Goal: Task Accomplishment & Management: Manage account settings

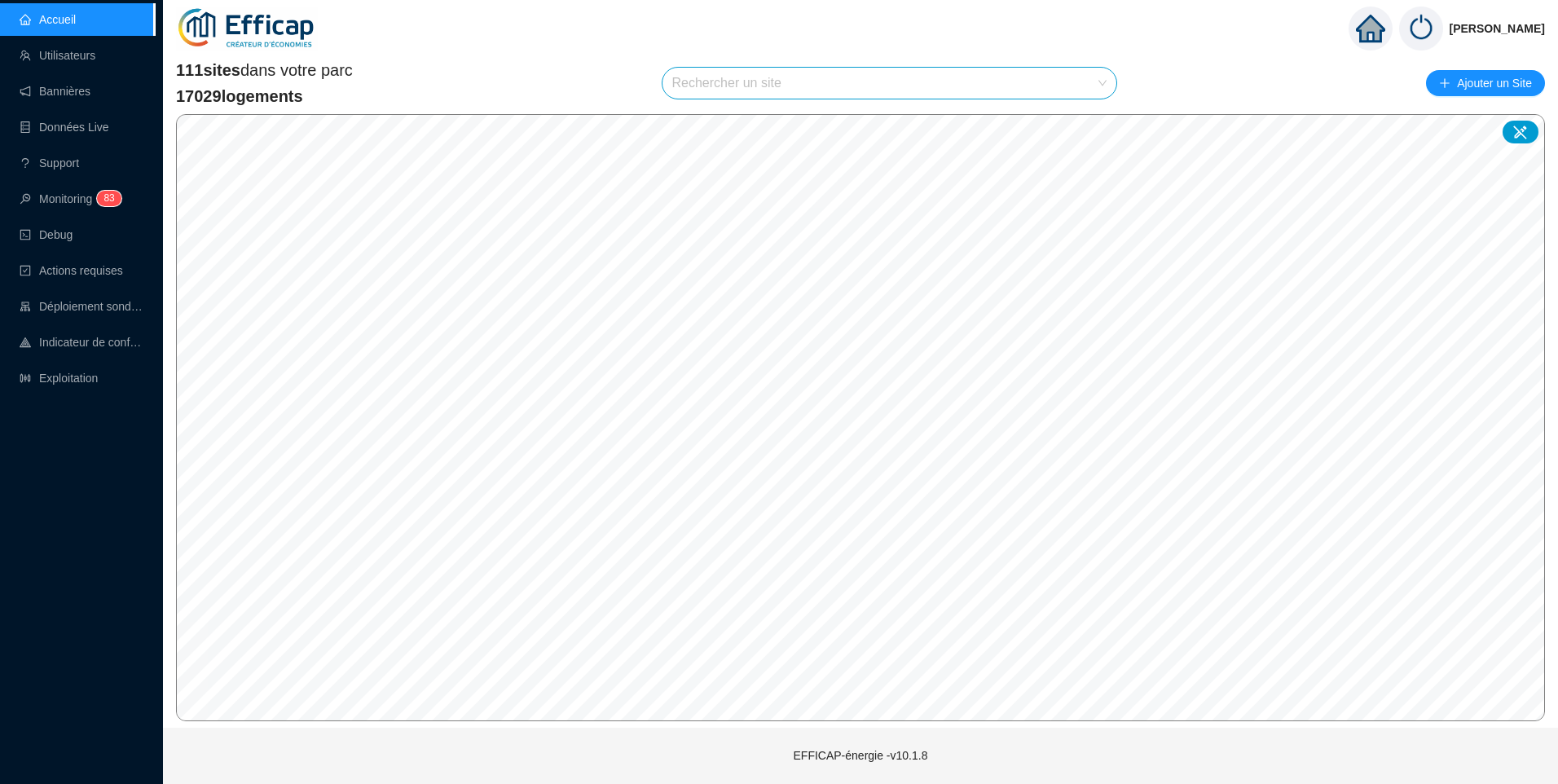
click at [792, 81] on input "search" at bounding box center [883, 83] width 421 height 31
click at [60, 377] on link "Exploitation" at bounding box center [59, 378] width 79 height 13
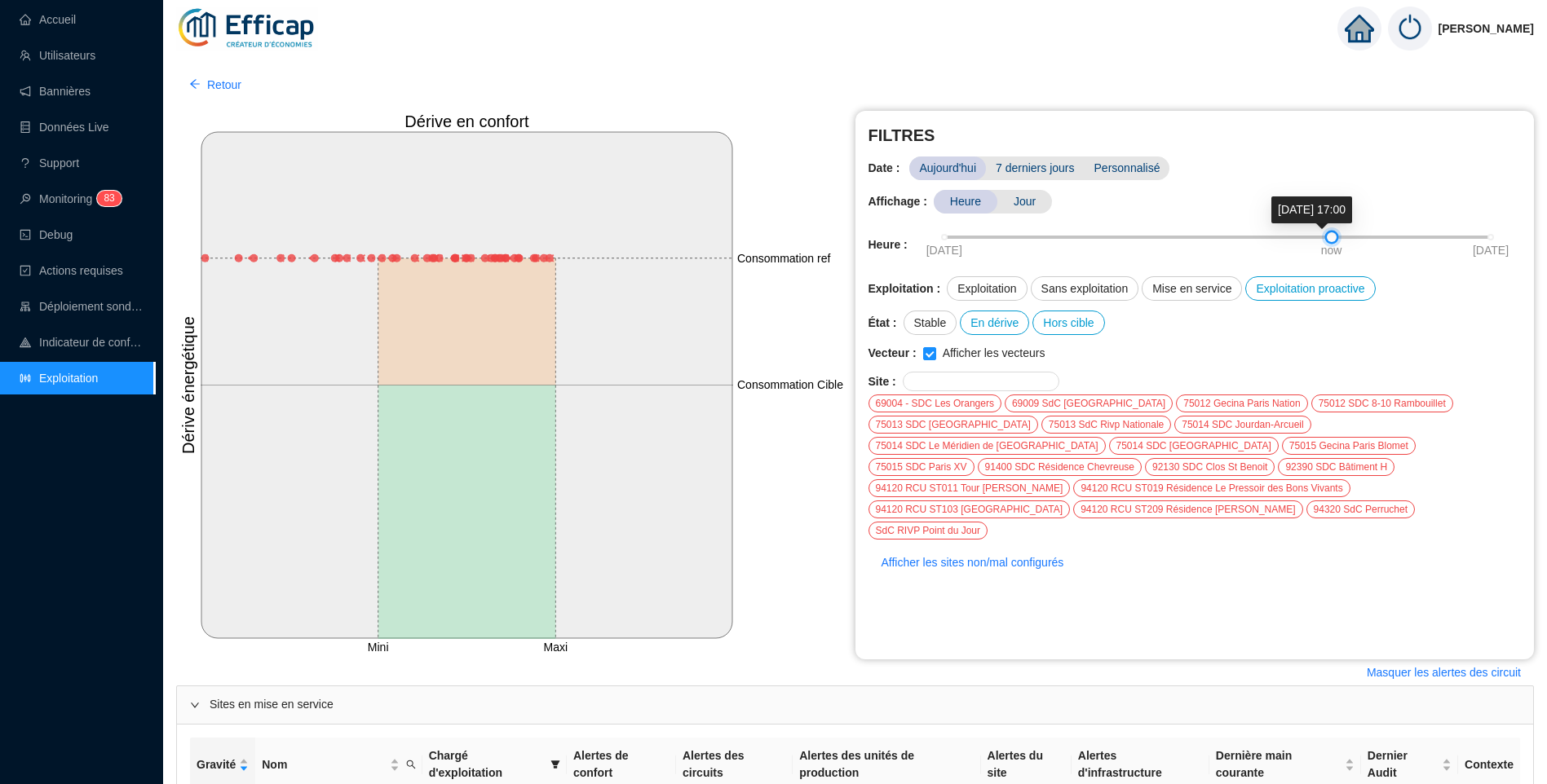
drag, startPoint x: 1321, startPoint y: 238, endPoint x: 1313, endPoint y: 243, distance: 9.4
click at [1313, 242] on div "24-09-2025 now 25-09-2025" at bounding box center [1217, 238] width 547 height 10
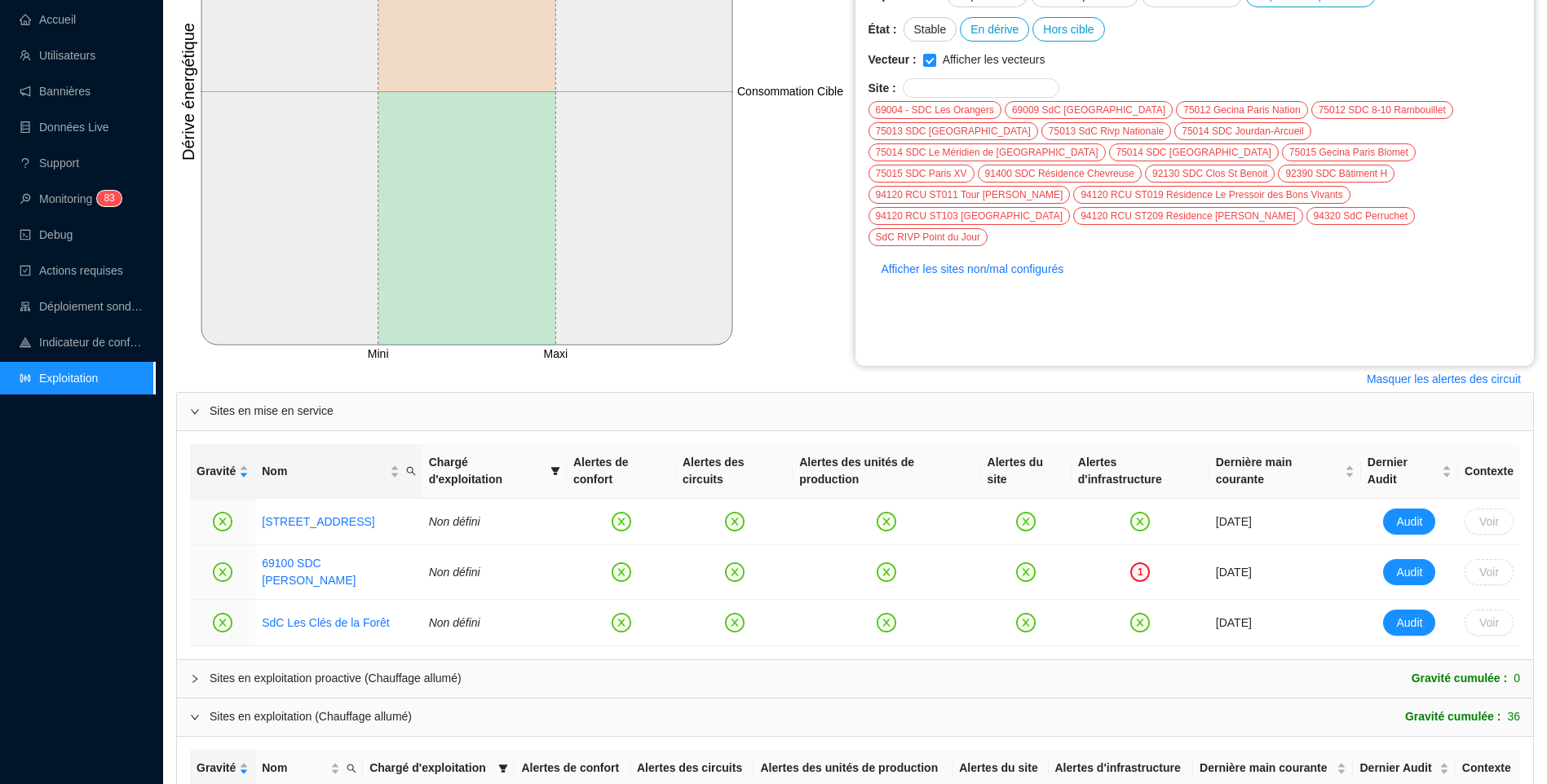
scroll to position [471, 0]
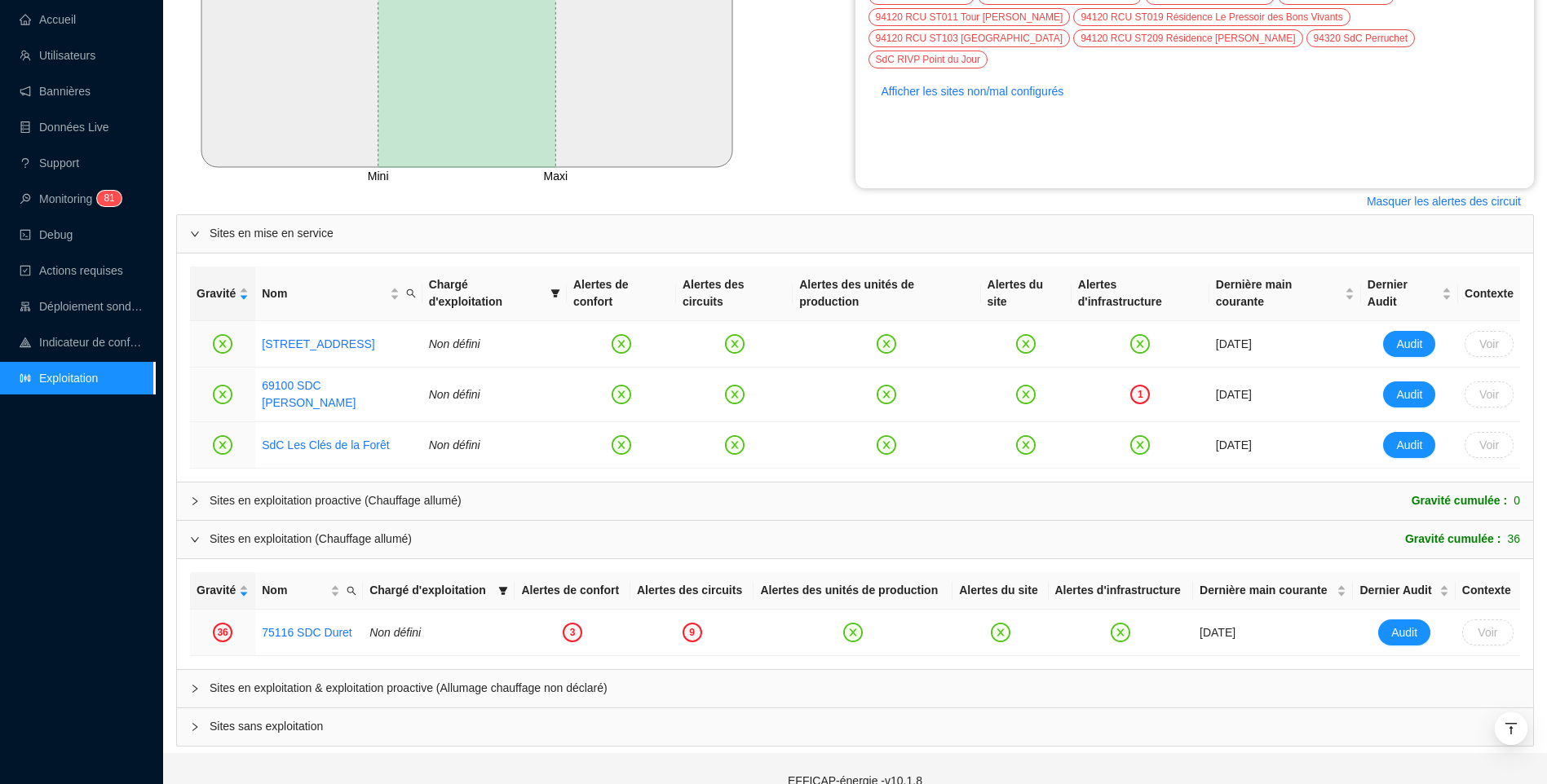
drag, startPoint x: 326, startPoint y: 657, endPoint x: 424, endPoint y: 460, distance: 220.0
click at [326, 679] on span "Sites en exploitation & exploitation proactive (Allumage chauffage non déclaré)" at bounding box center [864, 688] width 1310 height 17
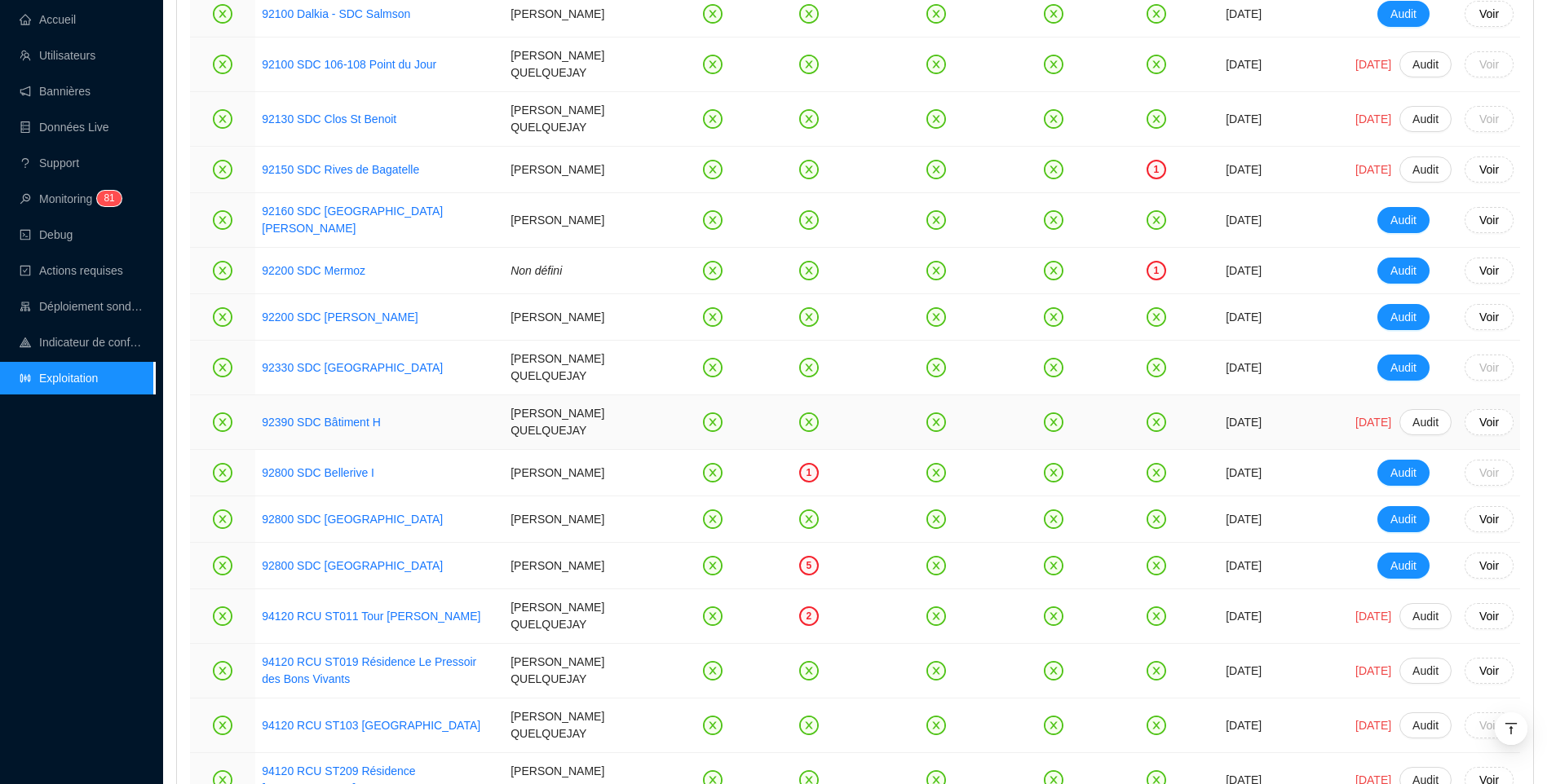
scroll to position [3406, 0]
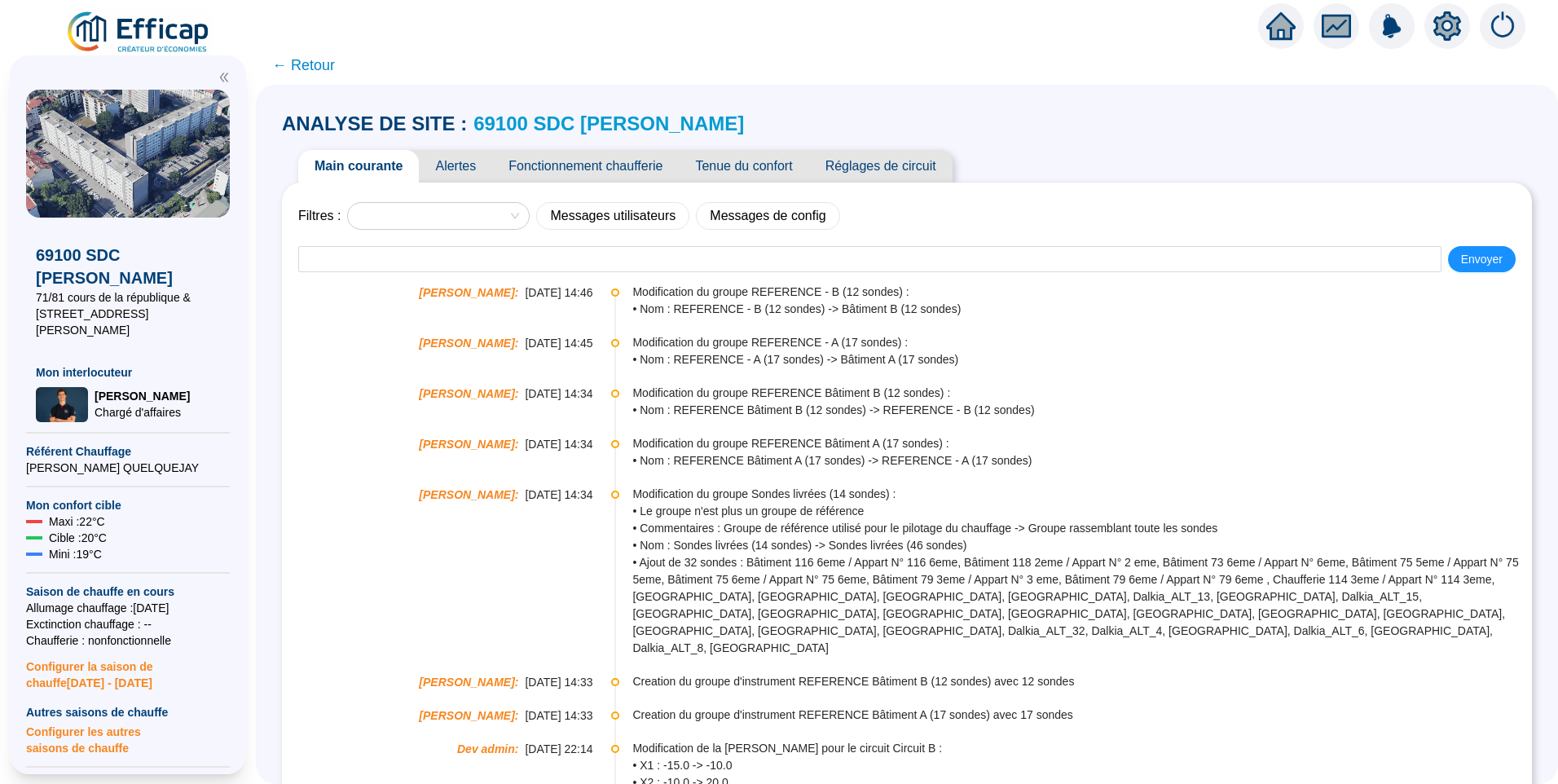
click at [468, 165] on span "Alertes" at bounding box center [456, 166] width 74 height 33
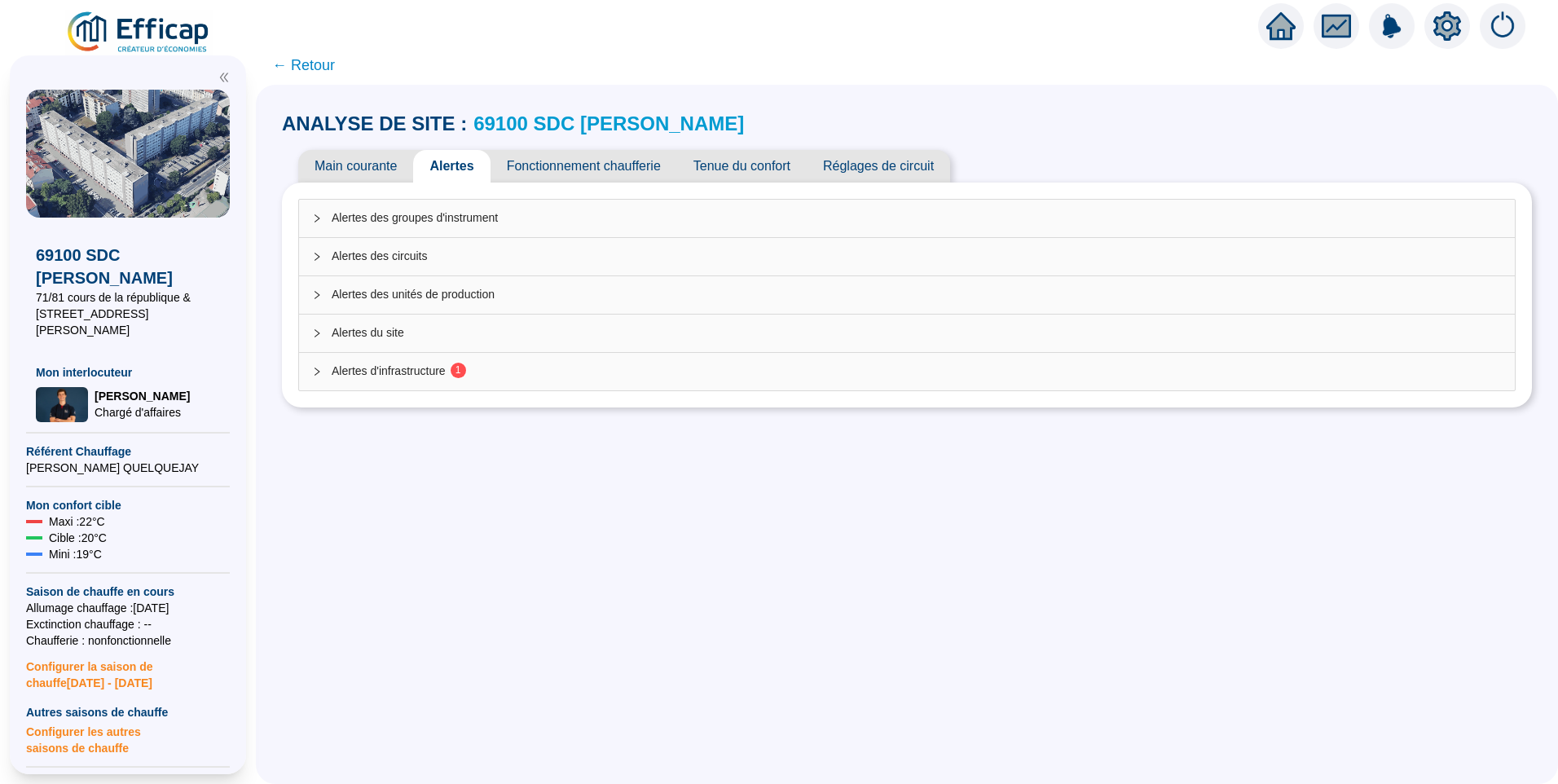
click at [399, 361] on div "Alertes d'infrastructure 1" at bounding box center [906, 372] width 1216 height 38
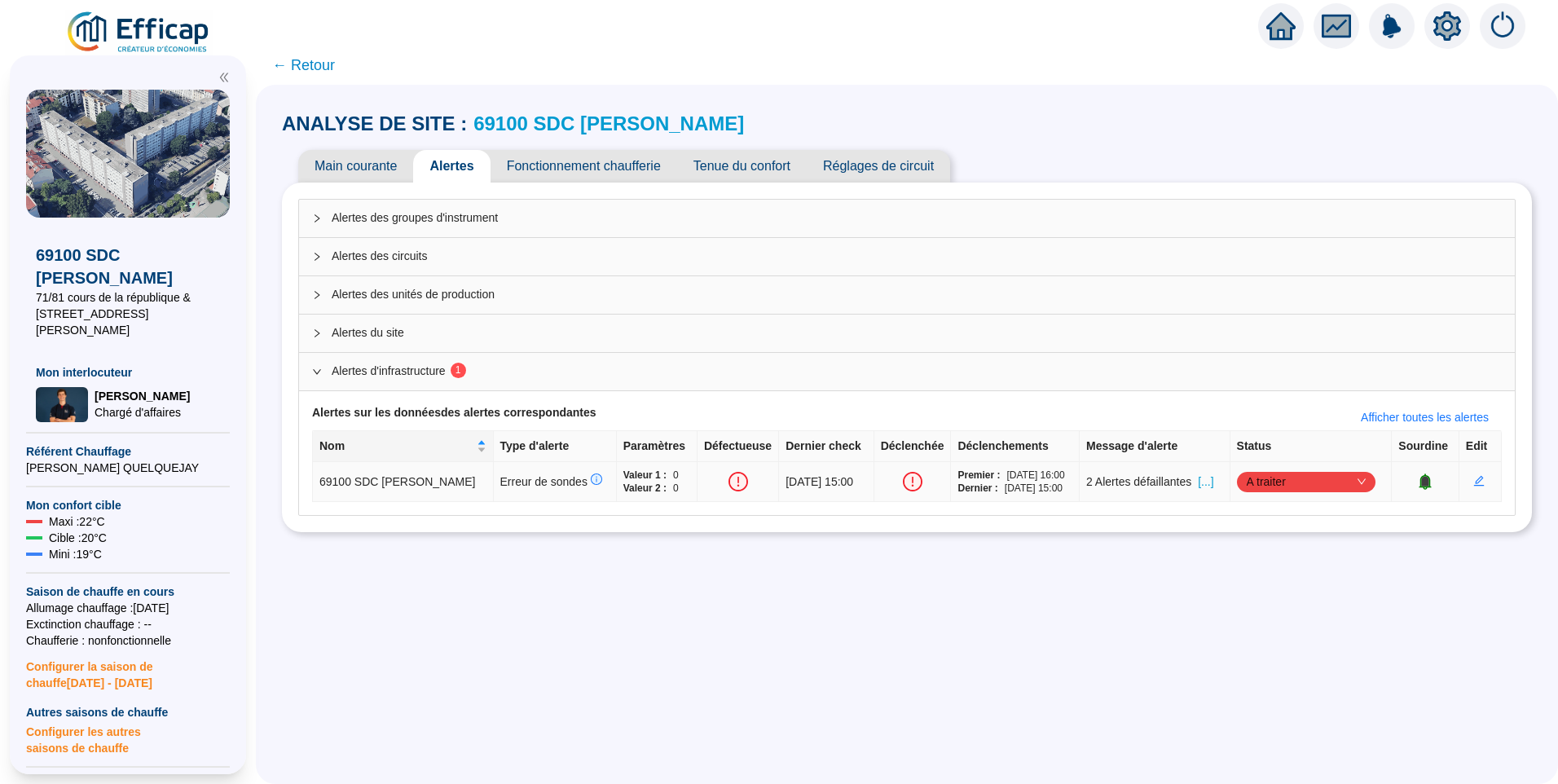
click at [1207, 484] on span "[...]" at bounding box center [1206, 482] width 16 height 17
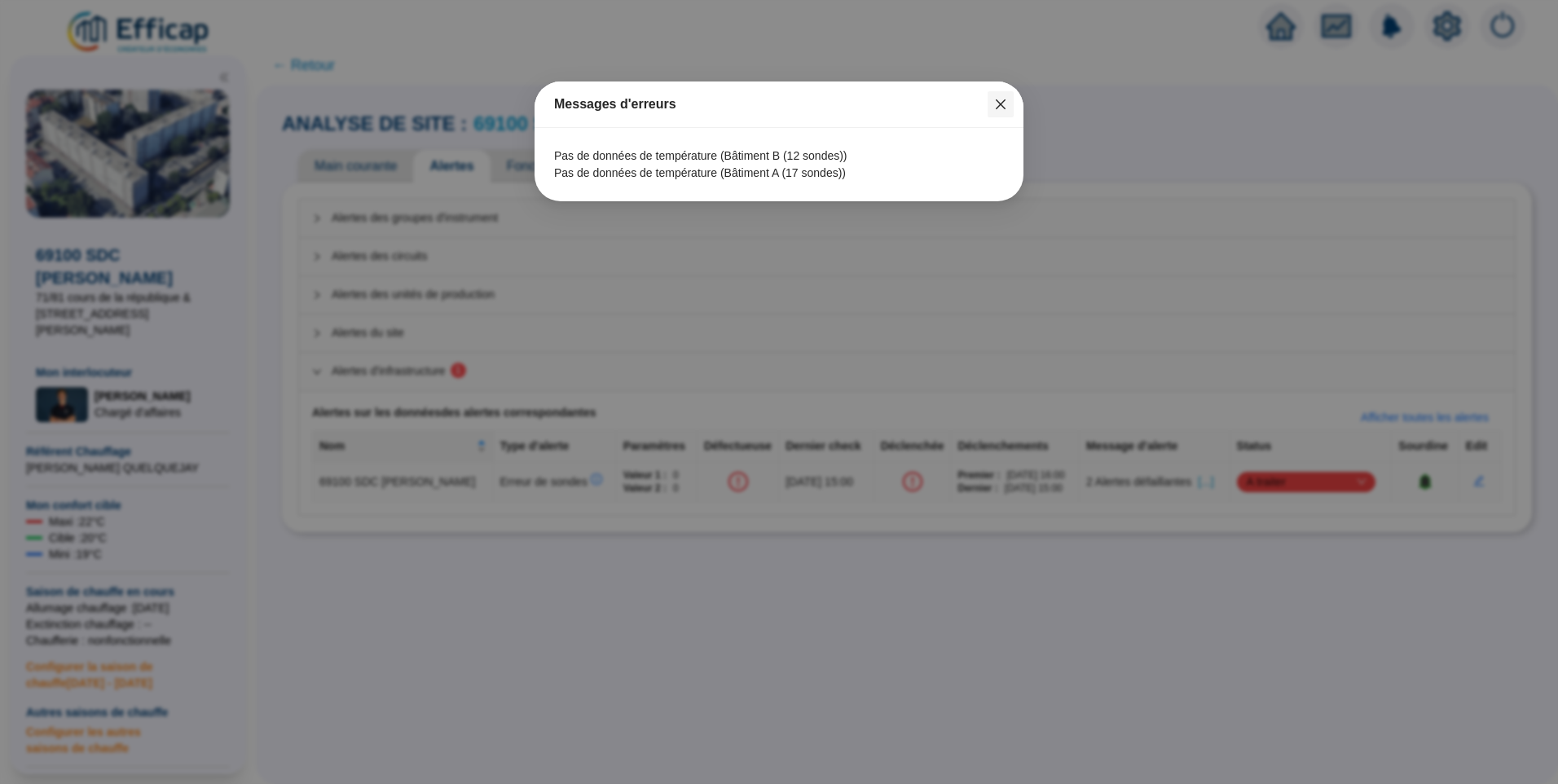
click at [999, 102] on icon "close" at bounding box center [1001, 105] width 10 height 10
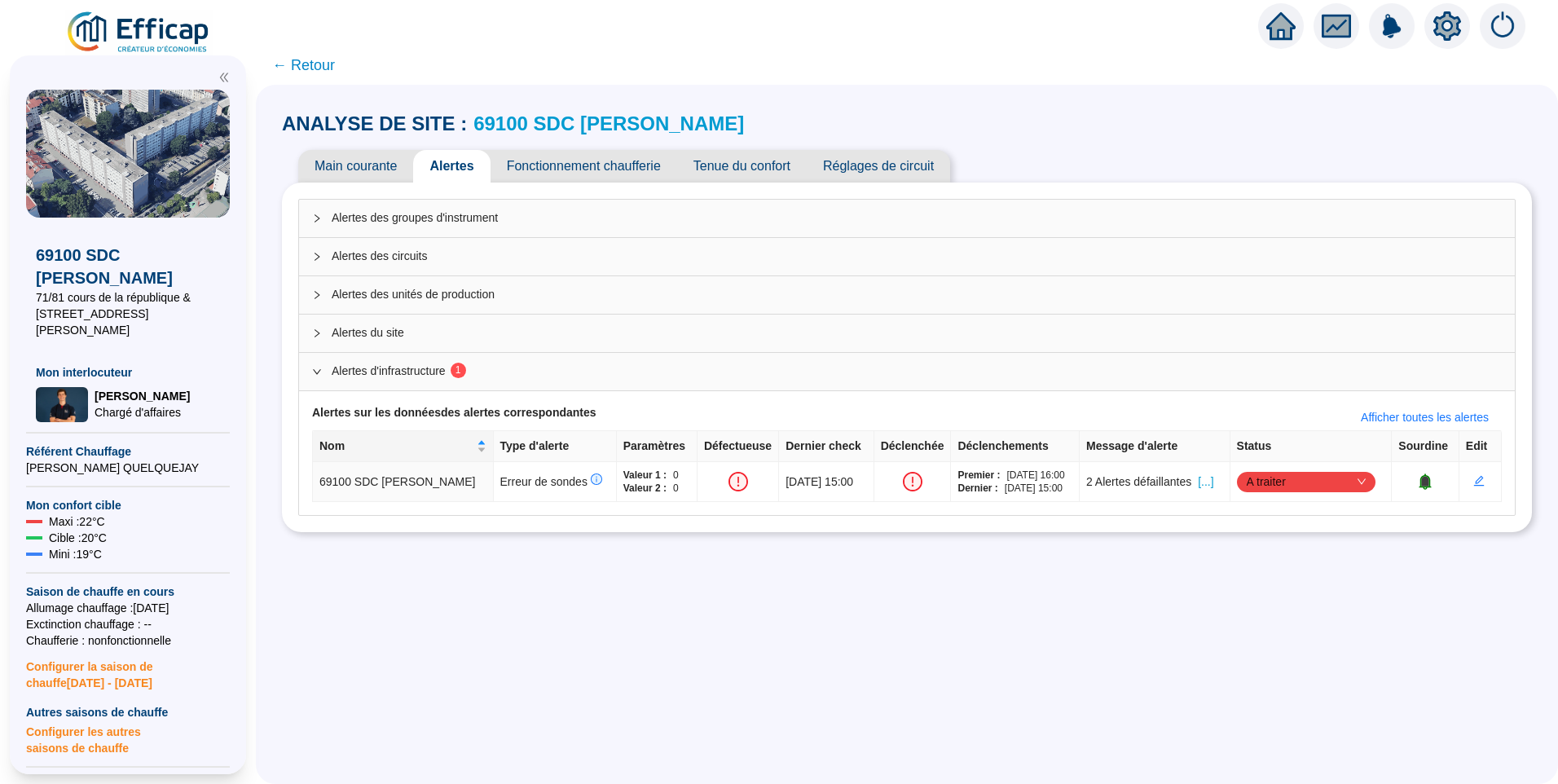
click at [597, 116] on link "69100 SDC Albert Thomas" at bounding box center [608, 123] width 270 height 22
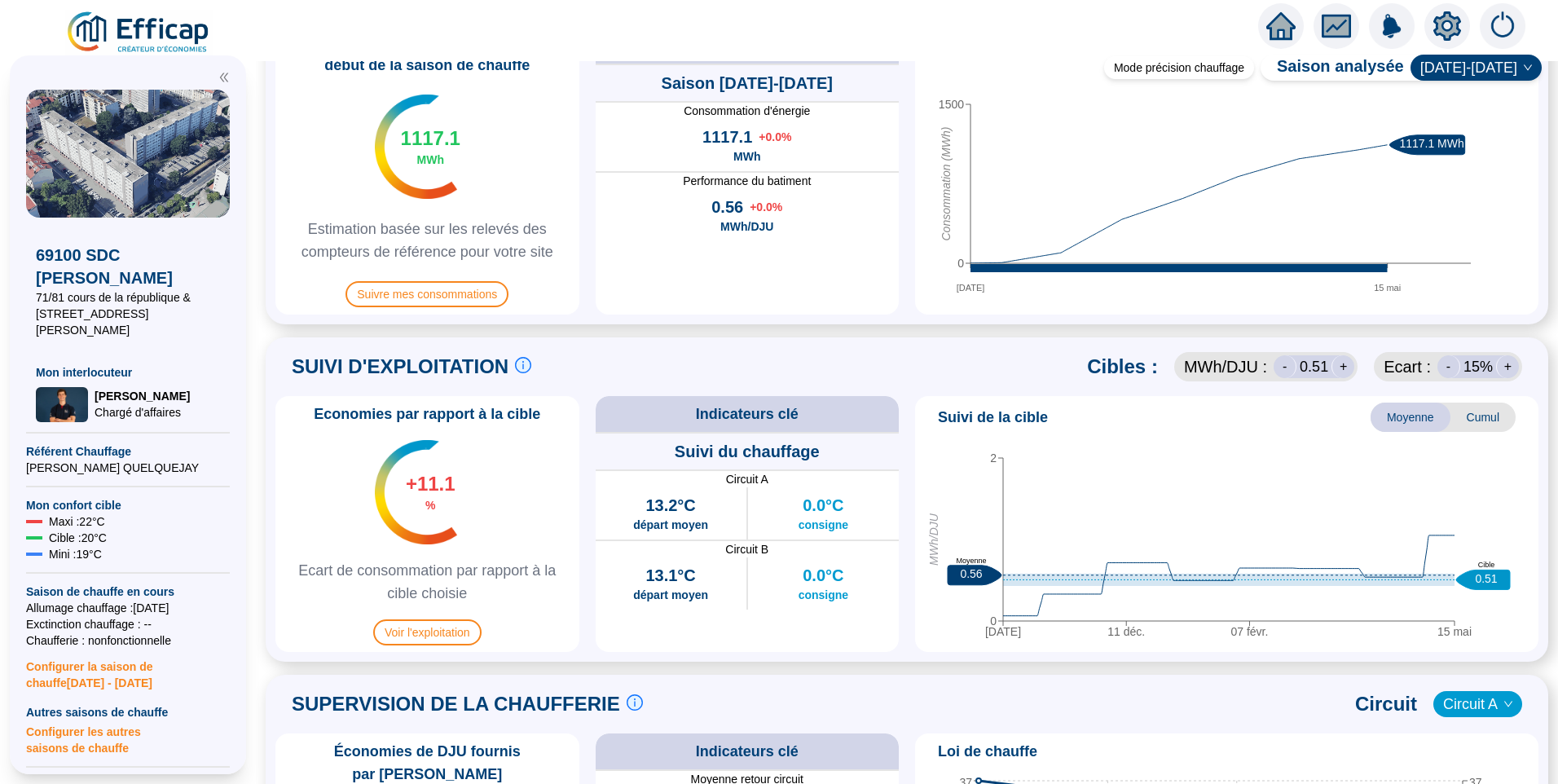
scroll to position [652, 0]
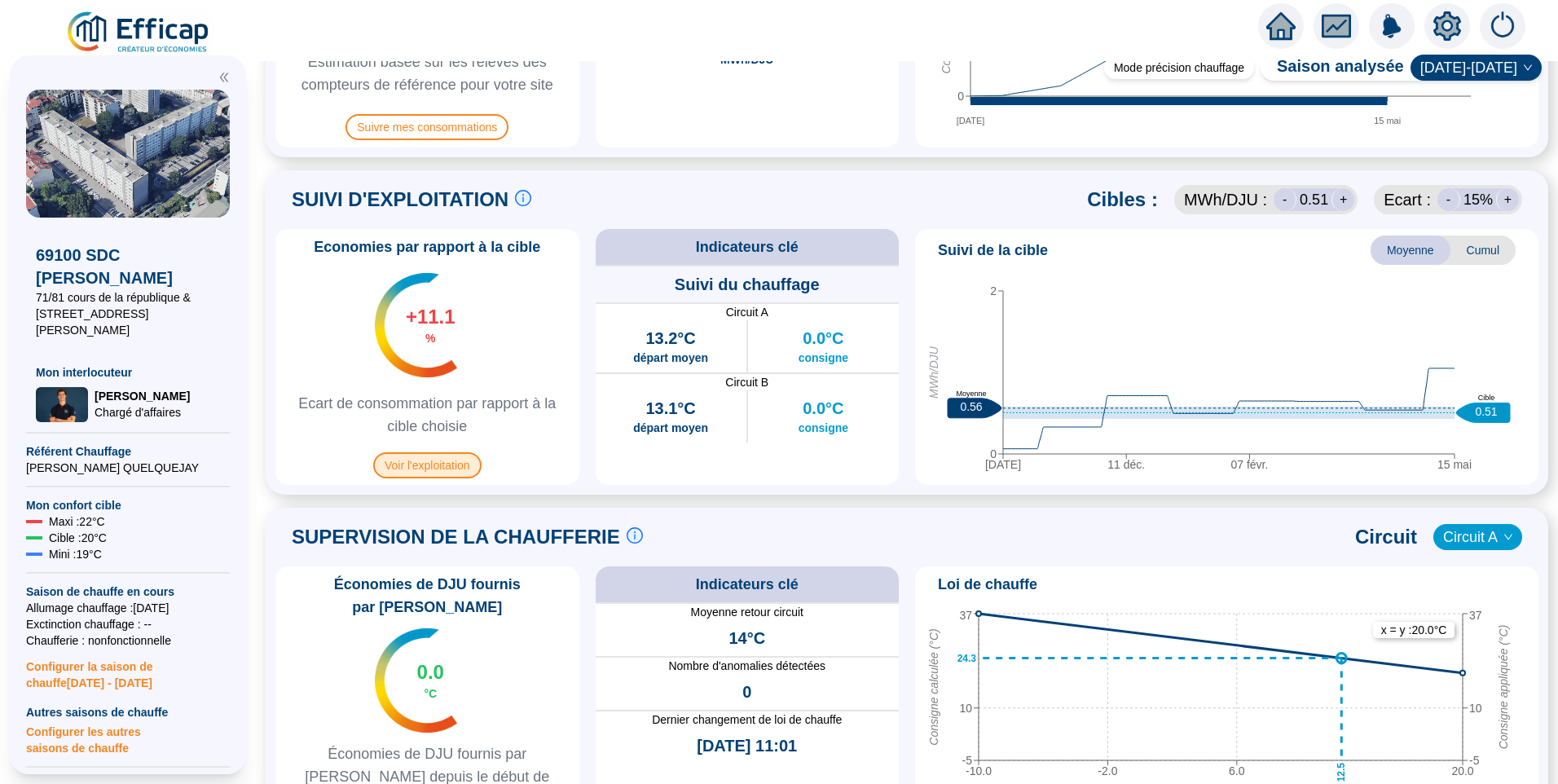
click at [471, 458] on span "Voir l'exploitation" at bounding box center [428, 465] width 109 height 26
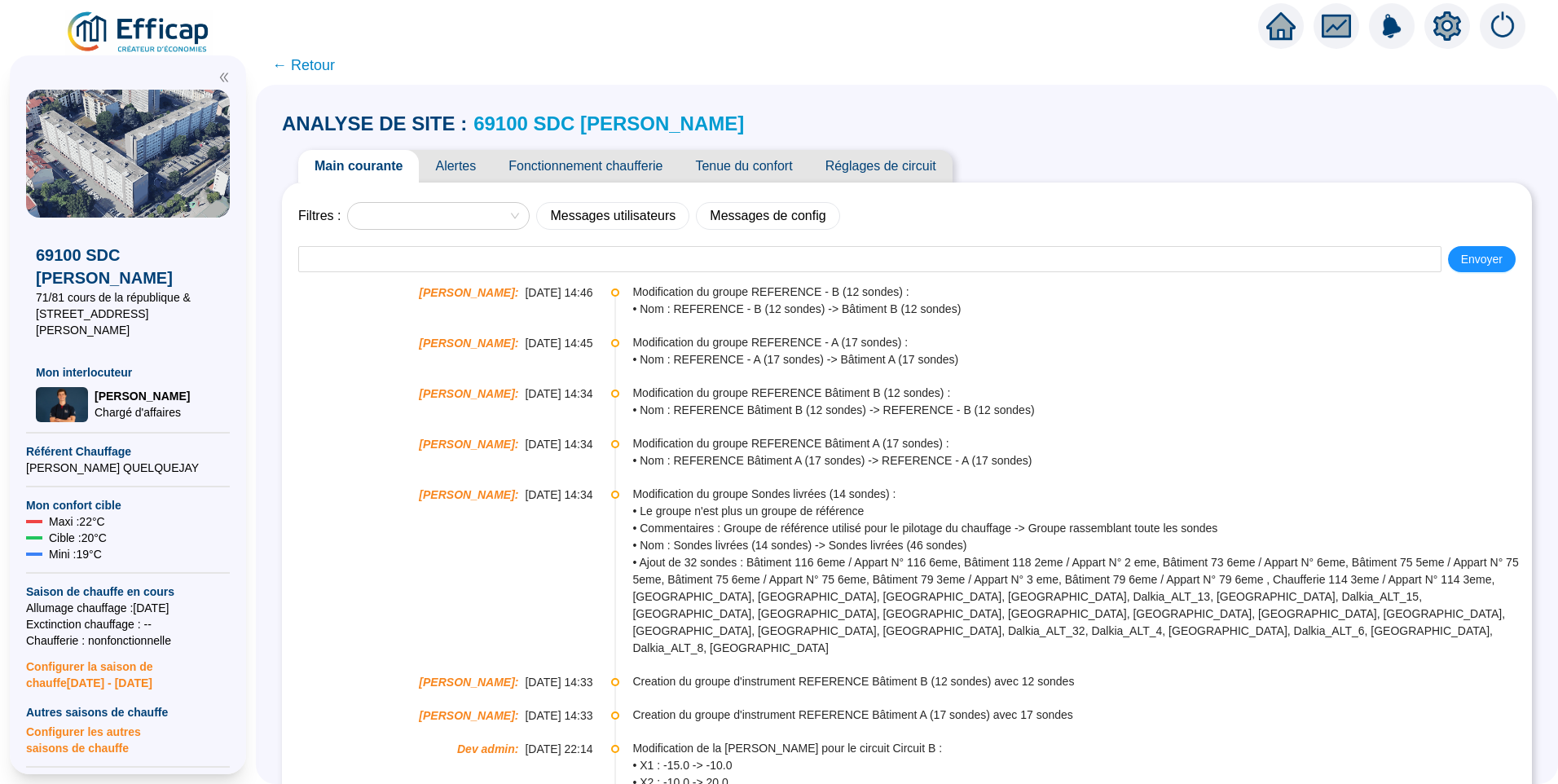
click at [639, 167] on span "Fonctionnement chaufferie" at bounding box center [585, 166] width 187 height 33
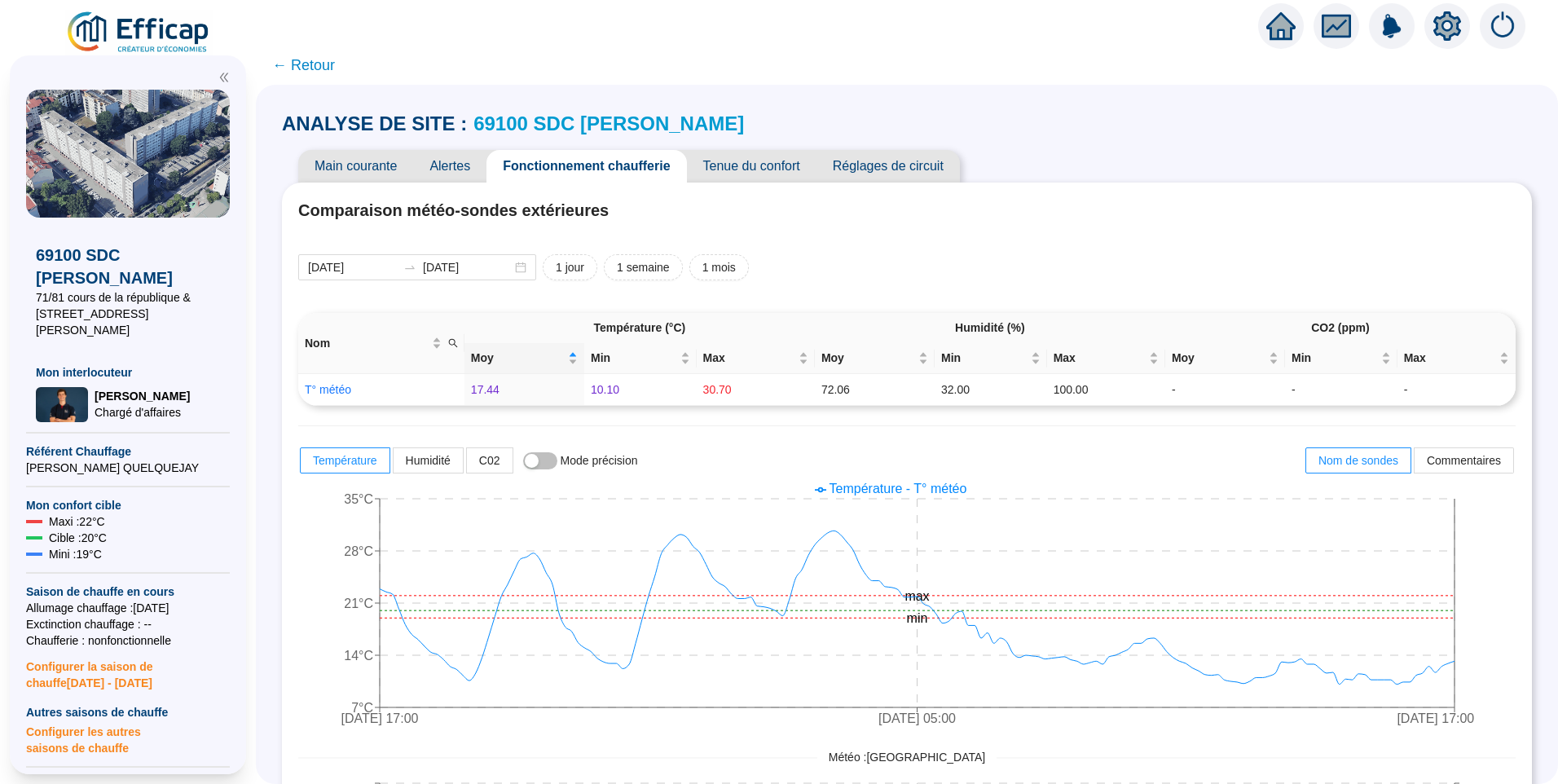
click at [346, 166] on span "Main courante" at bounding box center [356, 166] width 115 height 33
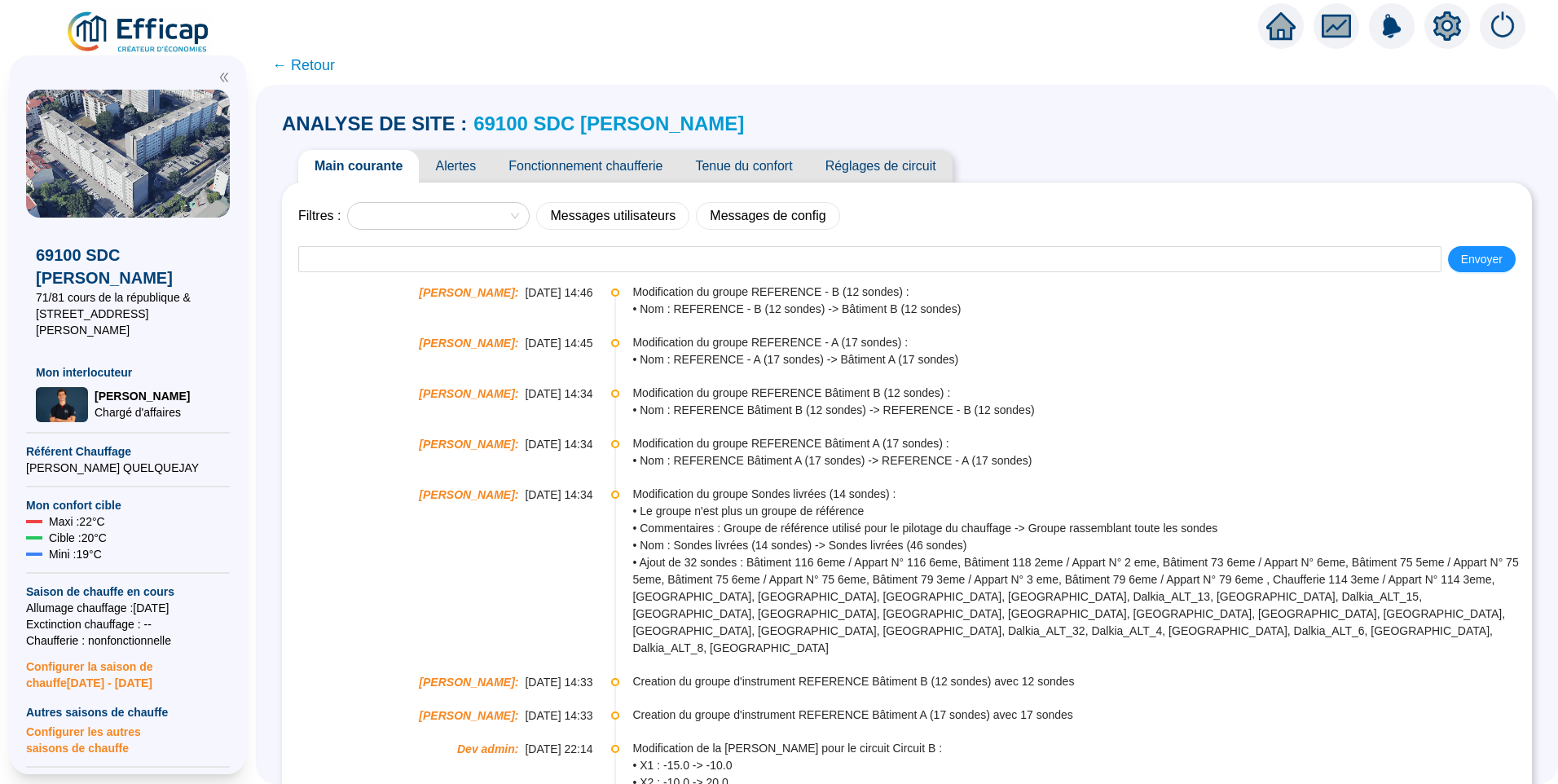
click at [324, 72] on span "← Retour" at bounding box center [303, 64] width 63 height 23
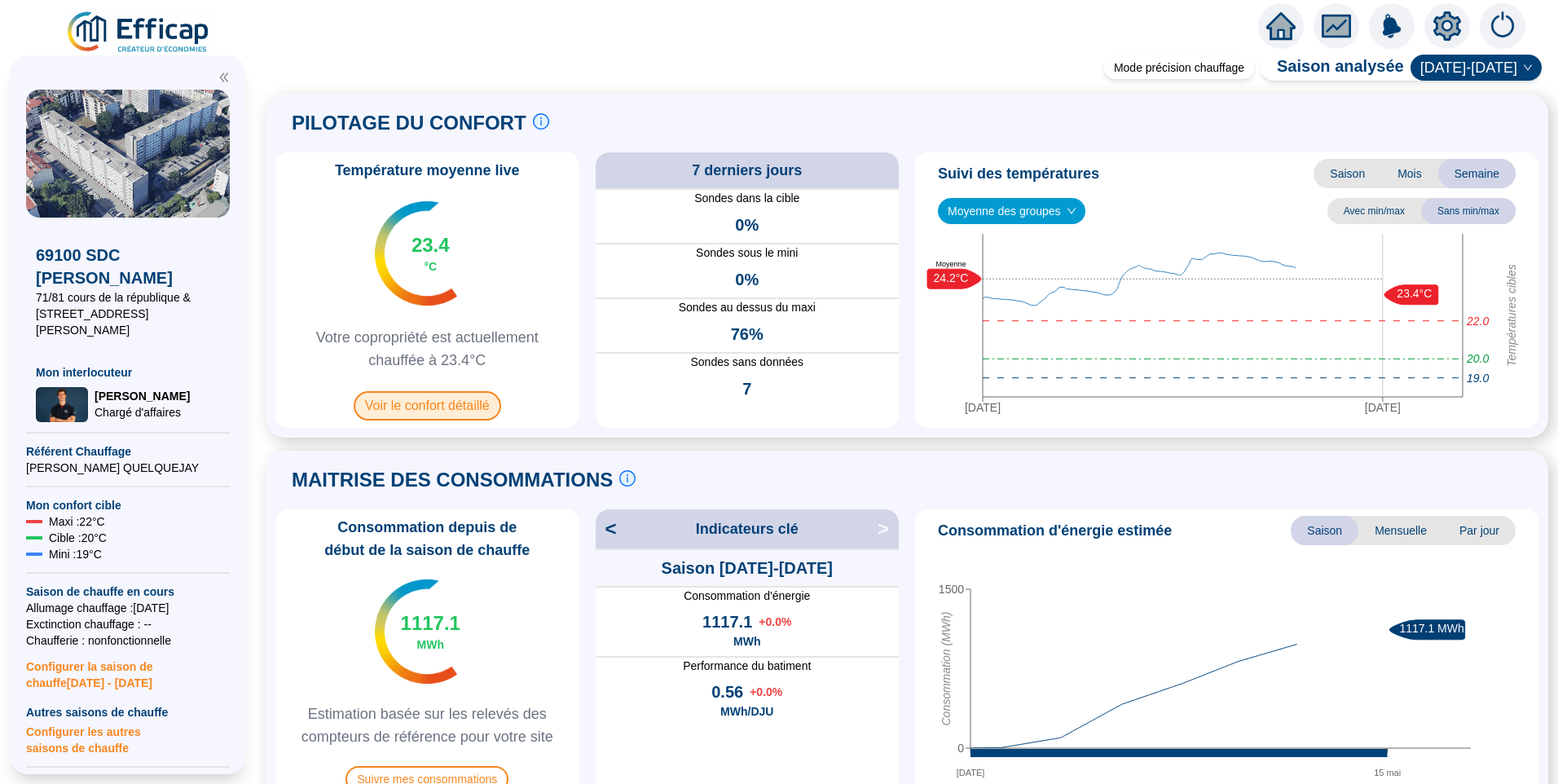
click at [435, 401] on span "Voir le confort détaillé" at bounding box center [428, 406] width 147 height 29
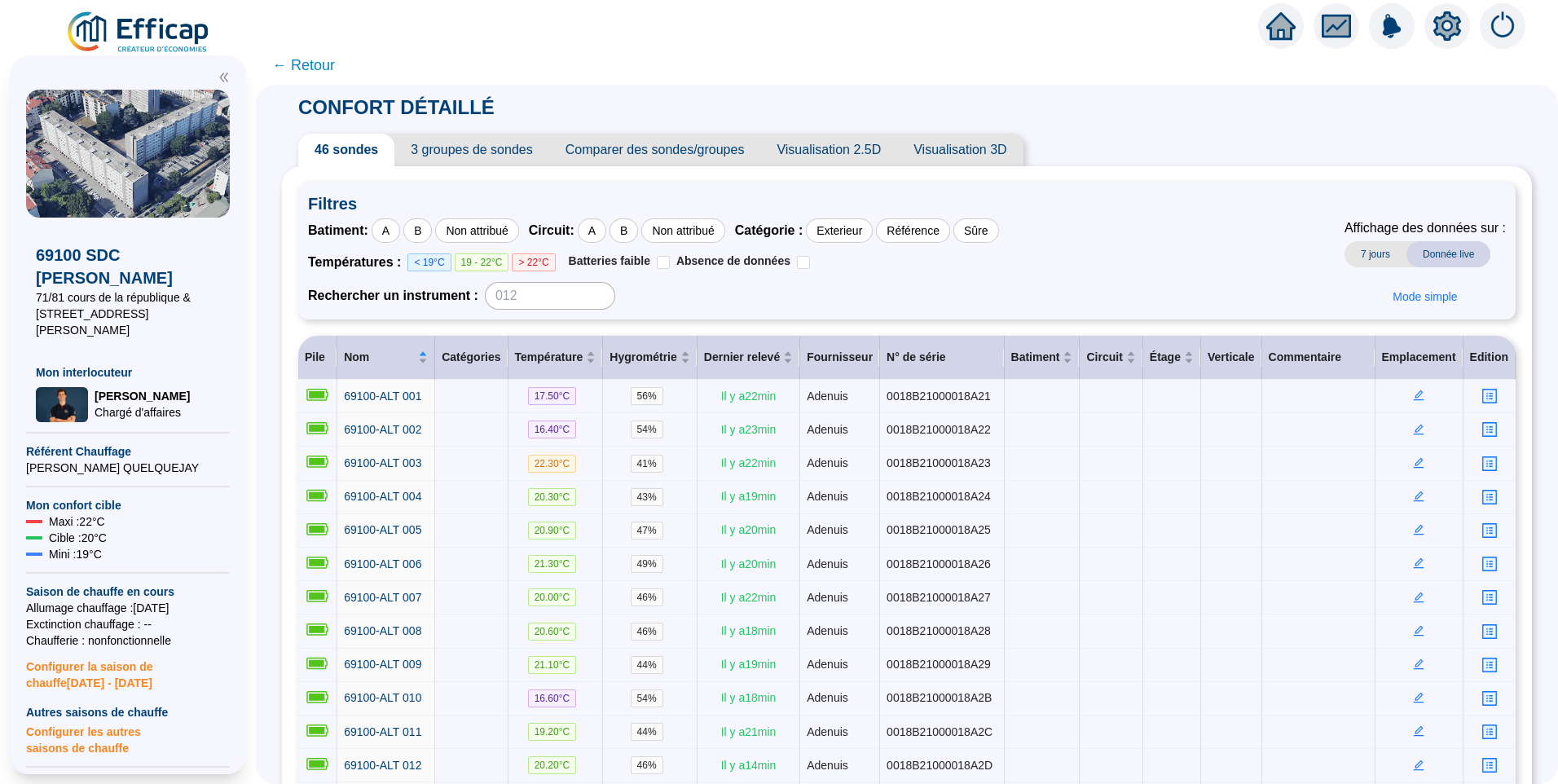
click at [1434, 38] on icon "setting" at bounding box center [1447, 26] width 29 height 29
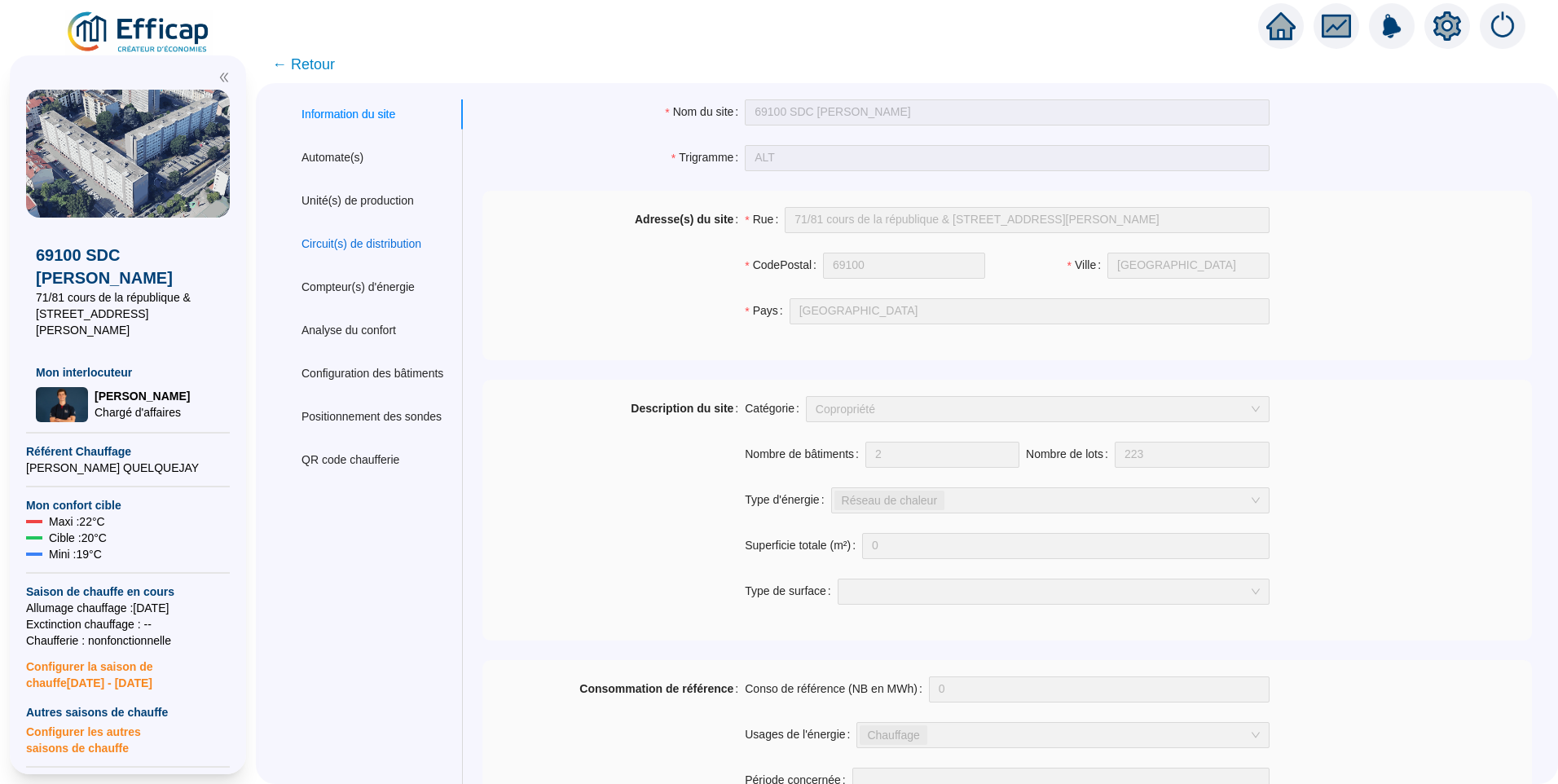
click at [366, 239] on div "Circuit(s) de distribution" at bounding box center [361, 244] width 120 height 17
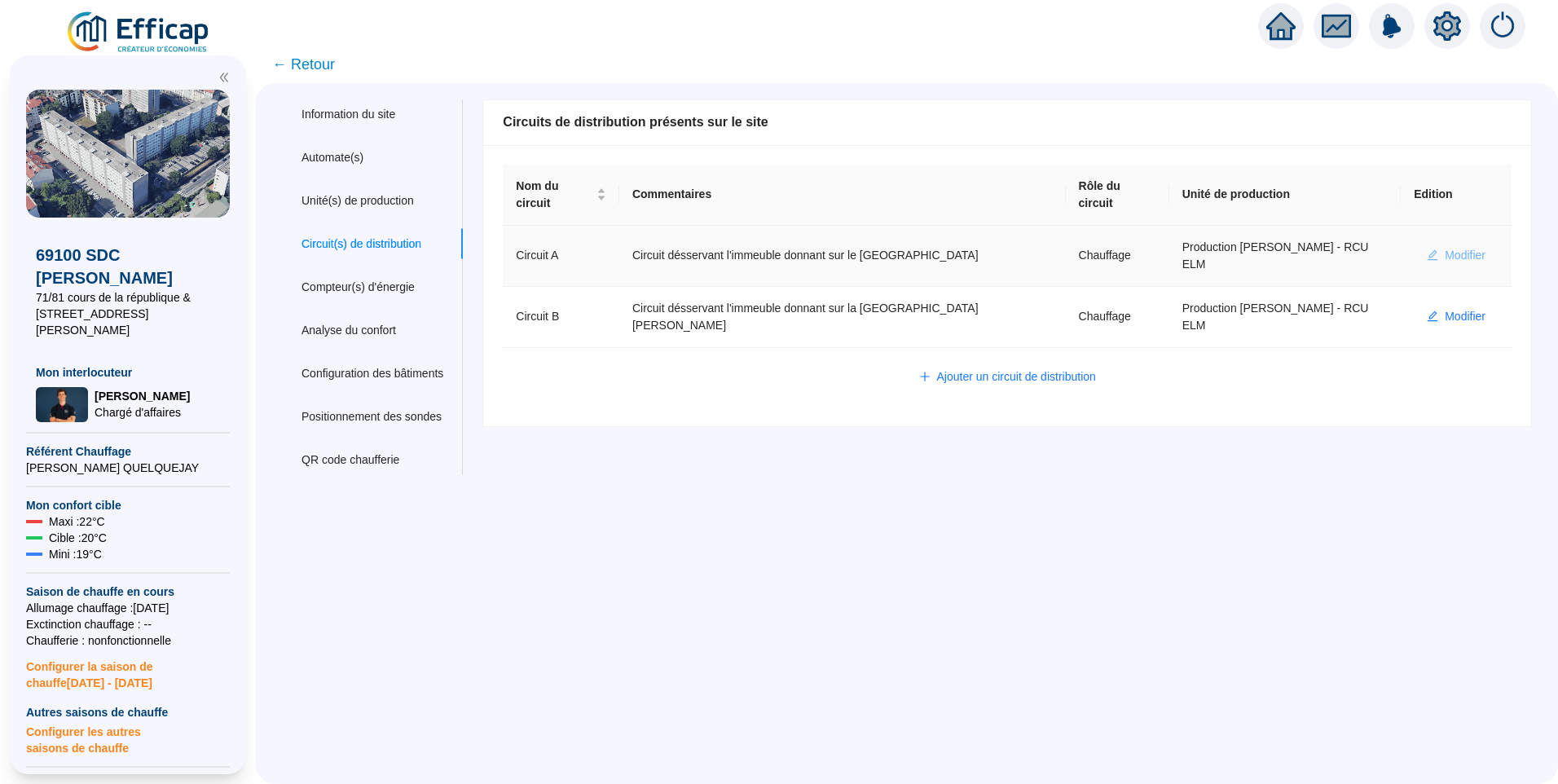
click at [1445, 247] on span "Modifier" at bounding box center [1465, 255] width 41 height 17
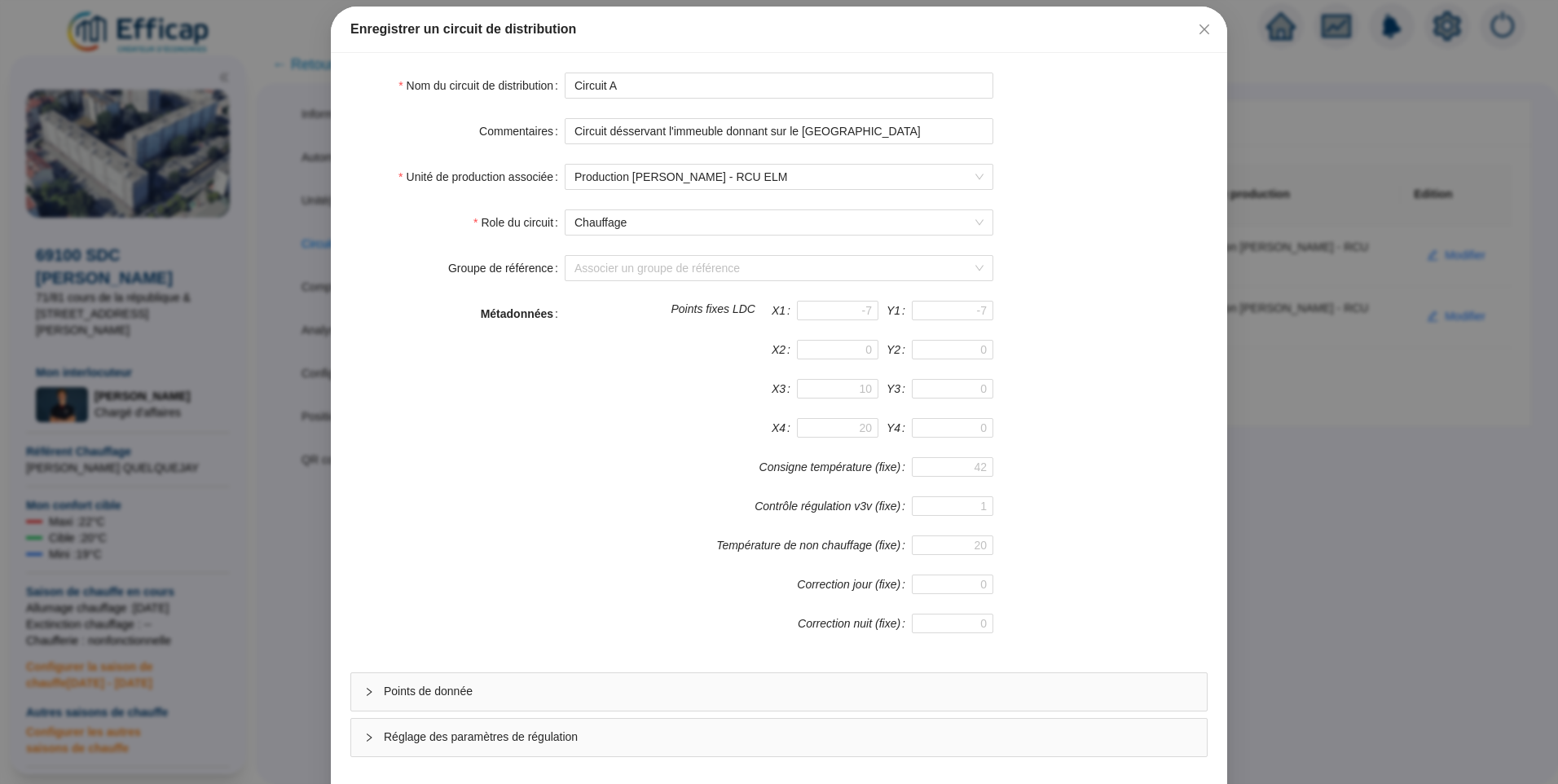
scroll to position [143, 0]
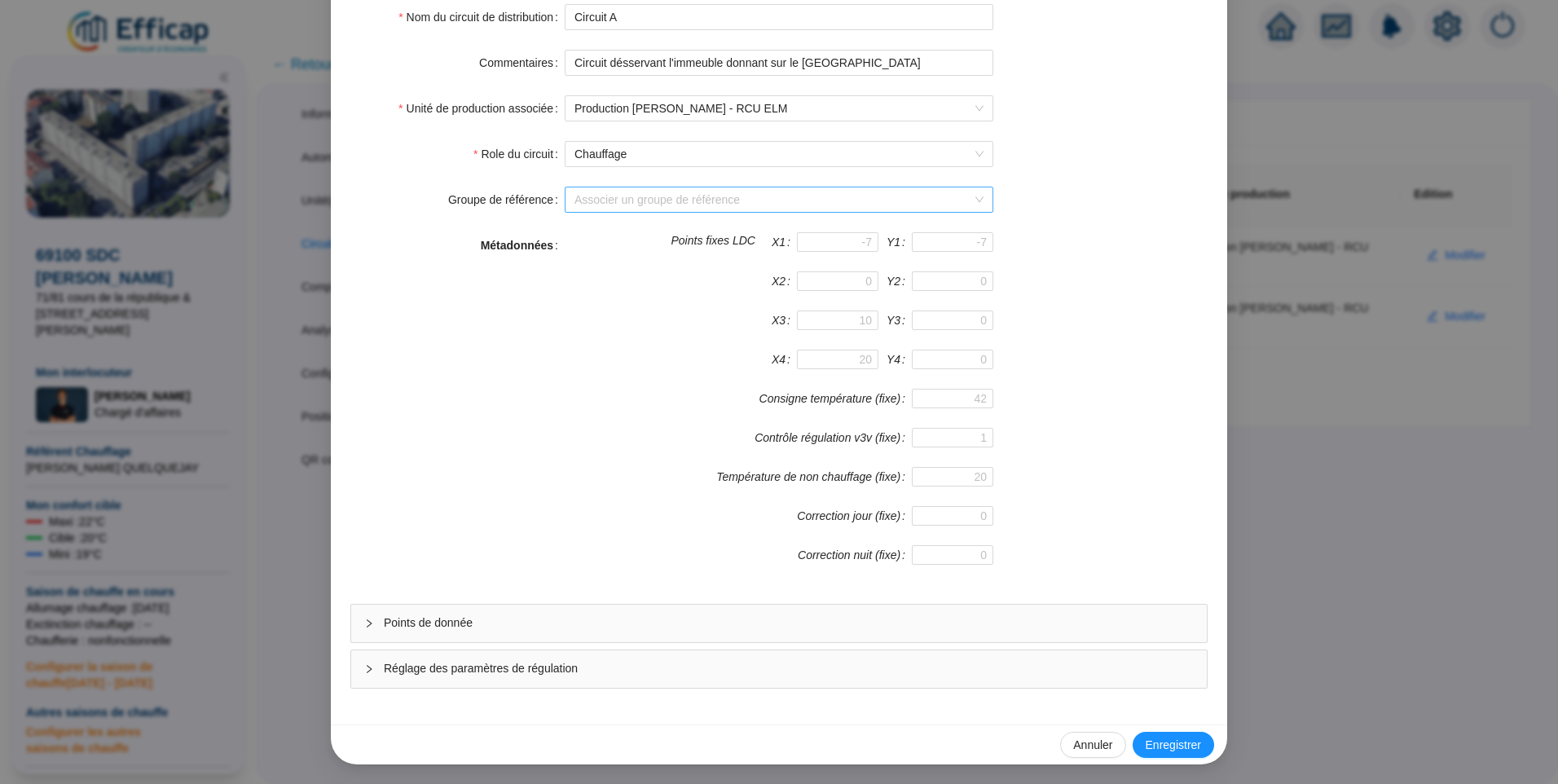
click at [678, 202] on input "Groupe de référence" at bounding box center [771, 199] width 394 height 24
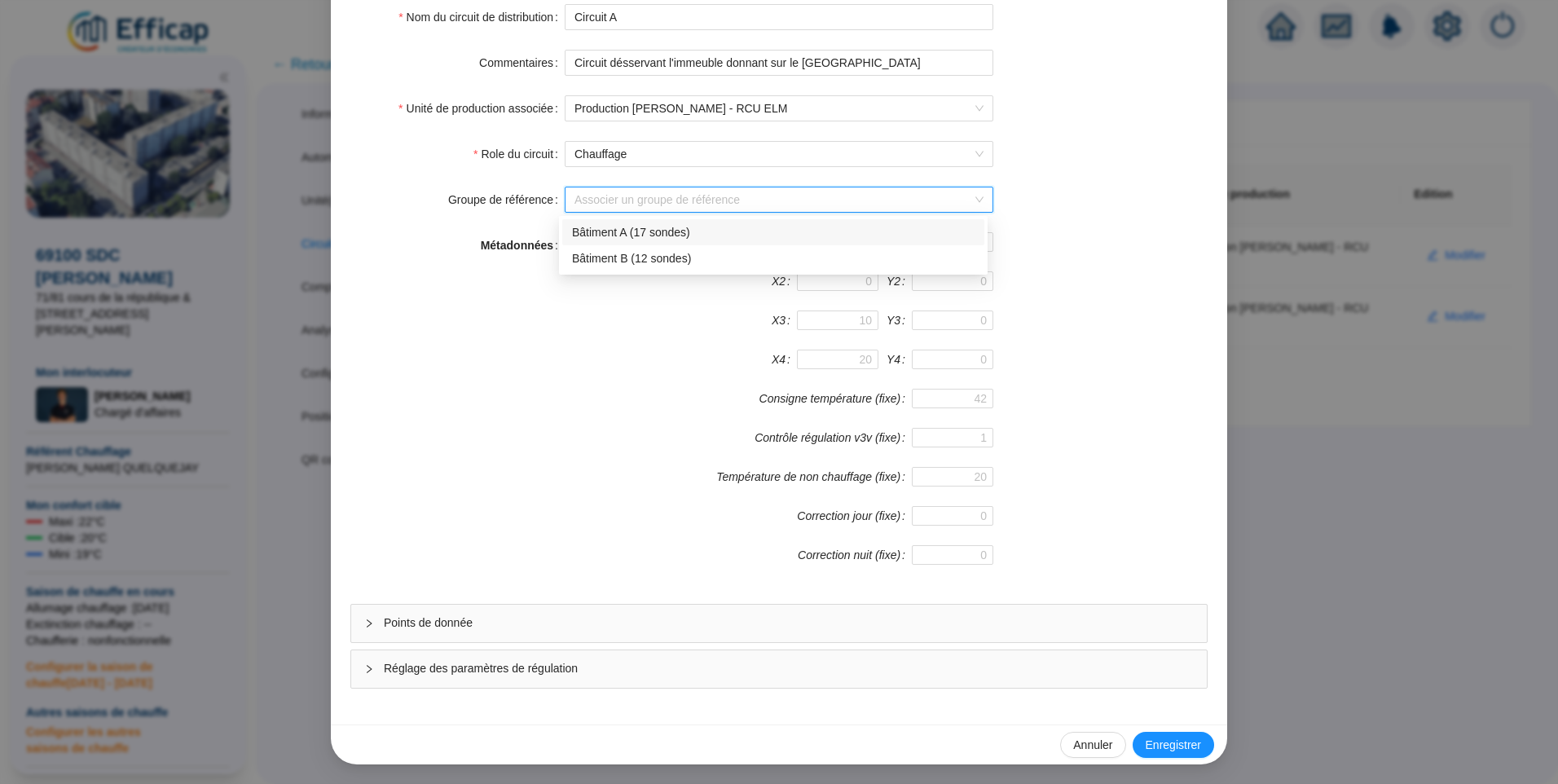
click at [1150, 197] on div "Groupe de référence Associer un groupe de référence" at bounding box center [779, 199] width 858 height 26
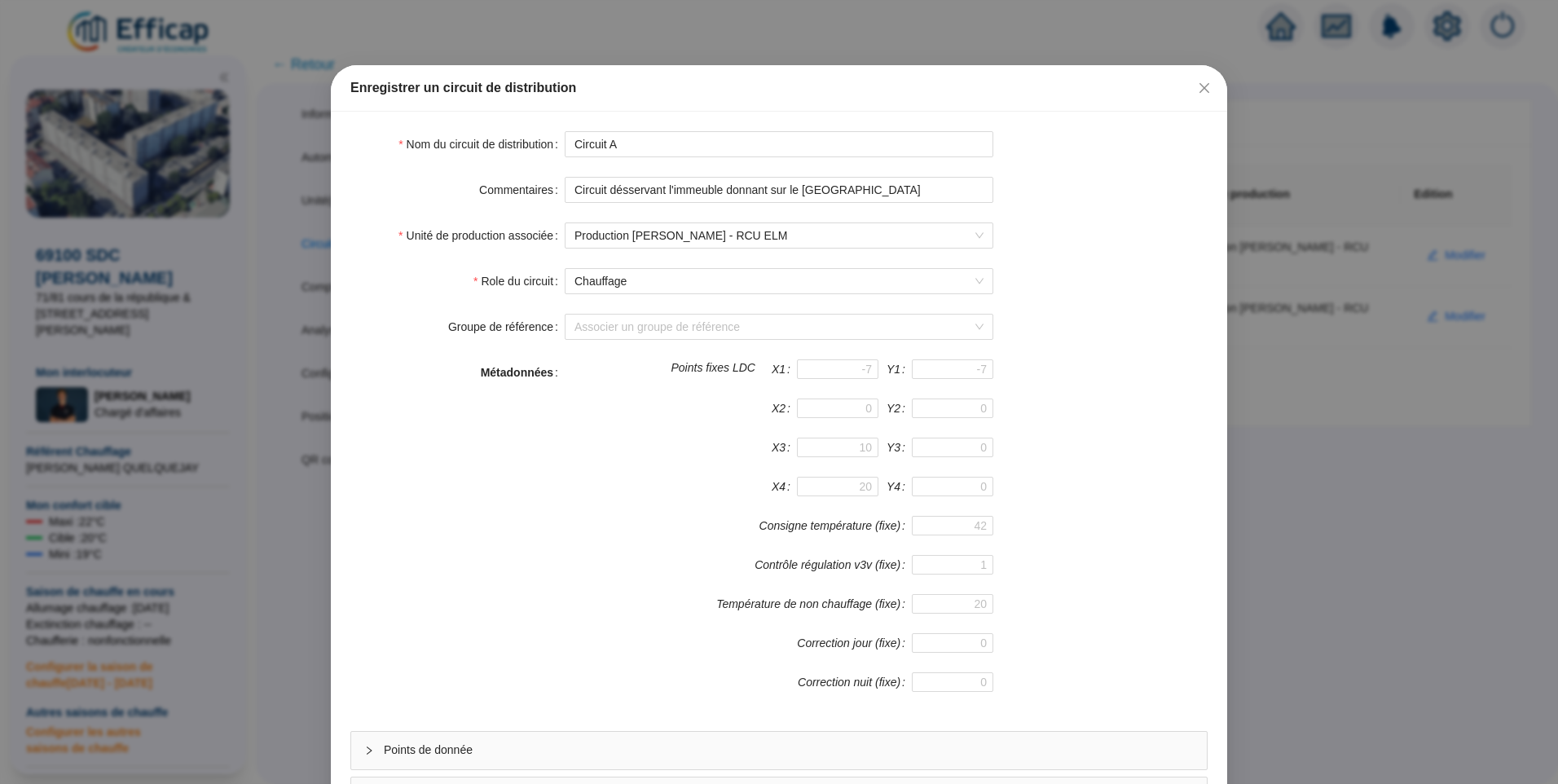
scroll to position [0, 0]
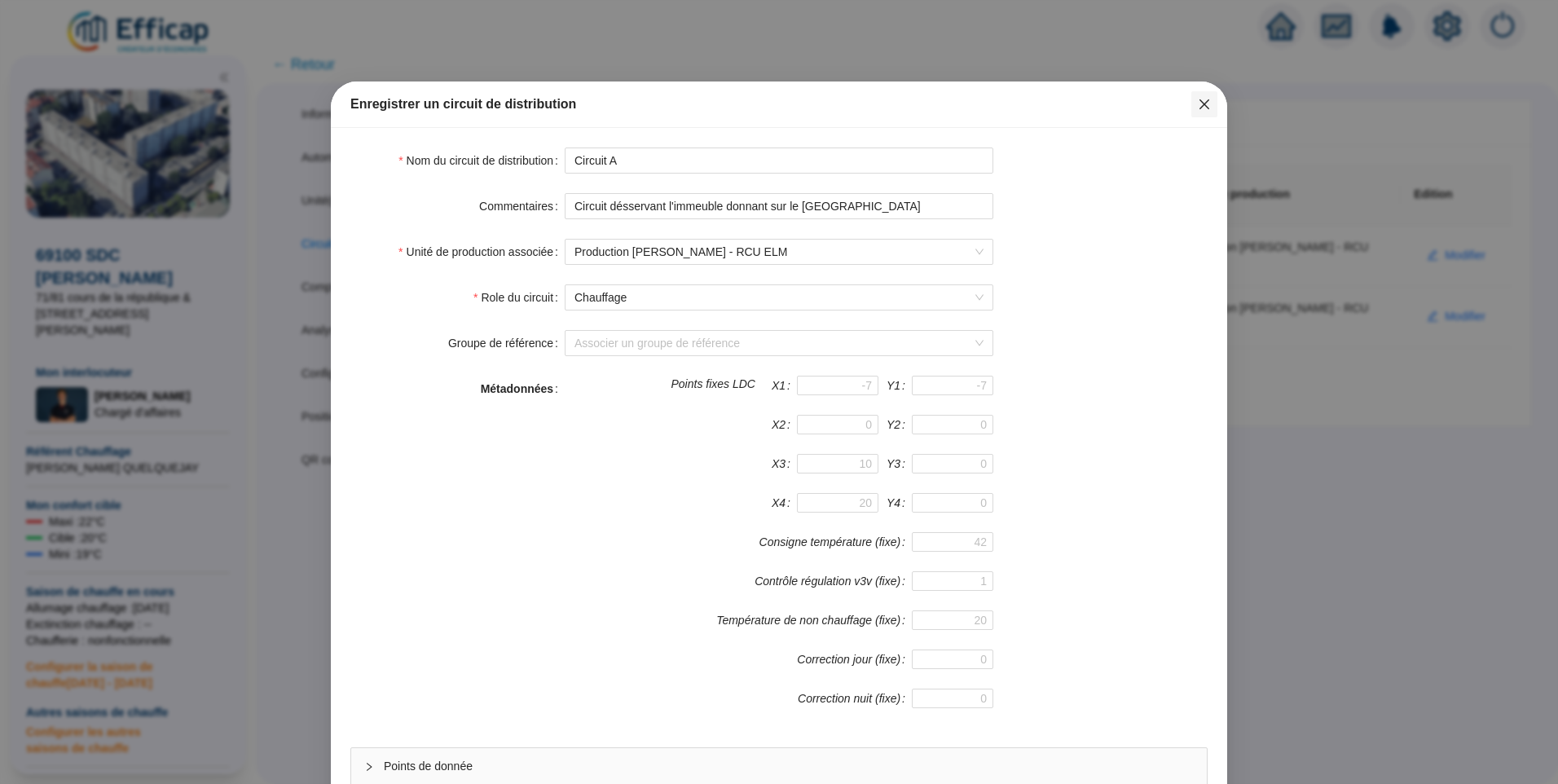
click at [1198, 110] on icon "close" at bounding box center [1205, 105] width 13 height 13
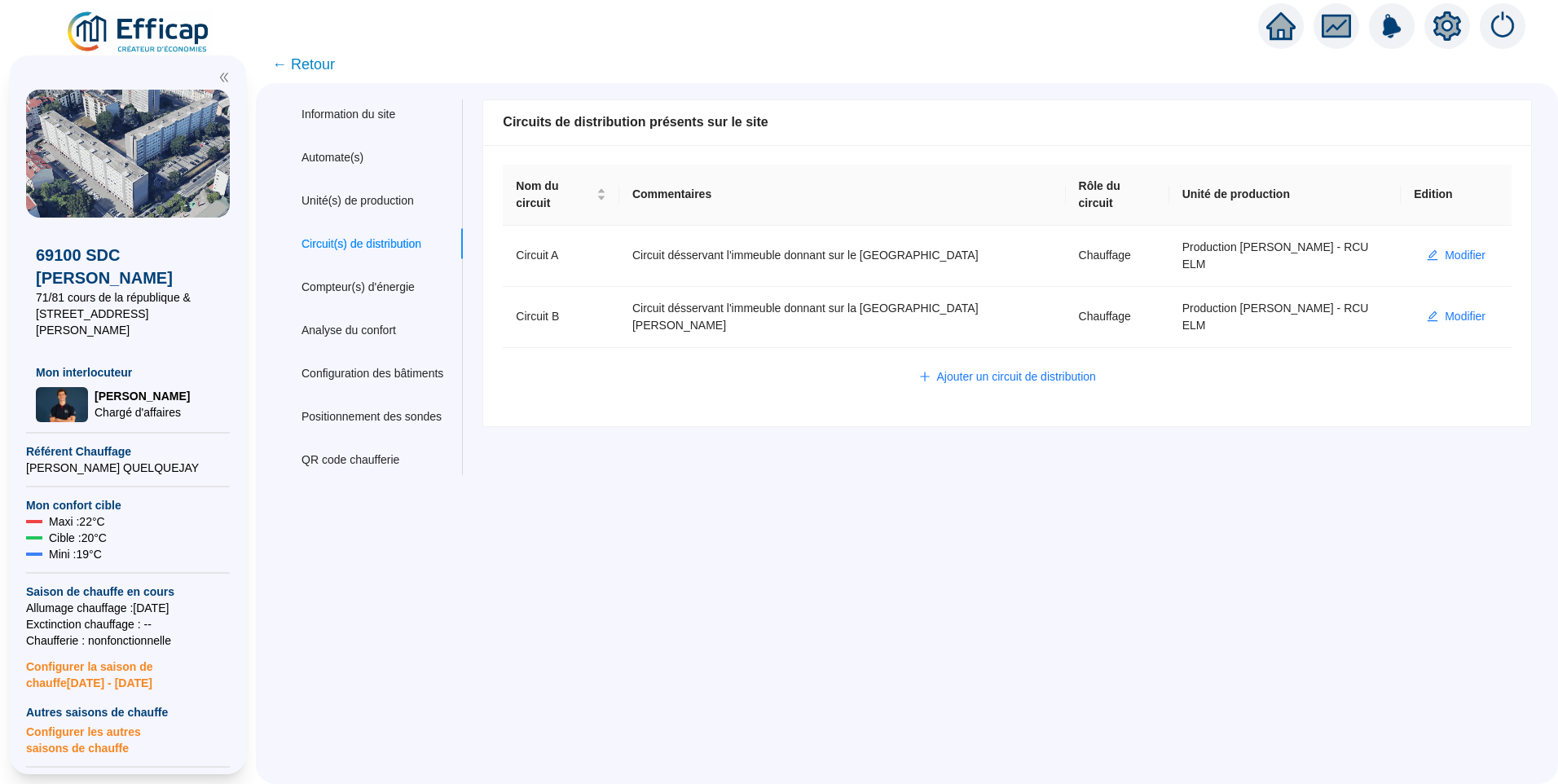
click at [313, 64] on span "← Retour" at bounding box center [303, 64] width 63 height 23
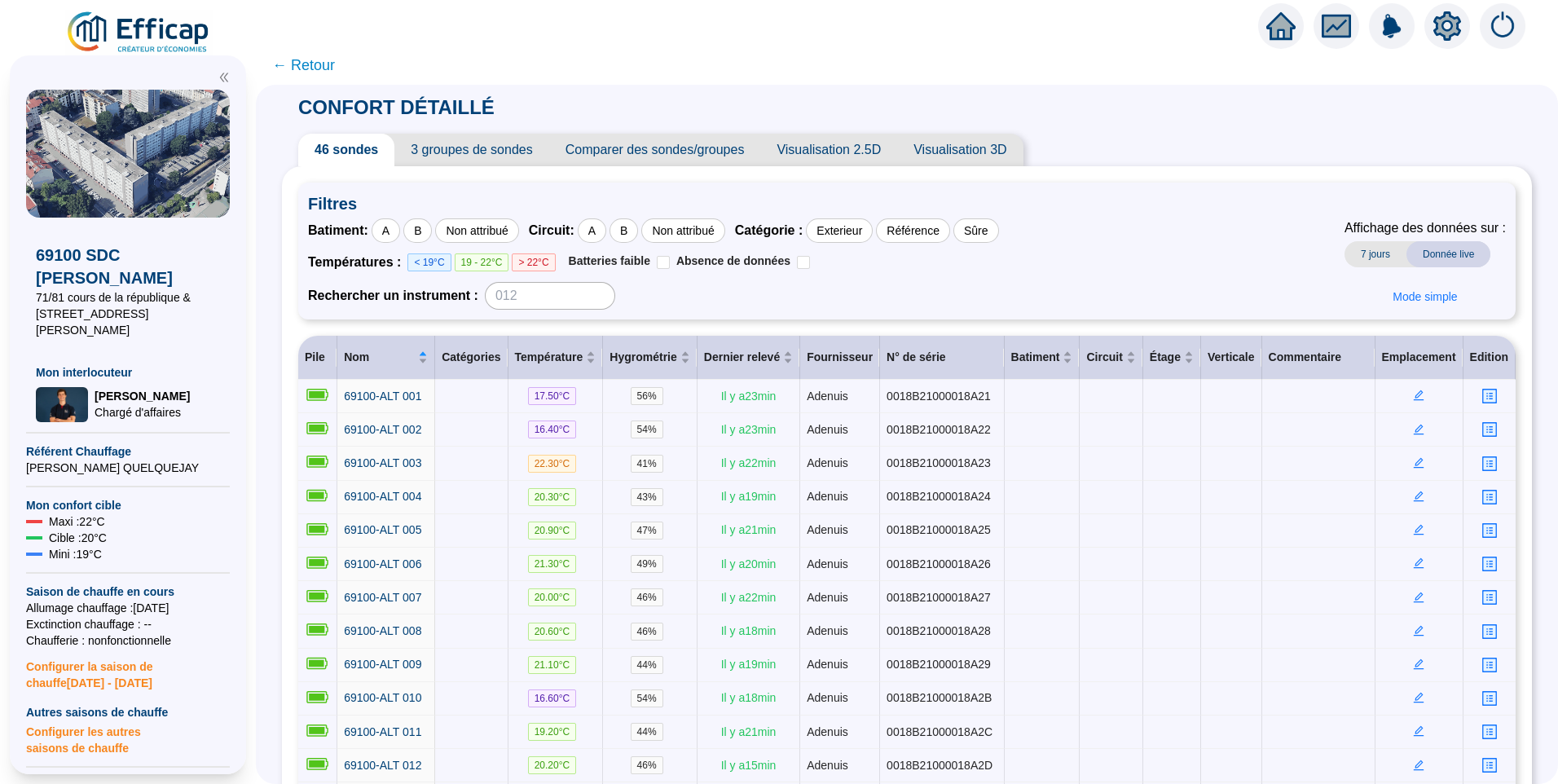
click at [482, 136] on span "3 groupes de sondes" at bounding box center [471, 150] width 154 height 33
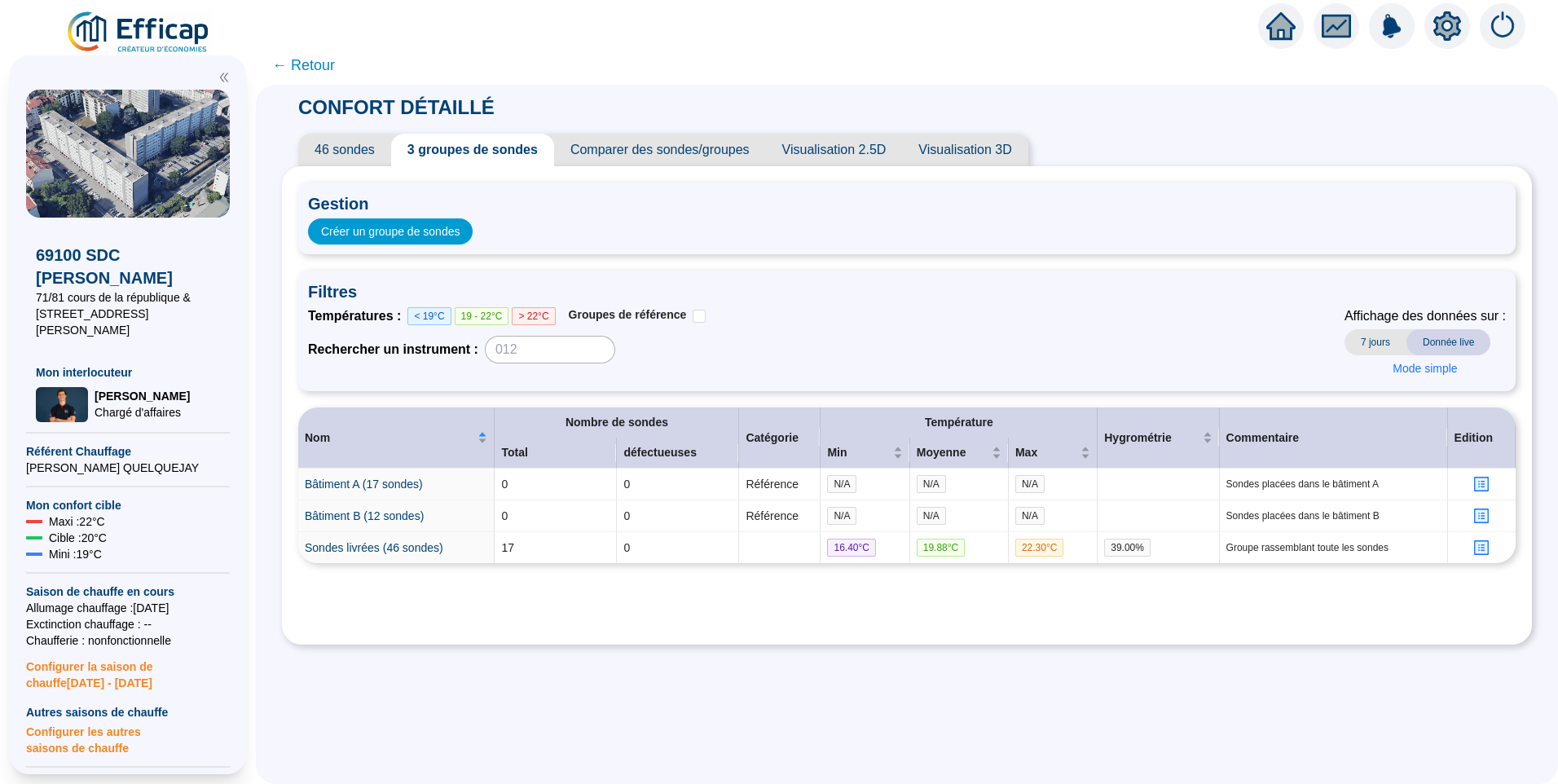
click at [1447, 18] on icon "setting" at bounding box center [1447, 25] width 28 height 26
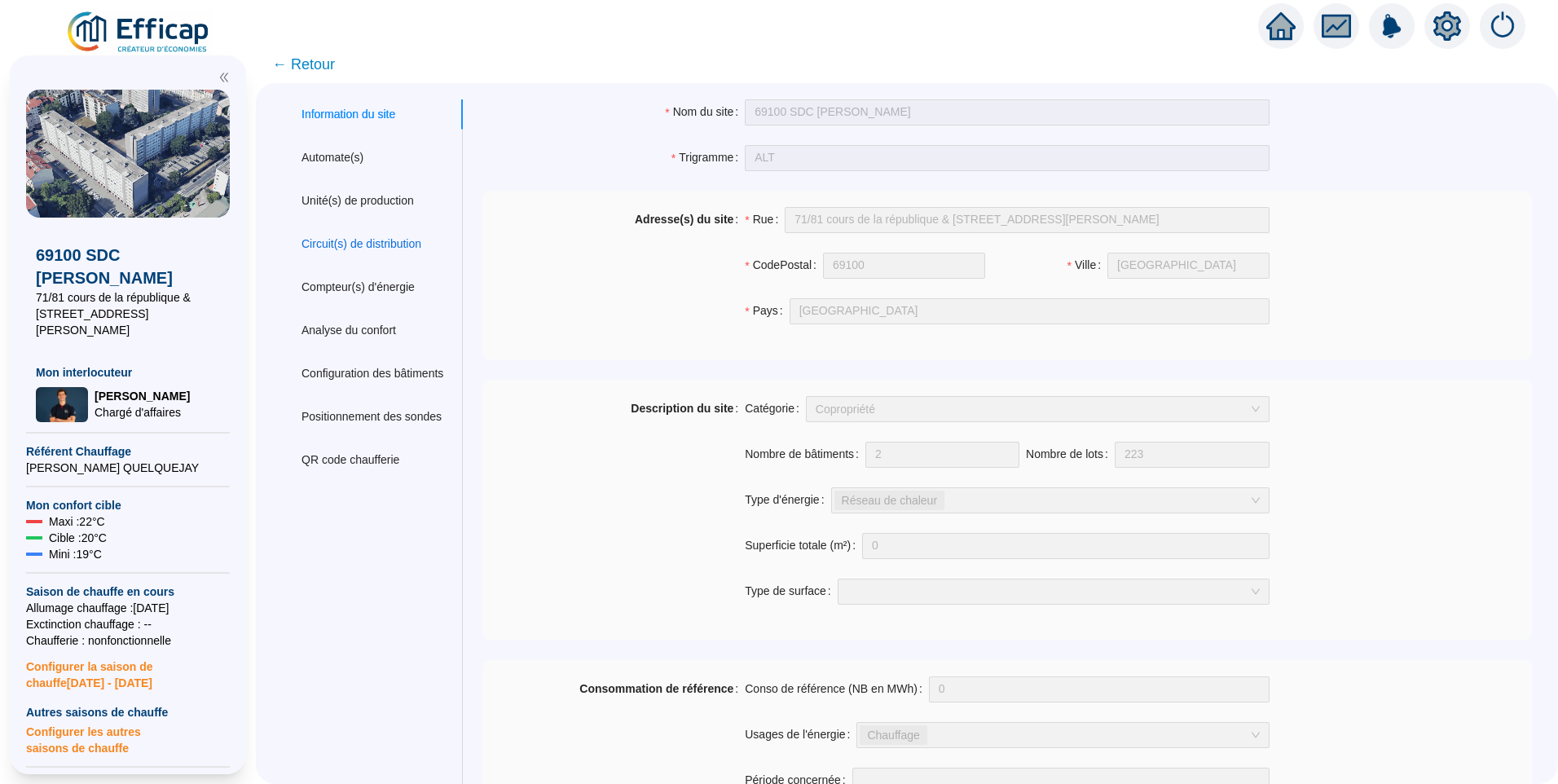
click at [377, 248] on div "Circuit(s) de distribution" at bounding box center [361, 244] width 120 height 17
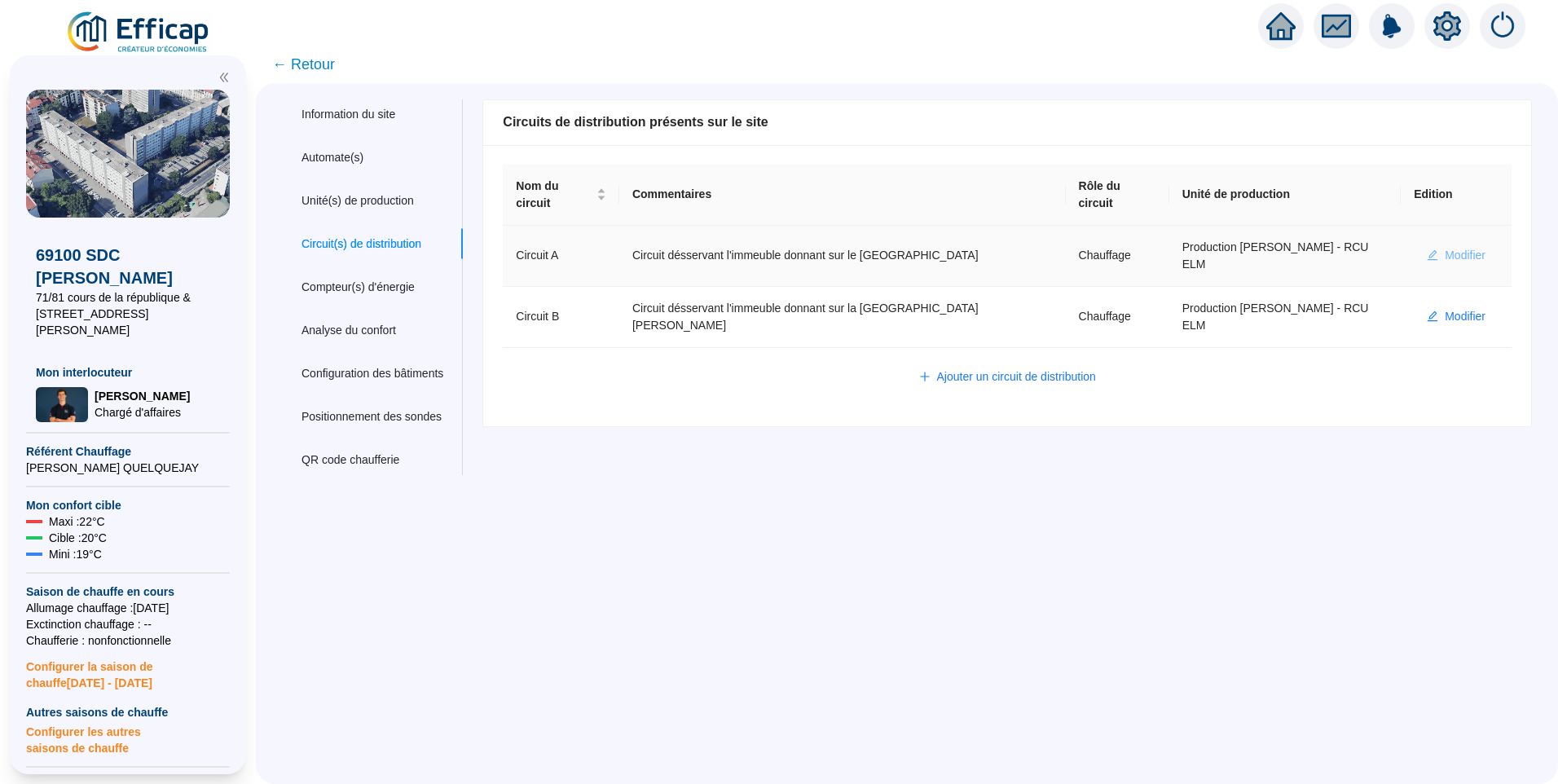
click at [1485, 243] on button "Modifier" at bounding box center [1456, 255] width 85 height 26
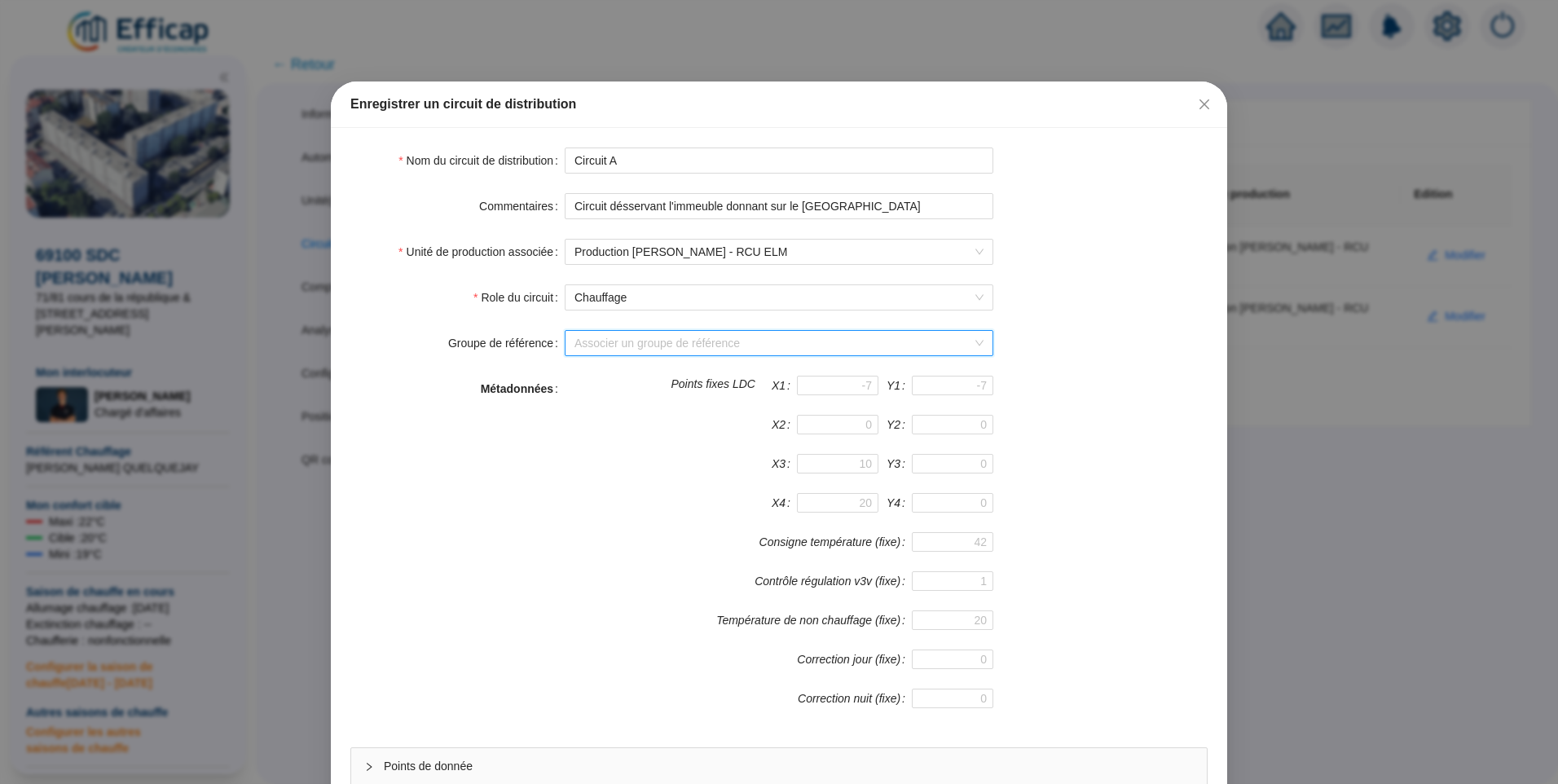
click at [614, 349] on input "Groupe de référence" at bounding box center [771, 342] width 394 height 24
click at [609, 379] on div "Bâtiment A (17 sondes)" at bounding box center [773, 376] width 402 height 17
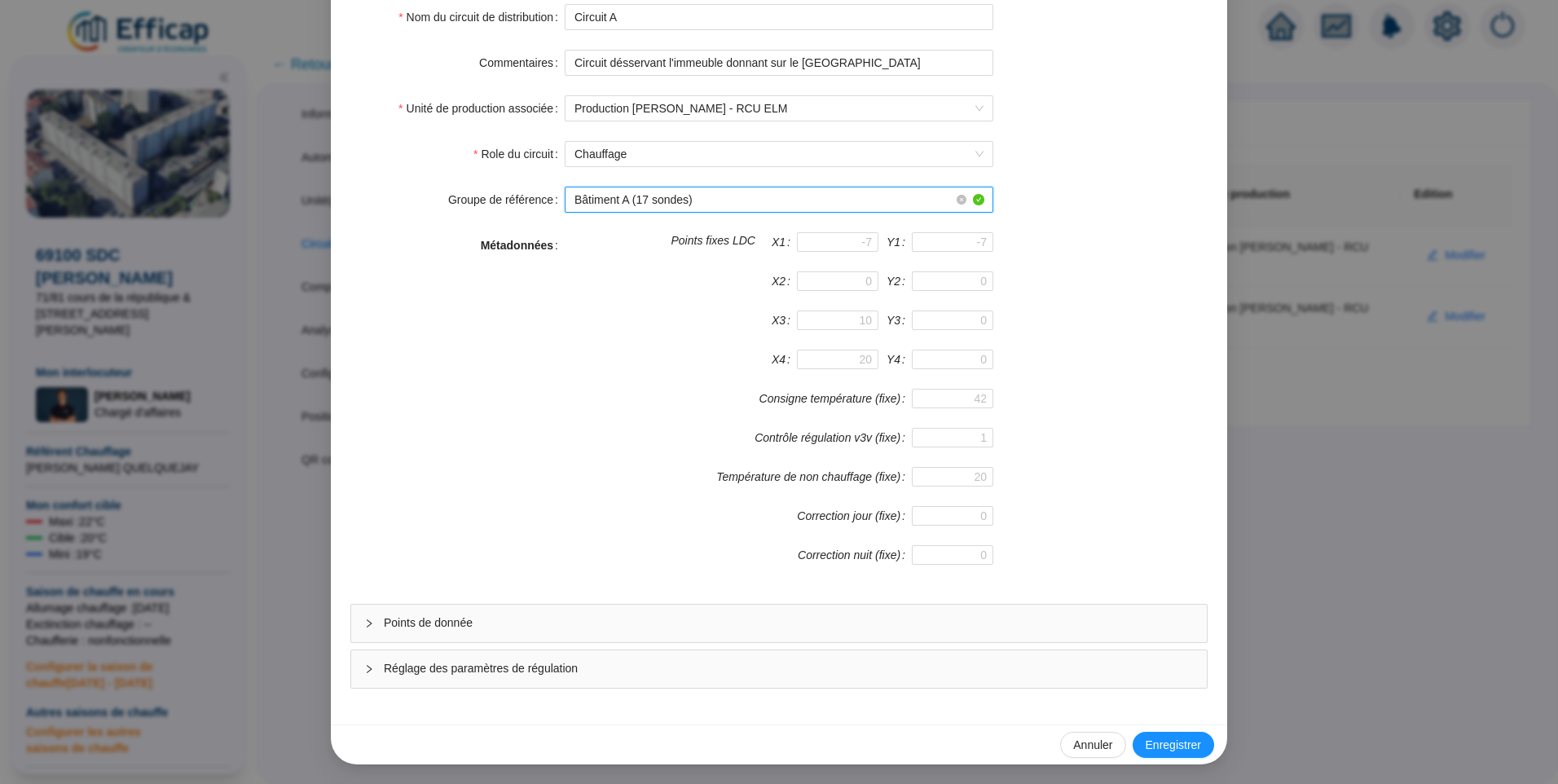
click at [613, 627] on span "Points de donnée" at bounding box center [789, 623] width 810 height 17
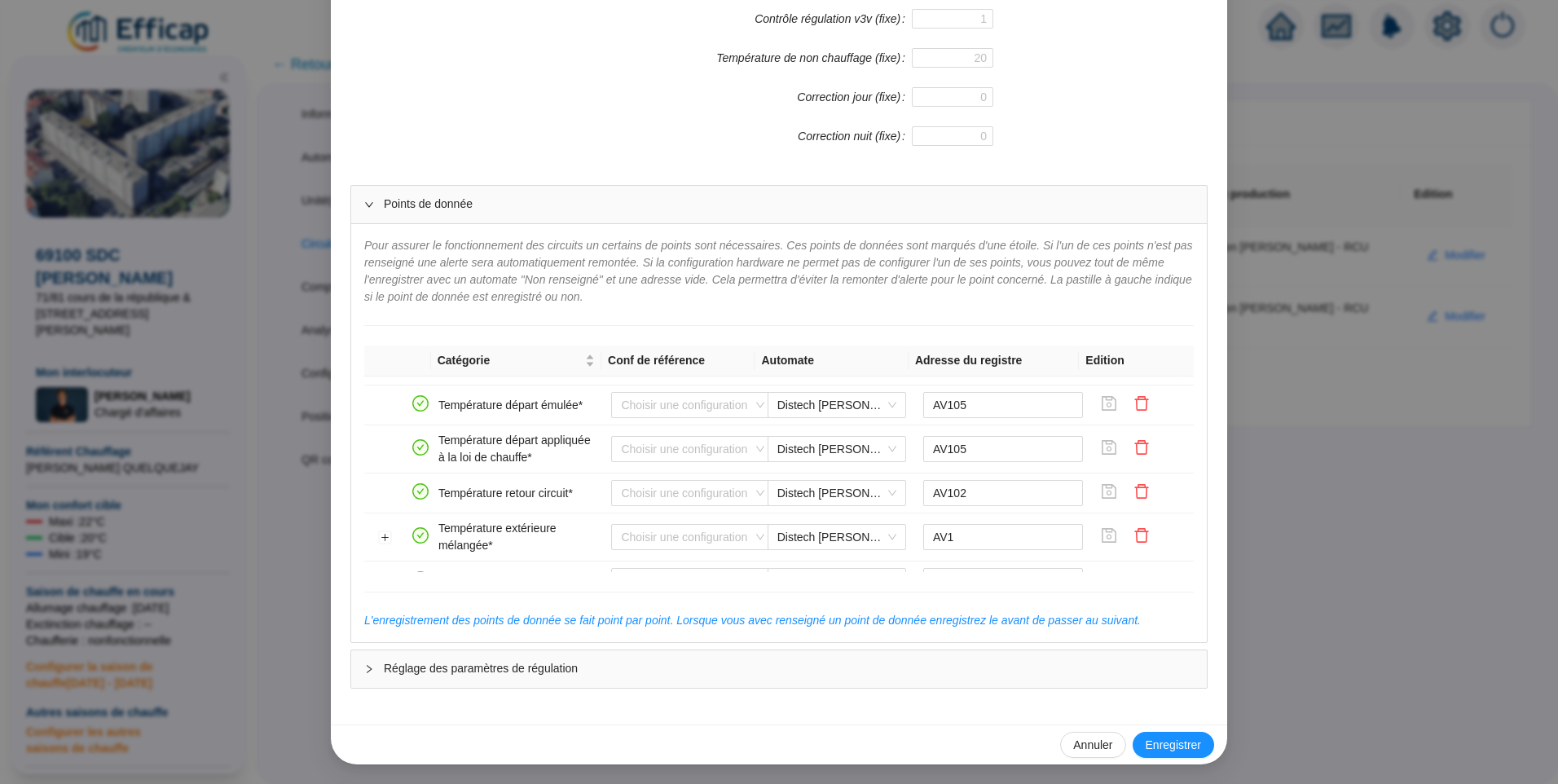
scroll to position [244, 0]
click at [381, 539] on button "Développer la ligne" at bounding box center [386, 541] width 13 height 13
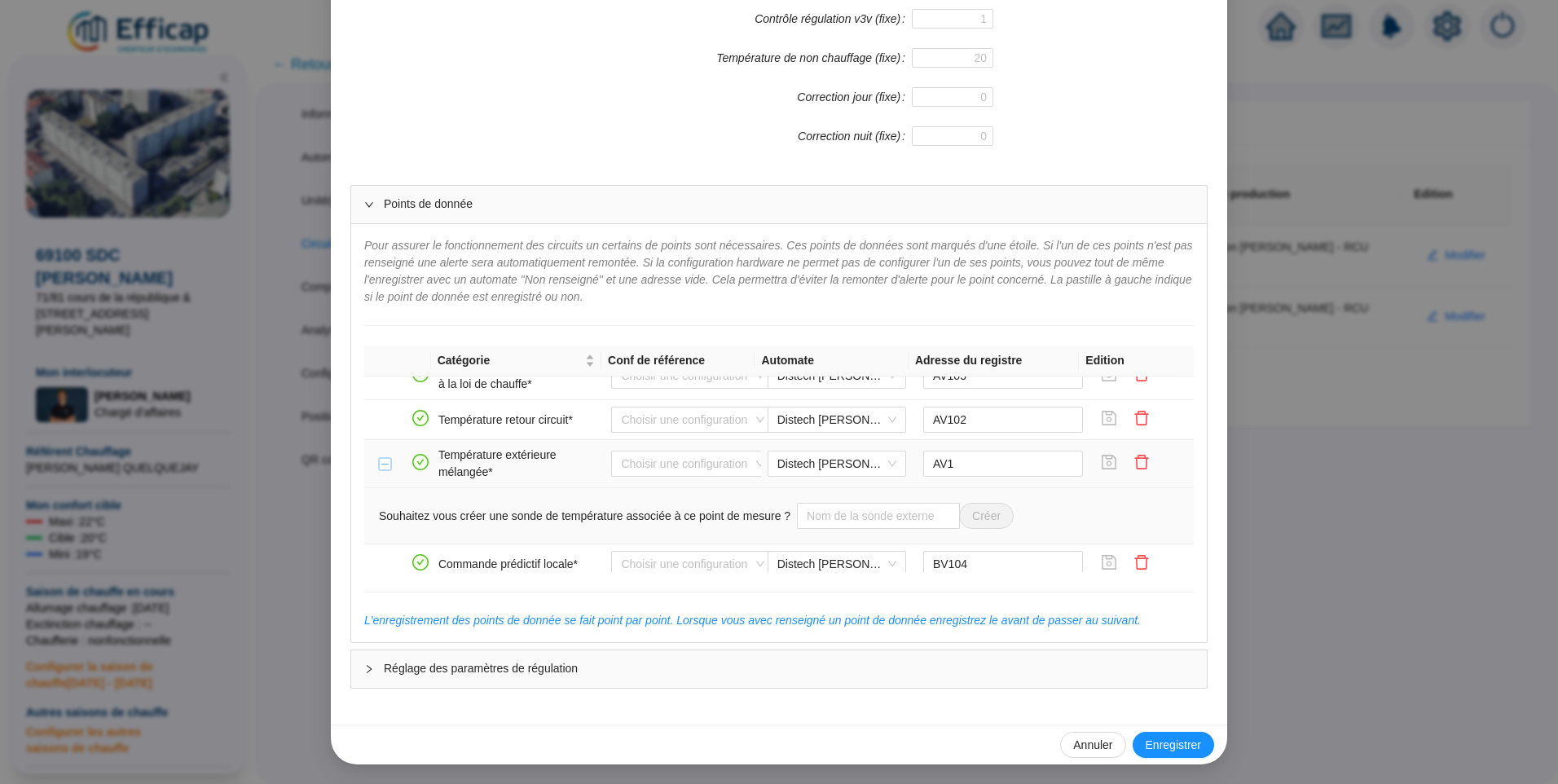
scroll to position [326, 0]
click at [815, 511] on input "text" at bounding box center [879, 510] width 163 height 26
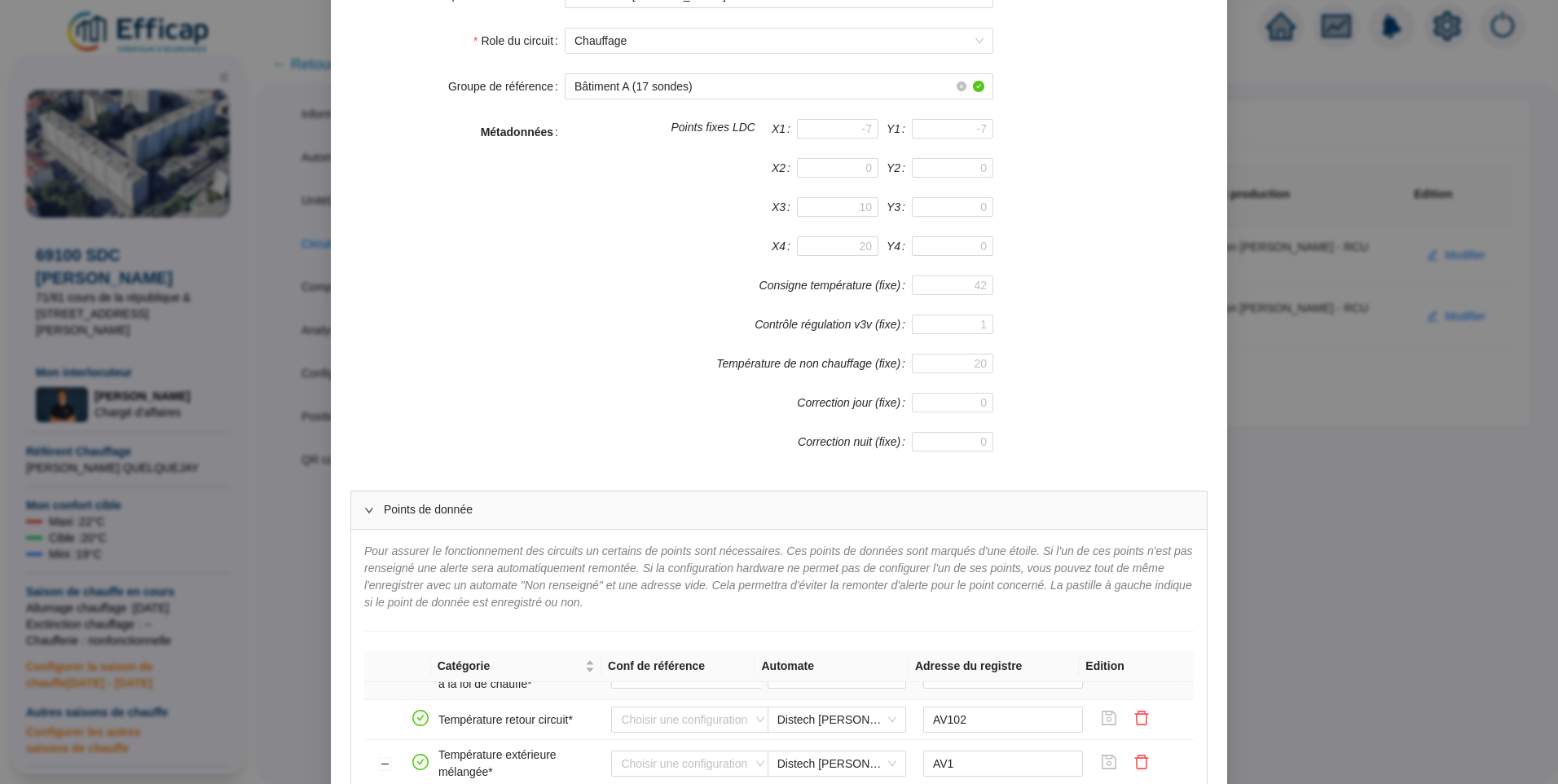
scroll to position [562, 0]
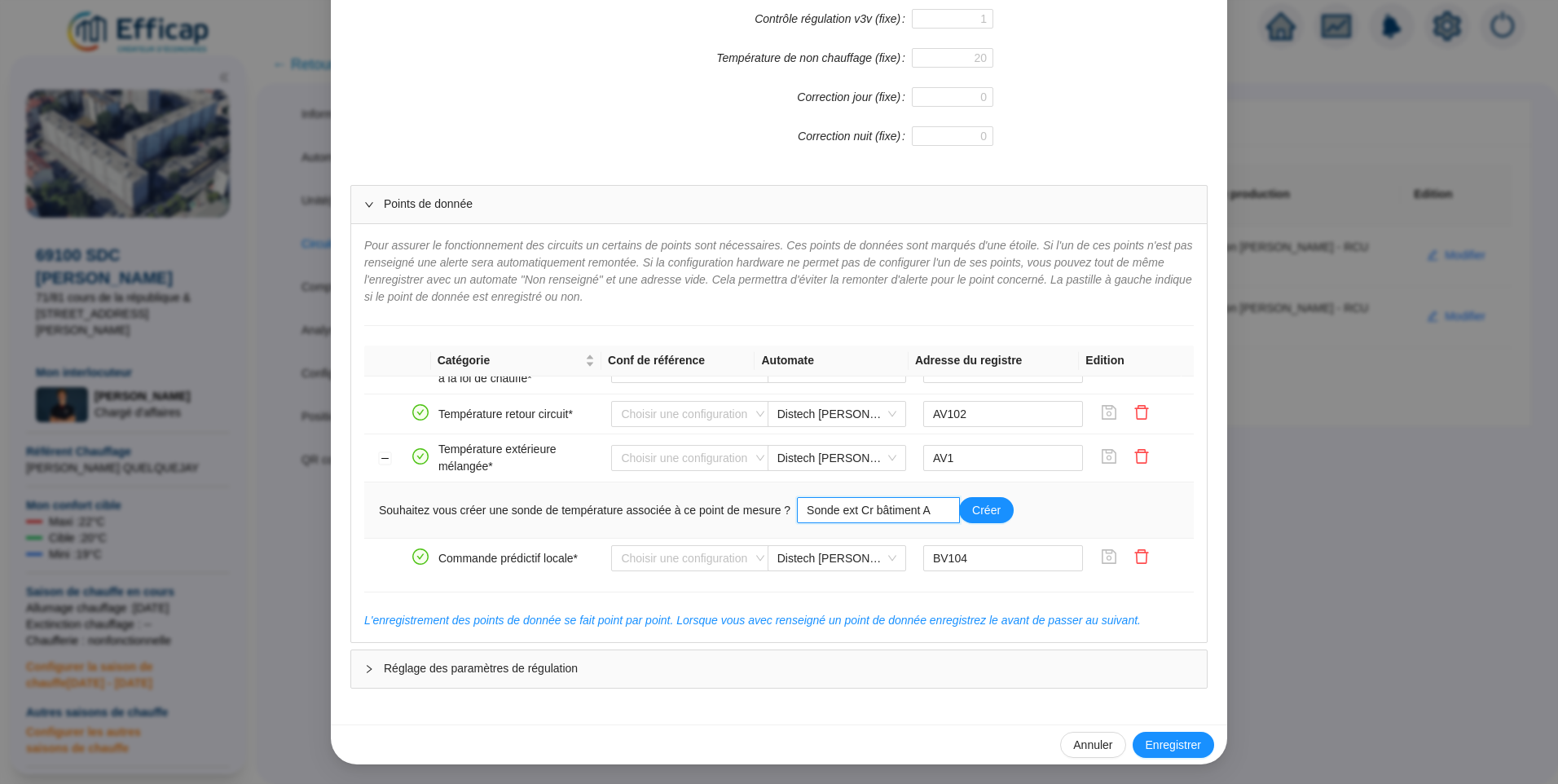
click at [862, 511] on input "Sonde ext Cr bâtiment A" at bounding box center [879, 510] width 163 height 26
type input "Sonde ext bâtiment A"
click at [987, 514] on button "Créer" at bounding box center [986, 510] width 54 height 26
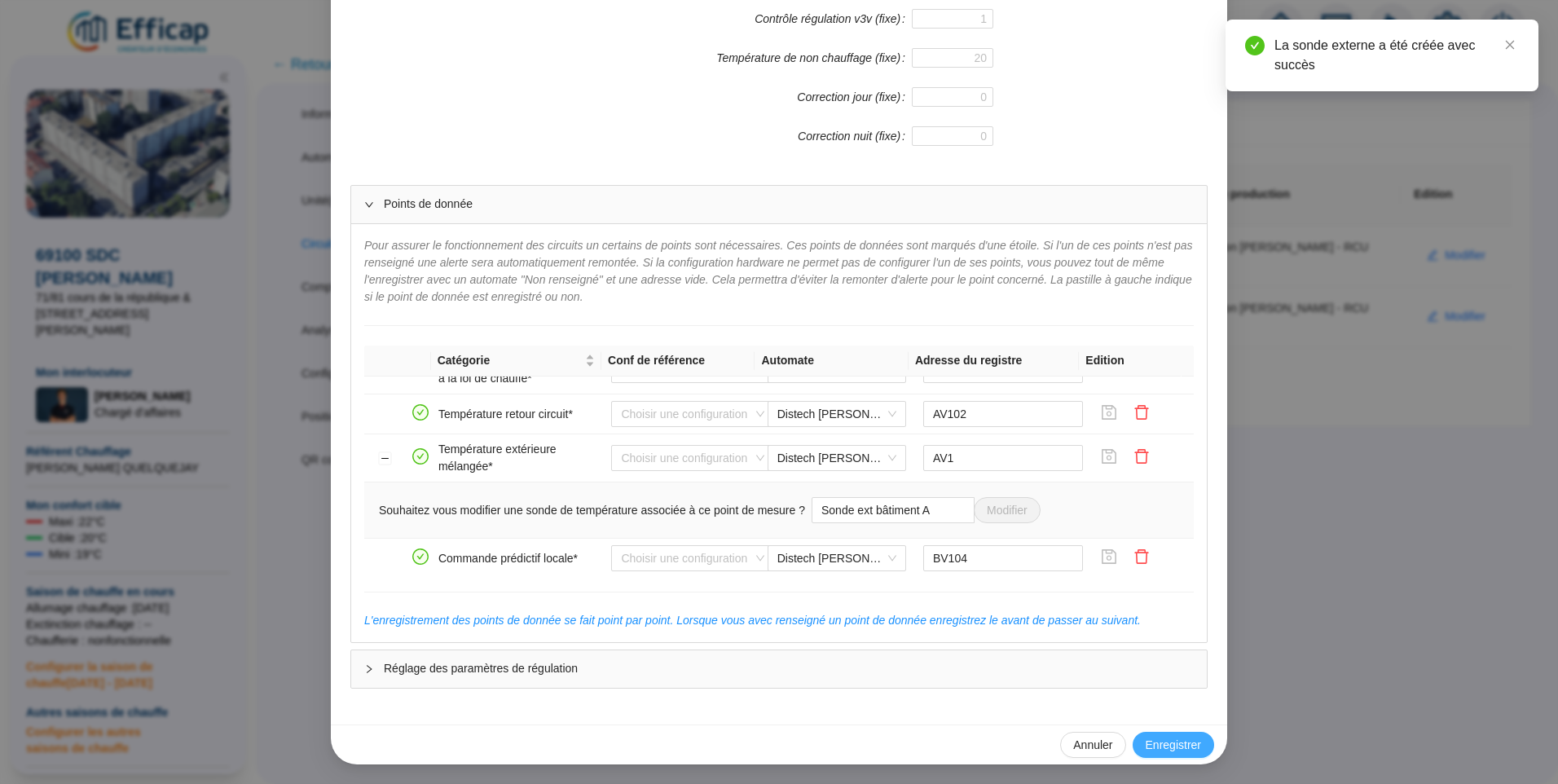
click at [1180, 748] on span "Enregistrer" at bounding box center [1174, 746] width 55 height 17
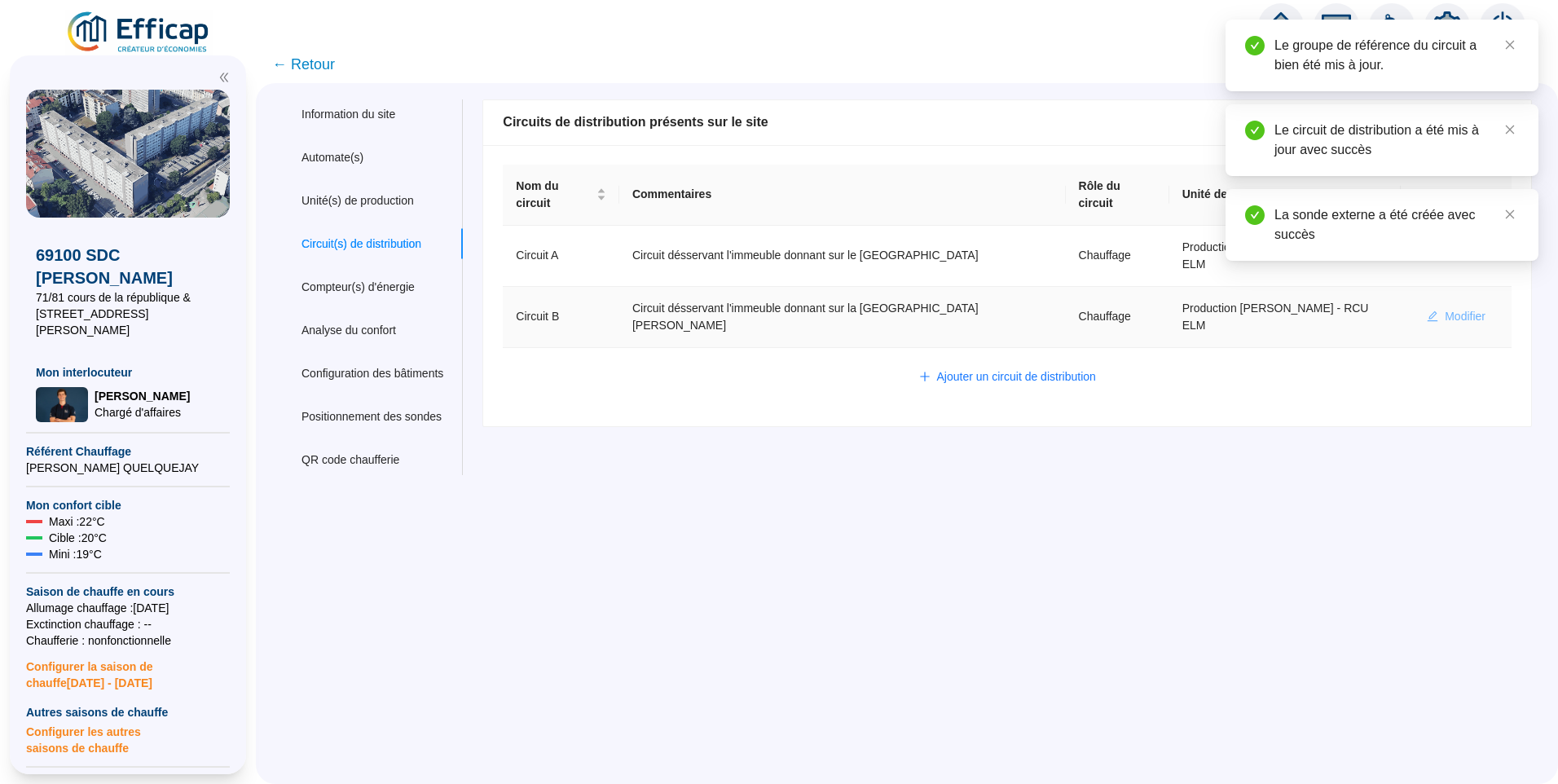
click at [1447, 308] on span "Modifier" at bounding box center [1465, 316] width 41 height 17
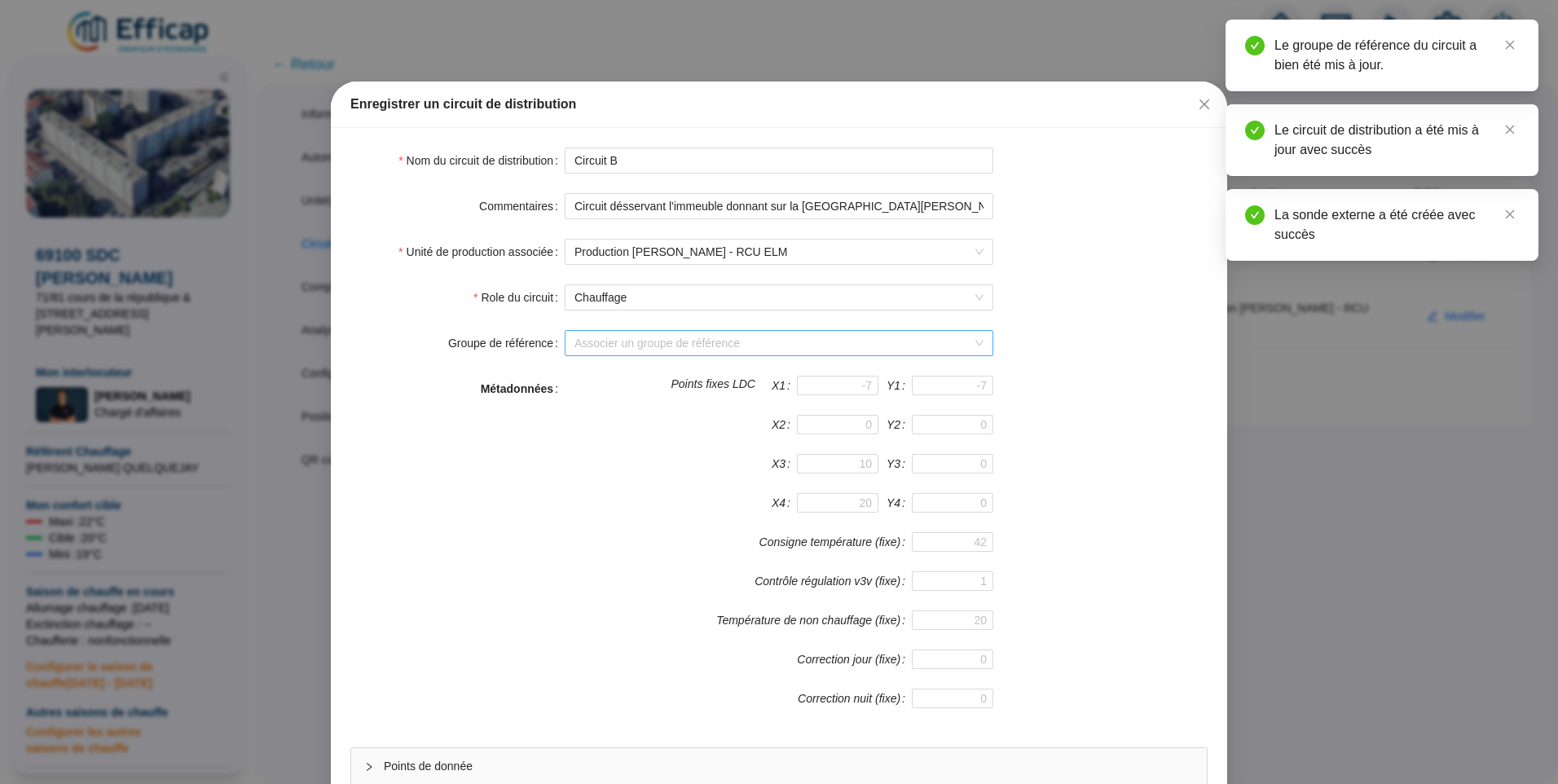
click at [618, 335] on input "Groupe de référence" at bounding box center [771, 342] width 394 height 24
click at [604, 404] on div "Bâtiment B (12 sondes)" at bounding box center [773, 402] width 402 height 17
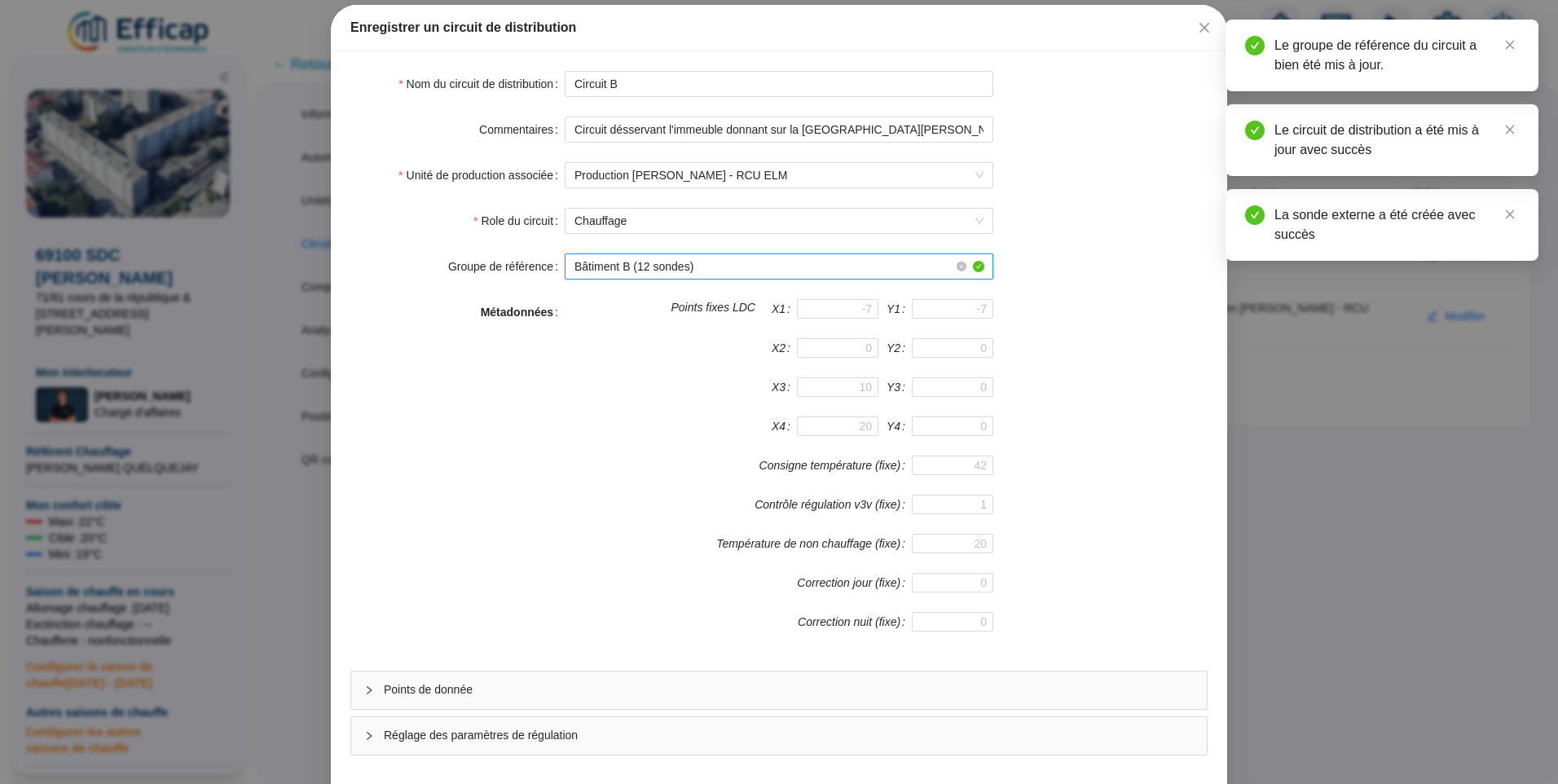
scroll to position [143, 0]
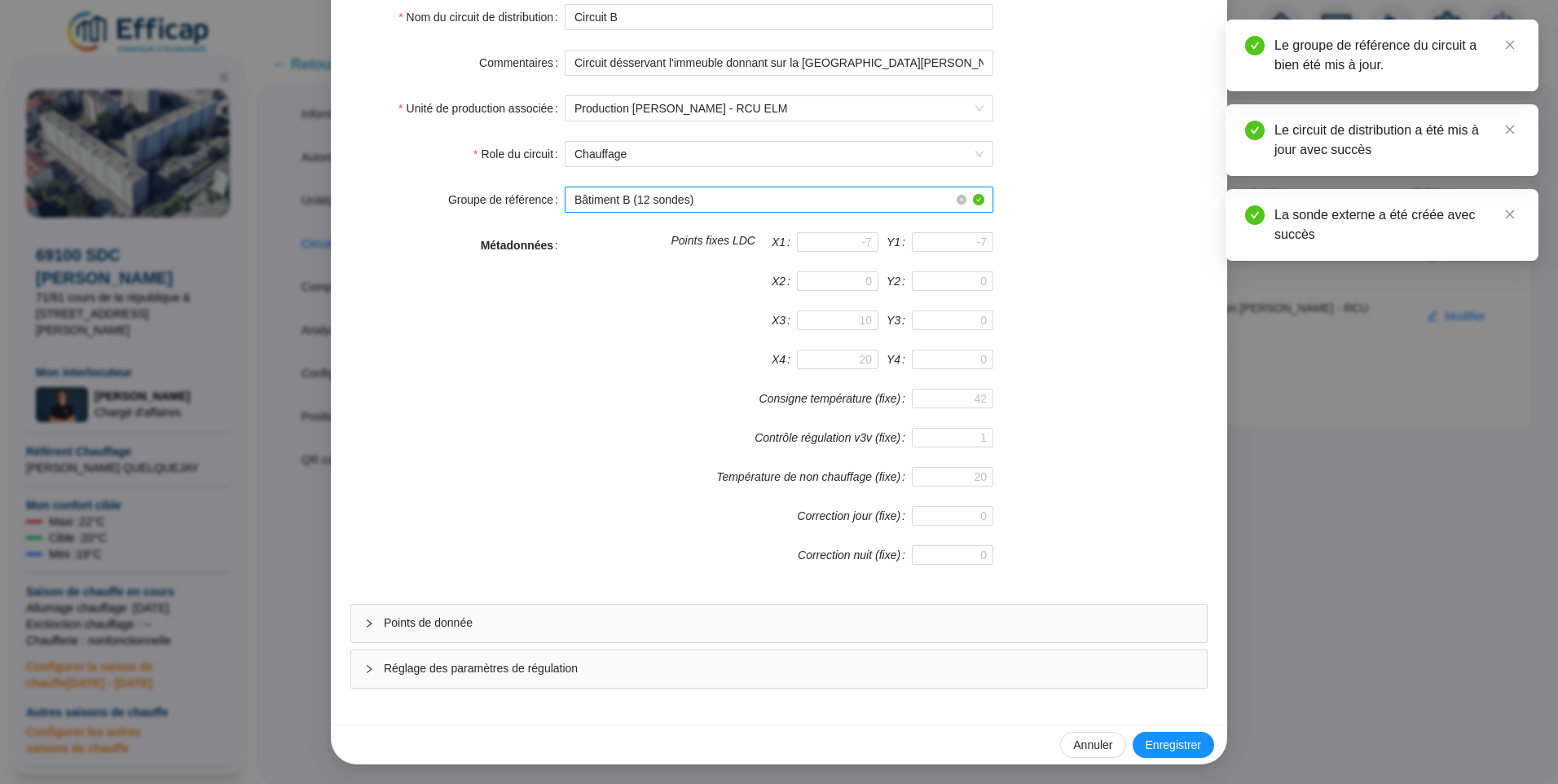
click at [500, 618] on span "Points de donnée" at bounding box center [789, 623] width 810 height 17
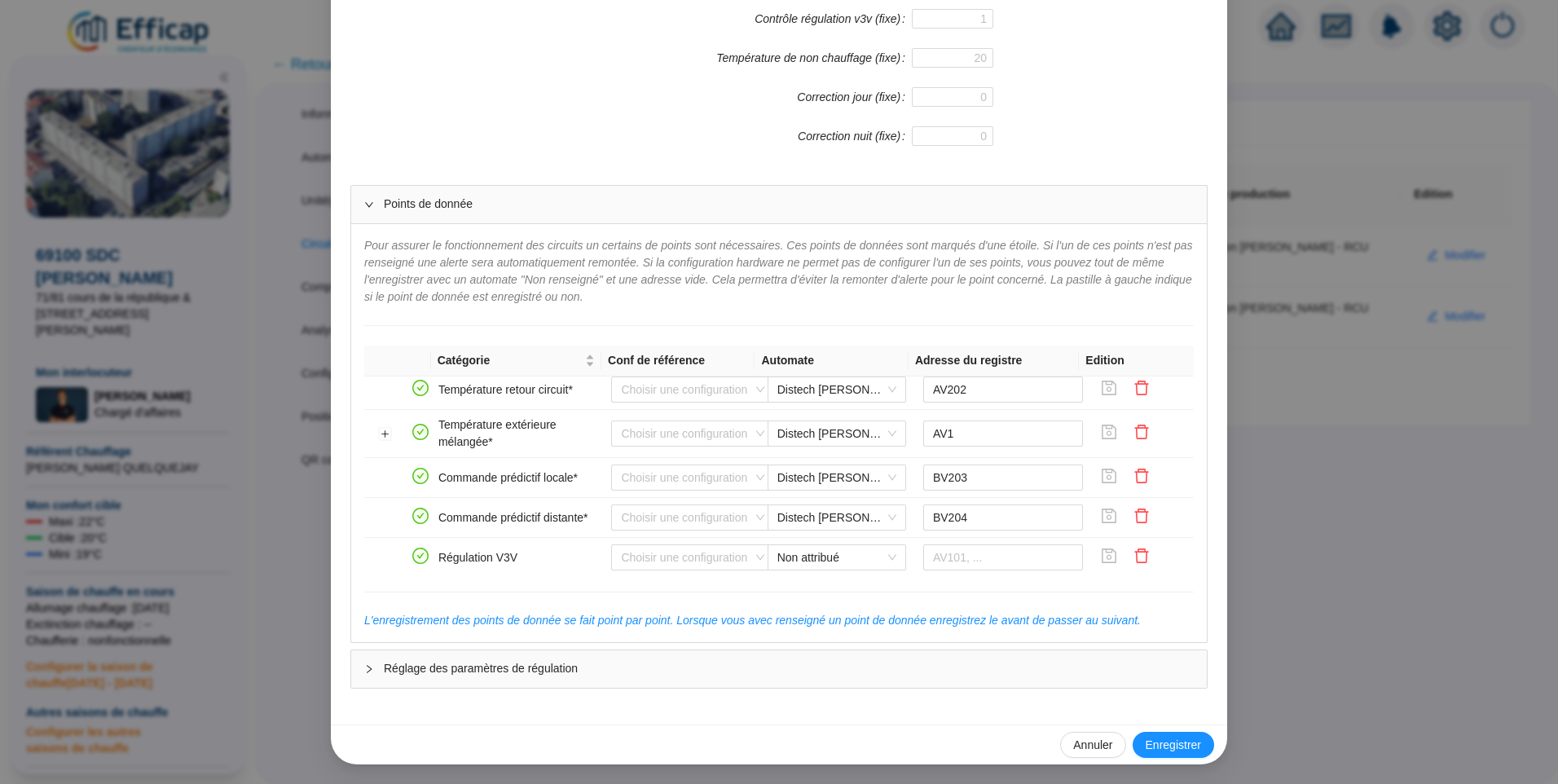
scroll to position [325, 0]
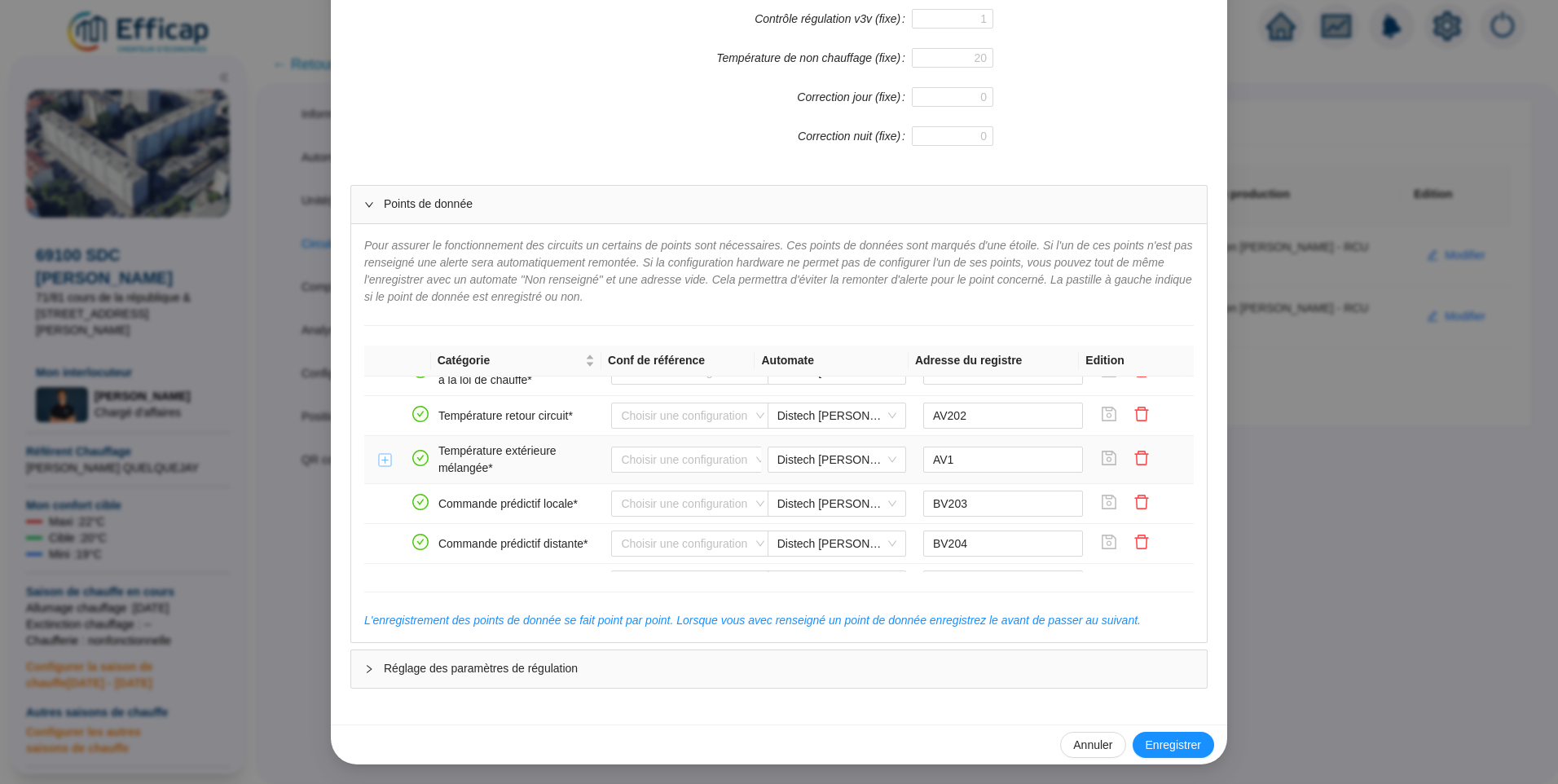
click at [379, 464] on button "Développer la ligne" at bounding box center [386, 461] width 13 height 13
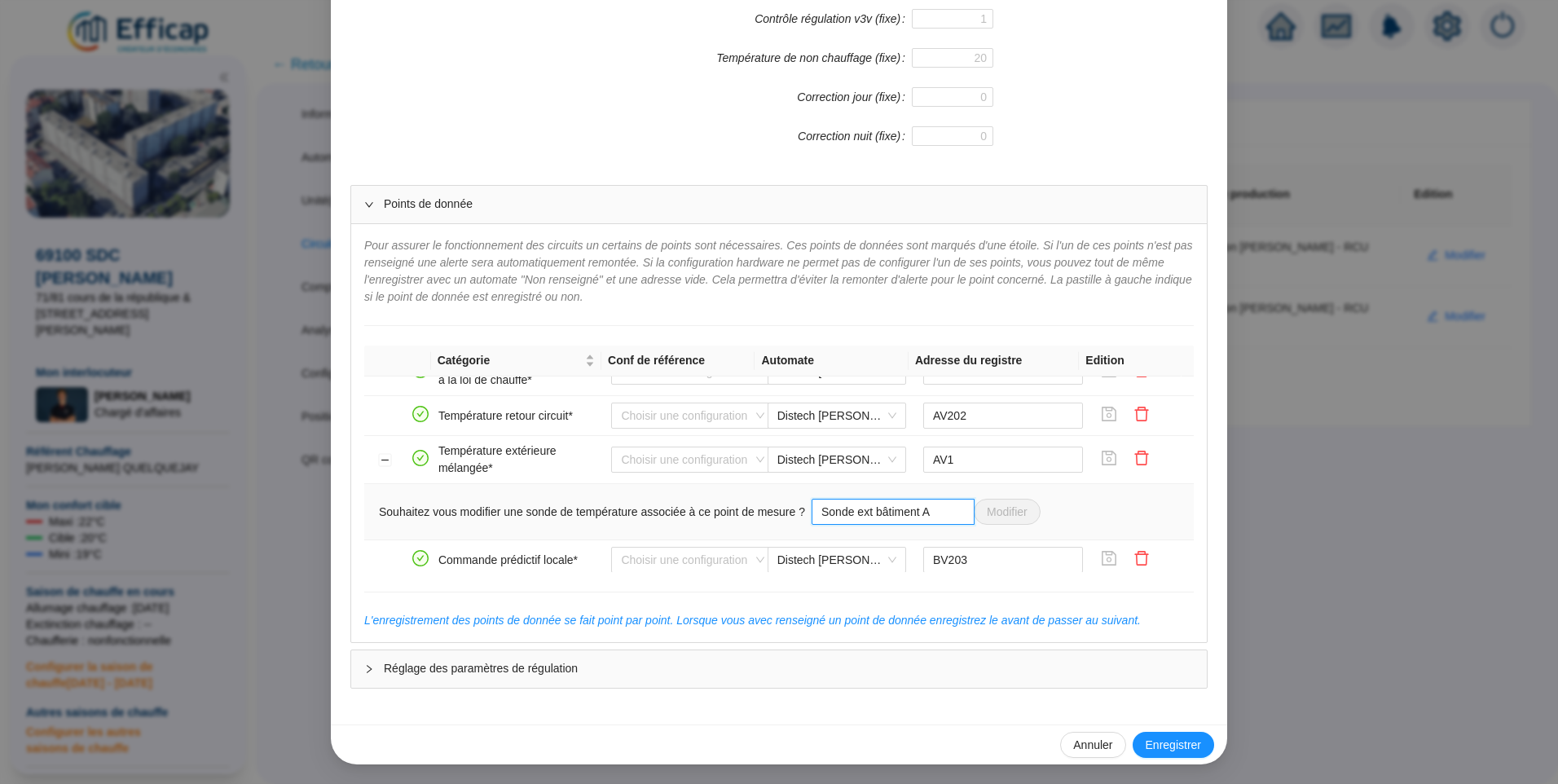
click at [956, 514] on input "Sonde ext bâtiment A" at bounding box center [893, 511] width 163 height 26
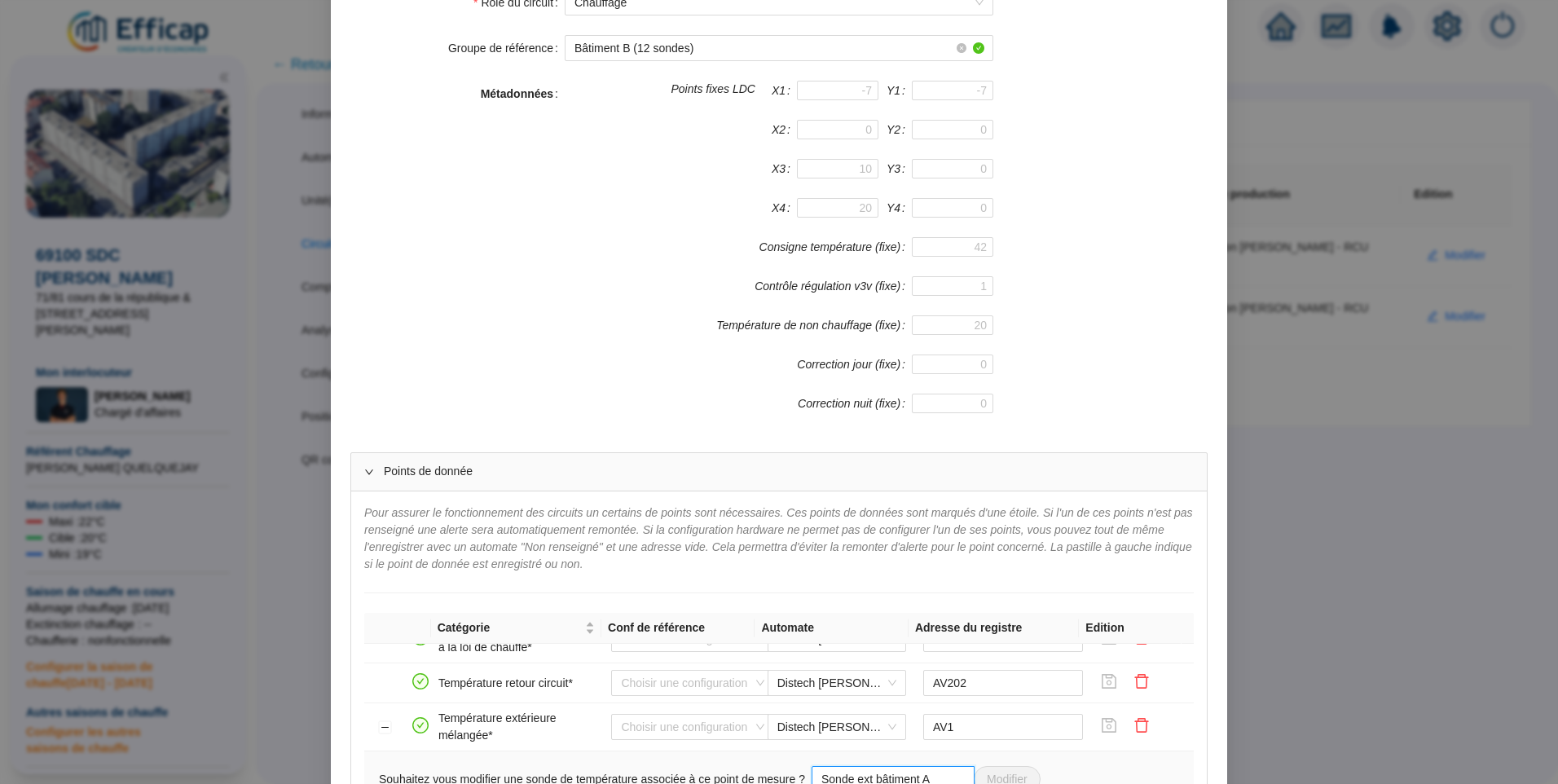
scroll to position [0, 0]
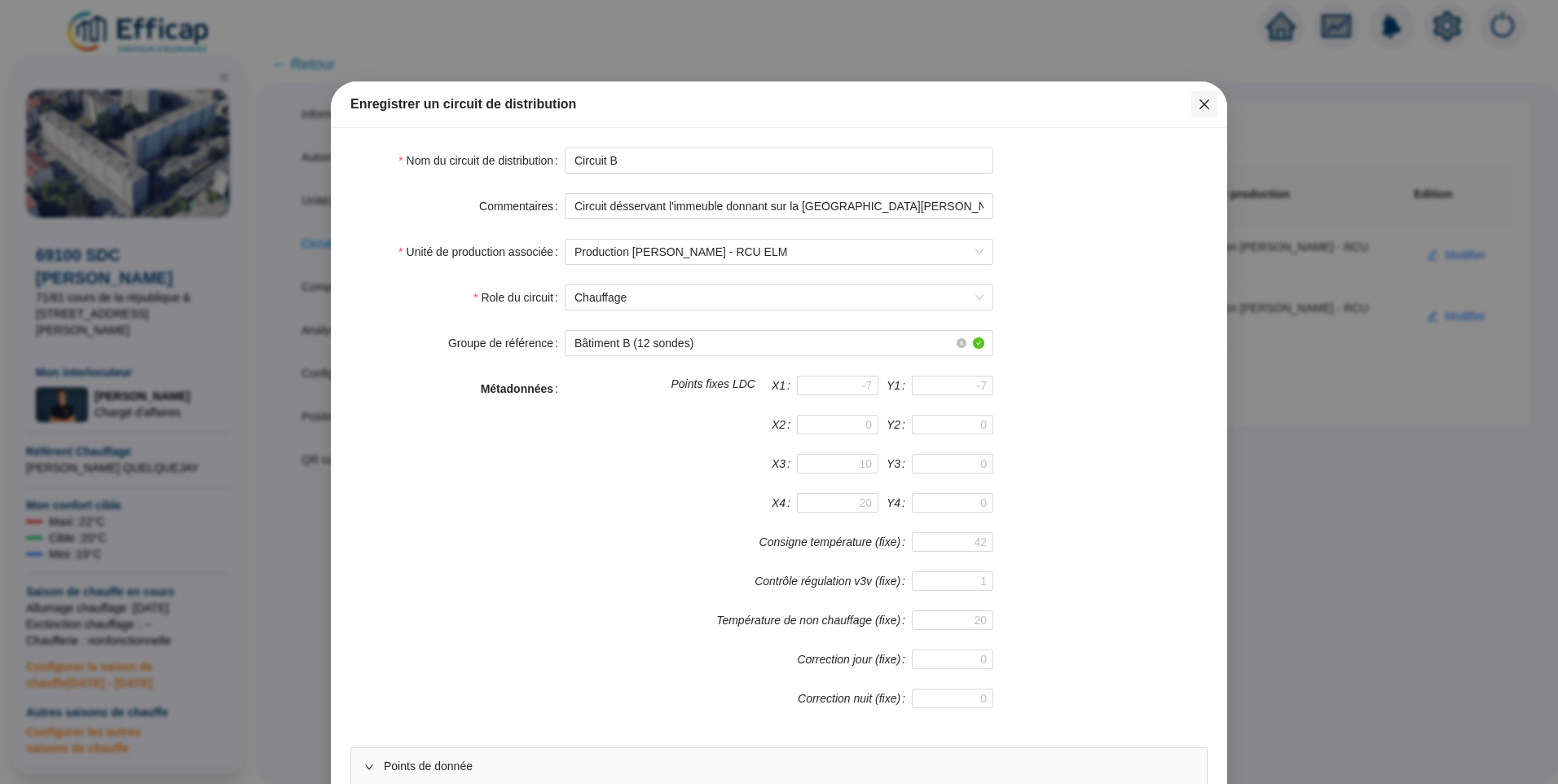
click at [1200, 110] on icon "close" at bounding box center [1205, 105] width 13 height 13
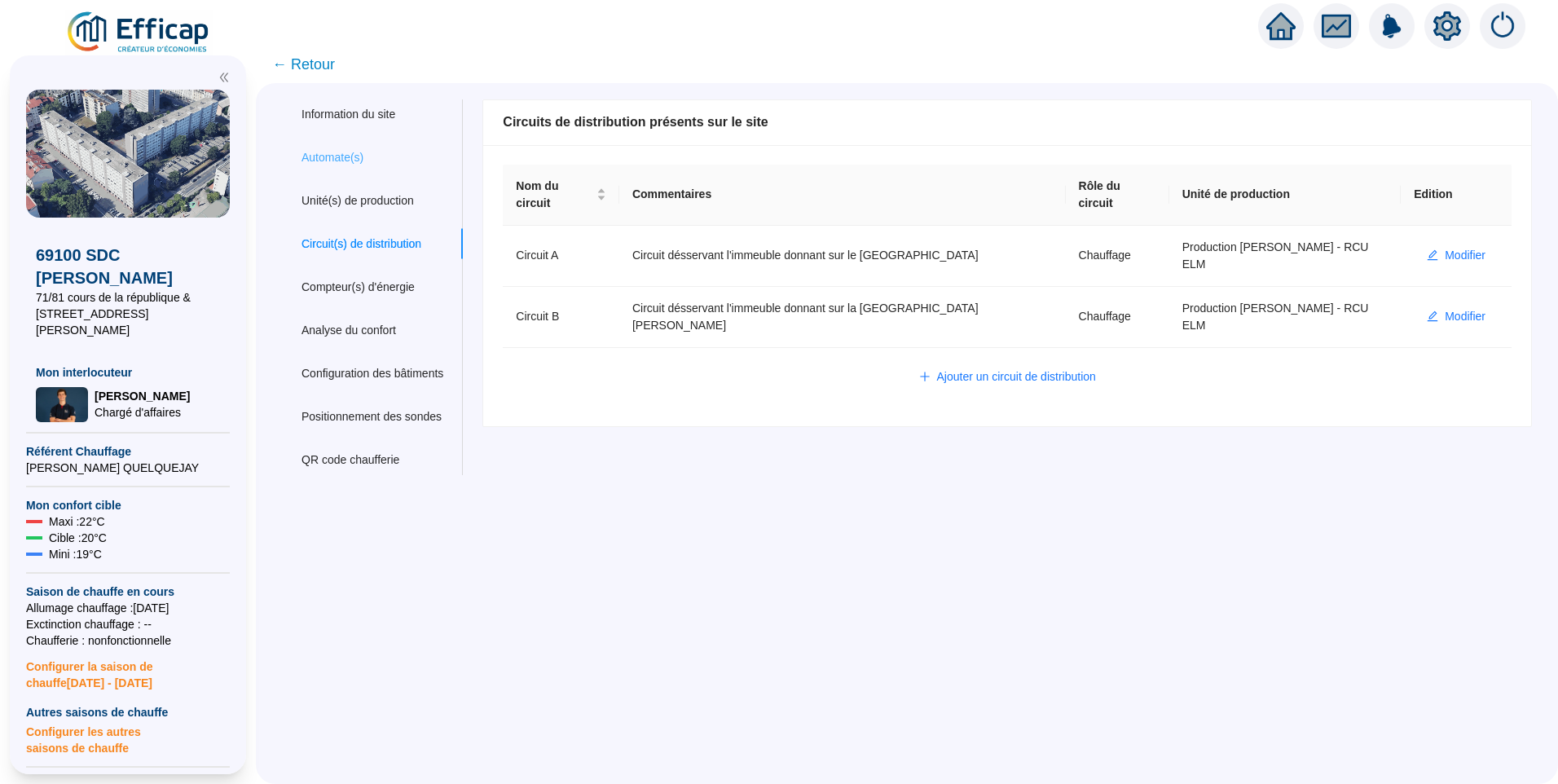
click at [366, 167] on div "Automate(s)" at bounding box center [372, 157] width 181 height 30
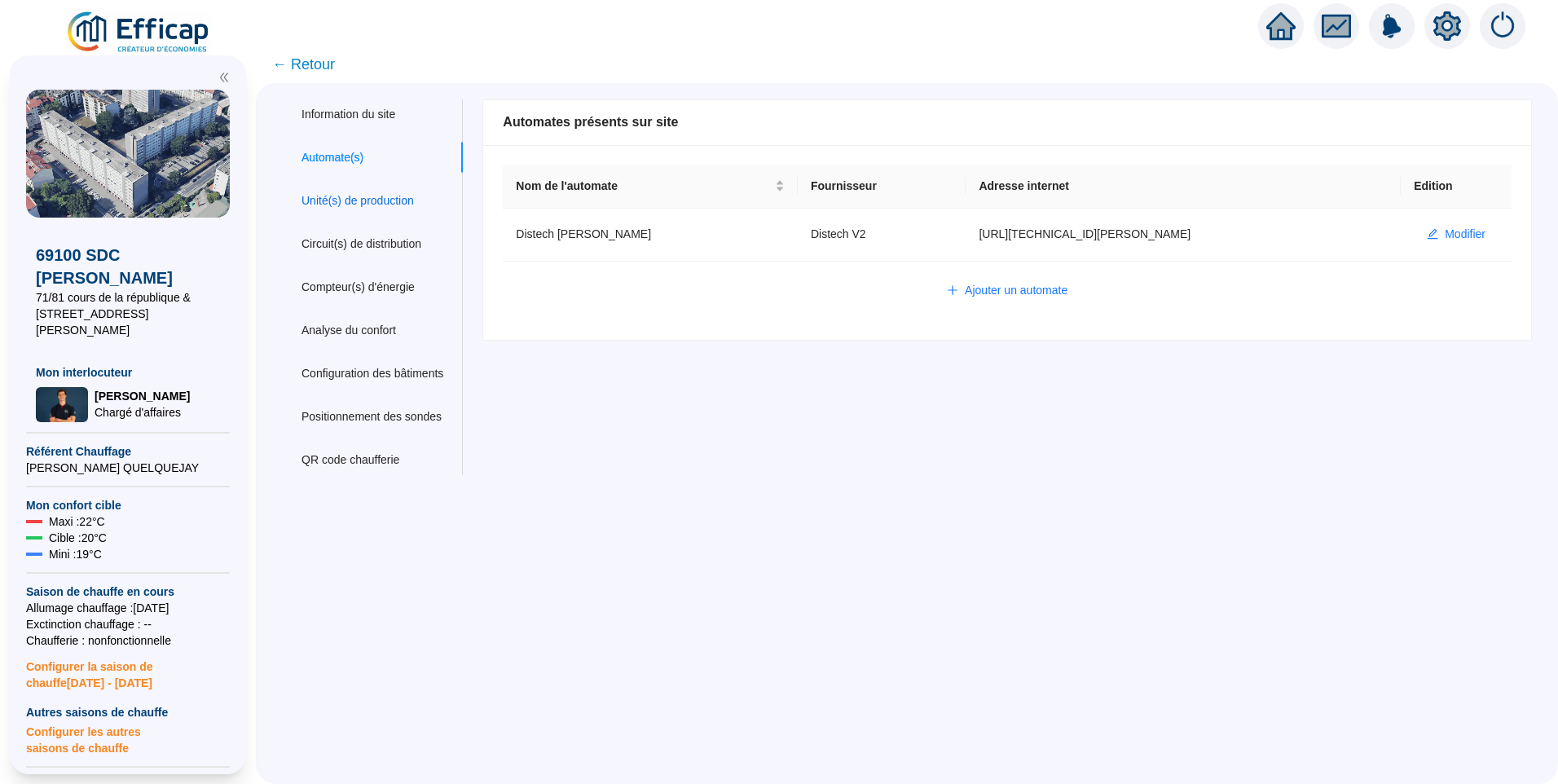
click at [384, 197] on div "Unité(s) de production" at bounding box center [357, 201] width 112 height 17
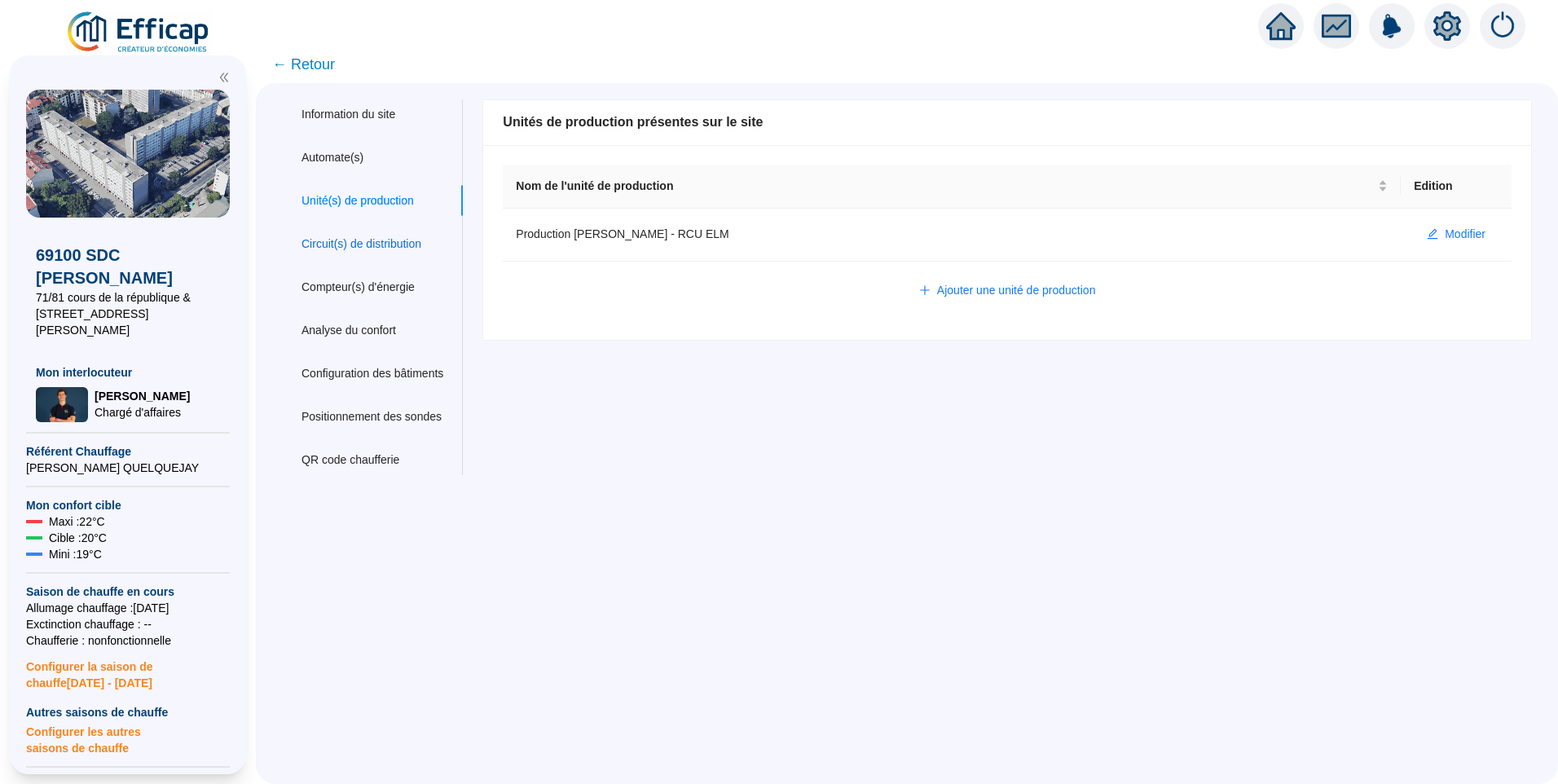
click at [357, 248] on div "Circuit(s) de distribution" at bounding box center [361, 244] width 120 height 17
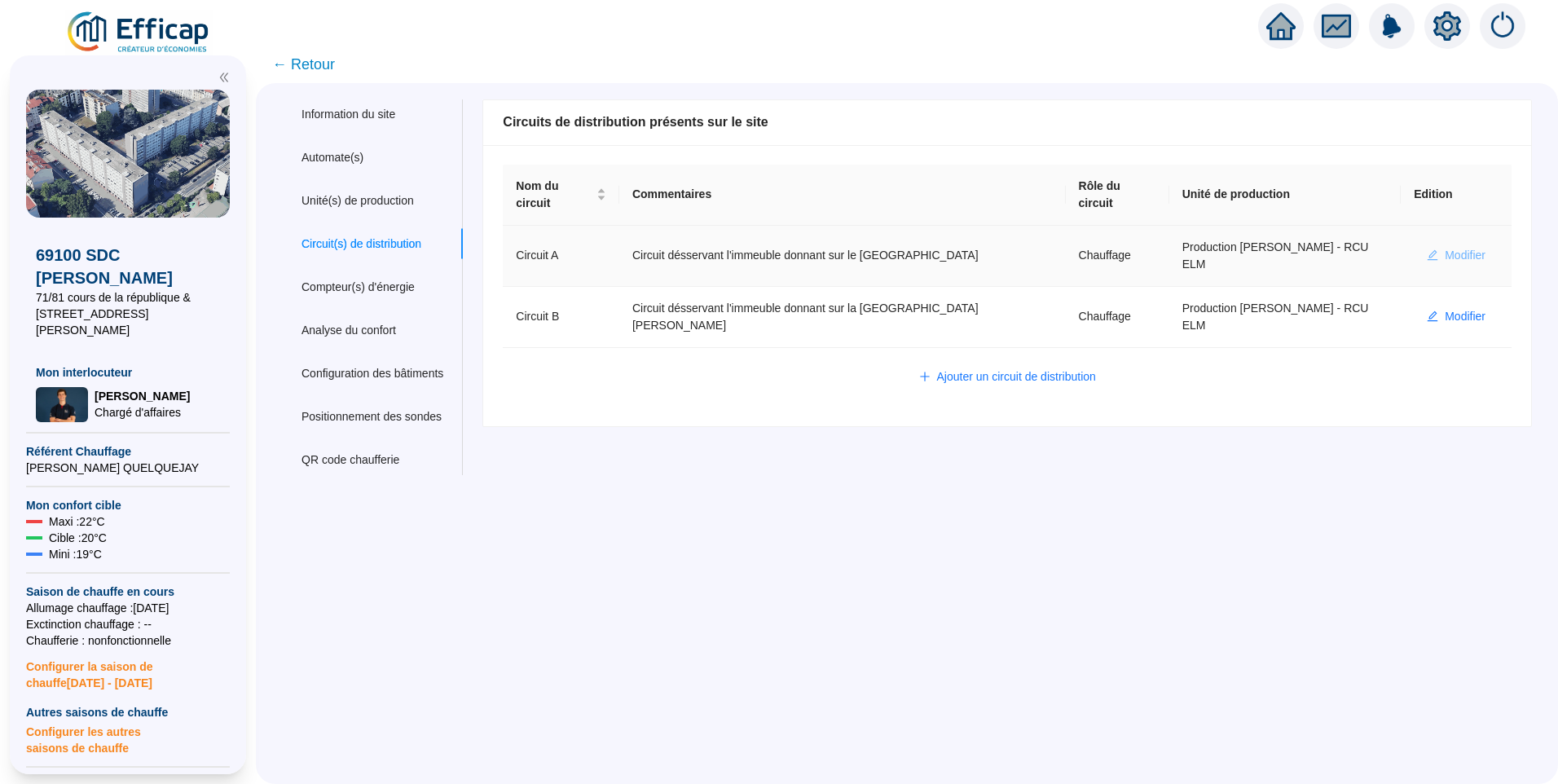
click at [1455, 247] on span "Modifier" at bounding box center [1465, 255] width 41 height 17
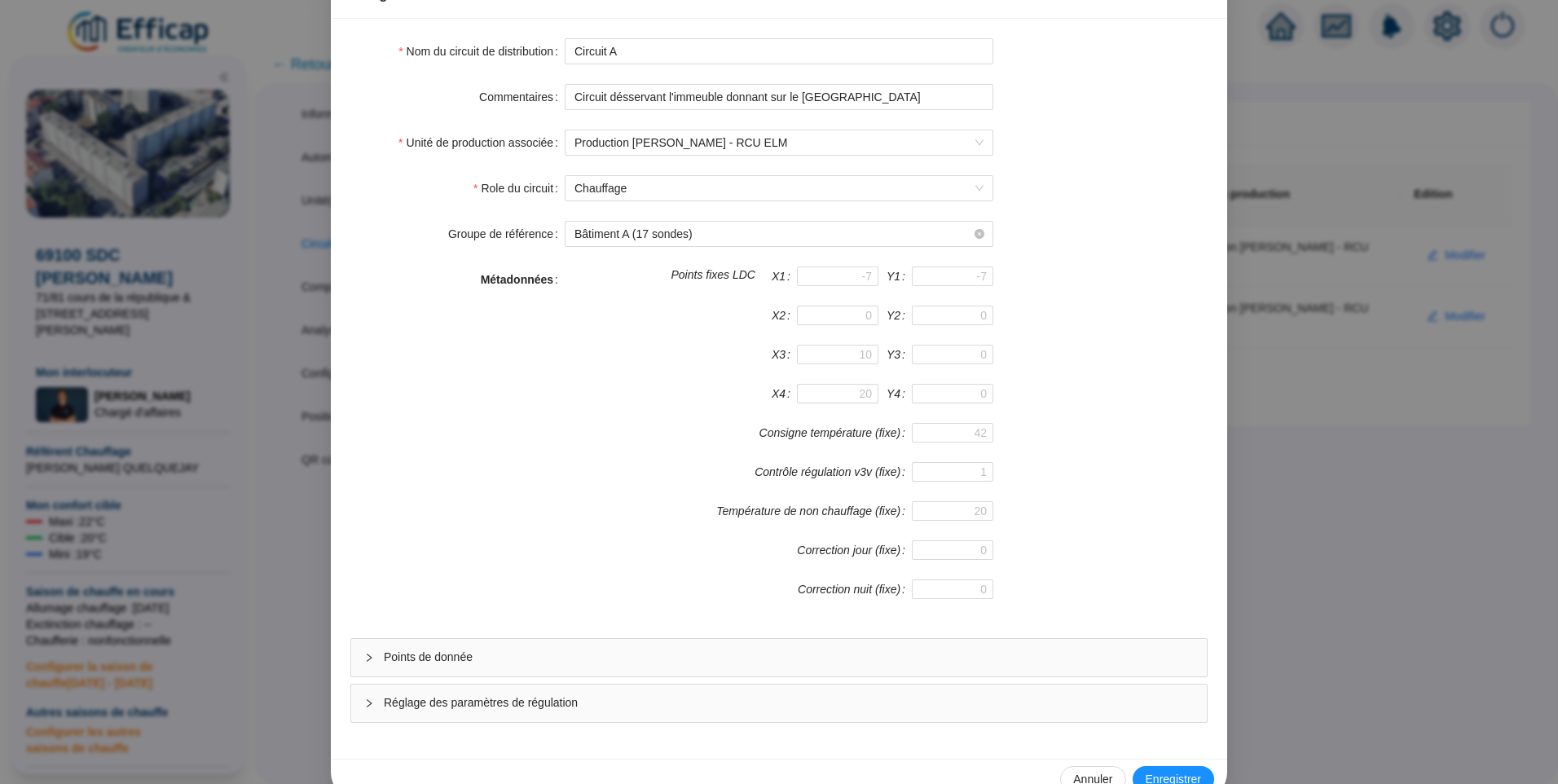
scroll to position [143, 0]
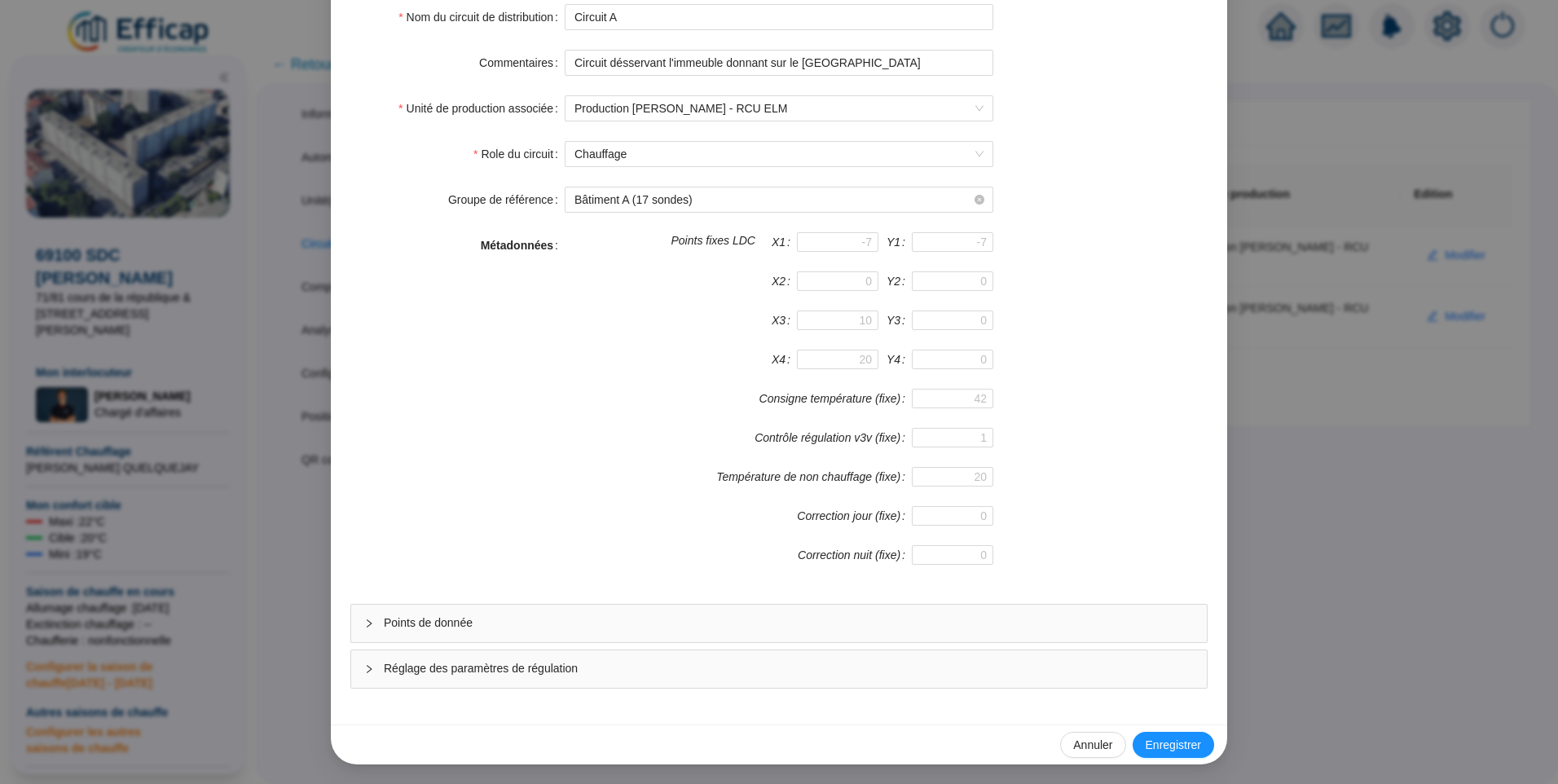
click at [485, 628] on span "Points de donnée" at bounding box center [789, 623] width 810 height 17
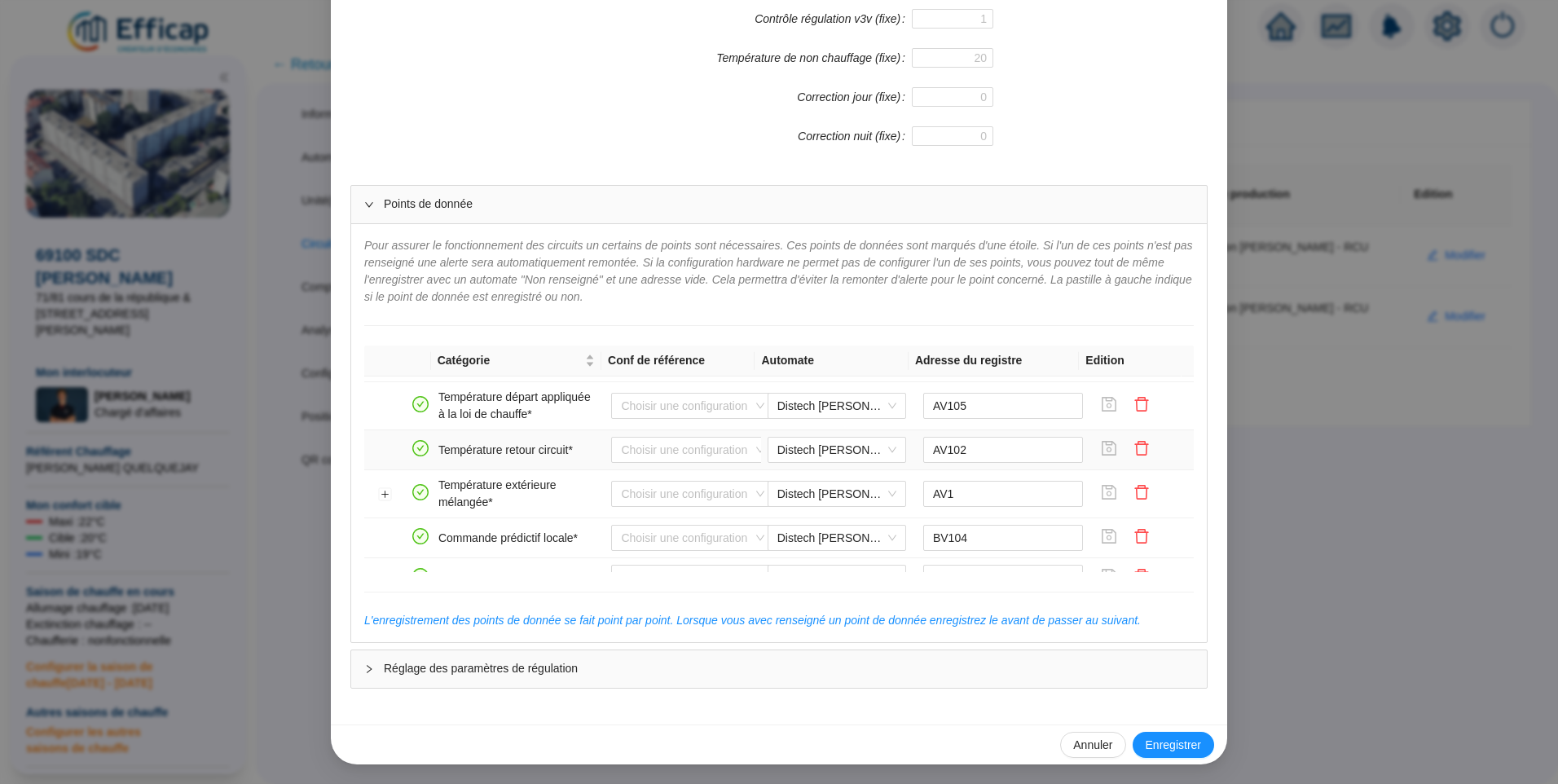
scroll to position [326, 0]
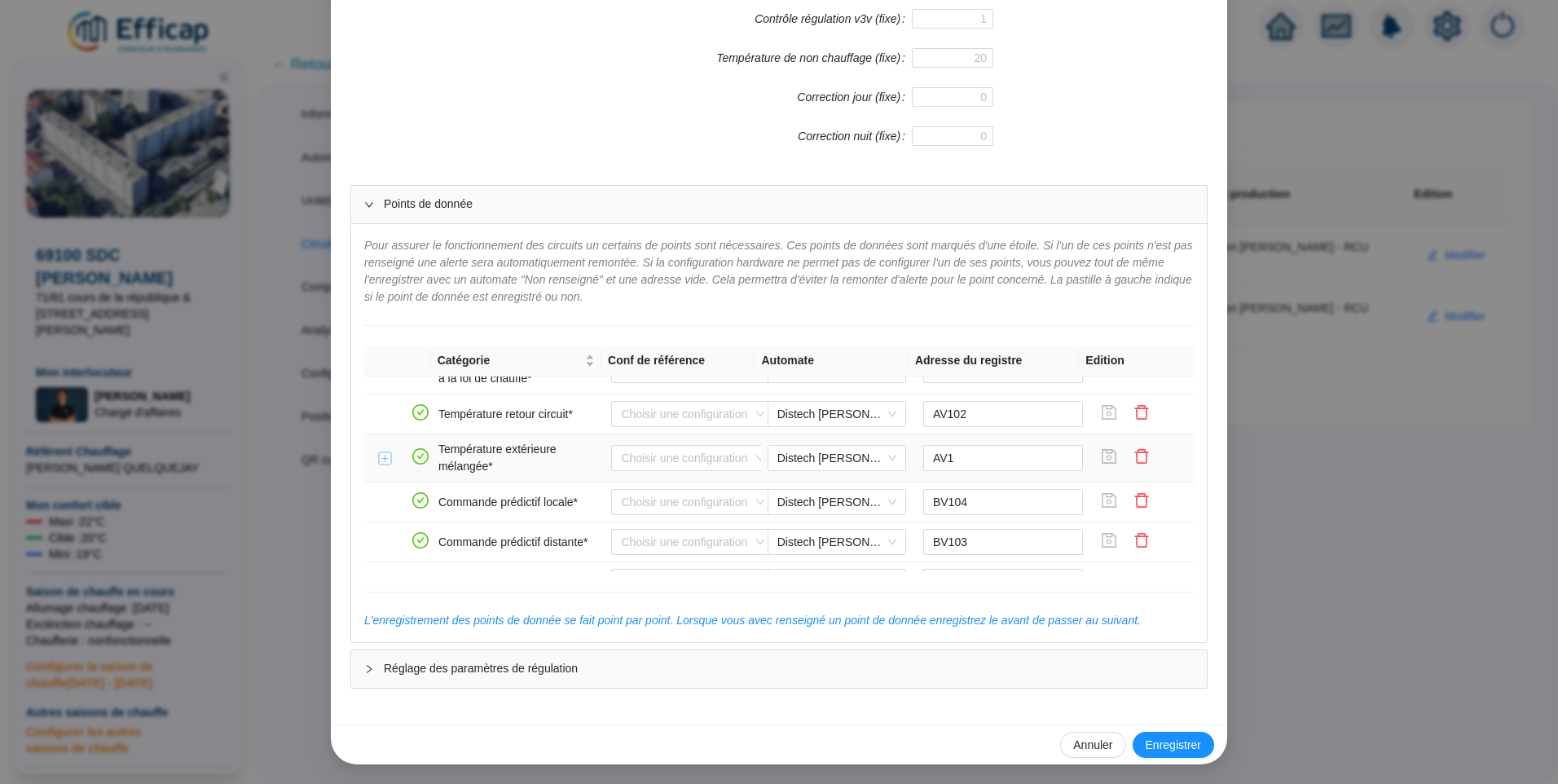
click at [379, 463] on button "Développer la ligne" at bounding box center [386, 459] width 13 height 13
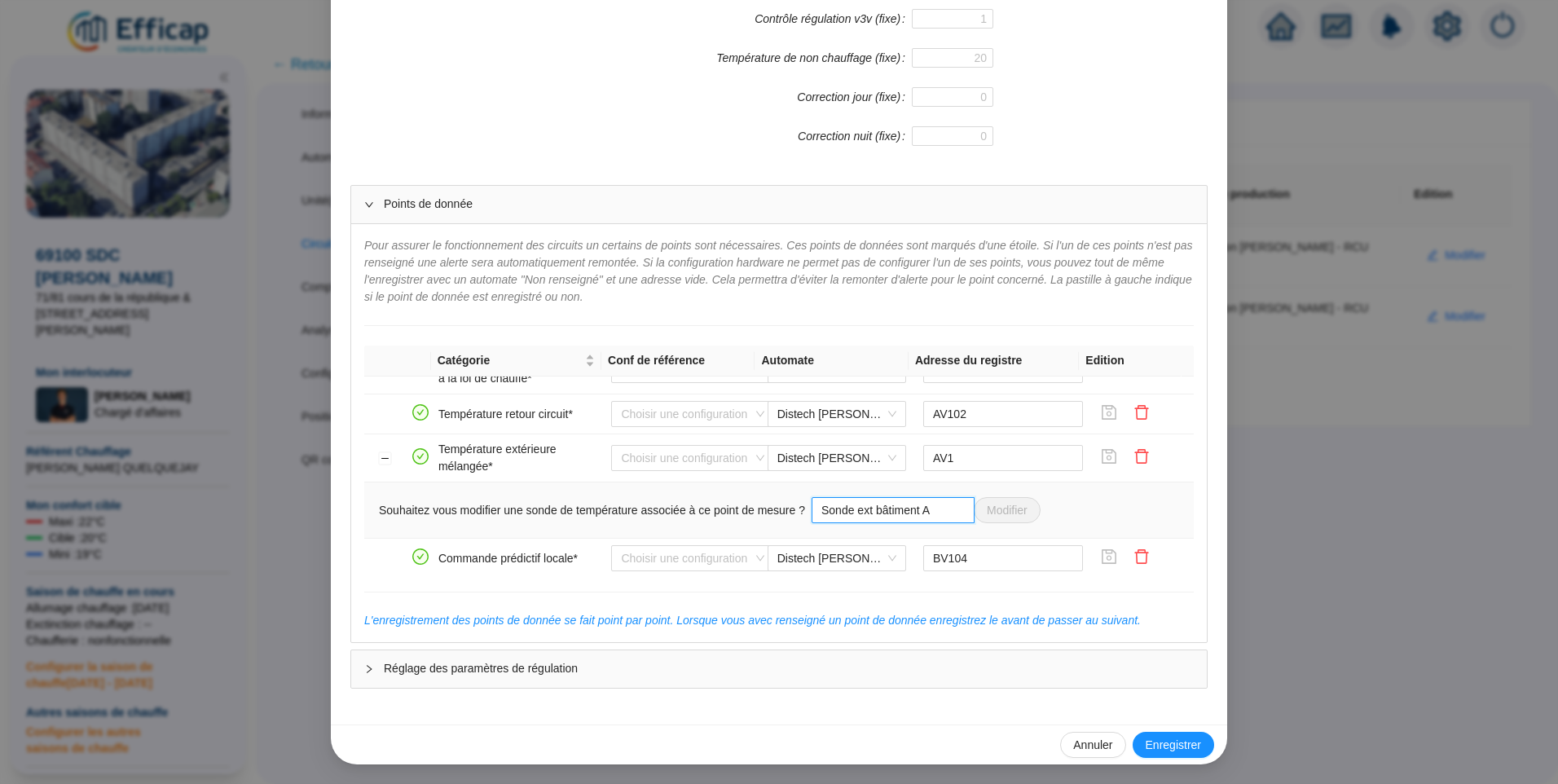
drag, startPoint x: 935, startPoint y: 504, endPoint x: 861, endPoint y: 508, distance: 74.1
click at [861, 508] on input "Sonde ext bâtiment A" at bounding box center [893, 510] width 163 height 26
type input "Sonde extérieure"
click at [995, 502] on span "Modifier" at bounding box center [1007, 510] width 41 height 17
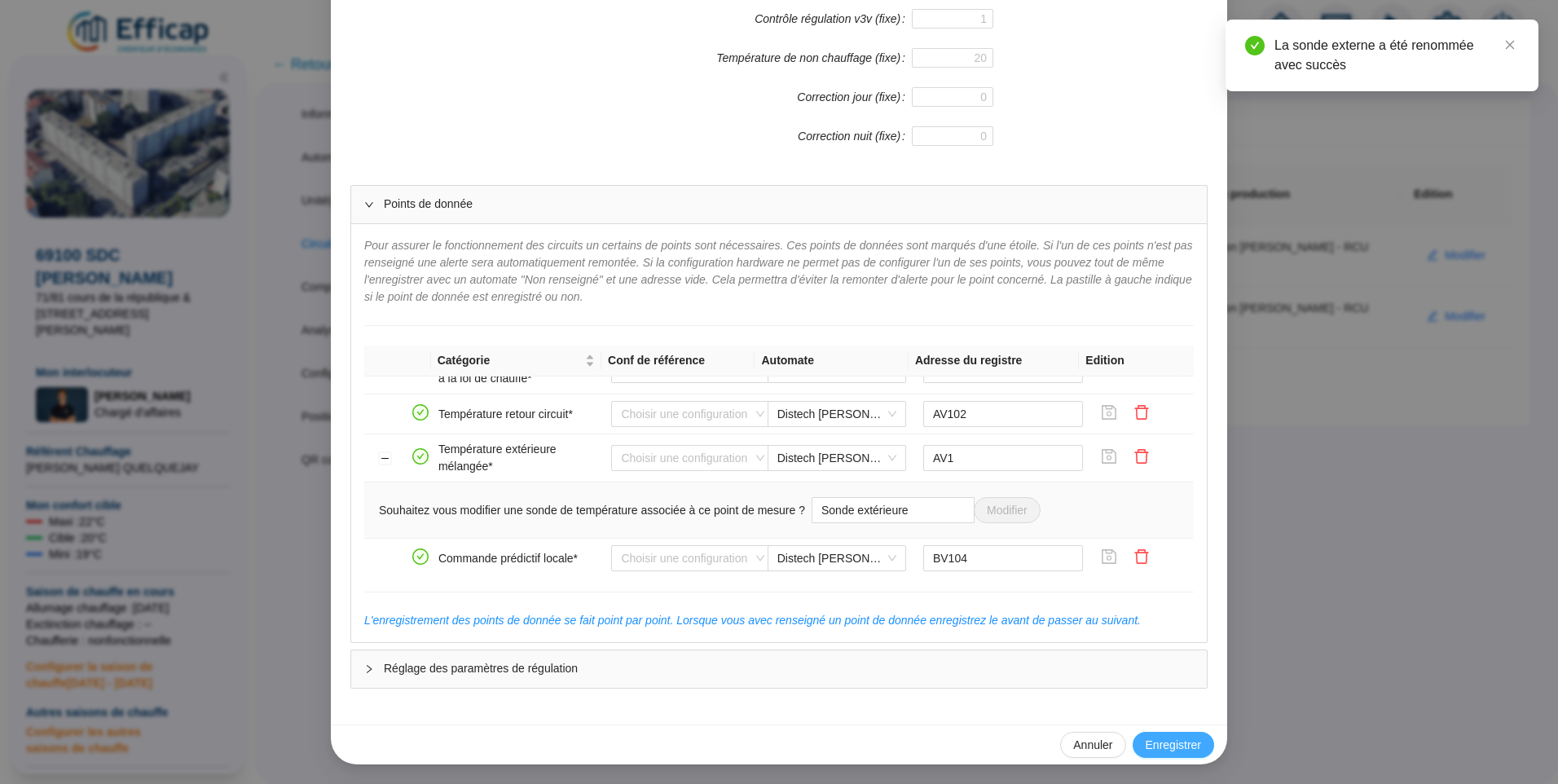
click at [1160, 745] on span "Enregistrer" at bounding box center [1174, 746] width 55 height 17
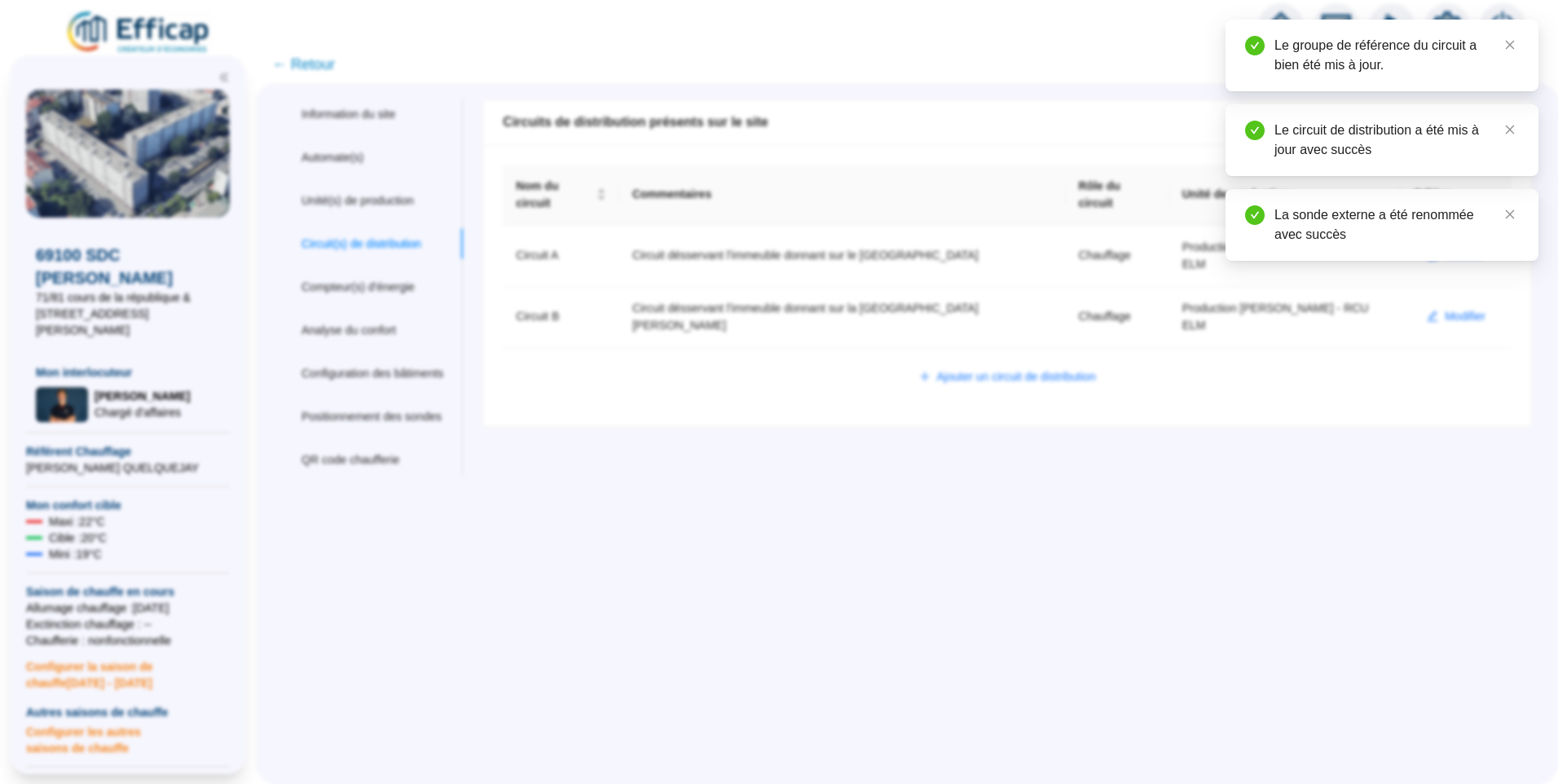
scroll to position [0, 0]
click at [1445, 308] on span "Modifier" at bounding box center [1465, 316] width 41 height 17
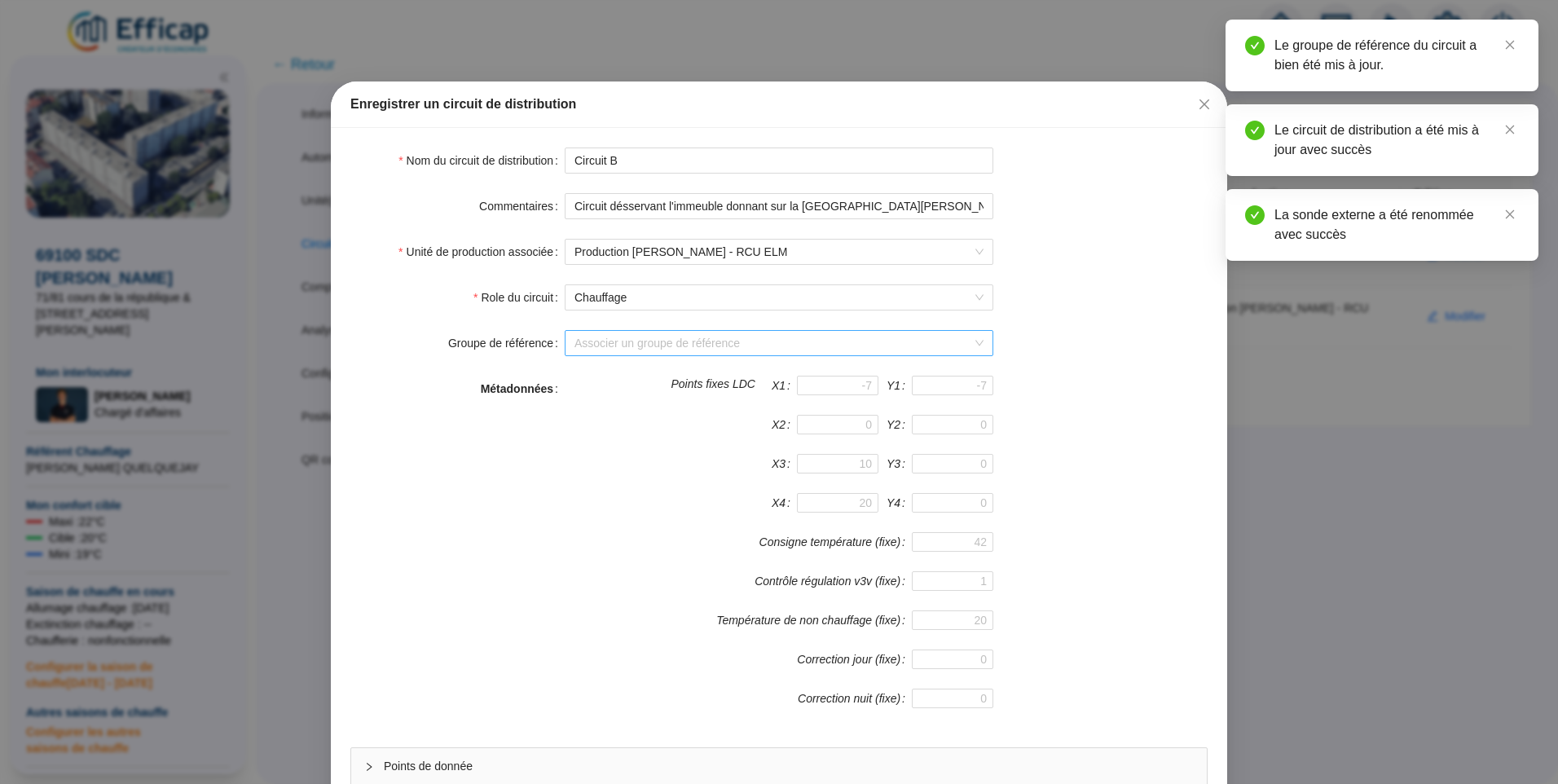
click at [653, 340] on input "Groupe de référence" at bounding box center [771, 342] width 394 height 24
click at [631, 405] on div "Bâtiment B (12 sondes)" at bounding box center [773, 402] width 402 height 17
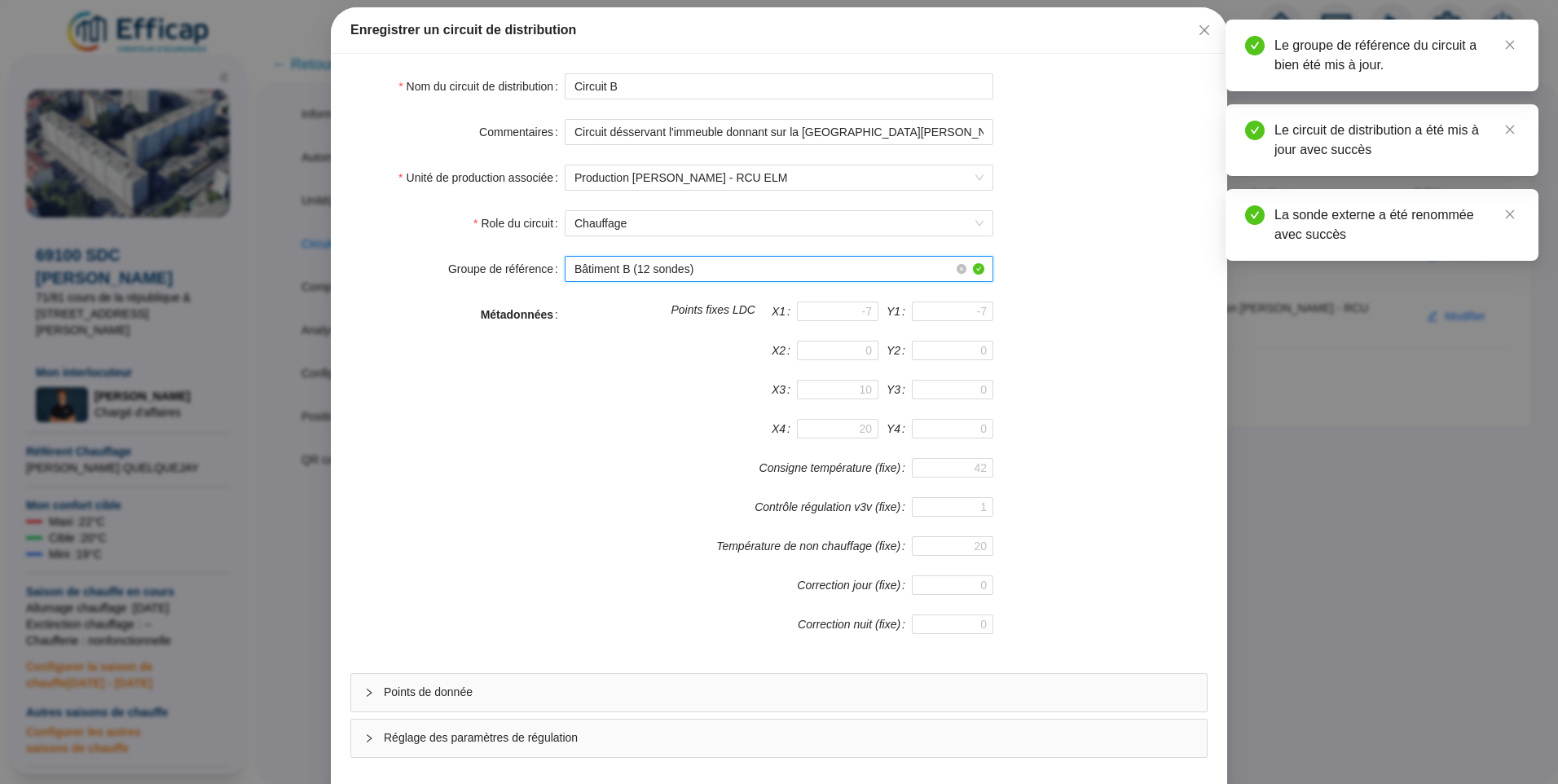
scroll to position [143, 0]
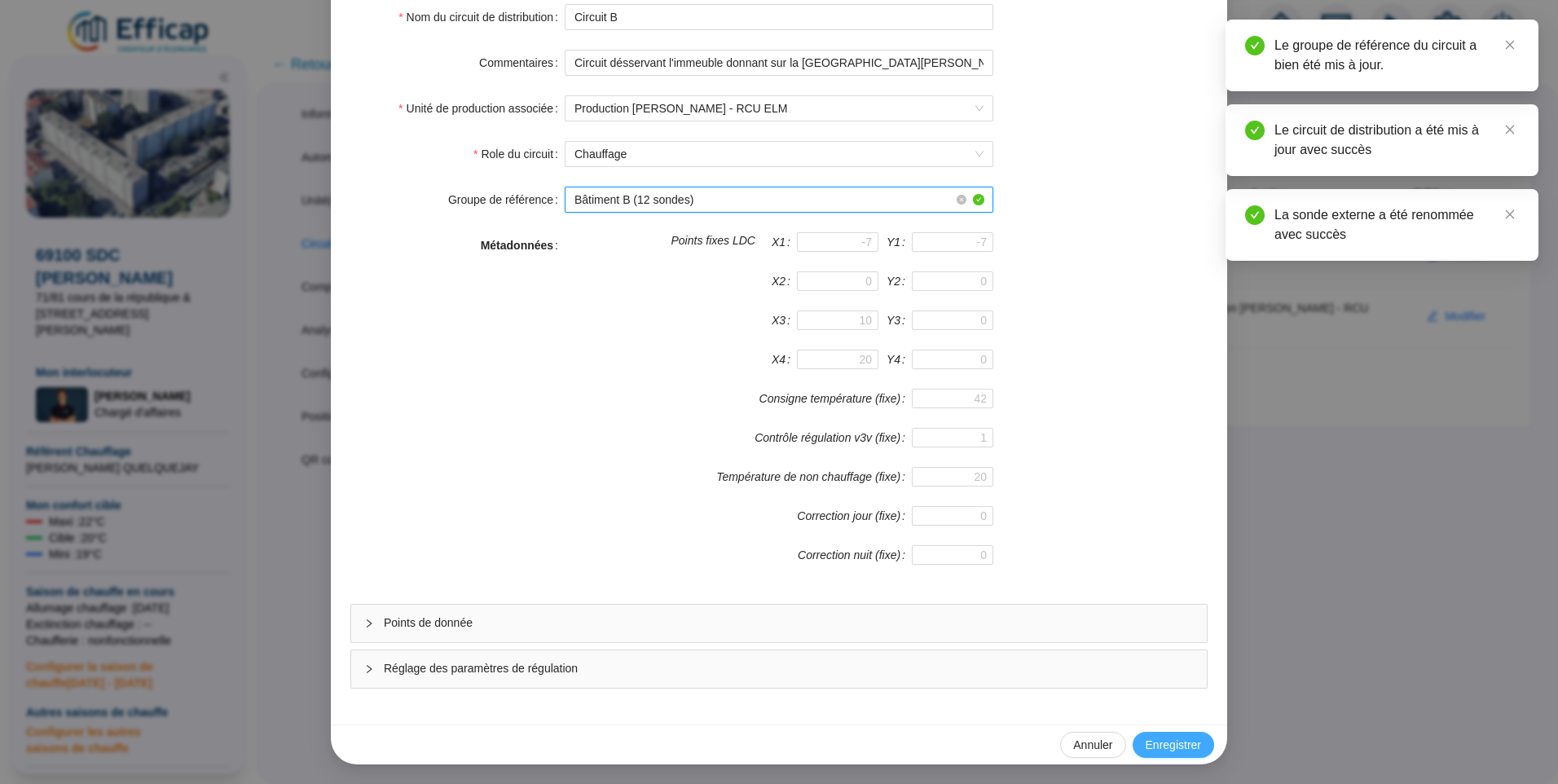
click at [1156, 747] on span "Enregistrer" at bounding box center [1174, 746] width 55 height 17
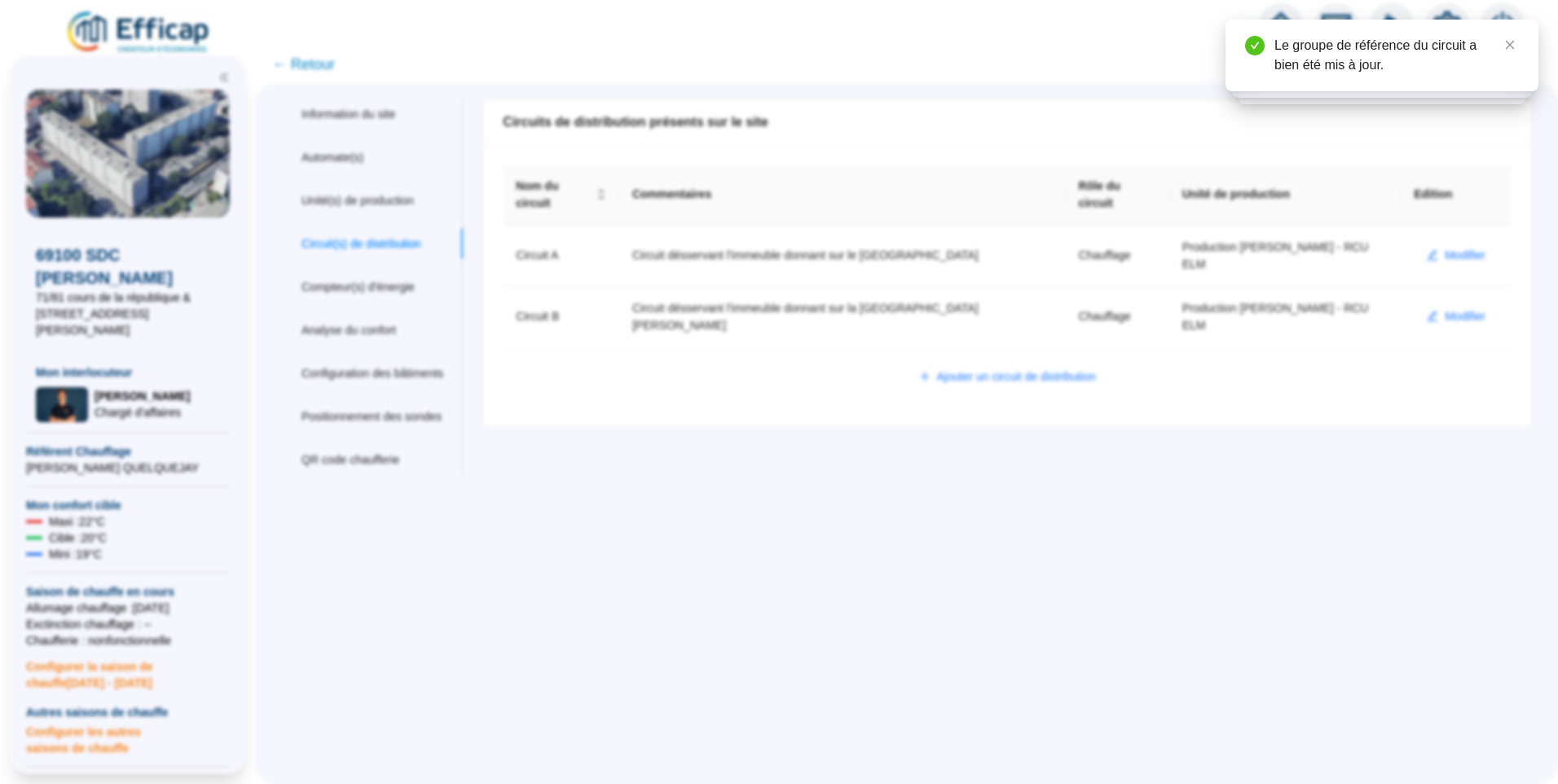
scroll to position [0, 0]
click at [309, 69] on span "← Retour" at bounding box center [303, 64] width 63 height 23
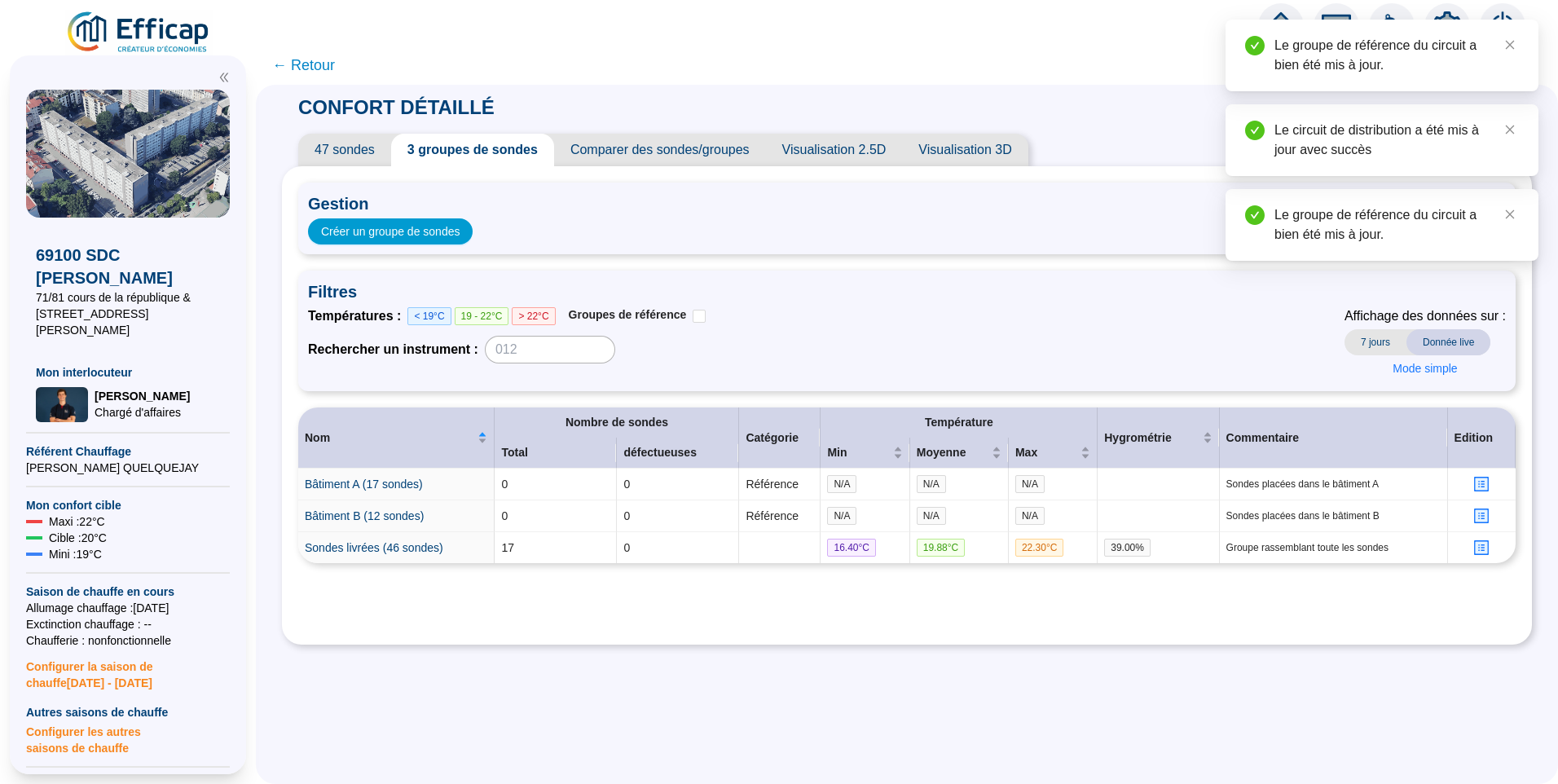
click at [317, 62] on span "← Retour" at bounding box center [303, 64] width 63 height 23
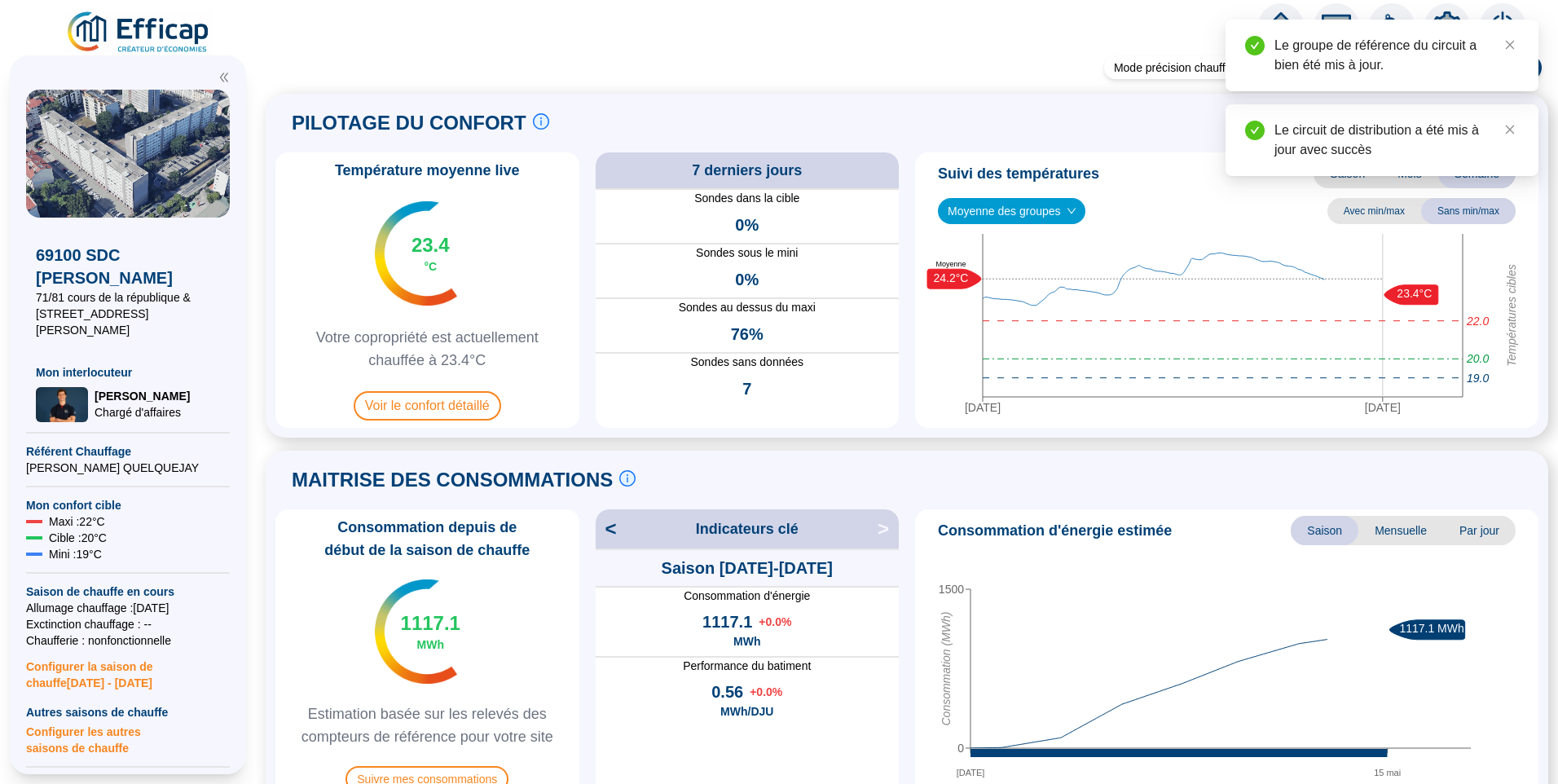
scroll to position [489, 0]
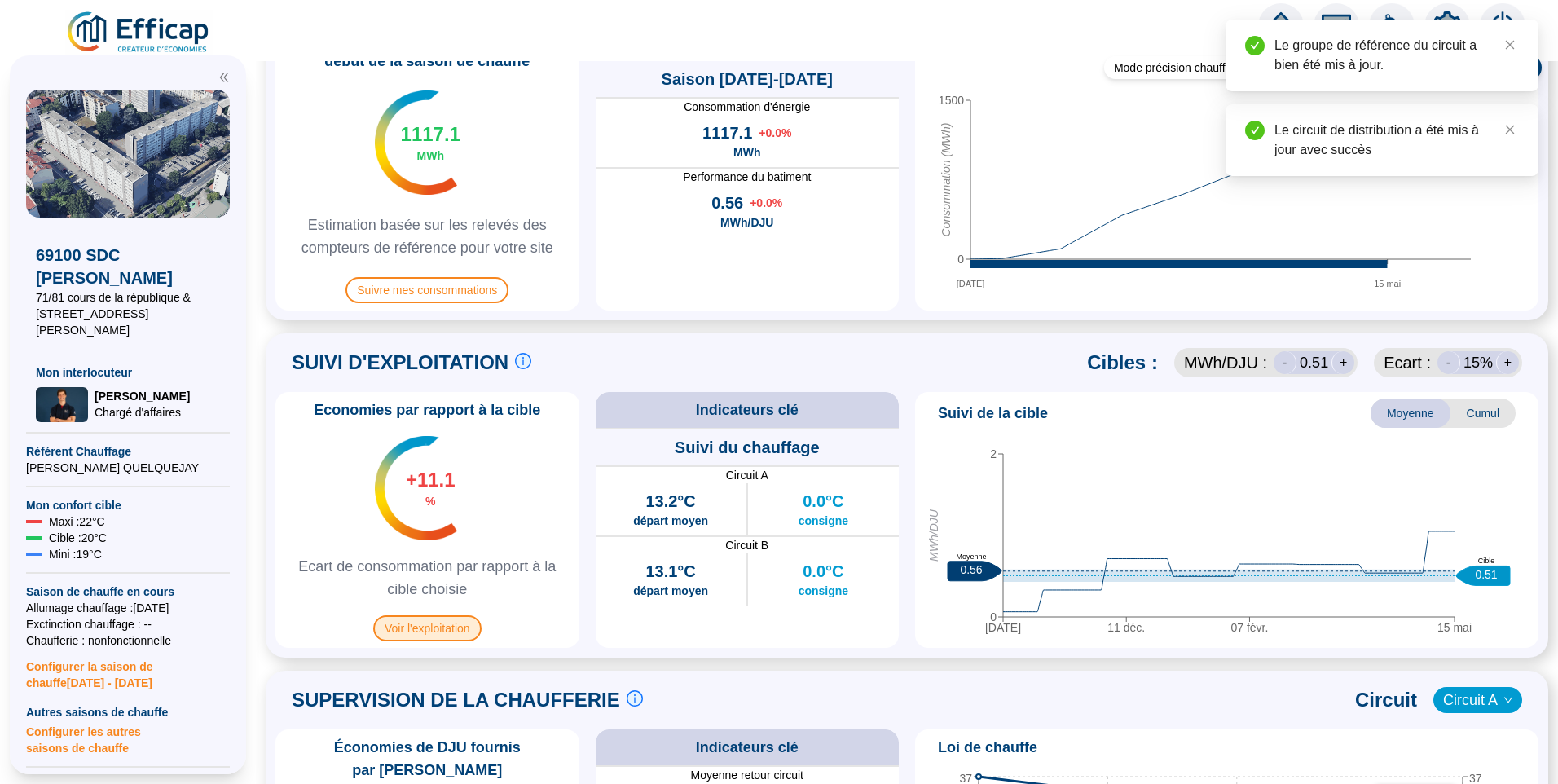
click at [464, 629] on span "Voir l'exploitation" at bounding box center [428, 628] width 109 height 26
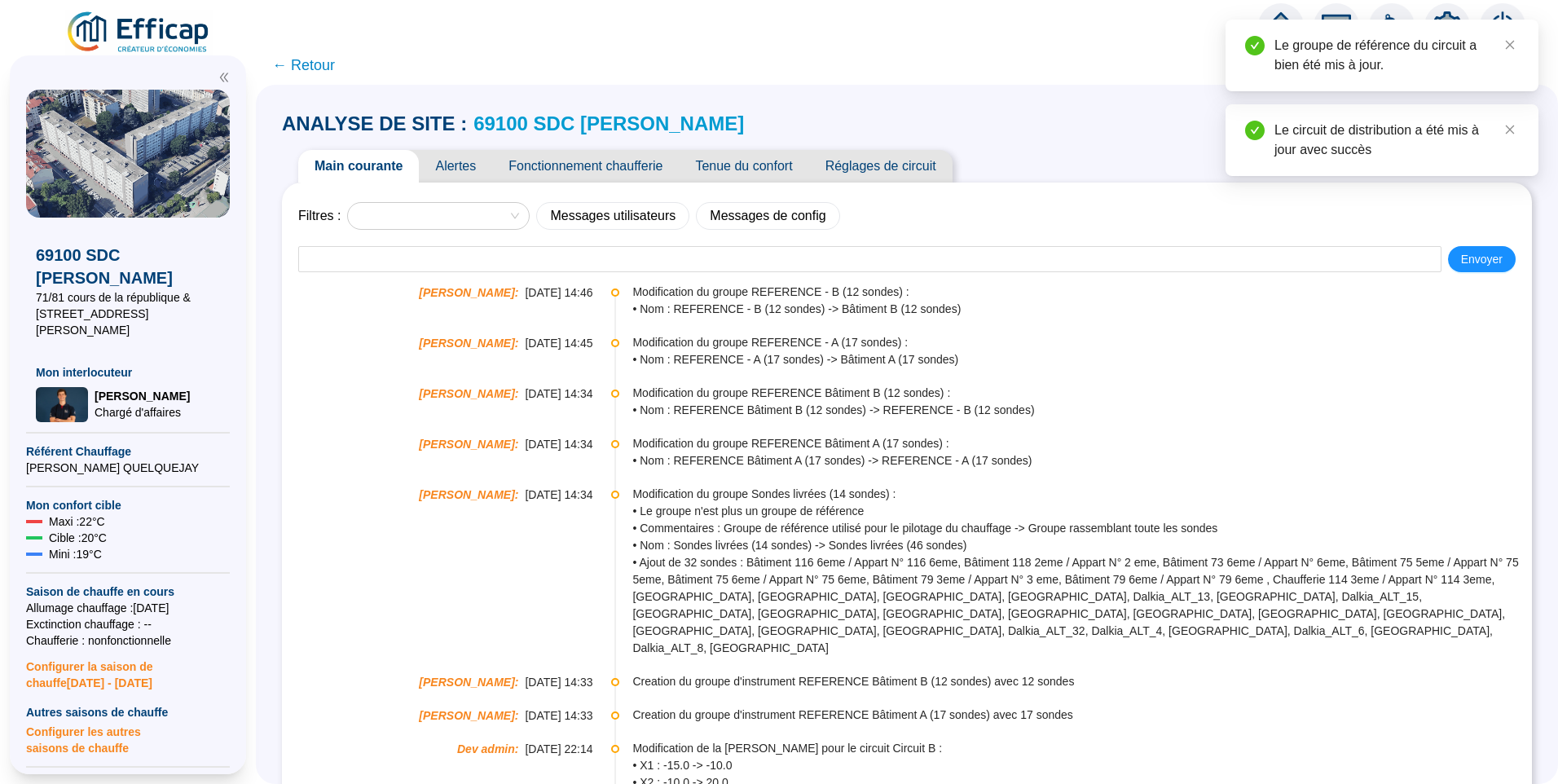
click at [603, 154] on span "Fonctionnement chaufferie" at bounding box center [585, 166] width 187 height 33
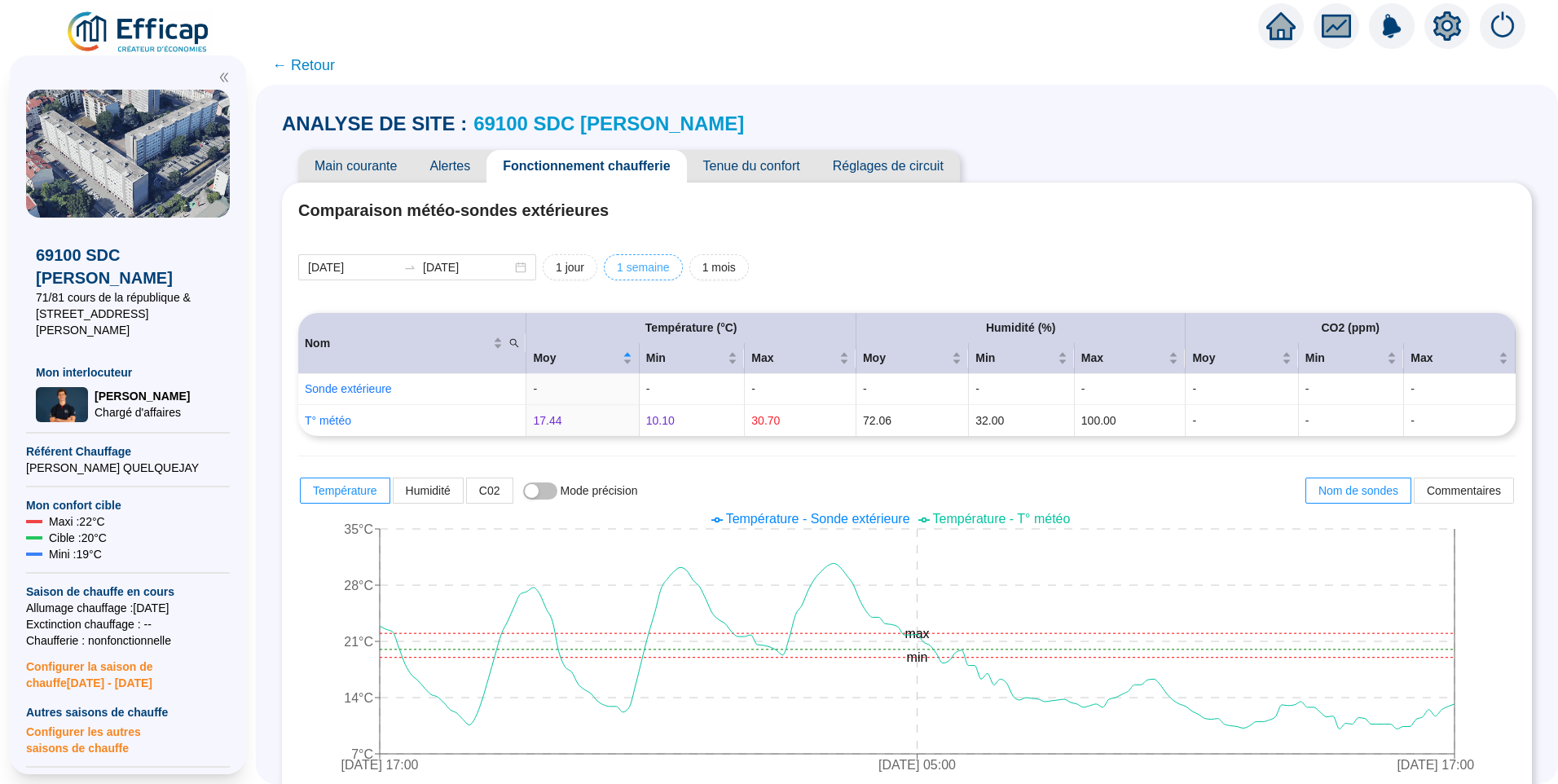
click at [639, 269] on span "1 semaine" at bounding box center [643, 268] width 53 height 17
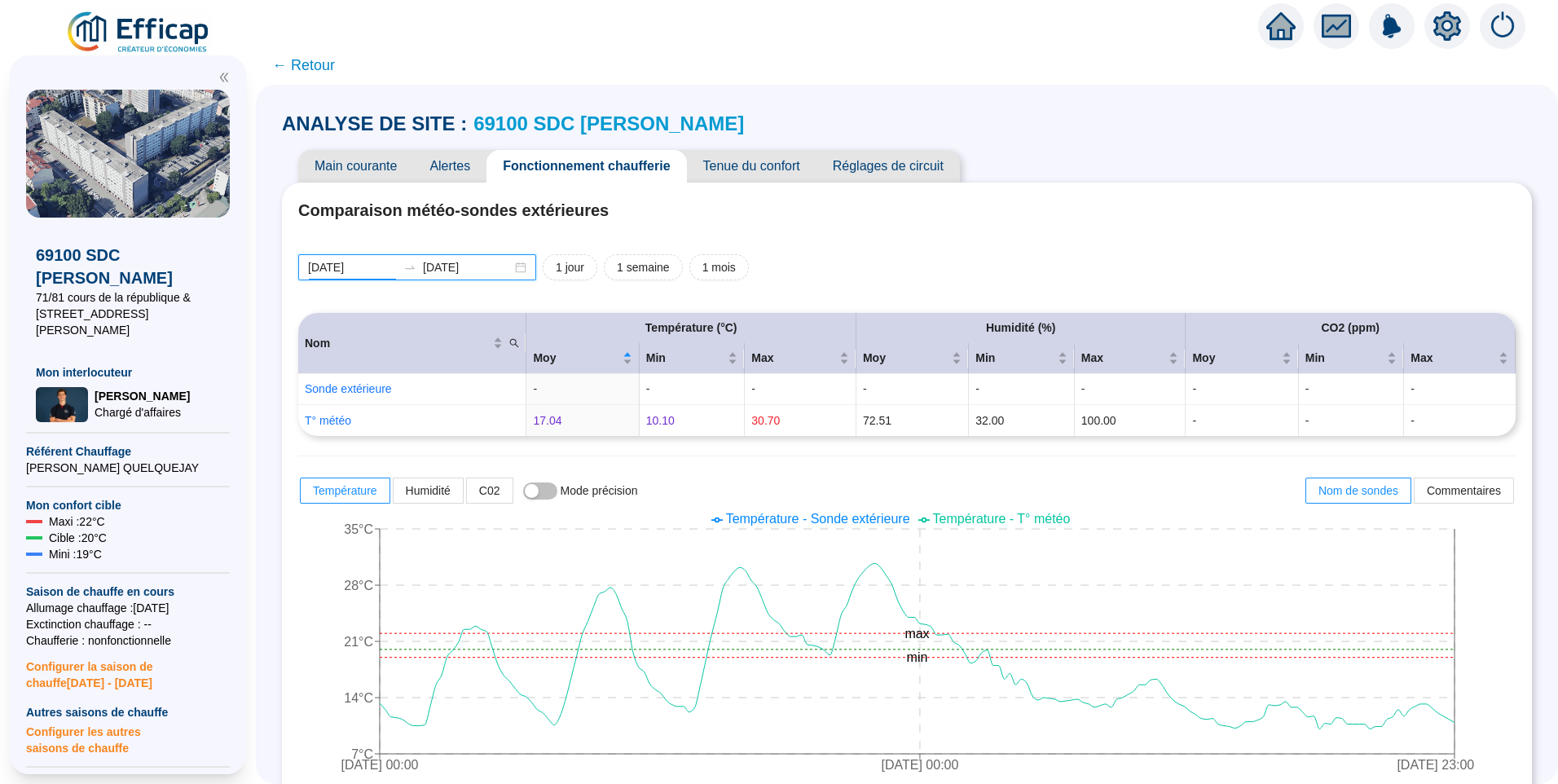
click at [381, 267] on input "[DATE]" at bounding box center [352, 268] width 89 height 17
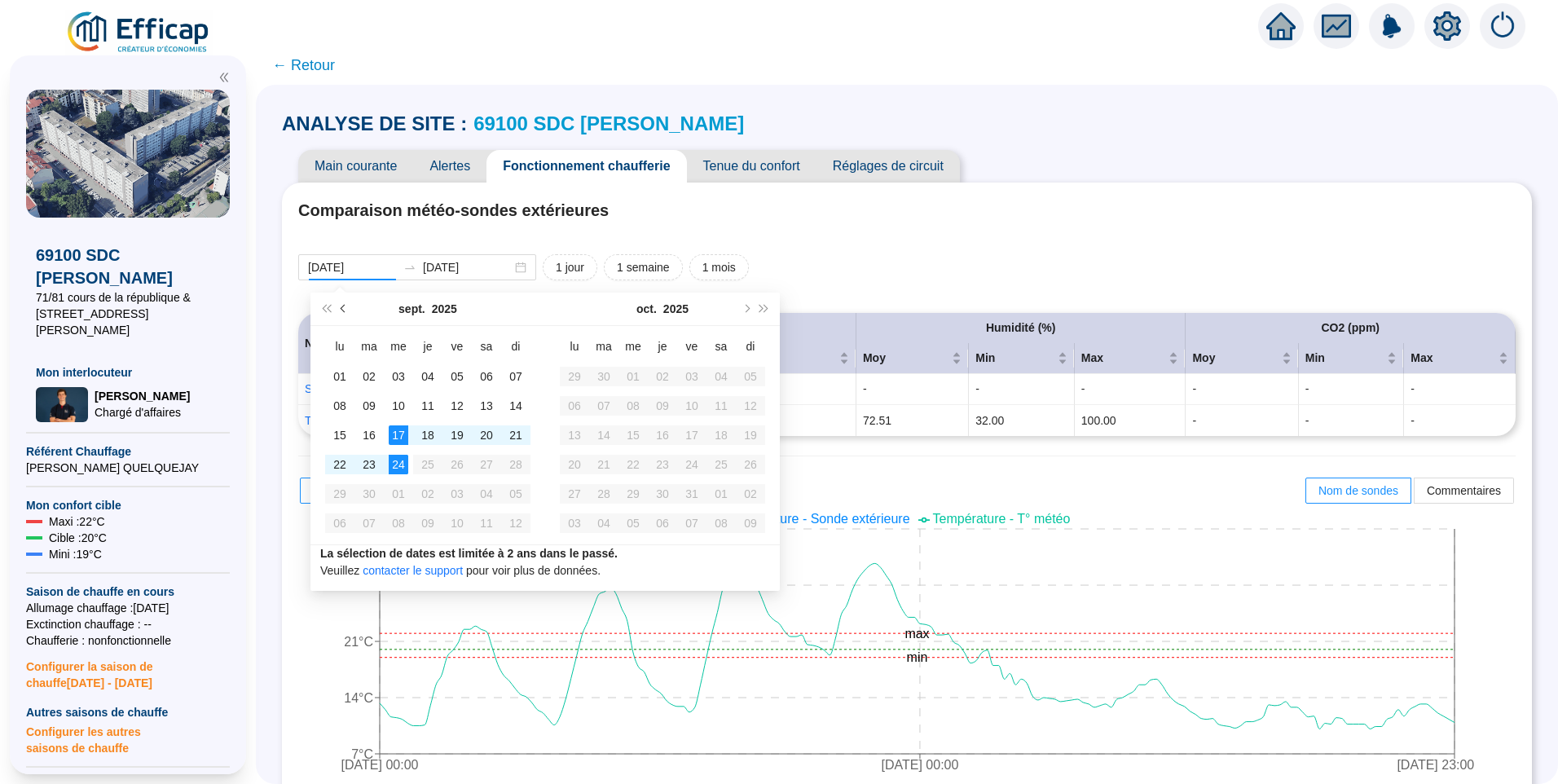
click at [343, 313] on button "Mois précédent (PageUp)" at bounding box center [343, 309] width 18 height 33
click at [346, 308] on span "Mois précédent (PageUp)" at bounding box center [345, 309] width 8 height 8
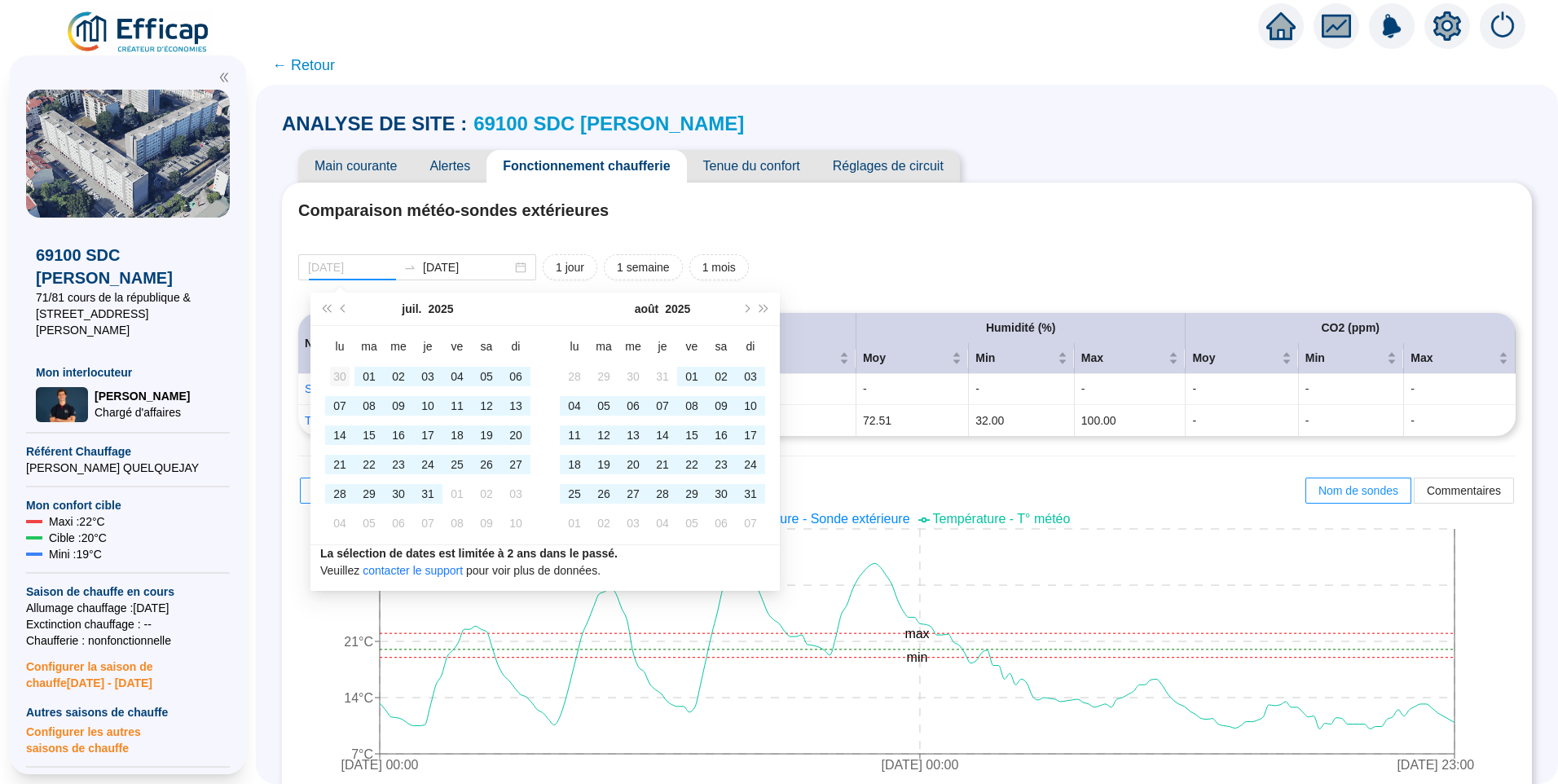
type input "2025-06-30"
click at [334, 376] on div "30" at bounding box center [340, 376] width 19 height 19
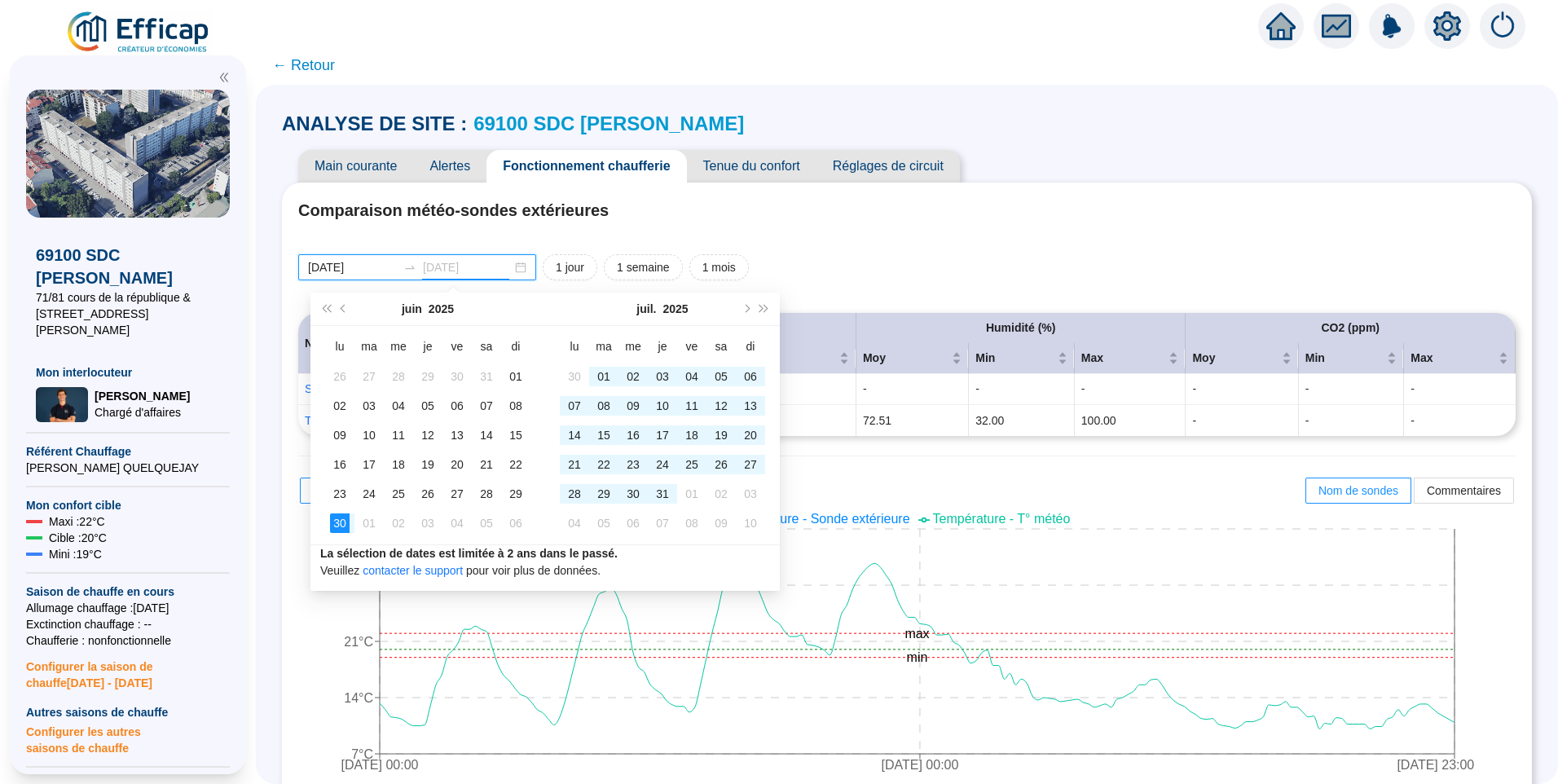
type input "[DATE]"
click at [1021, 216] on h4 "Comparaison météo-sondes extérieures" at bounding box center [907, 210] width 1217 height 23
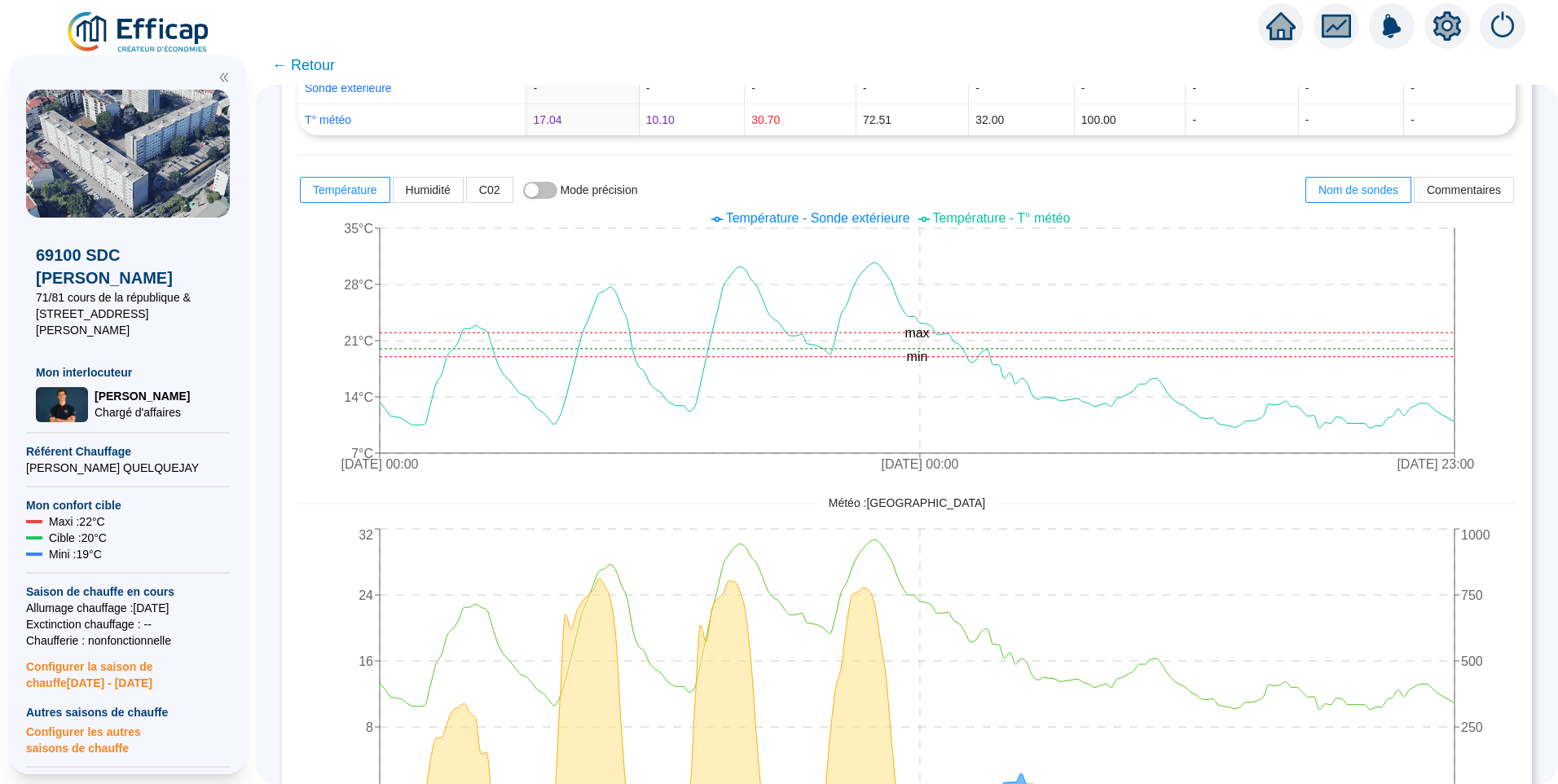
scroll to position [244, 0]
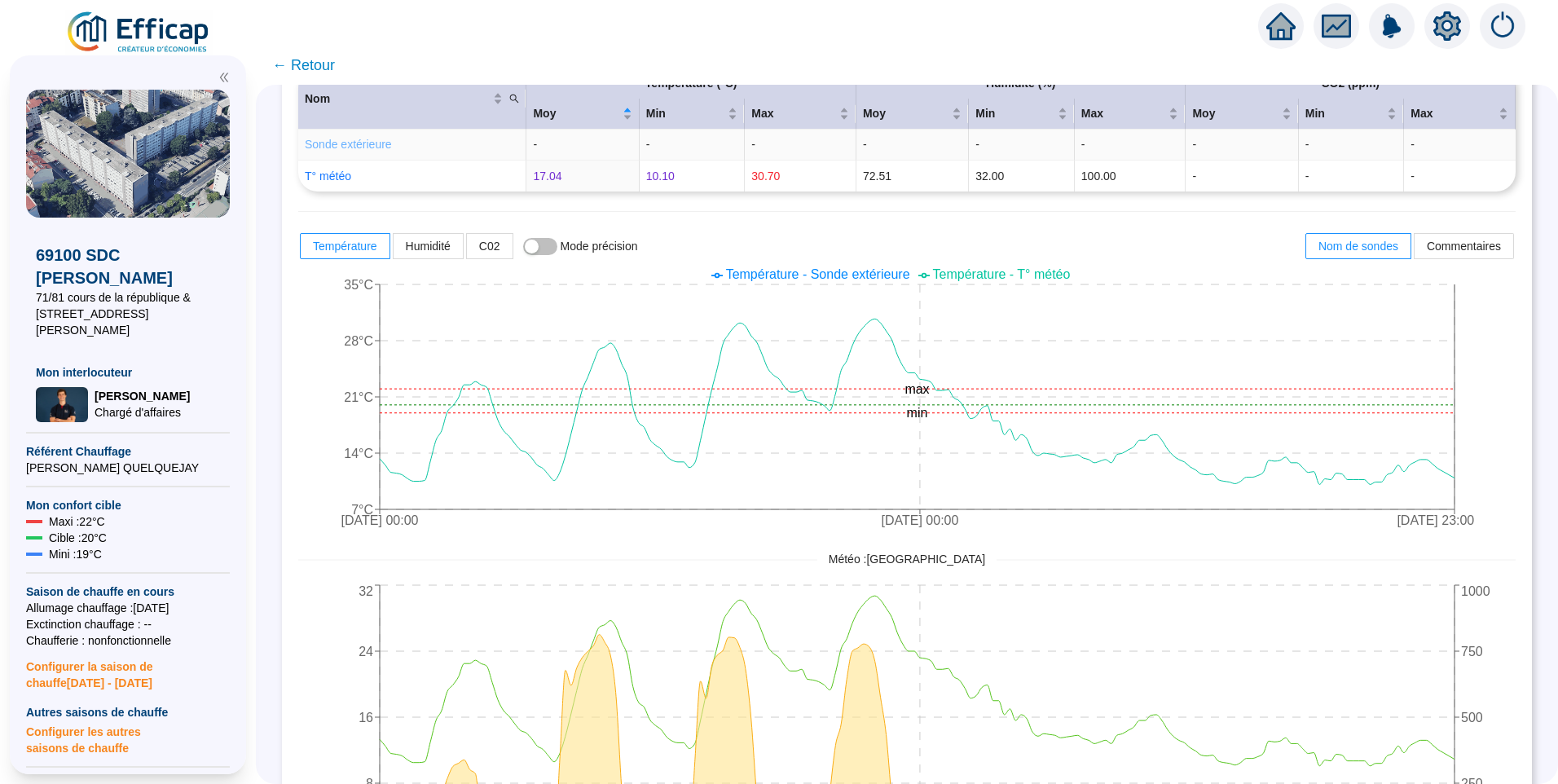
click at [356, 146] on link "Sonde extérieure" at bounding box center [348, 145] width 87 height 13
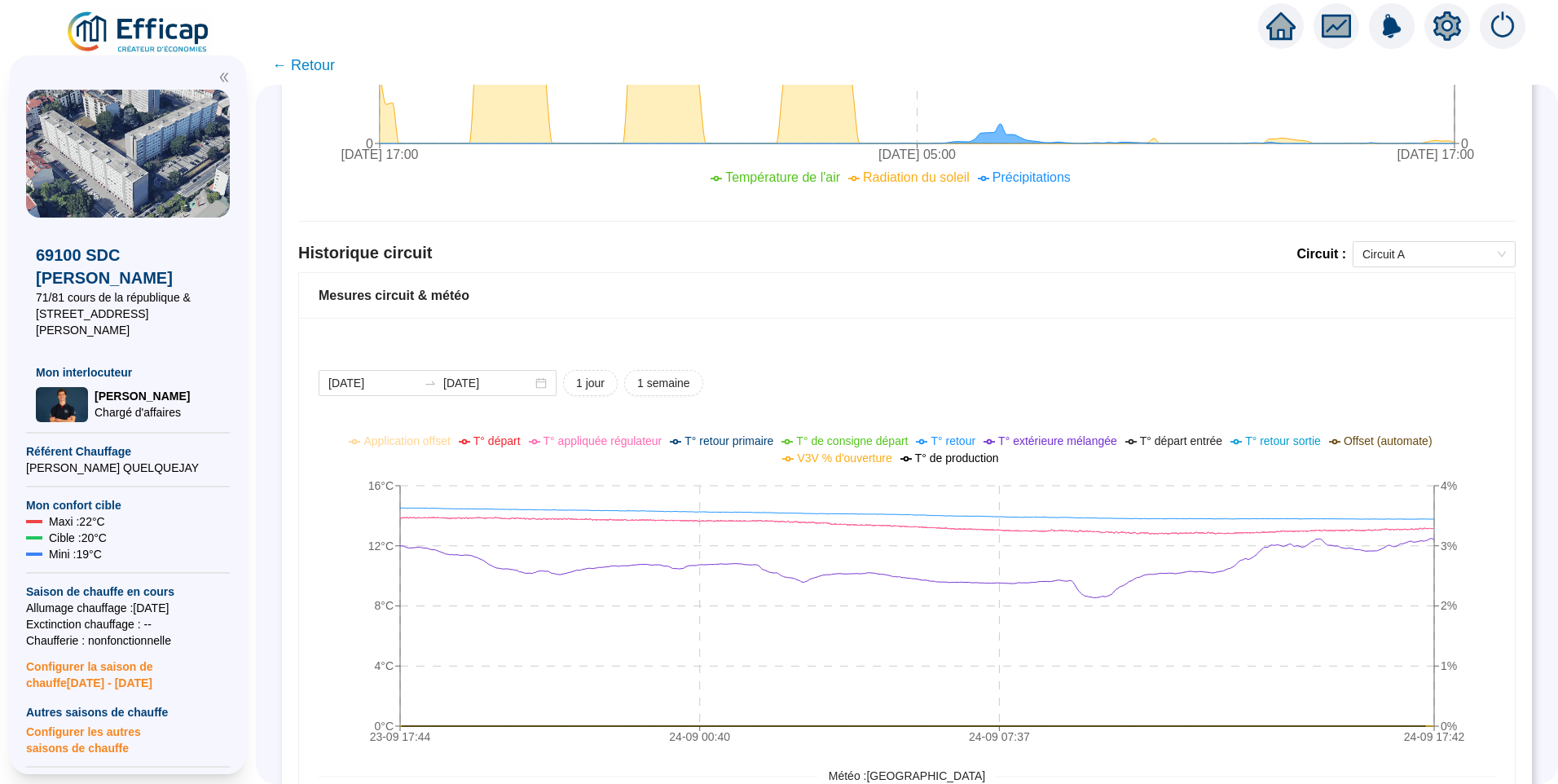
scroll to position [947, 0]
click at [404, 383] on input "[DATE]" at bounding box center [373, 387] width 89 height 17
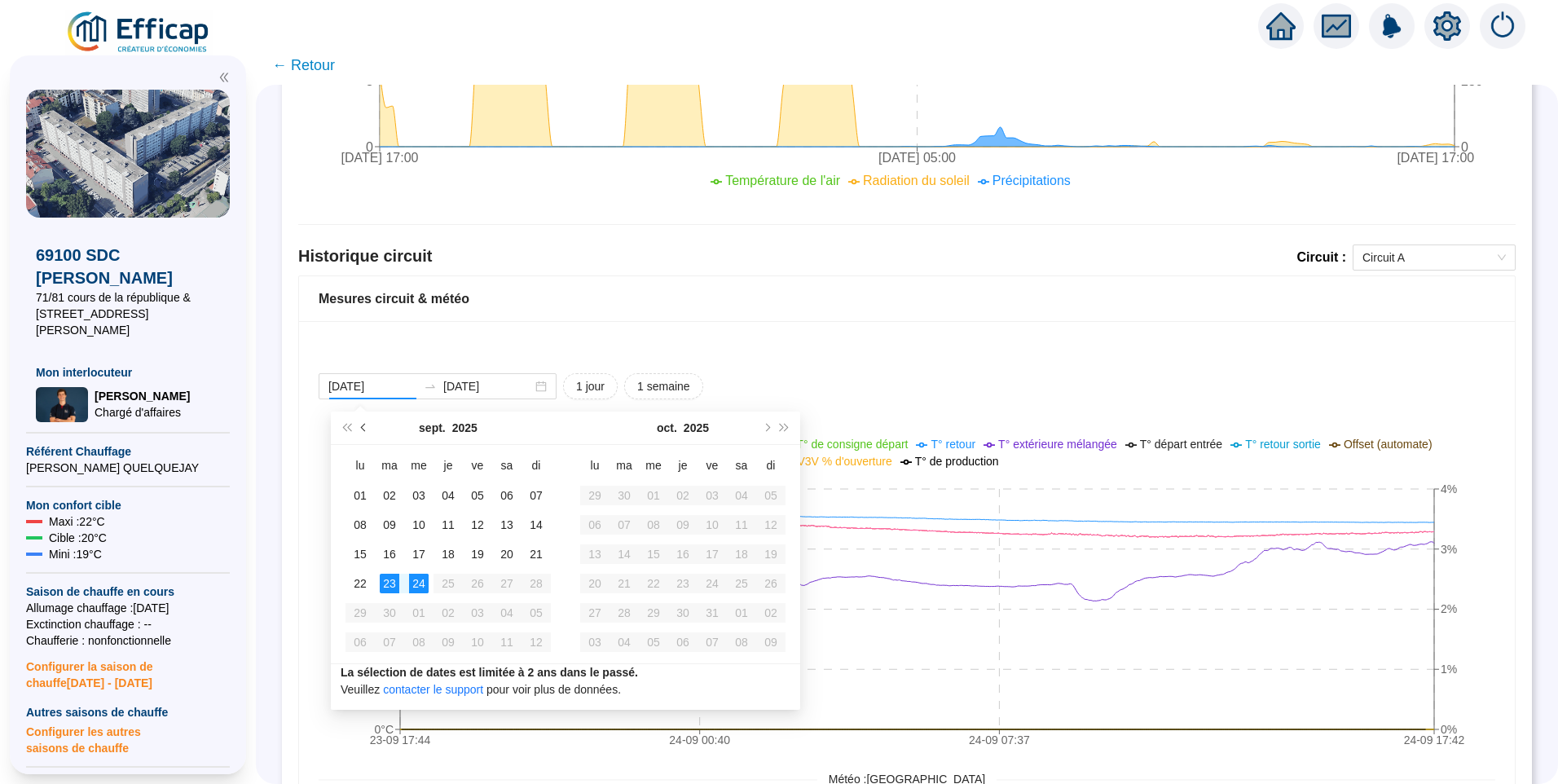
click at [362, 424] on button "Mois précédent (PageUp)" at bounding box center [364, 428] width 18 height 33
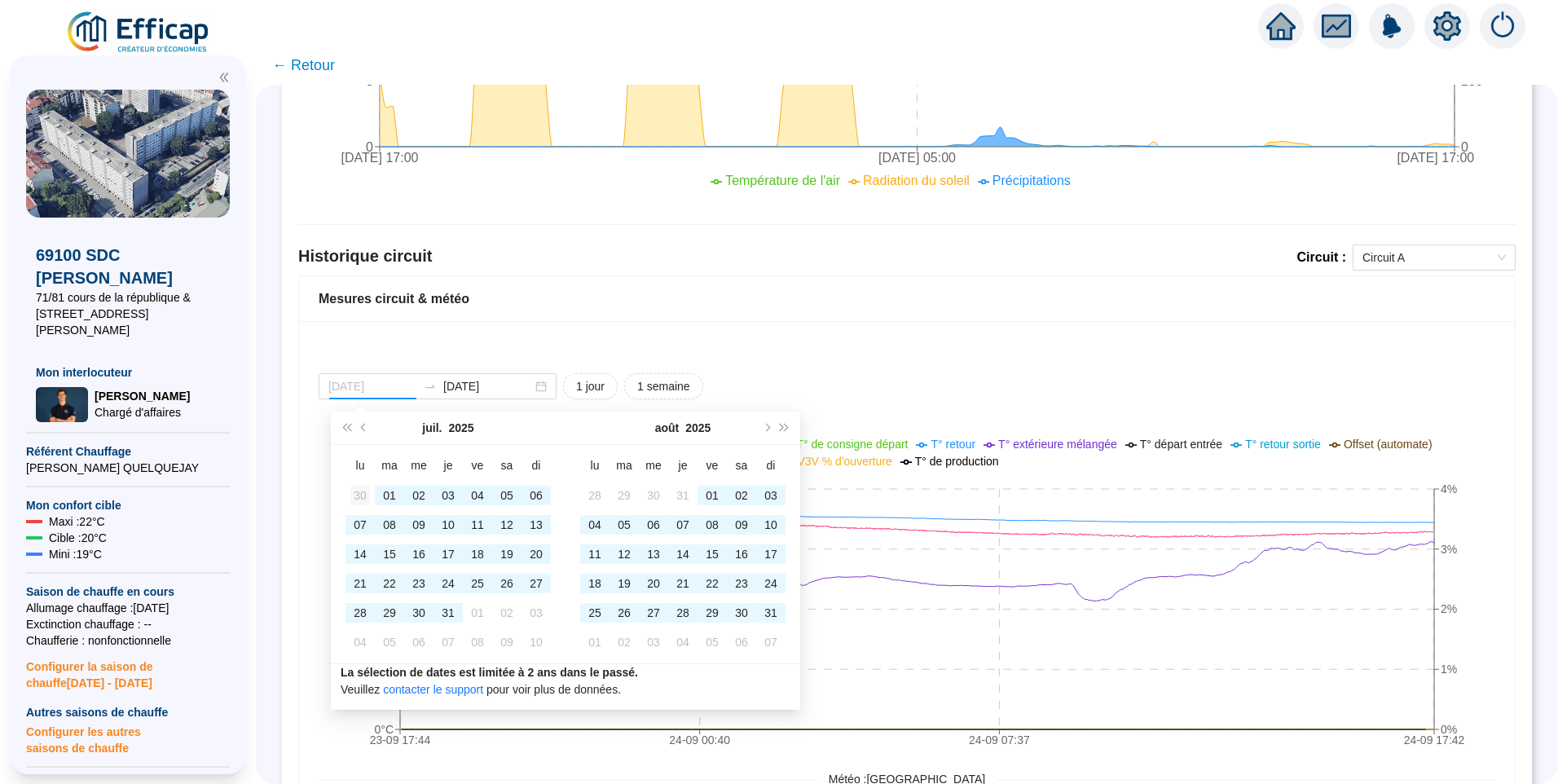
type input "2025-06-30"
click at [351, 502] on div "30" at bounding box center [360, 495] width 19 height 19
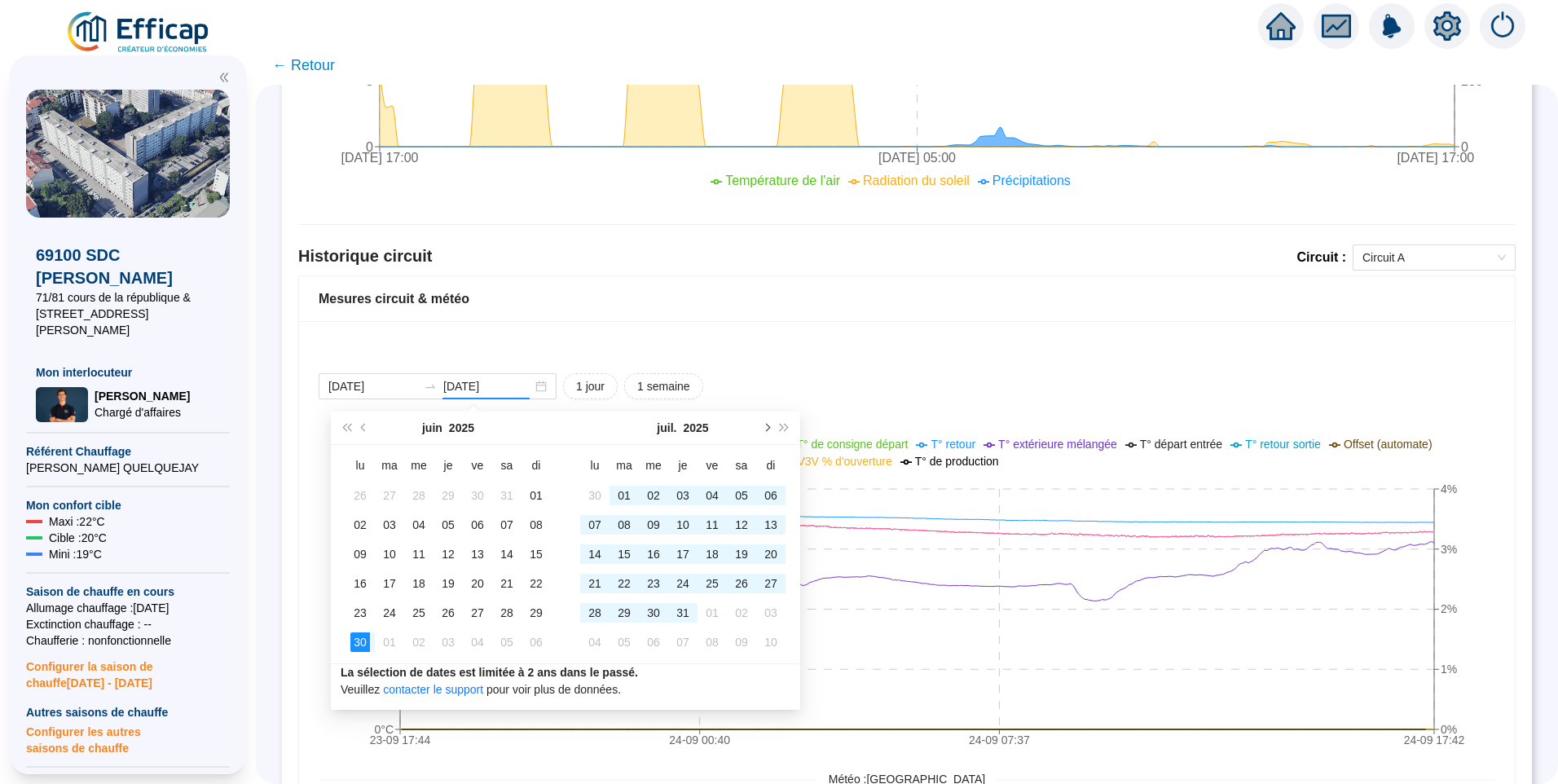
click at [769, 433] on button "Mois suivant (PageDown)" at bounding box center [766, 428] width 18 height 33
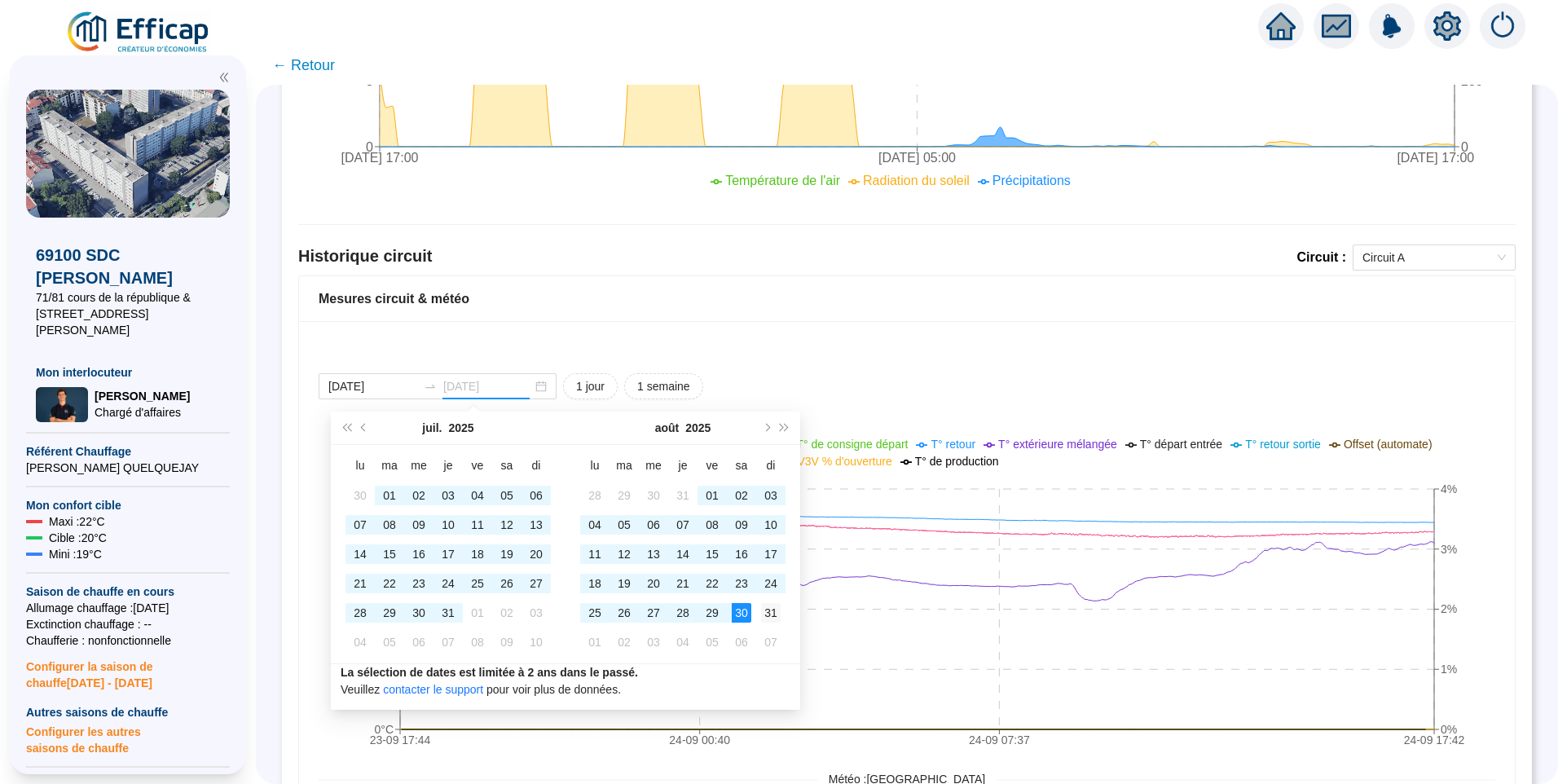
type input "2025-08-31"
click at [764, 609] on div "31" at bounding box center [771, 612] width 19 height 19
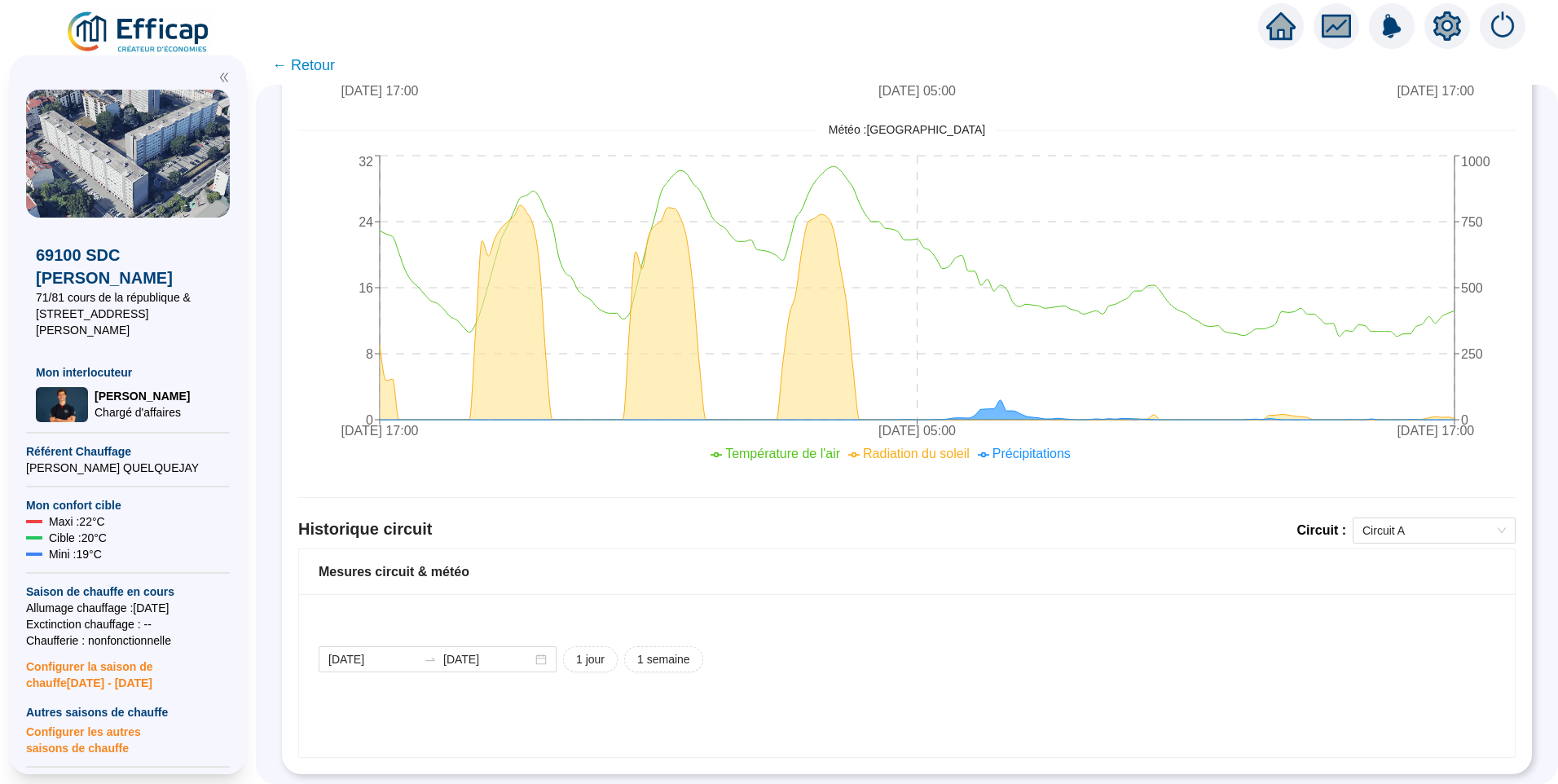
scroll to position [703, 0]
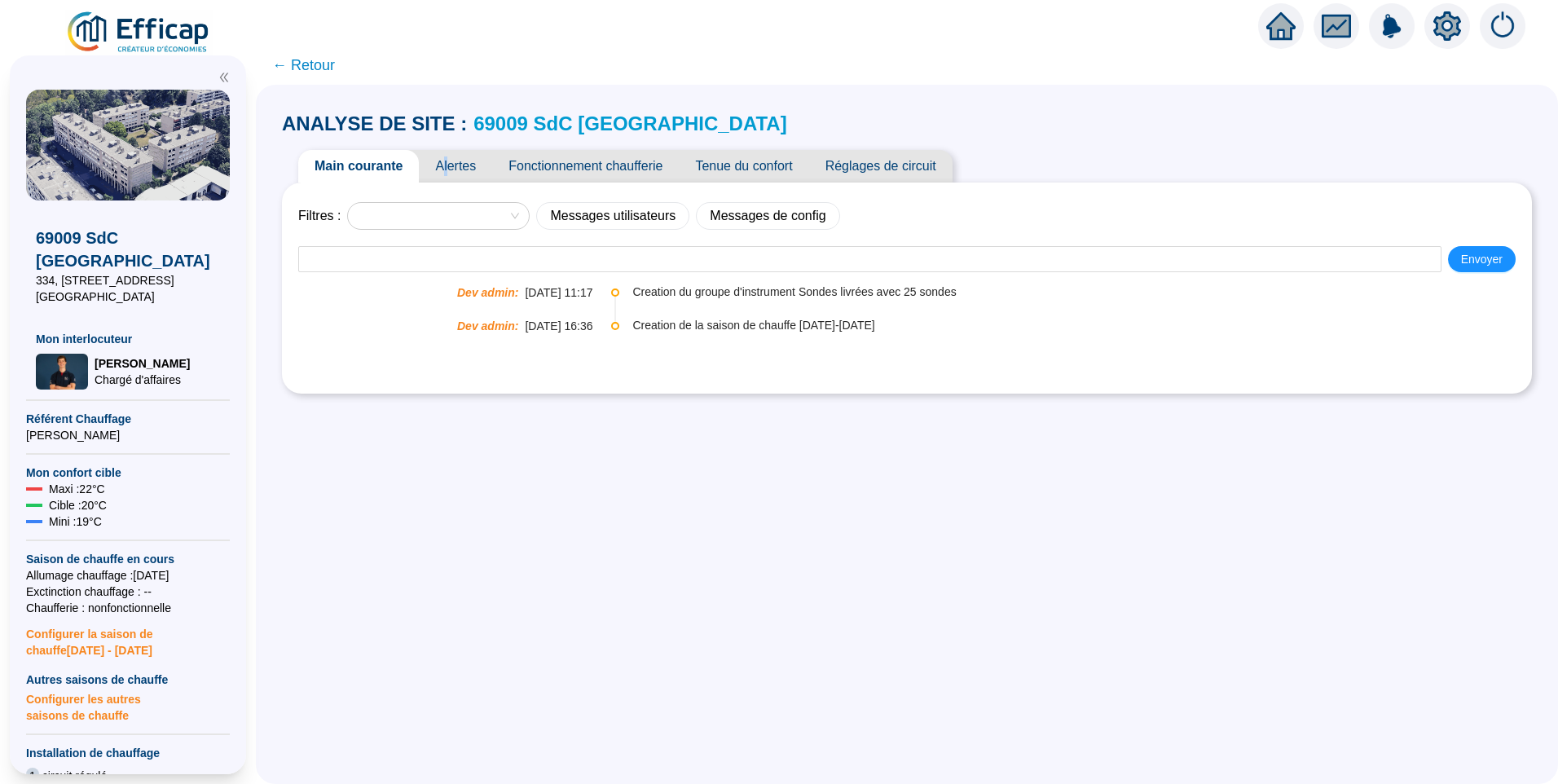
click at [459, 161] on span "Alertes" at bounding box center [456, 166] width 74 height 33
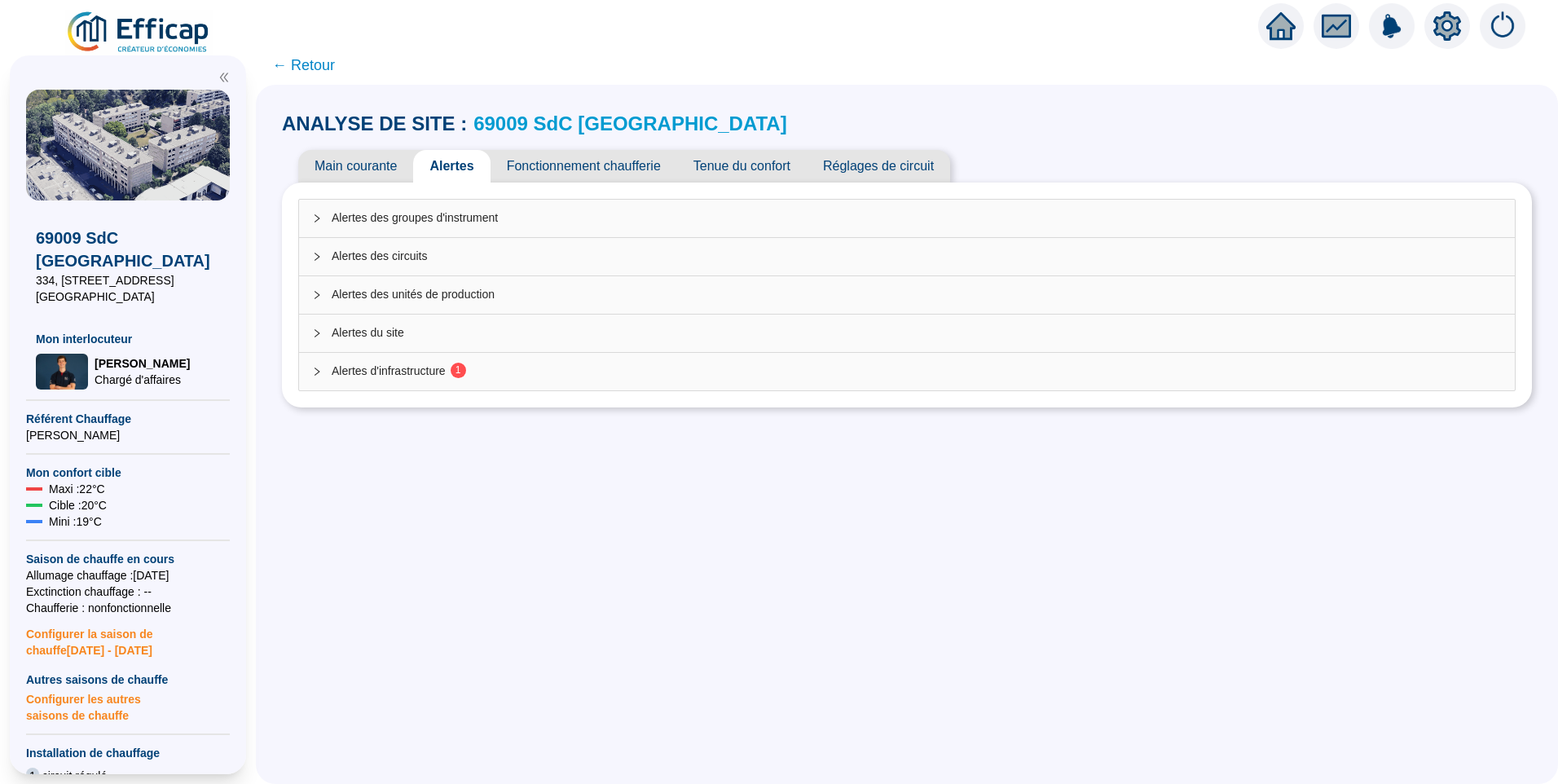
click at [427, 355] on div "Alertes d'infrastructure 1" at bounding box center [906, 372] width 1216 height 38
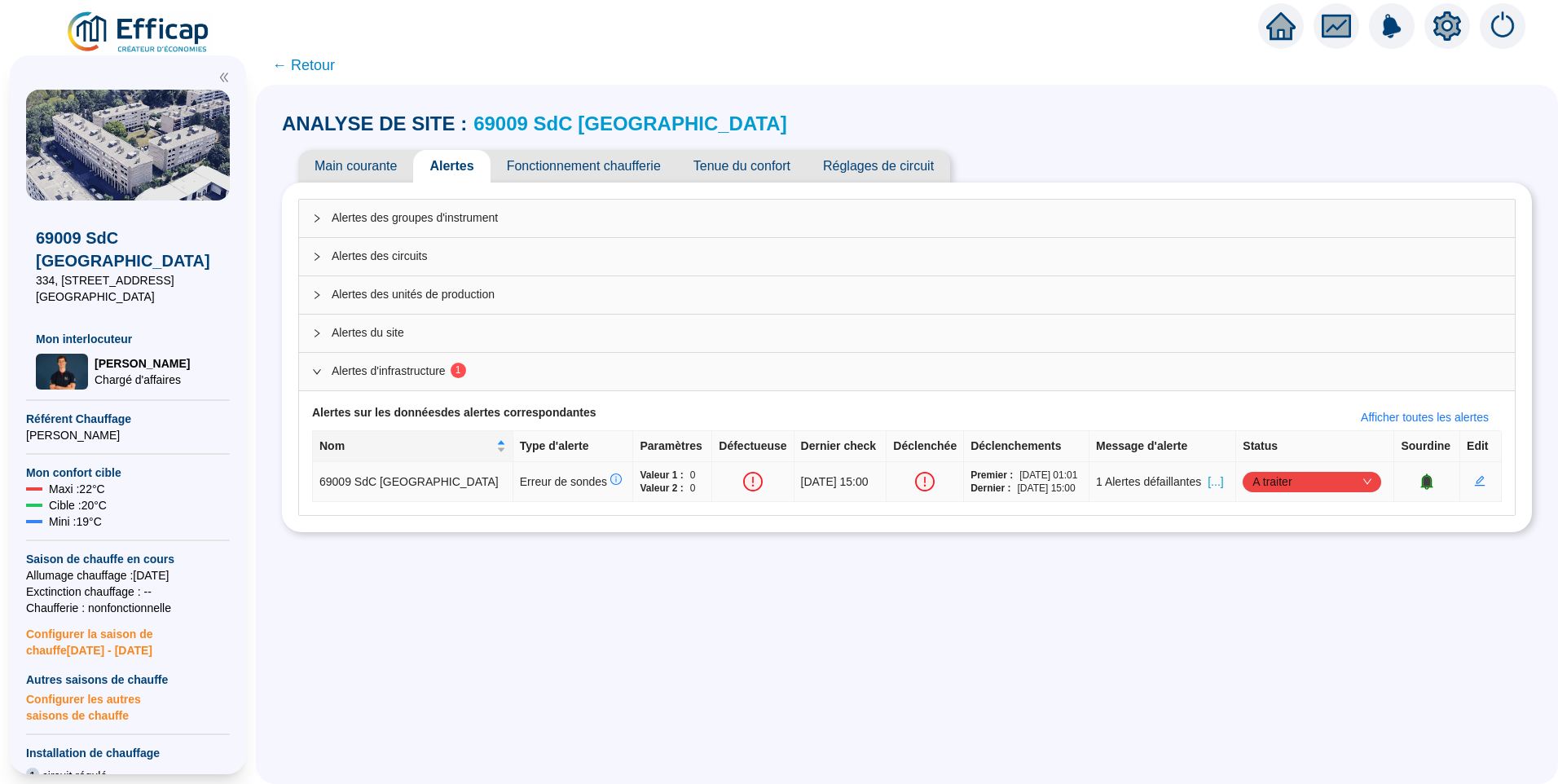
click at [1208, 479] on span "[...]" at bounding box center [1216, 482] width 16 height 17
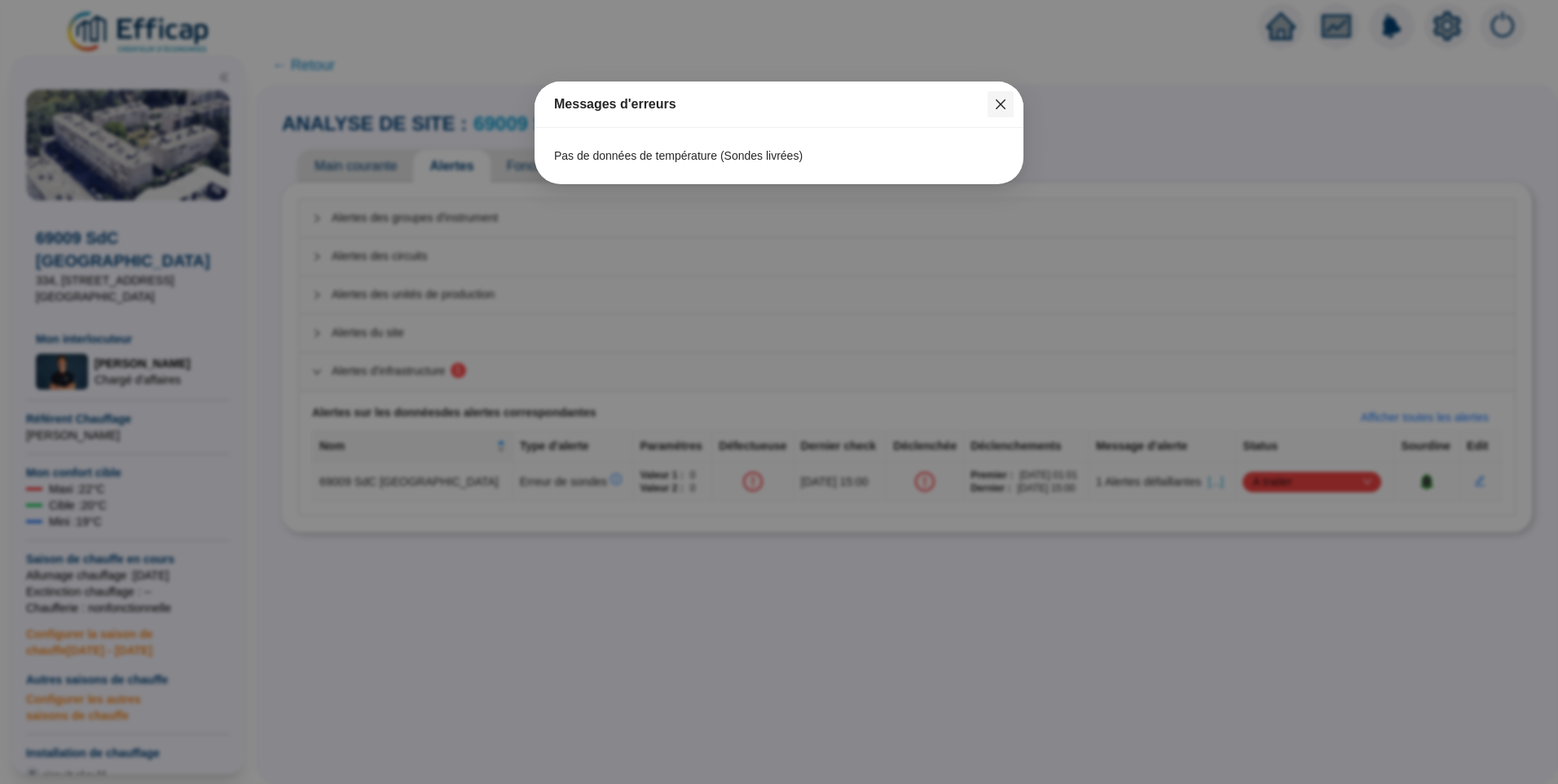
click at [1003, 105] on icon "close" at bounding box center [1001, 105] width 13 height 13
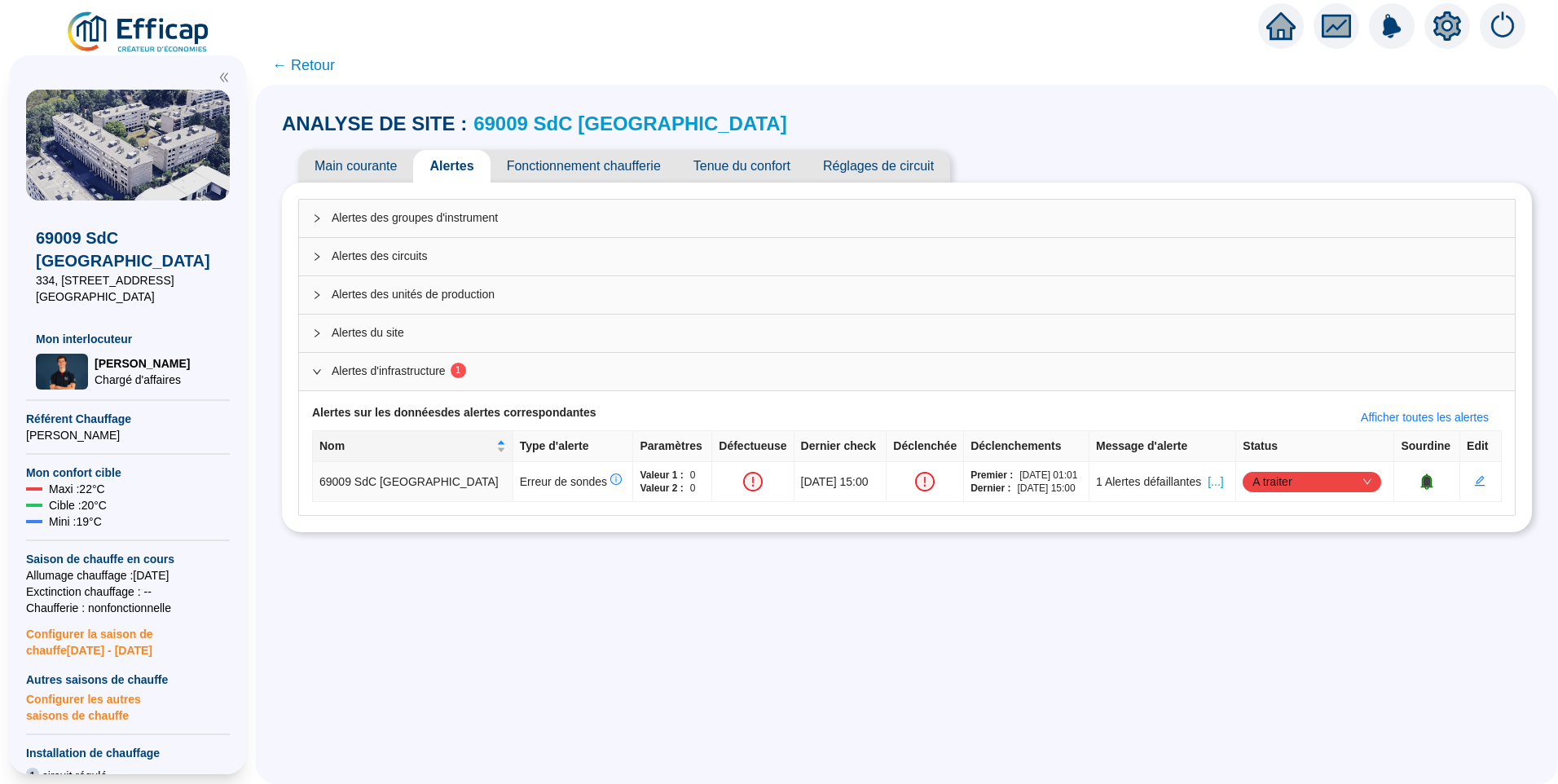
click at [321, 60] on span "← Retour" at bounding box center [303, 64] width 63 height 23
click at [315, 64] on span "← Retour" at bounding box center [303, 64] width 63 height 23
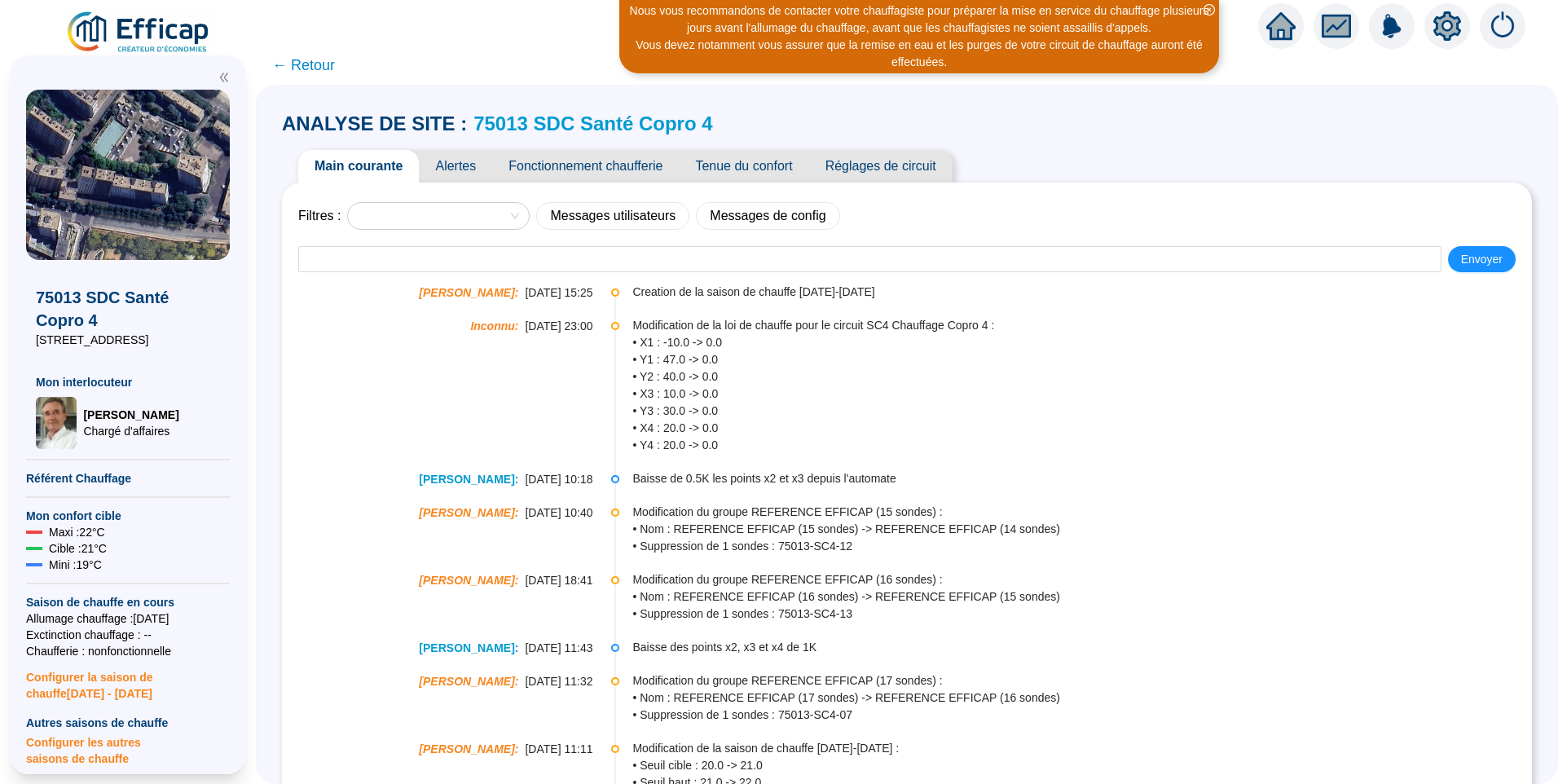
click at [1208, 8] on icon "close-circle" at bounding box center [1210, 10] width 12 height 12
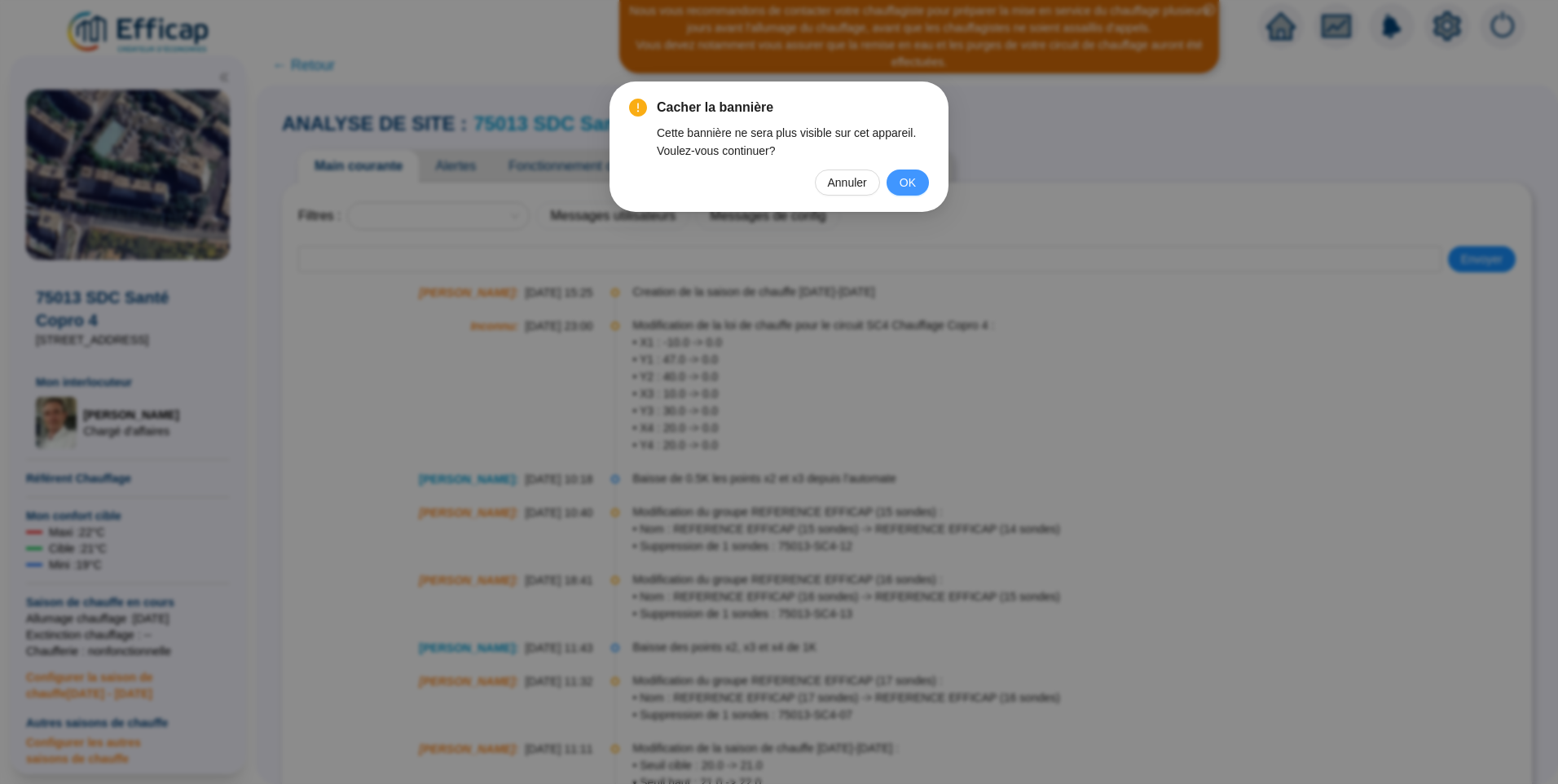
click at [917, 184] on button "OK" at bounding box center [908, 182] width 43 height 26
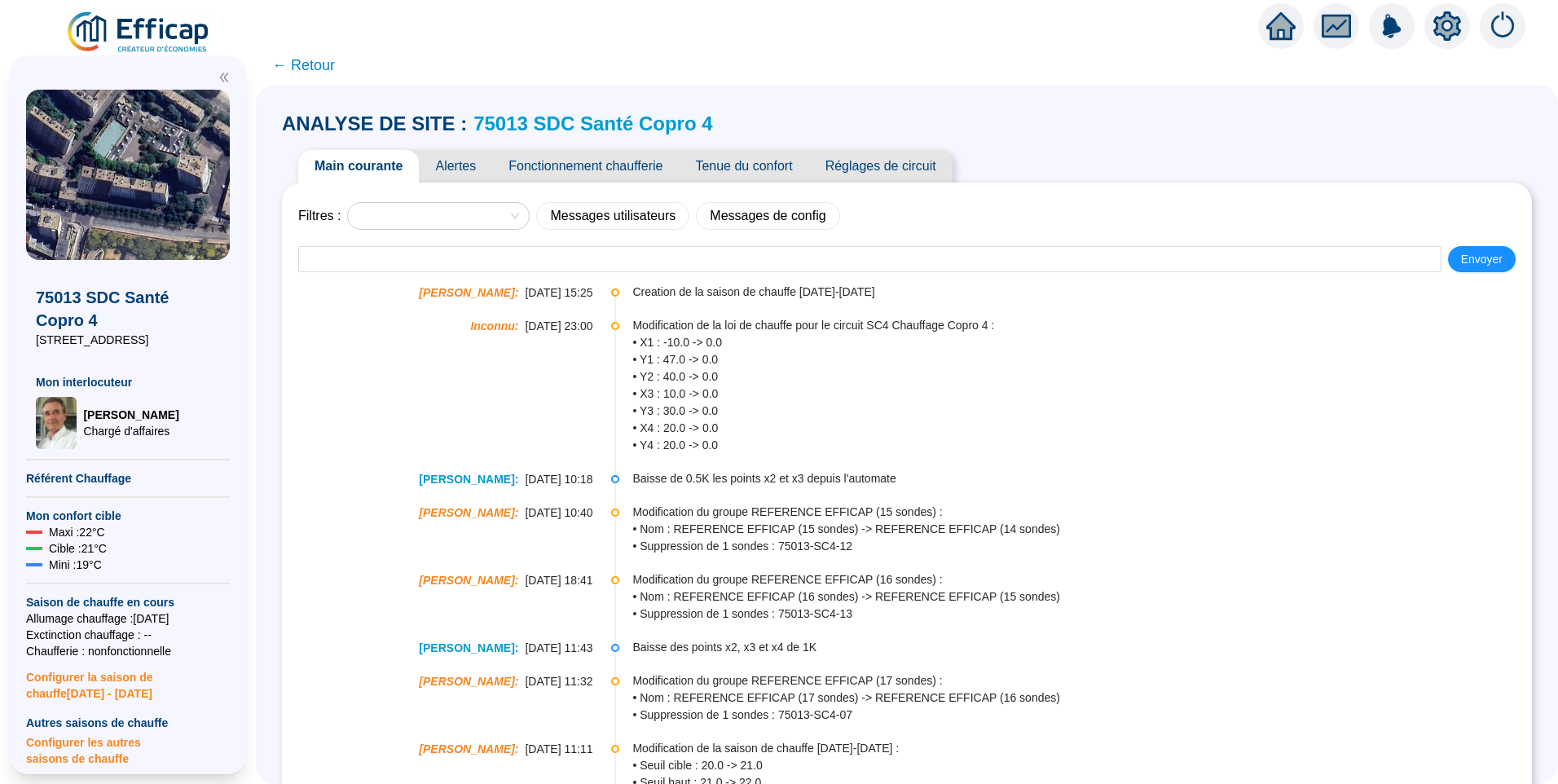
click at [482, 161] on span "Alertes" at bounding box center [456, 166] width 74 height 33
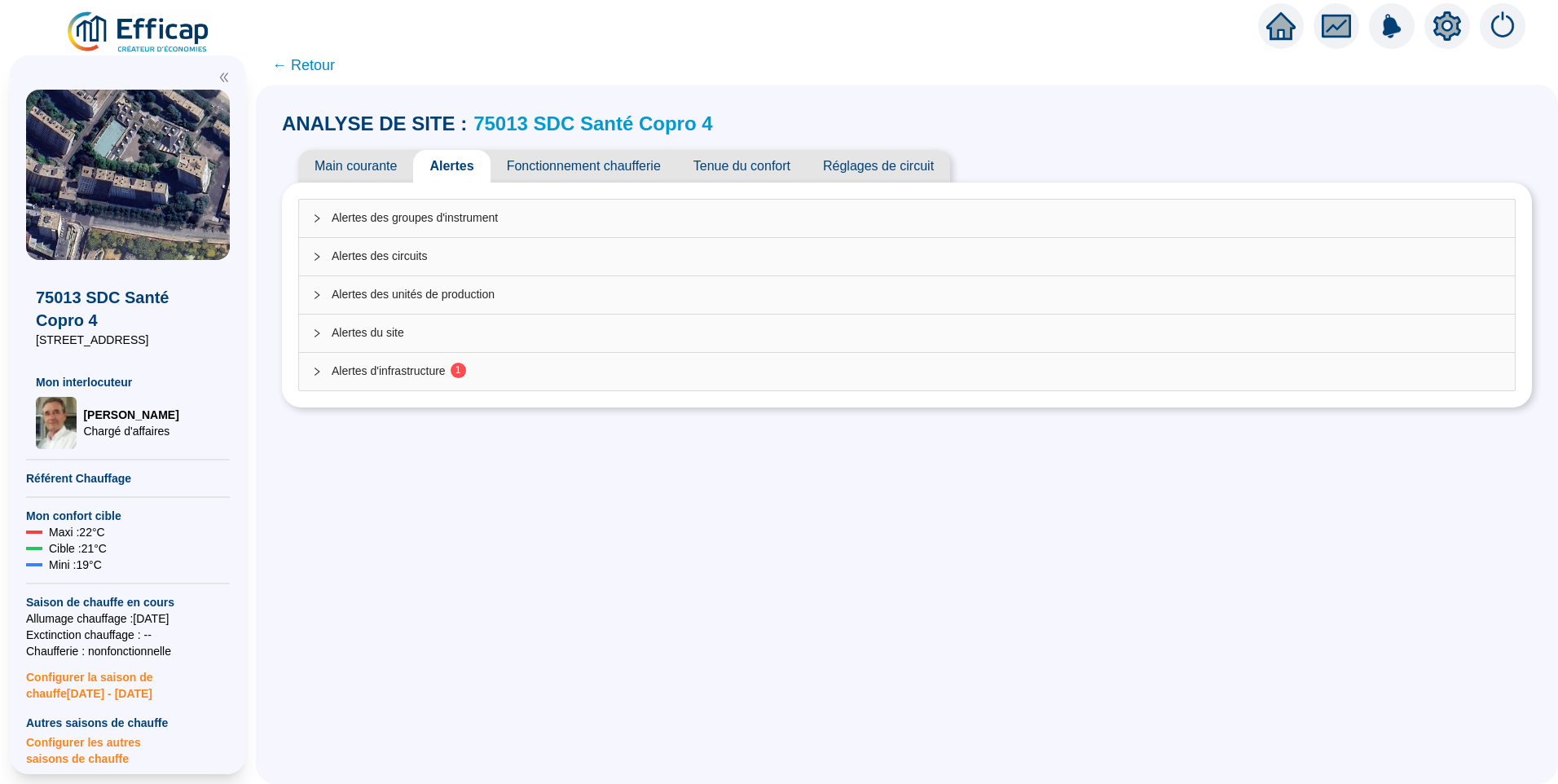
click at [439, 361] on div "Alertes d'infrastructure 1" at bounding box center [906, 372] width 1216 height 38
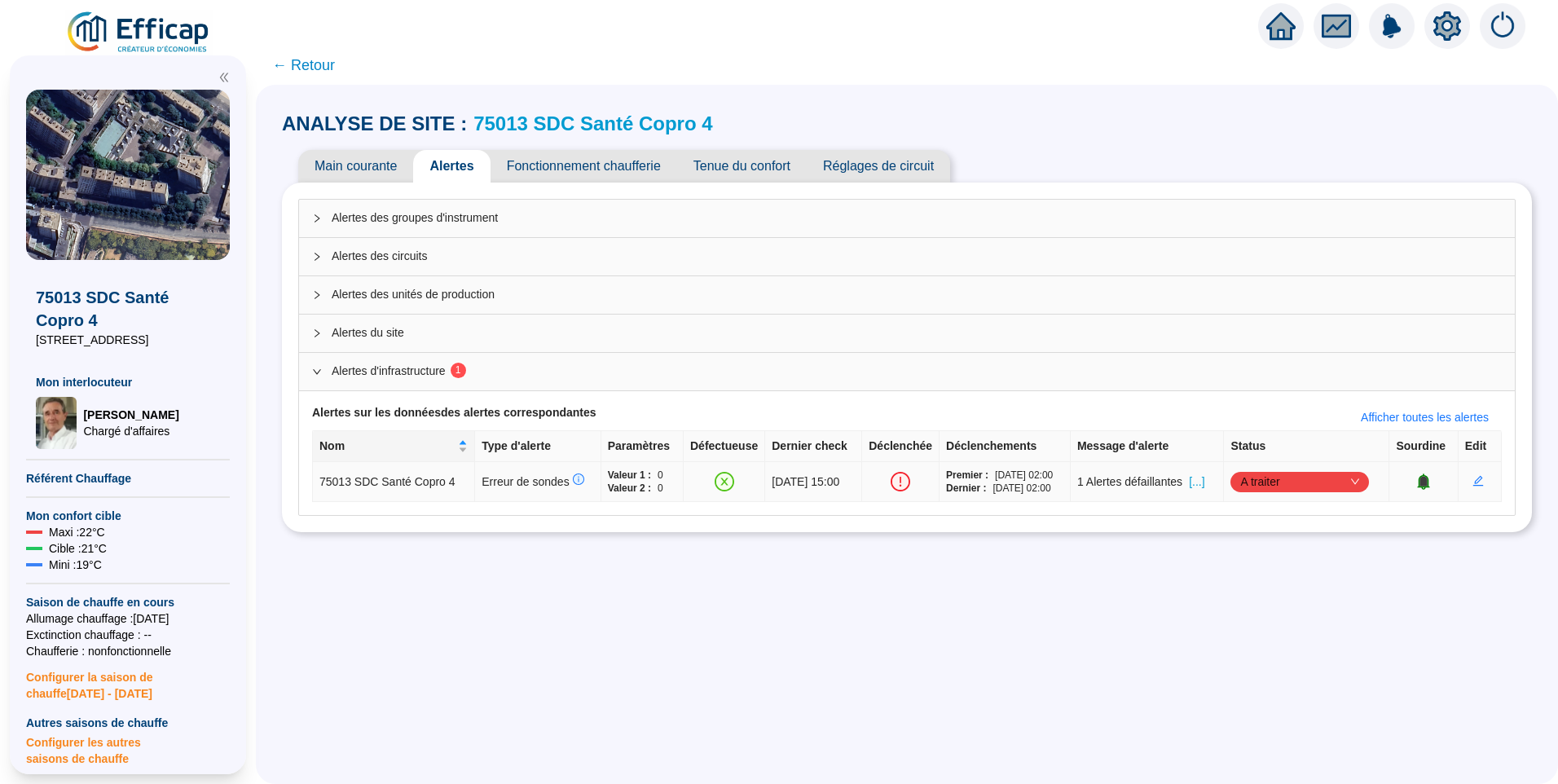
click at [1319, 480] on span "A traiter" at bounding box center [1300, 481] width 119 height 24
click at [1205, 487] on span "[...]" at bounding box center [1197, 482] width 16 height 17
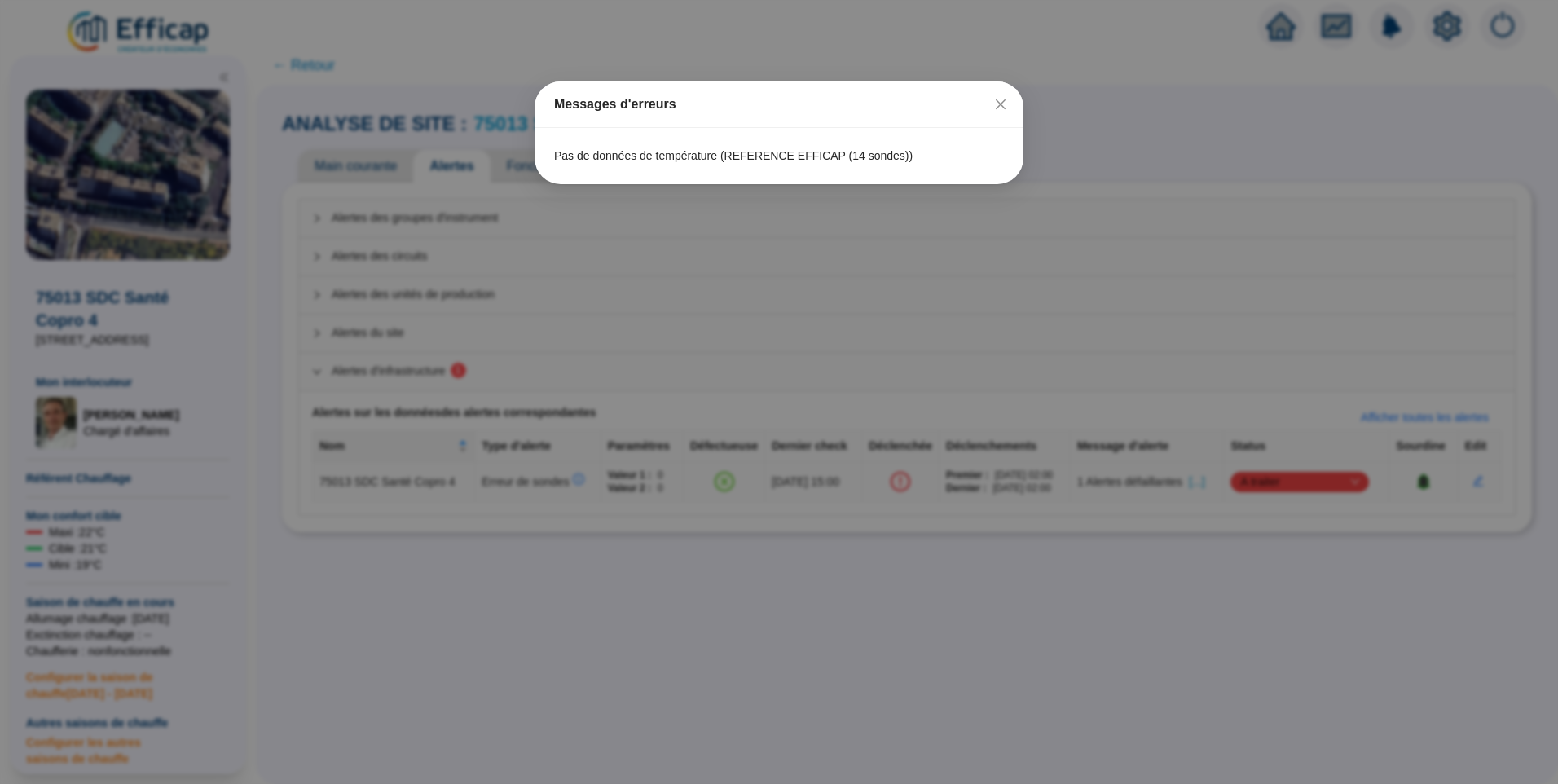
drag, startPoint x: 1002, startPoint y: 107, endPoint x: 1151, endPoint y: 256, distance: 210.7
click at [1003, 107] on icon "close" at bounding box center [1001, 105] width 10 height 10
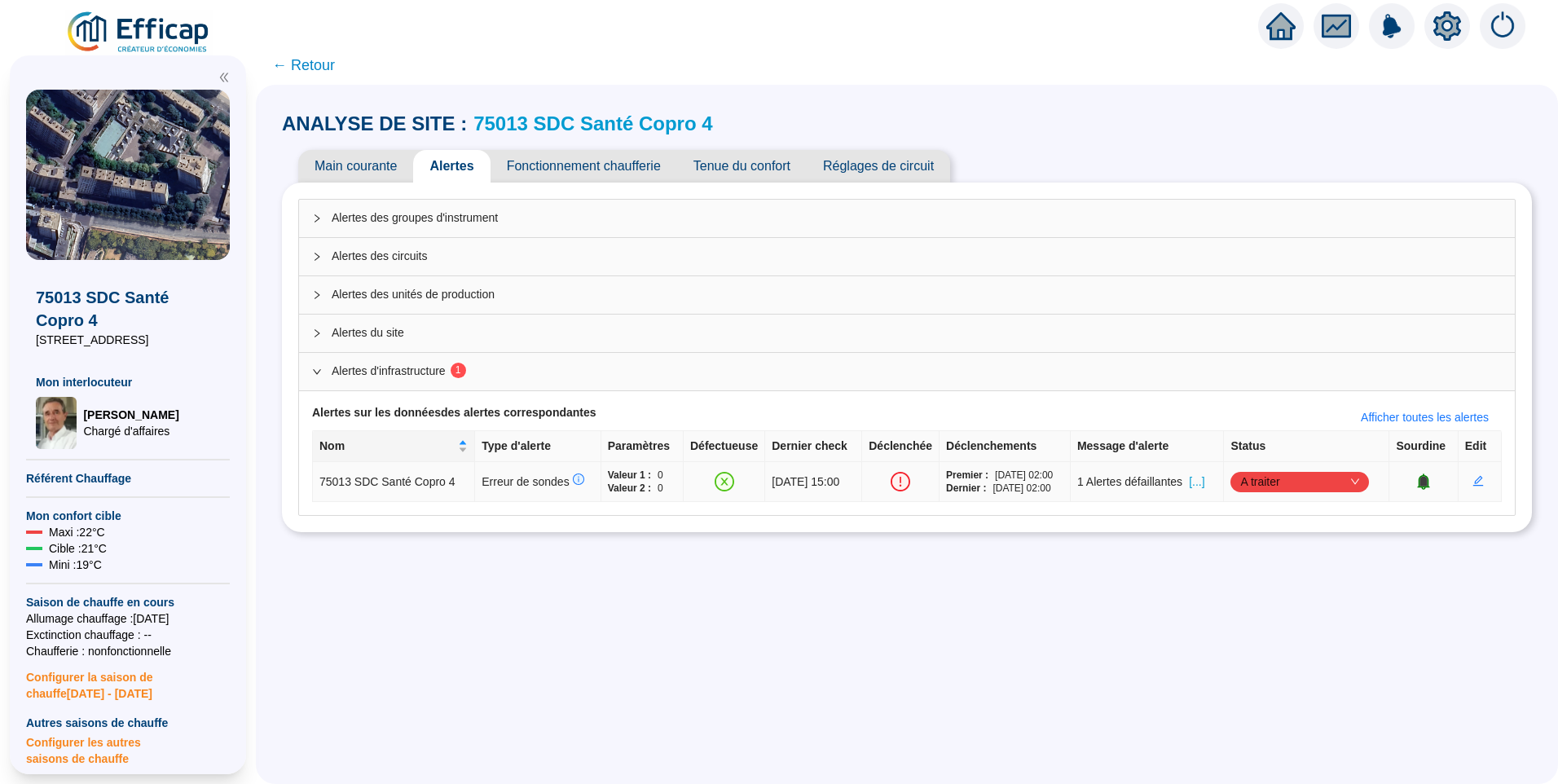
click at [1274, 480] on span "A traiter" at bounding box center [1300, 481] width 119 height 24
click at [1259, 569] on div "Traité" at bounding box center [1302, 564] width 112 height 17
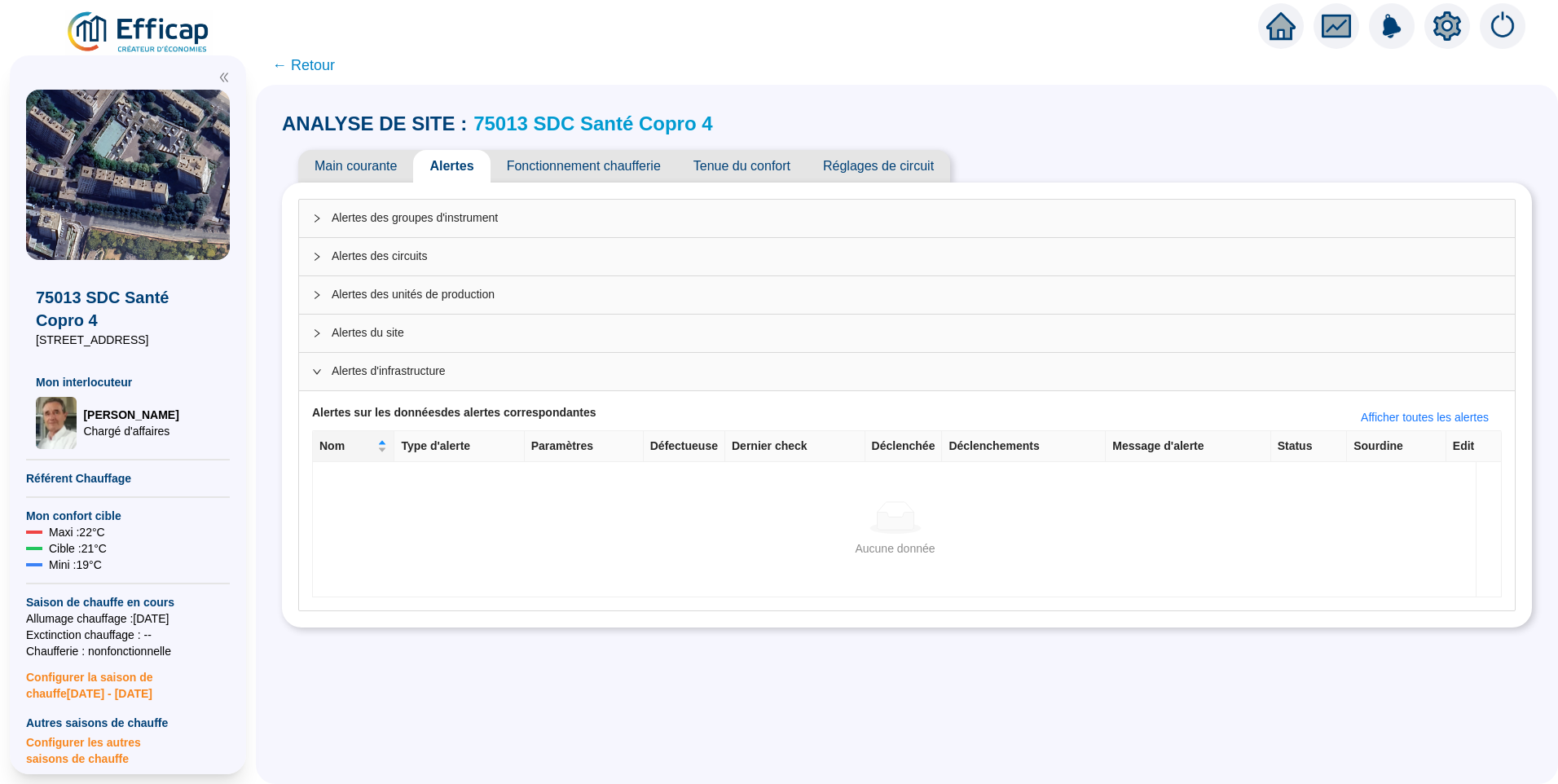
click at [326, 64] on span "← Retour" at bounding box center [303, 64] width 63 height 23
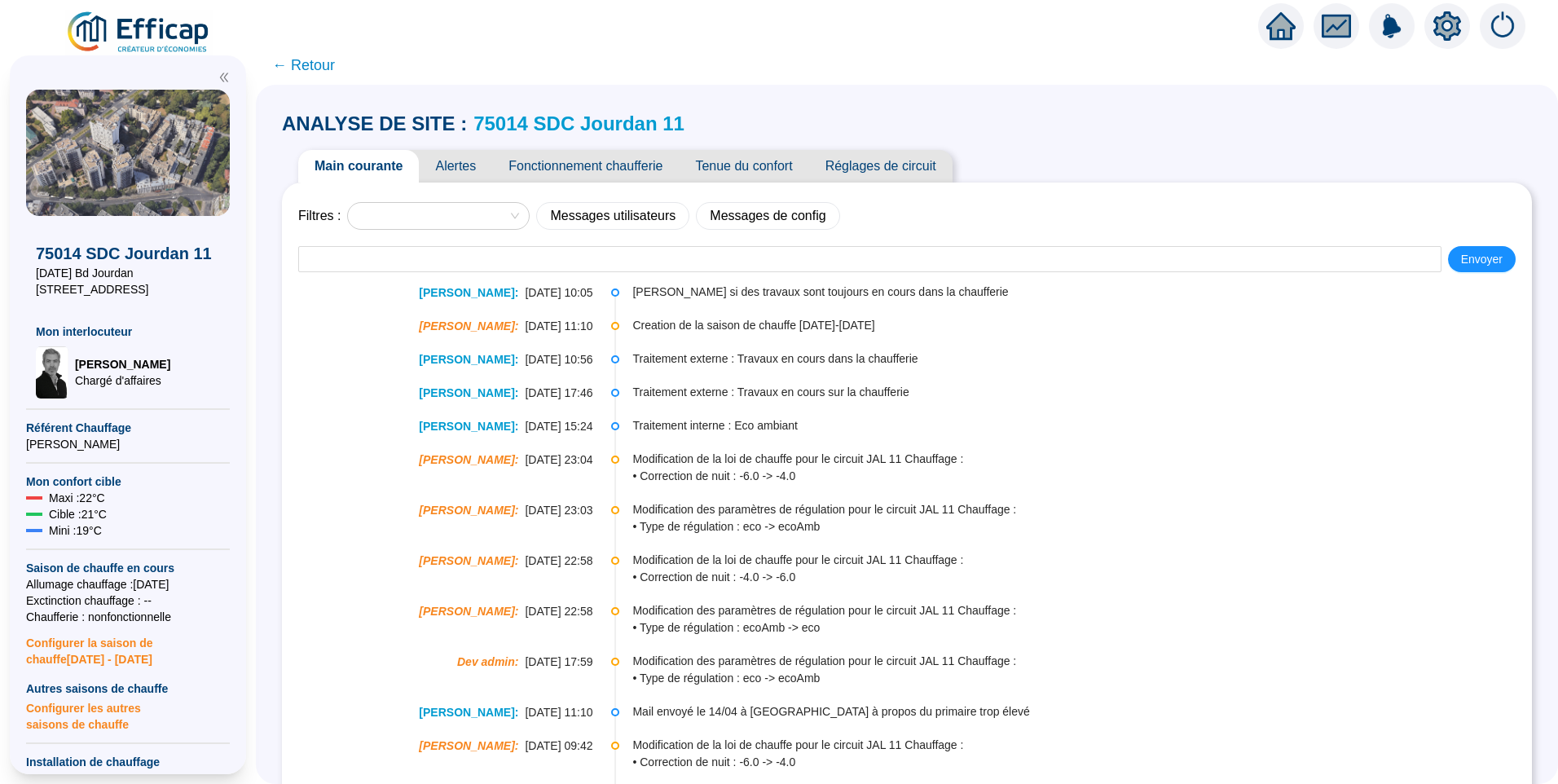
click at [463, 162] on span "Alertes" at bounding box center [456, 166] width 74 height 33
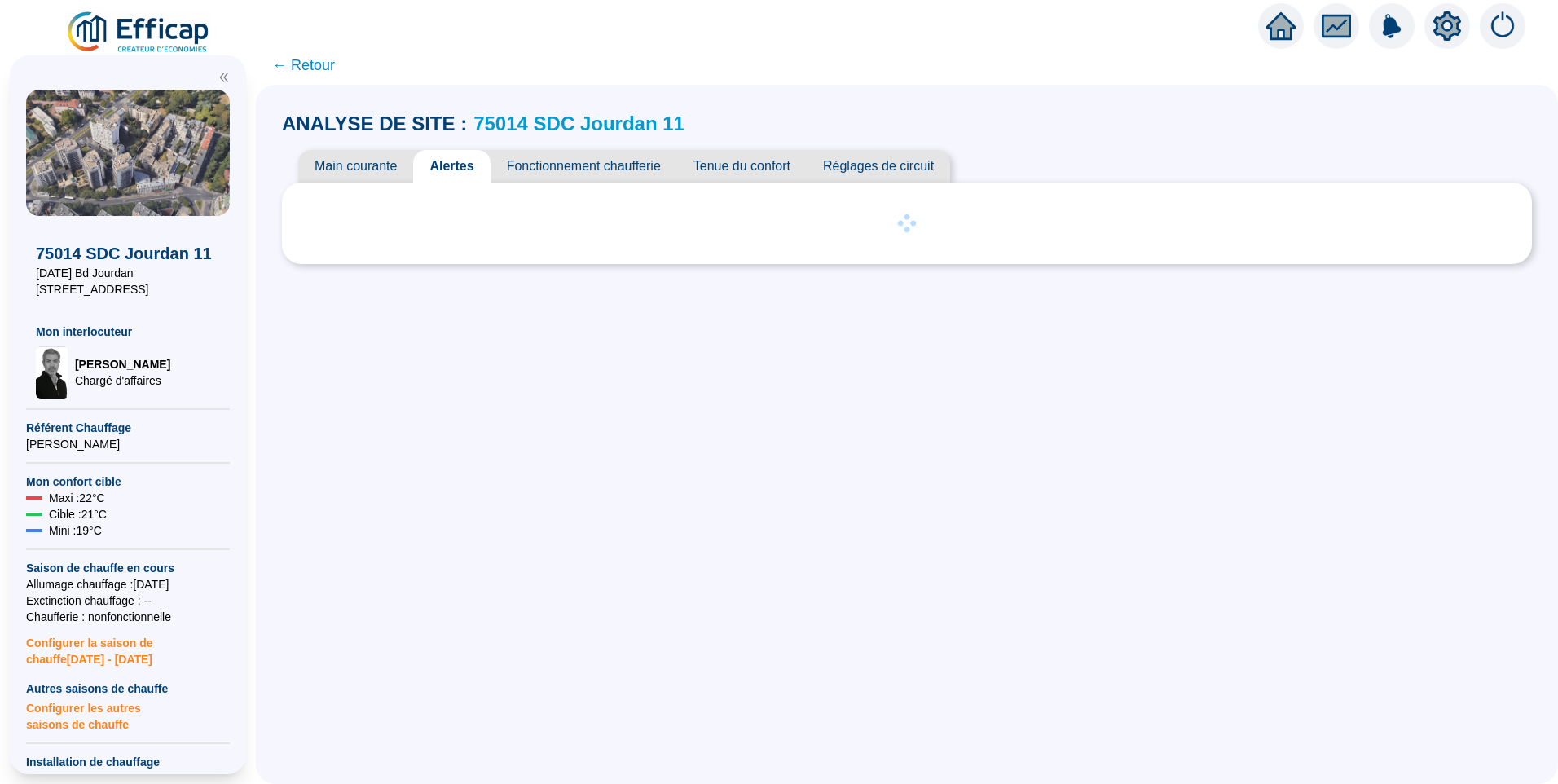
click at [402, 156] on span "Main courante" at bounding box center [356, 166] width 115 height 33
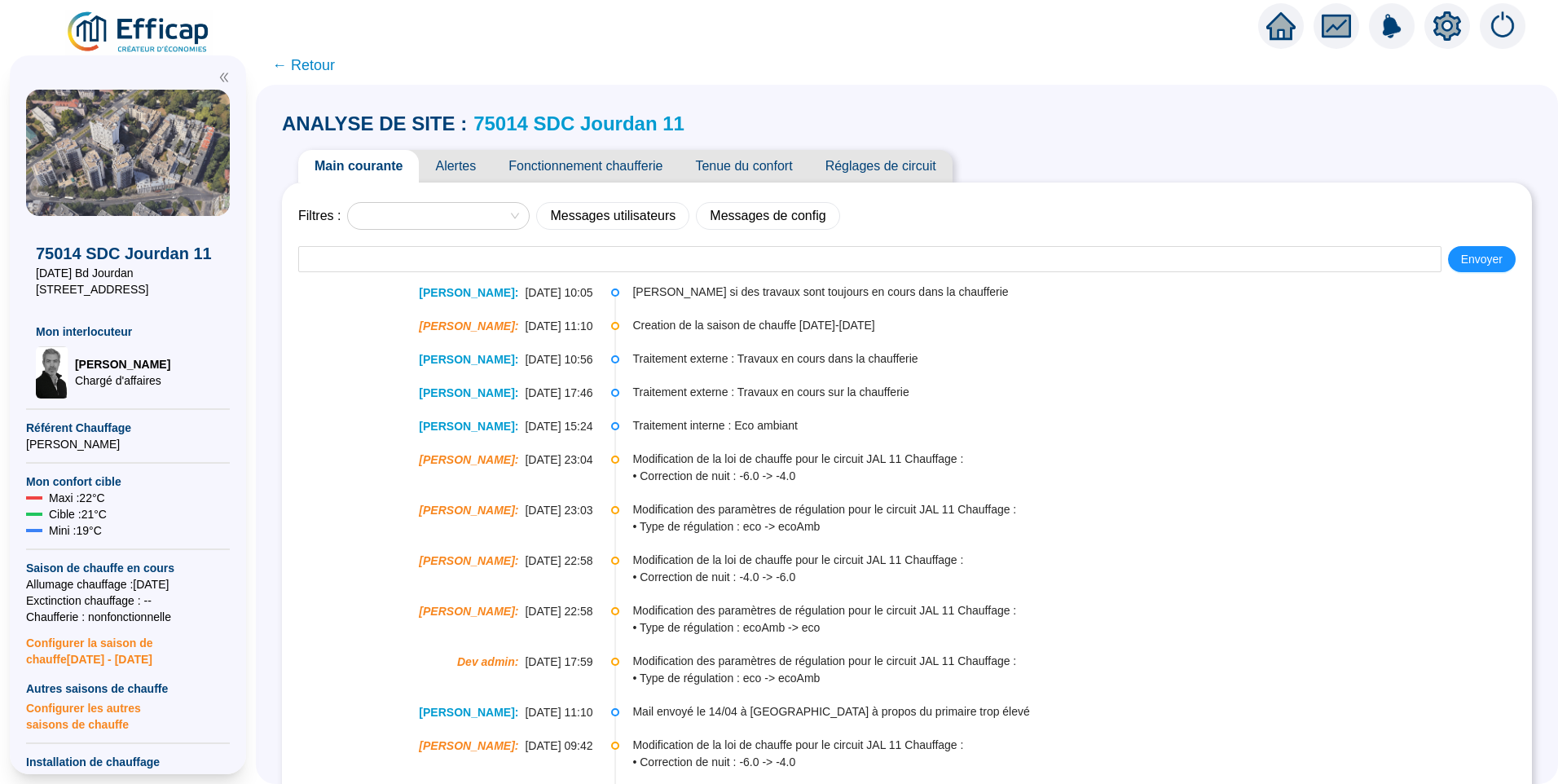
click at [459, 174] on span "Alertes" at bounding box center [456, 166] width 74 height 33
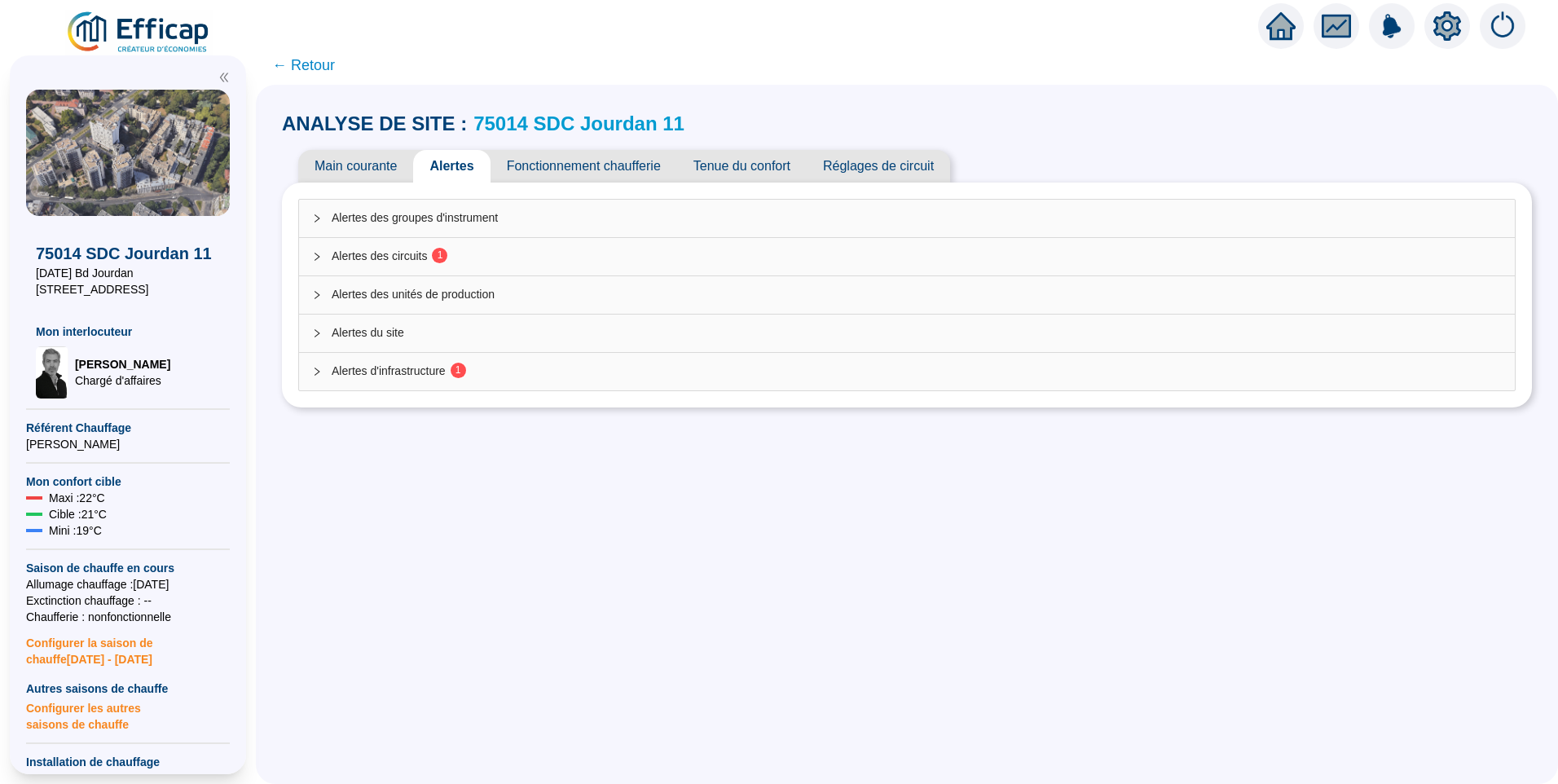
click at [412, 264] on span "Alertes des circuits 1" at bounding box center [916, 256] width 1171 height 17
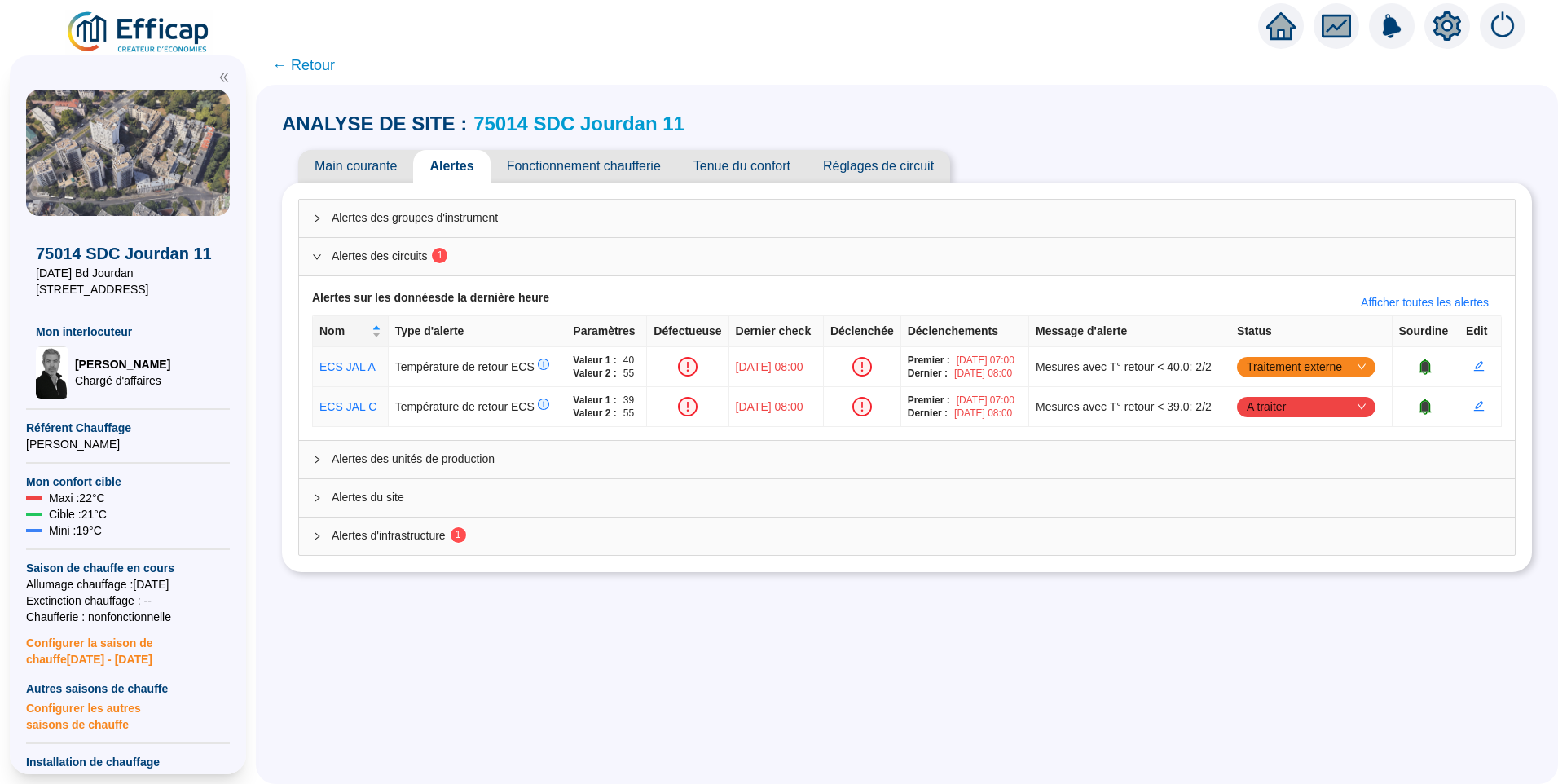
click at [400, 535] on span "Alertes d'infrastructure 1" at bounding box center [916, 535] width 1171 height 17
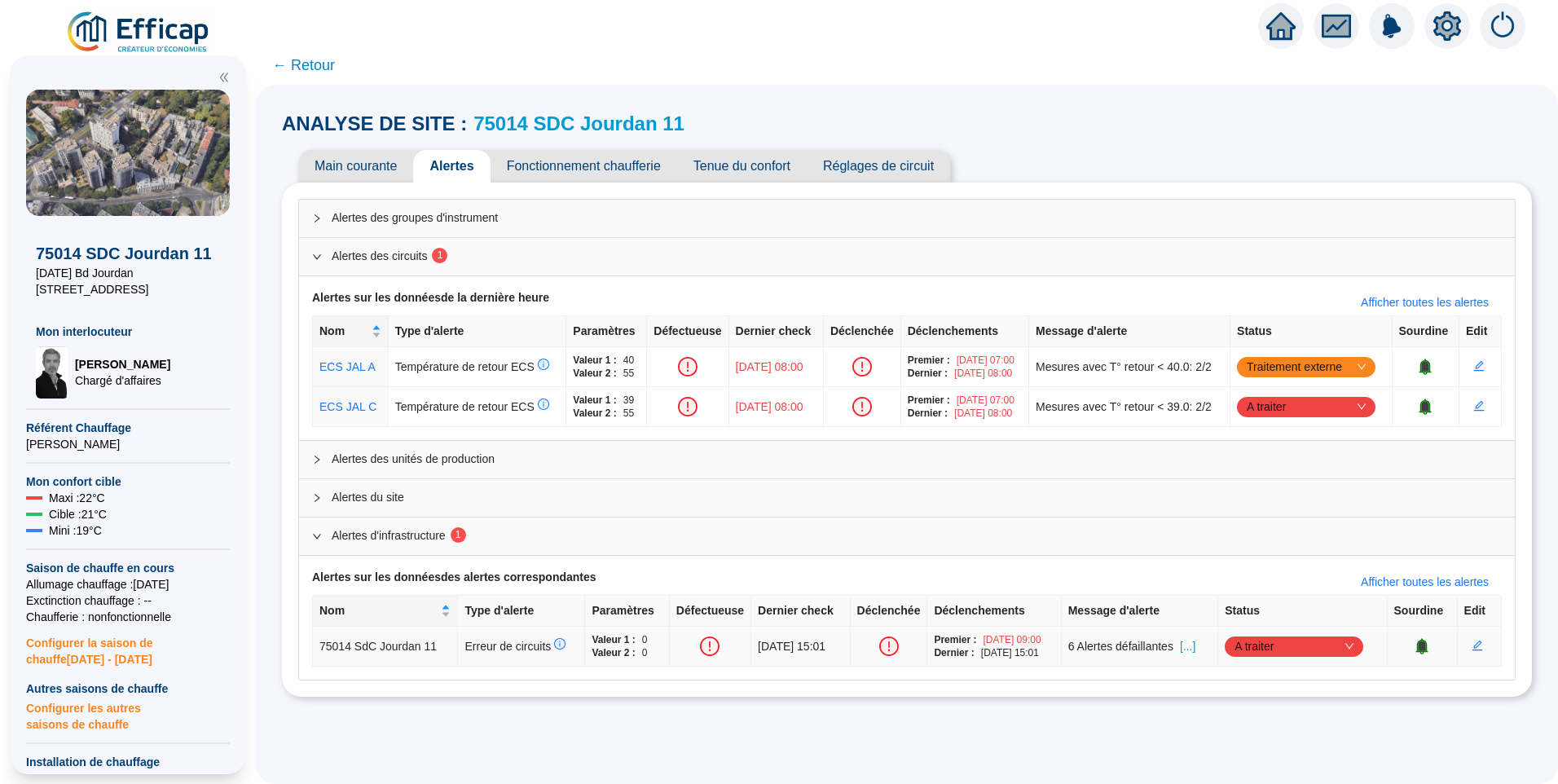
click at [1196, 646] on span "[...]" at bounding box center [1187, 647] width 16 height 17
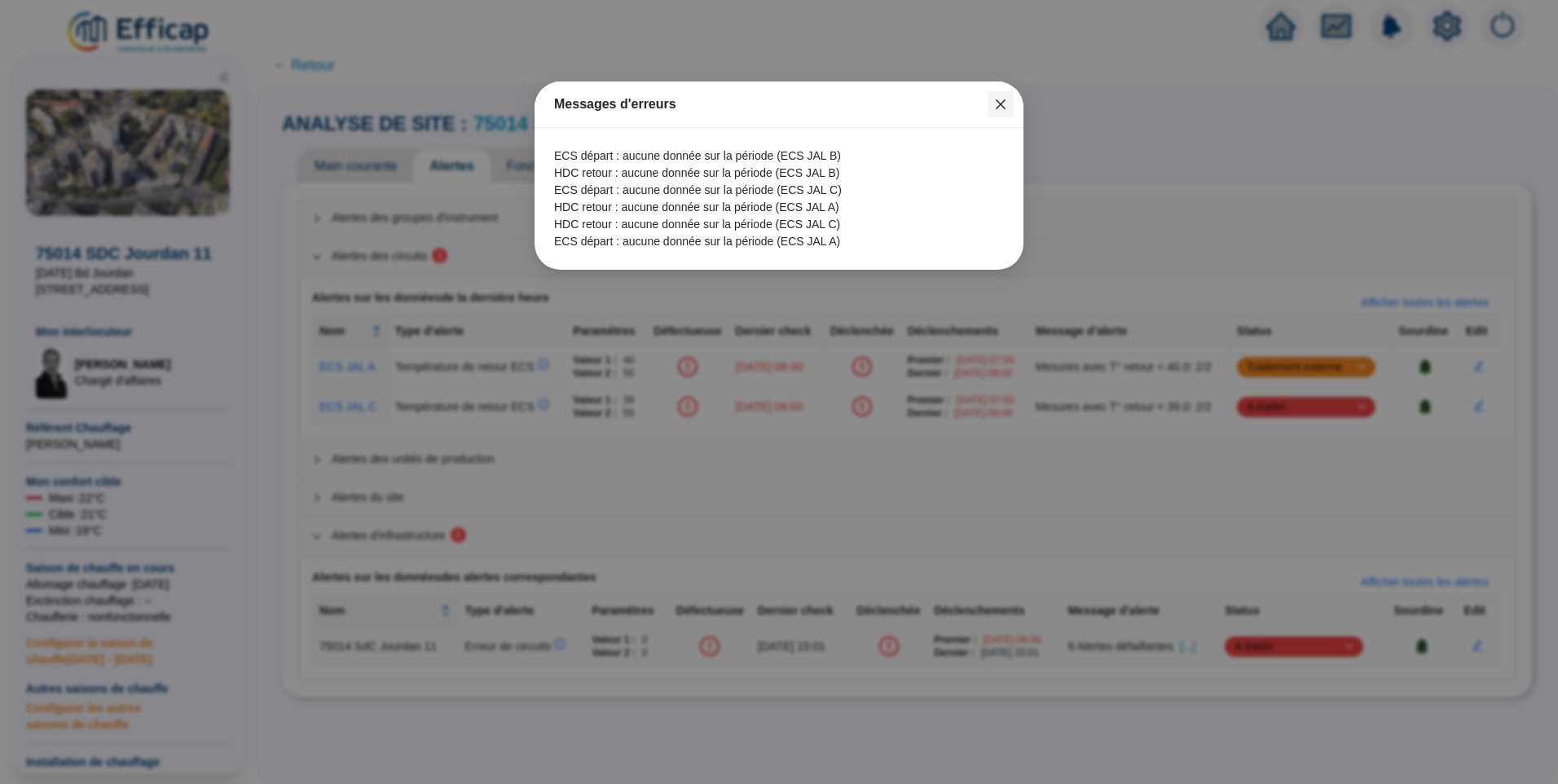
click at [1006, 109] on icon "close" at bounding box center [1001, 105] width 10 height 10
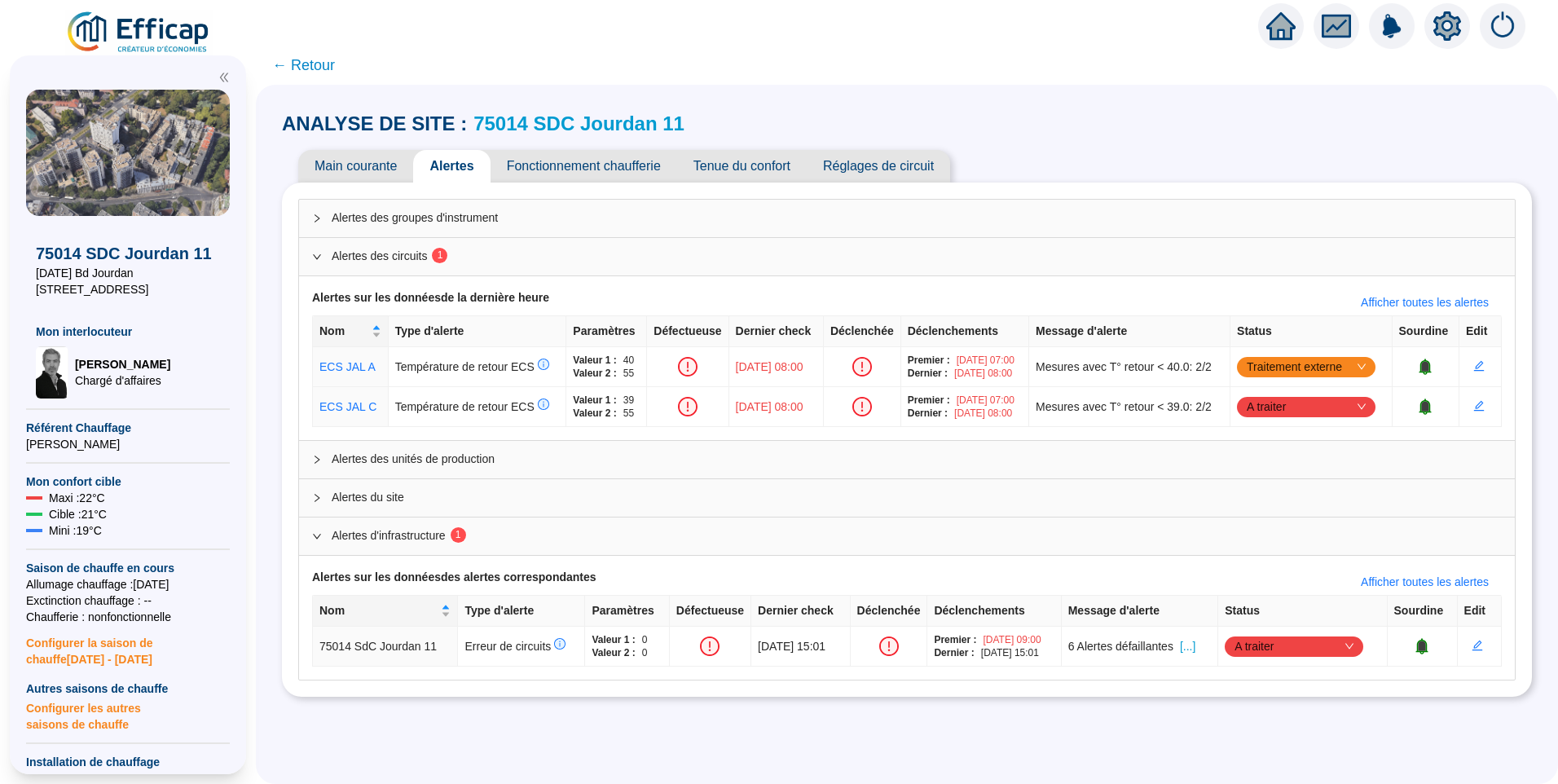
click at [329, 69] on span "← Retour" at bounding box center [303, 64] width 63 height 23
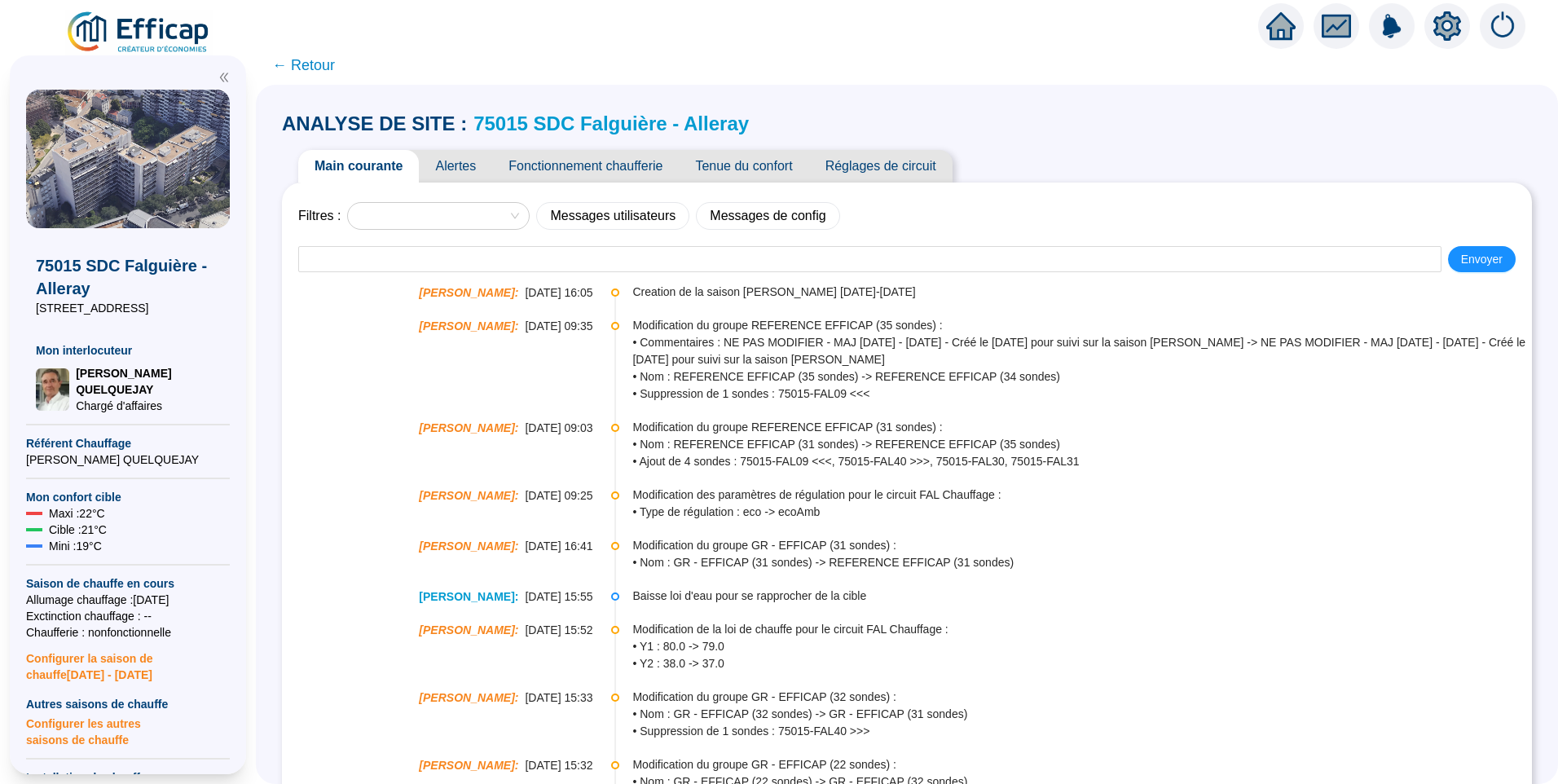
click at [473, 164] on span "Alertes" at bounding box center [456, 166] width 74 height 33
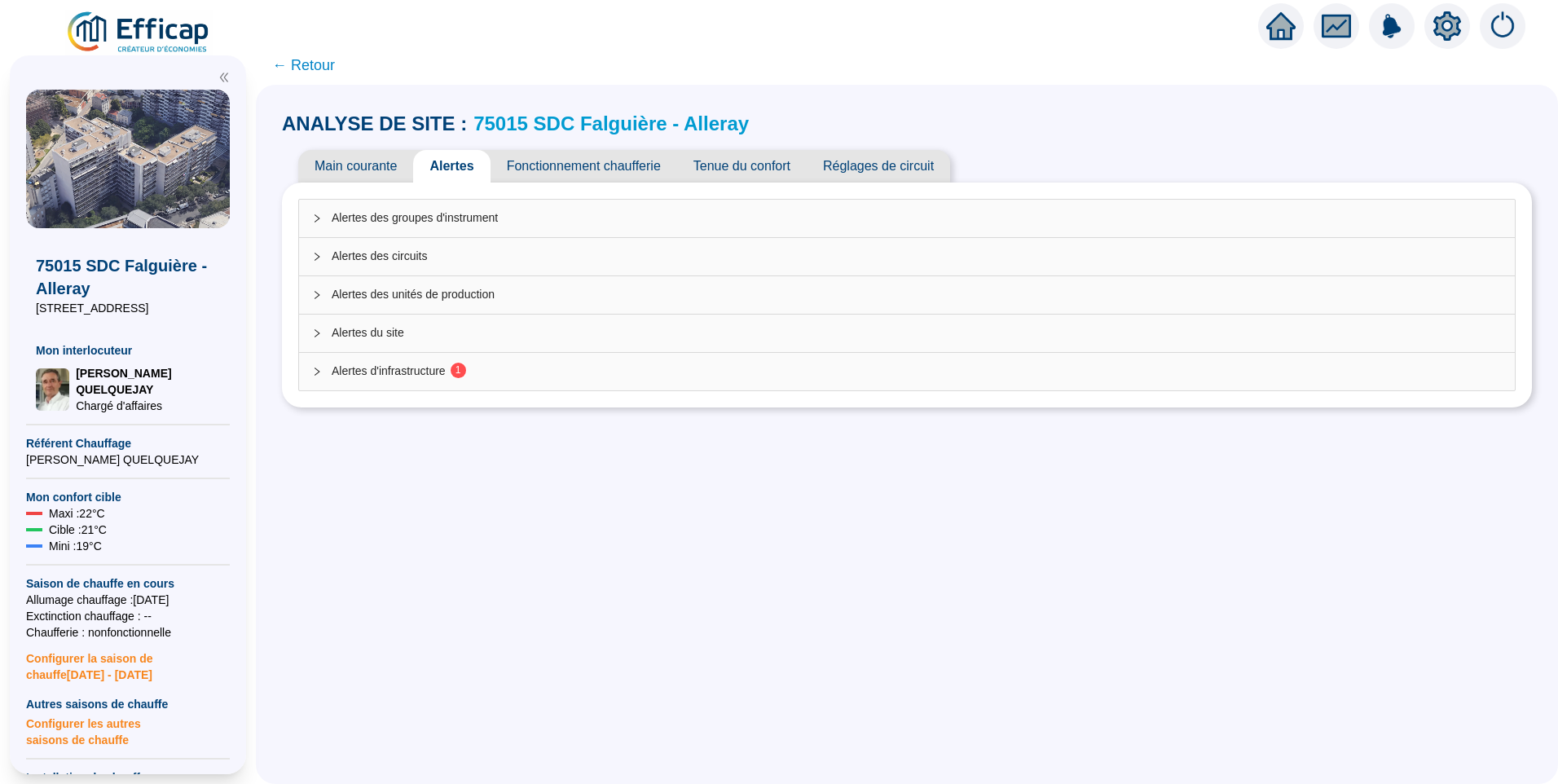
click at [425, 381] on div "Alertes d'infrastructure 1" at bounding box center [906, 372] width 1216 height 38
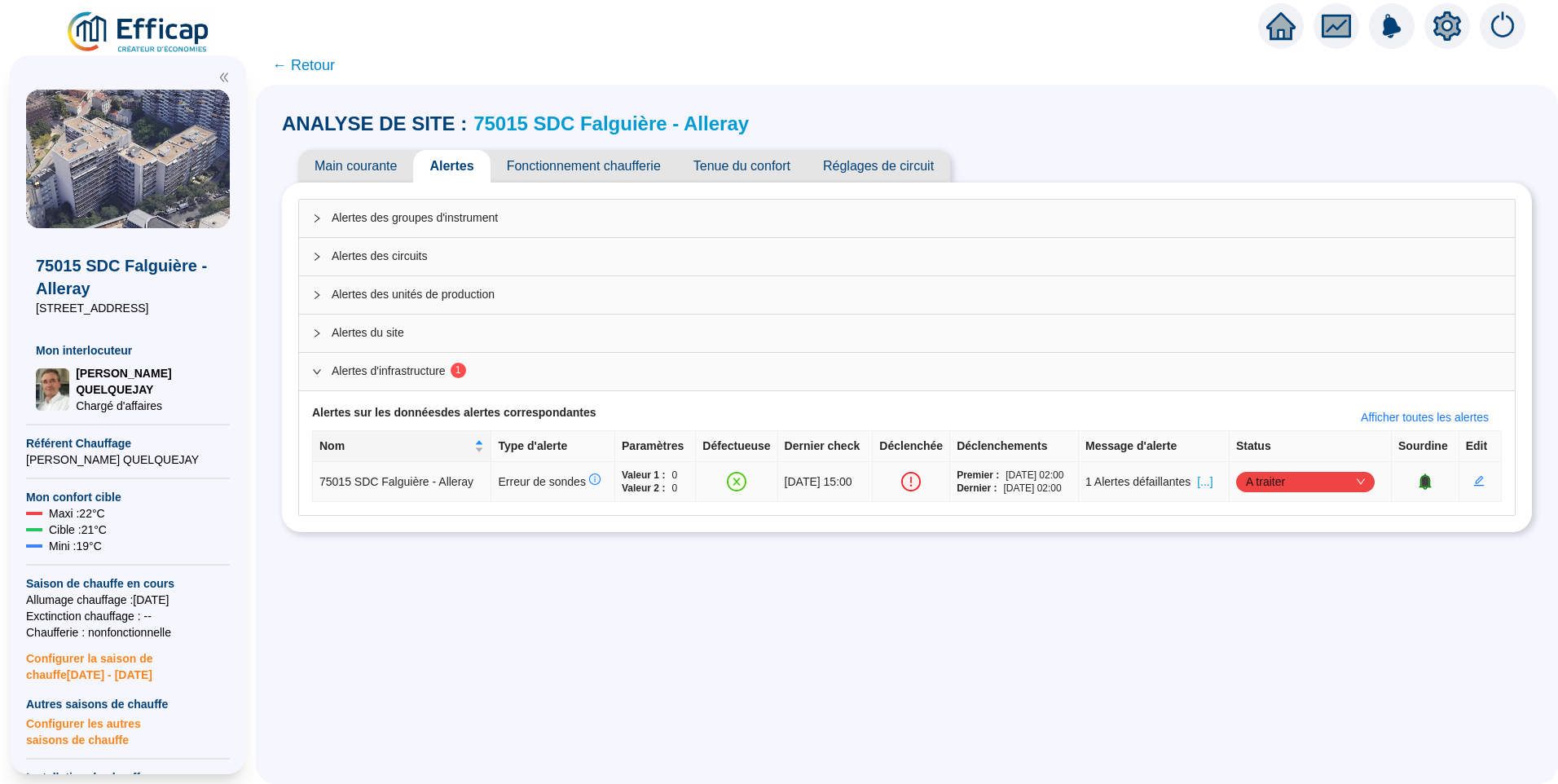
click at [1289, 481] on span "A traiter" at bounding box center [1305, 481] width 119 height 24
click at [1282, 564] on div "Traité" at bounding box center [1308, 564] width 112 height 17
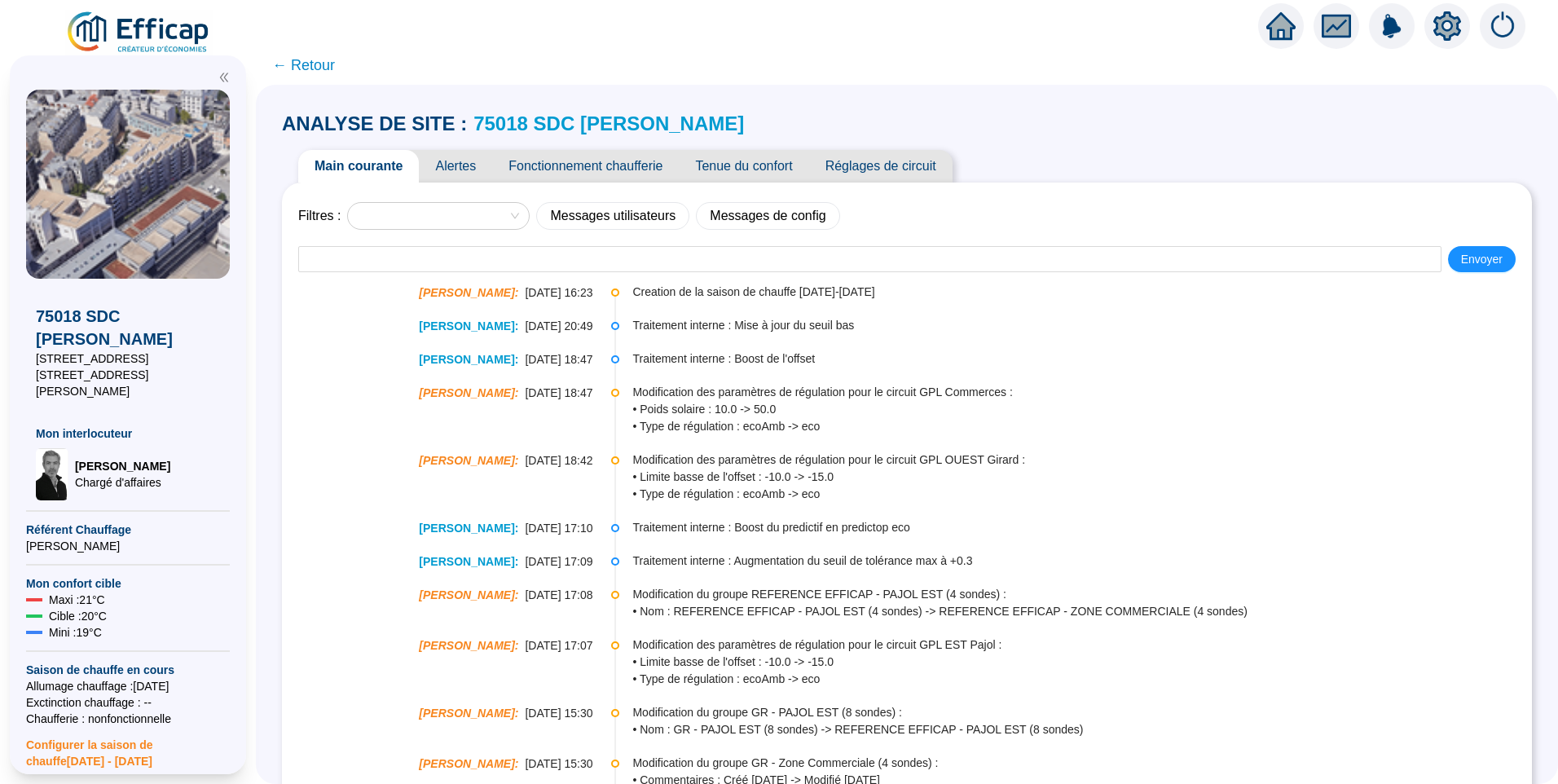
click at [473, 173] on span "Alertes" at bounding box center [456, 166] width 74 height 33
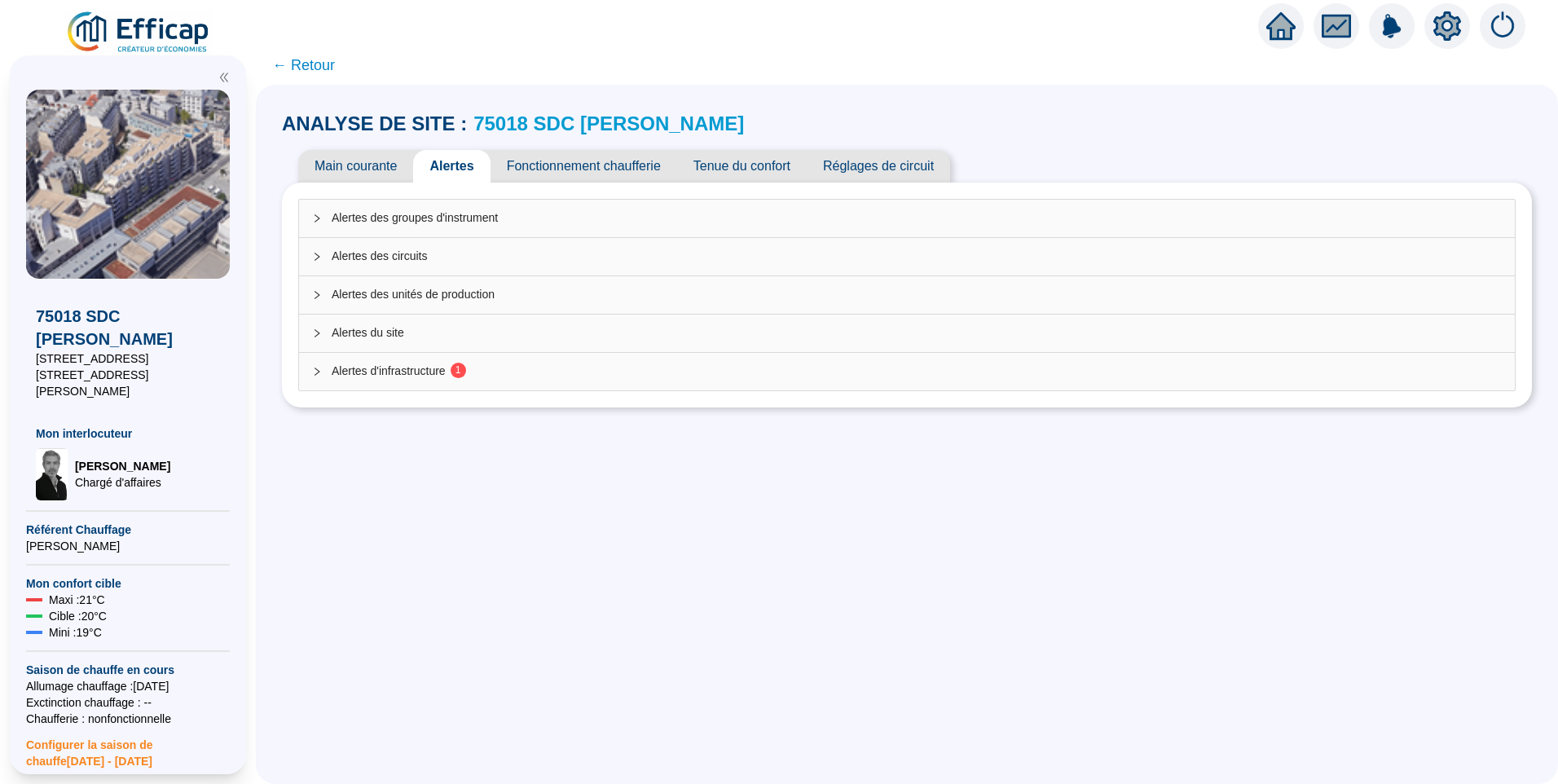
click at [413, 361] on div "Alertes d'infrastructure 1" at bounding box center [906, 372] width 1216 height 38
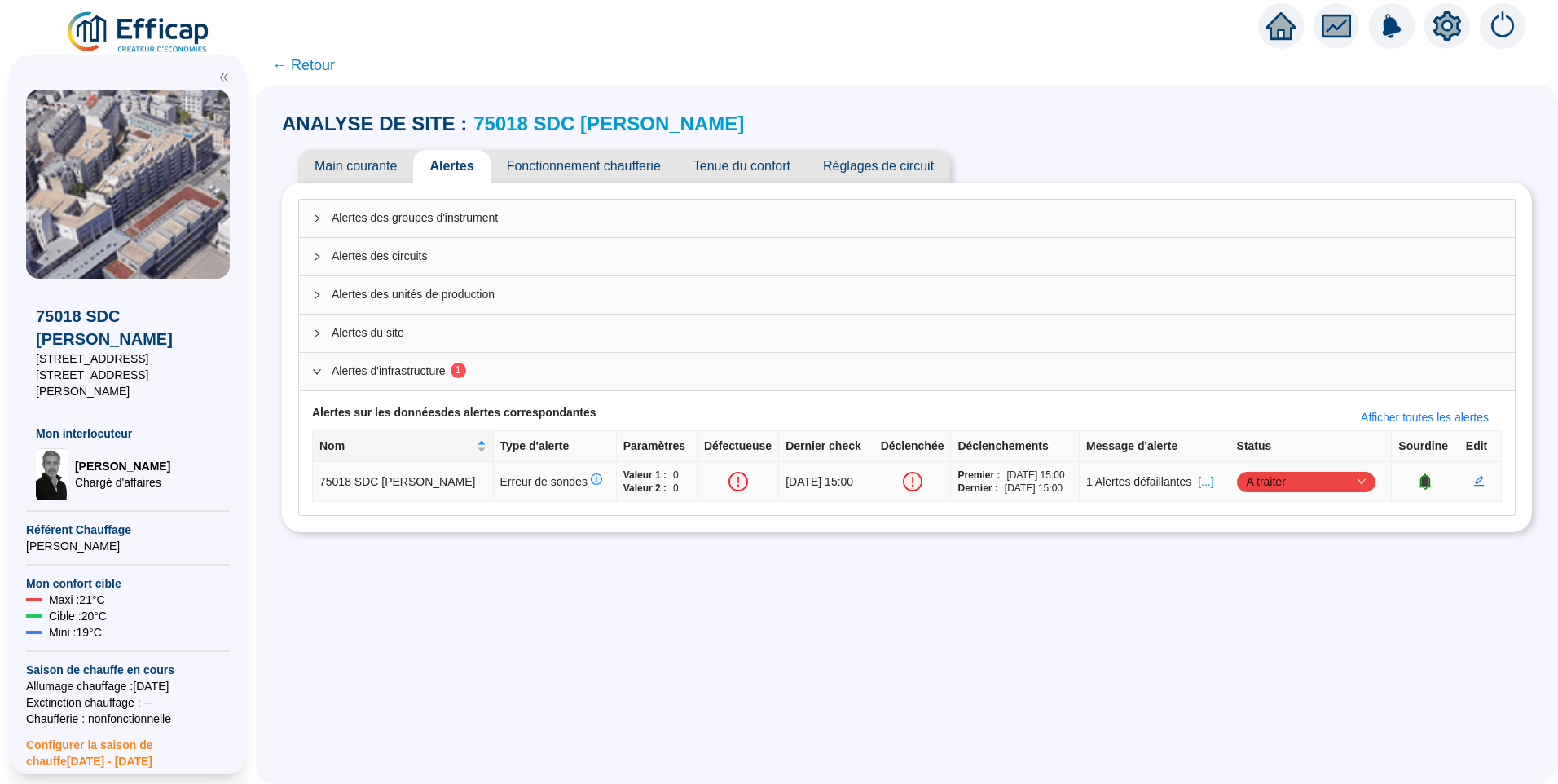
click at [1200, 484] on span "[...]" at bounding box center [1206, 482] width 16 height 17
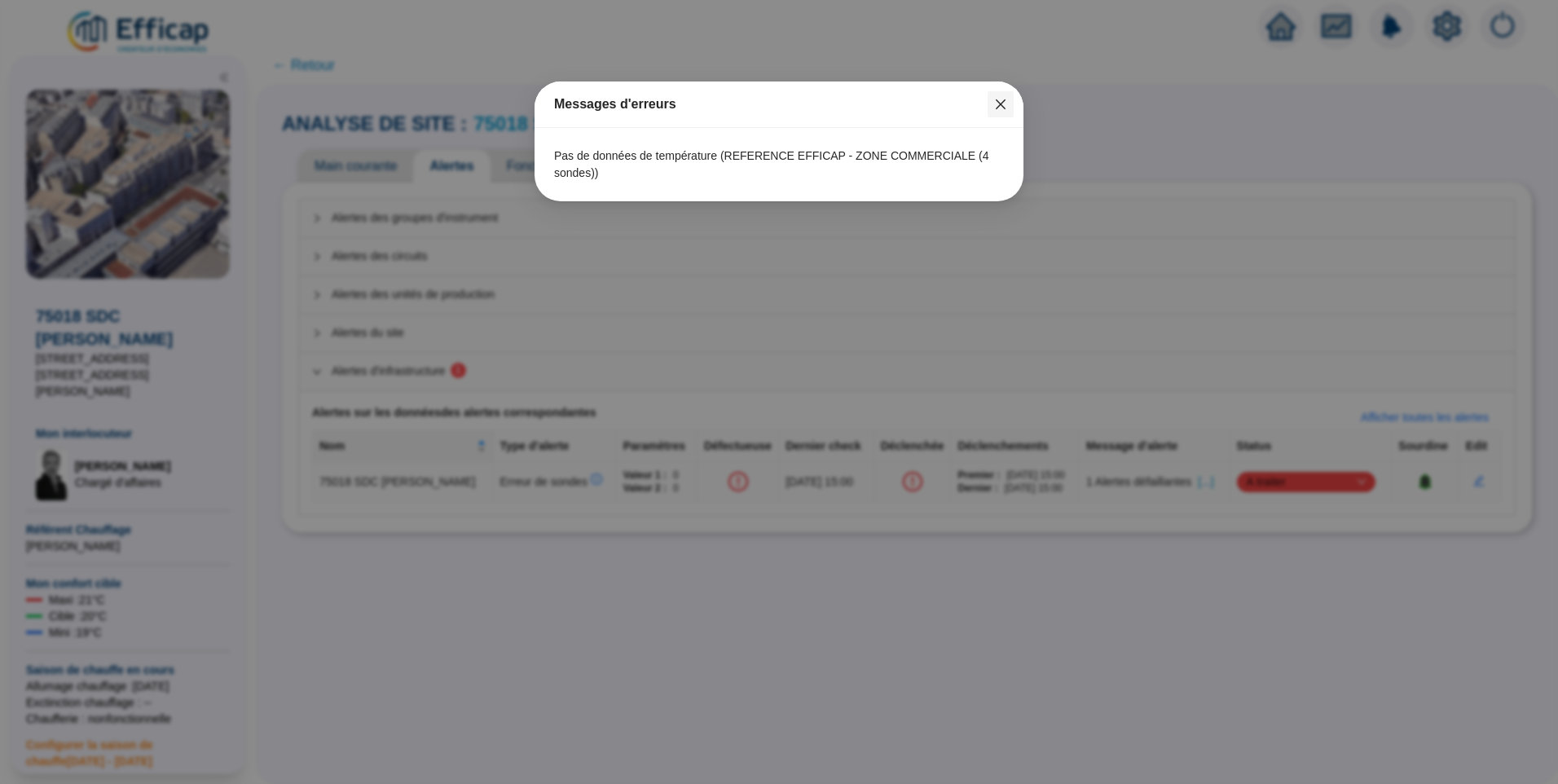
click at [1000, 105] on icon "close" at bounding box center [1001, 105] width 13 height 13
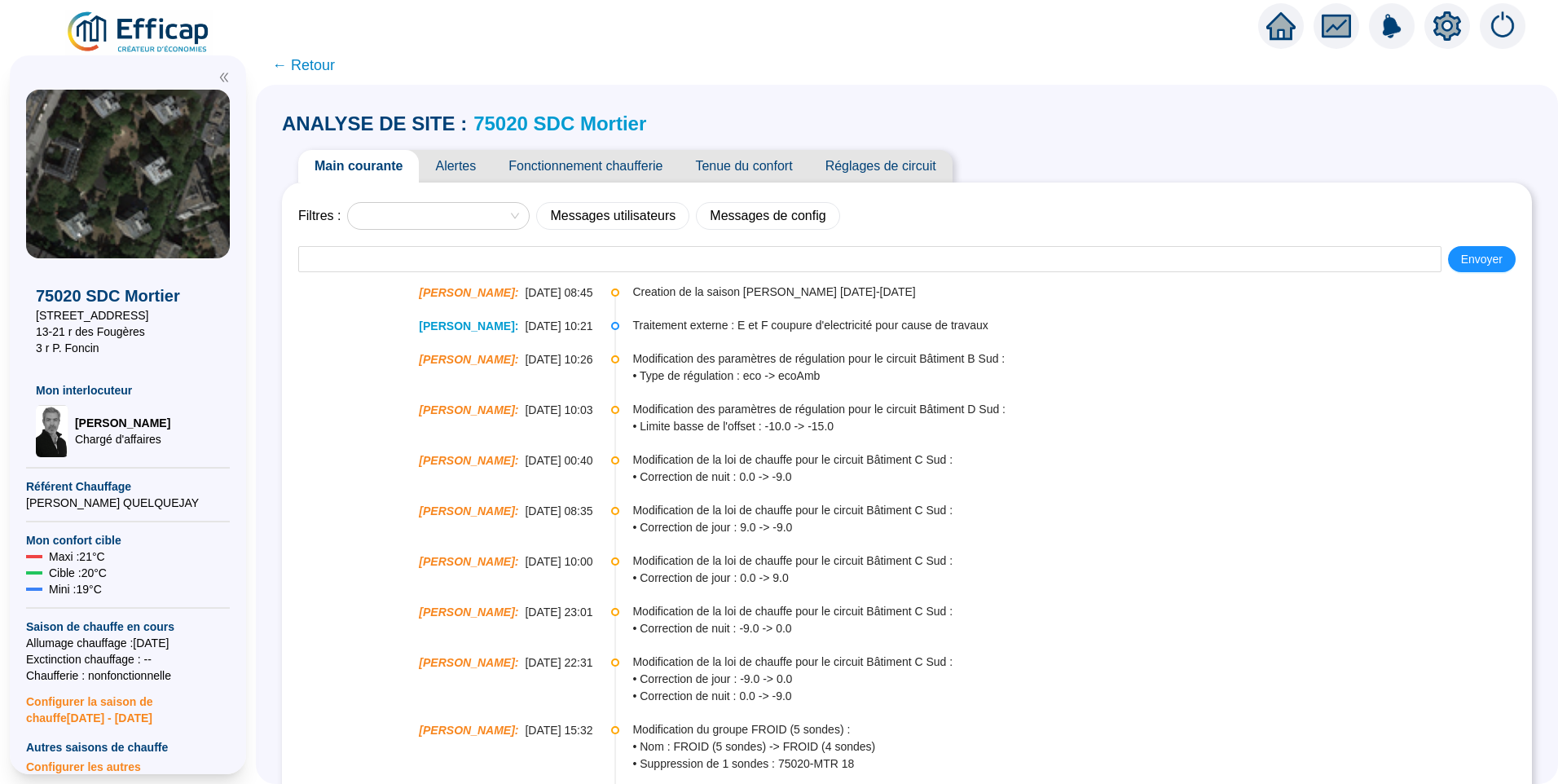
click at [473, 161] on span "Alertes" at bounding box center [456, 166] width 74 height 33
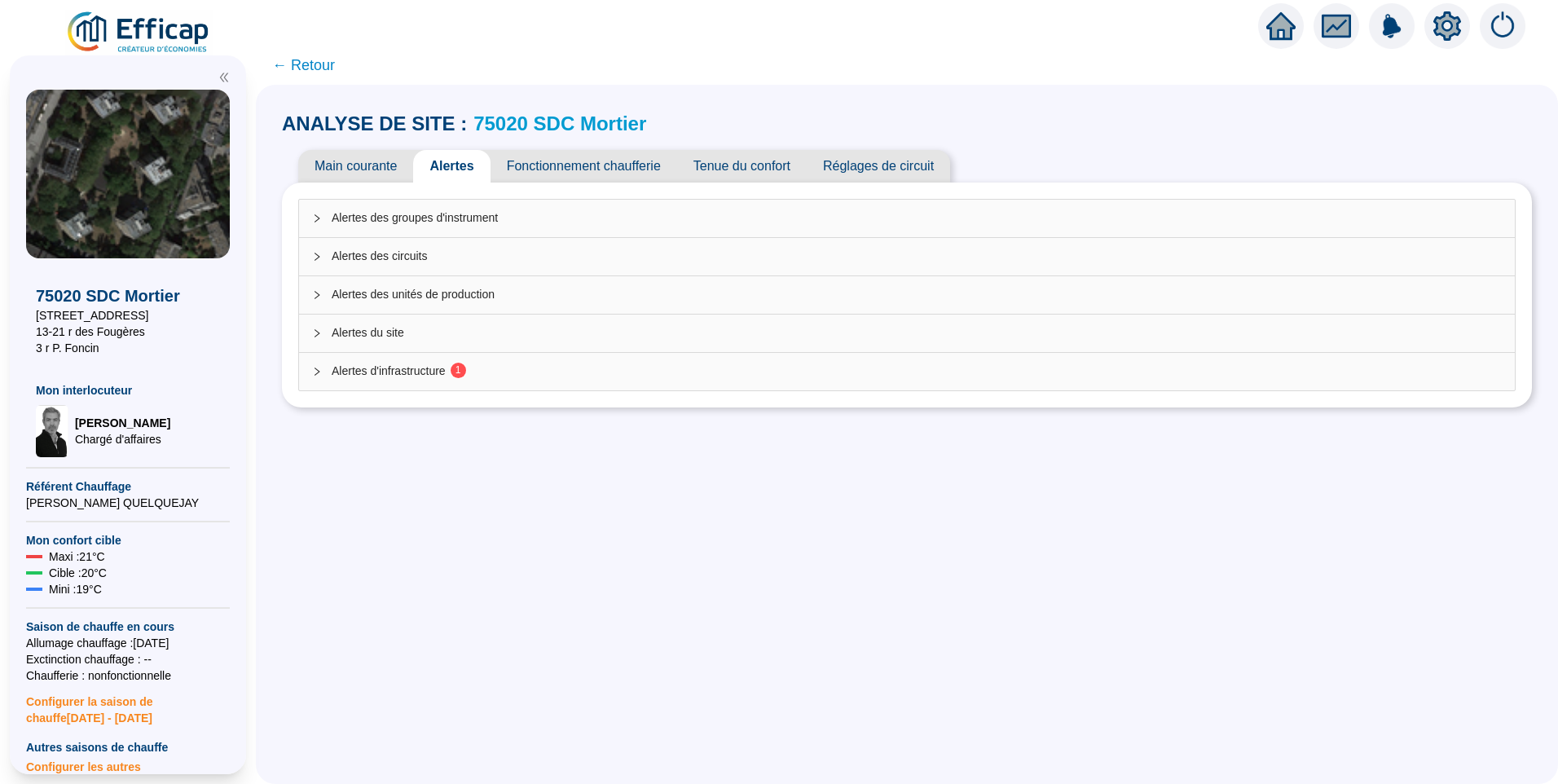
click at [557, 367] on span "Alertes d'infrastructure 1" at bounding box center [916, 371] width 1171 height 17
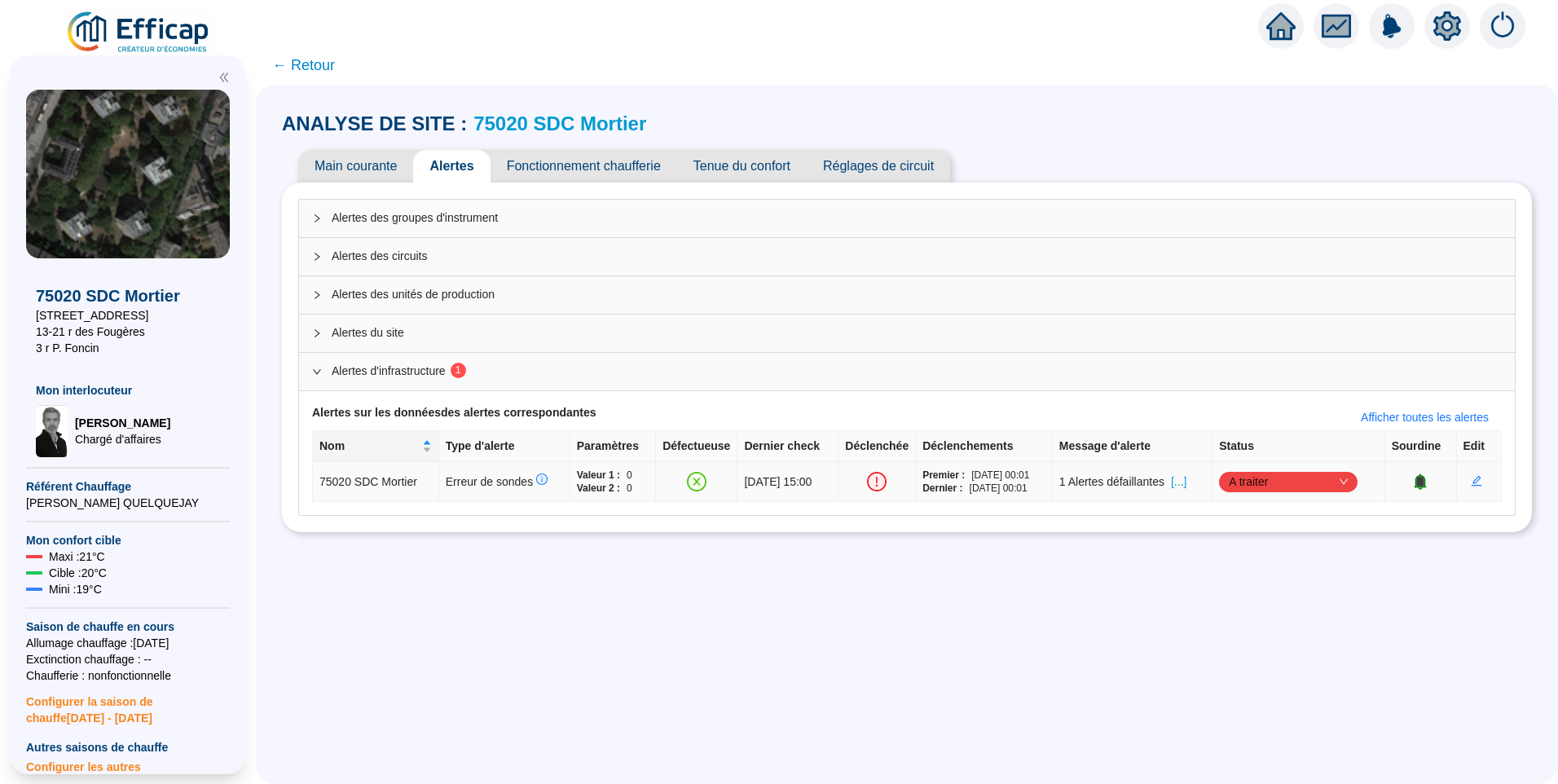
click at [1186, 482] on span "[...]" at bounding box center [1179, 482] width 16 height 17
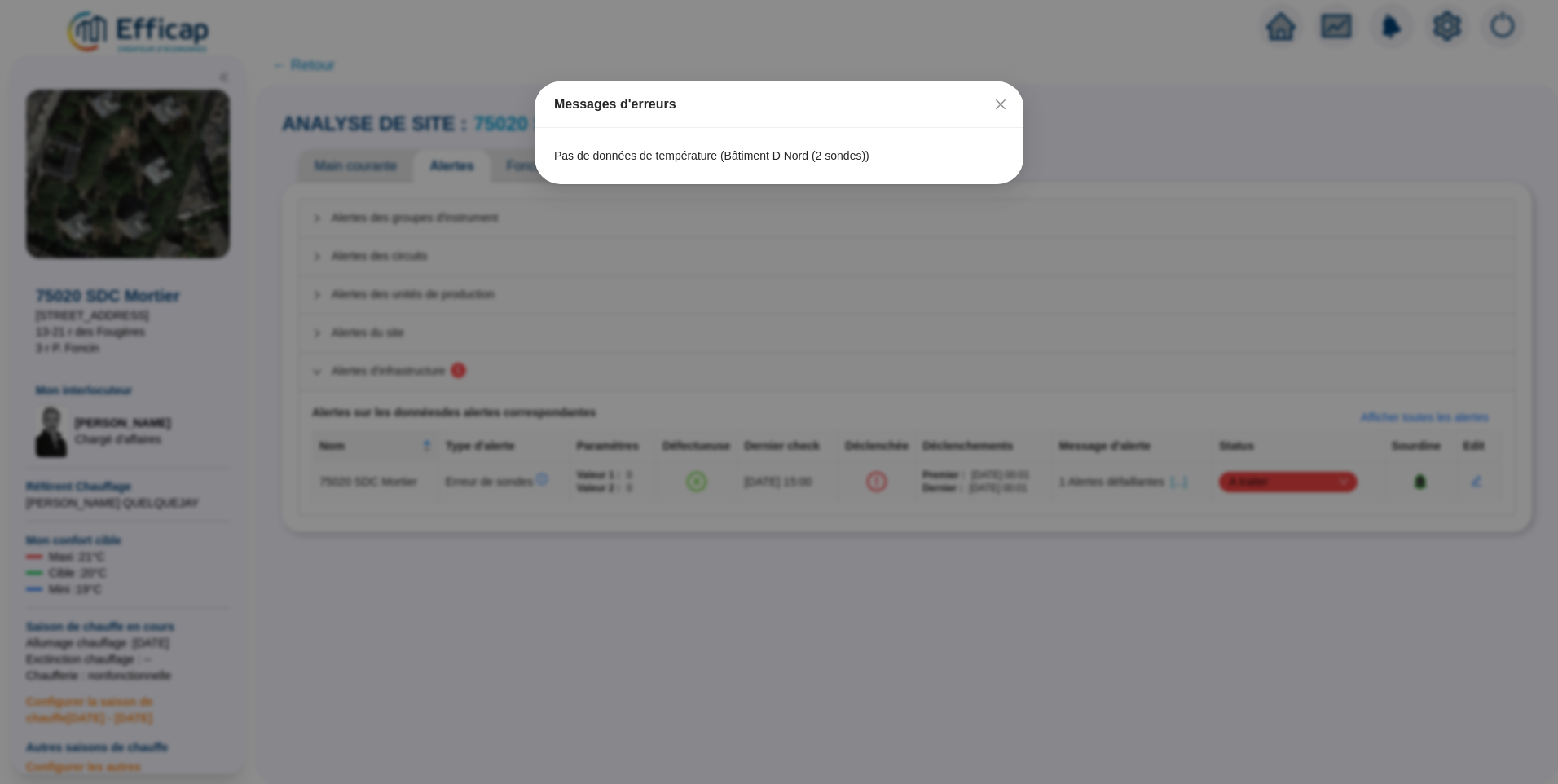
click at [1289, 487] on div "Messages d'erreurs Pas de données de température (Bâtiment D Nord (2 sondes))" at bounding box center [779, 392] width 1558 height 784
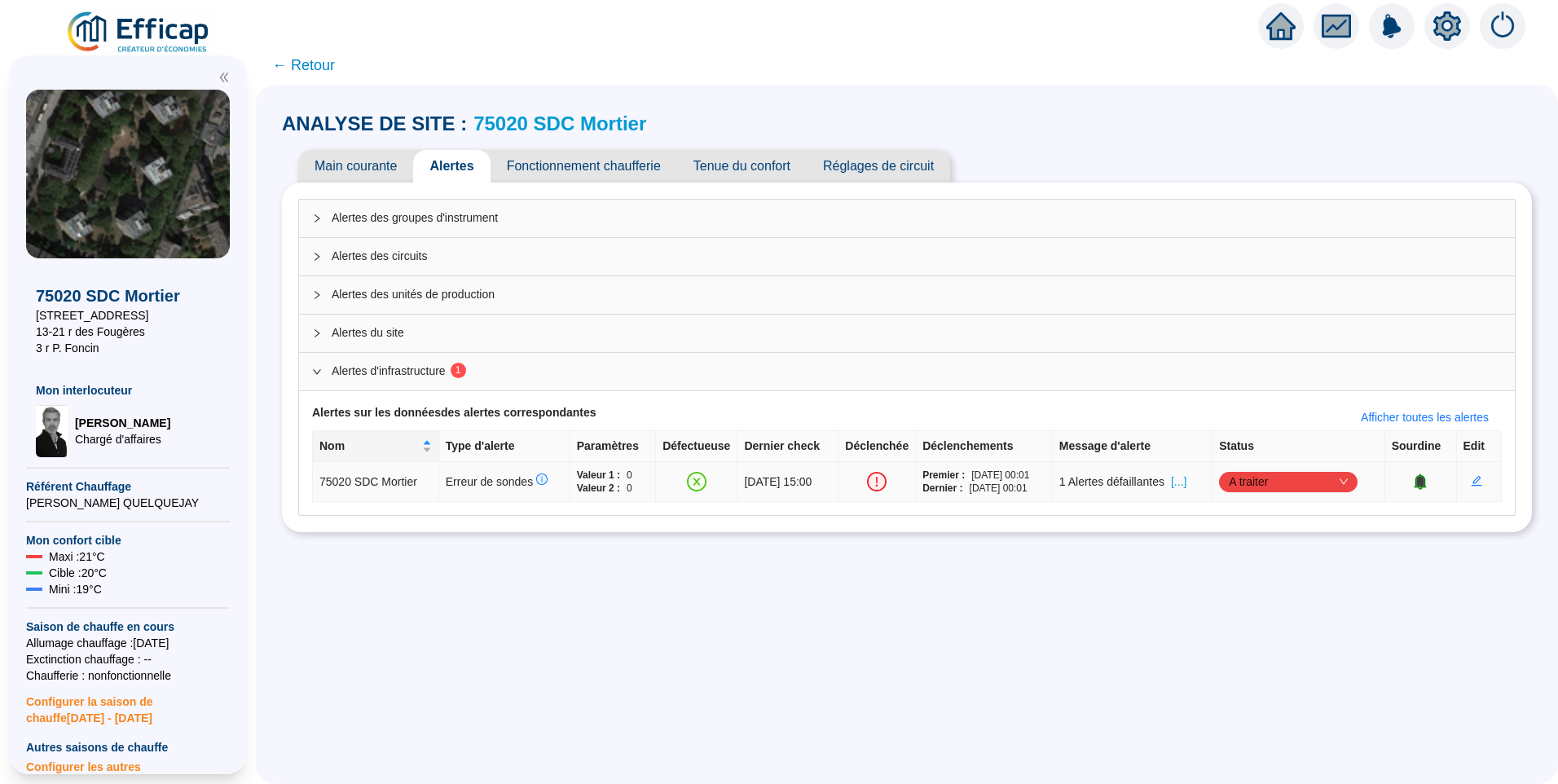
click at [1186, 486] on span "[...]" at bounding box center [1179, 482] width 16 height 17
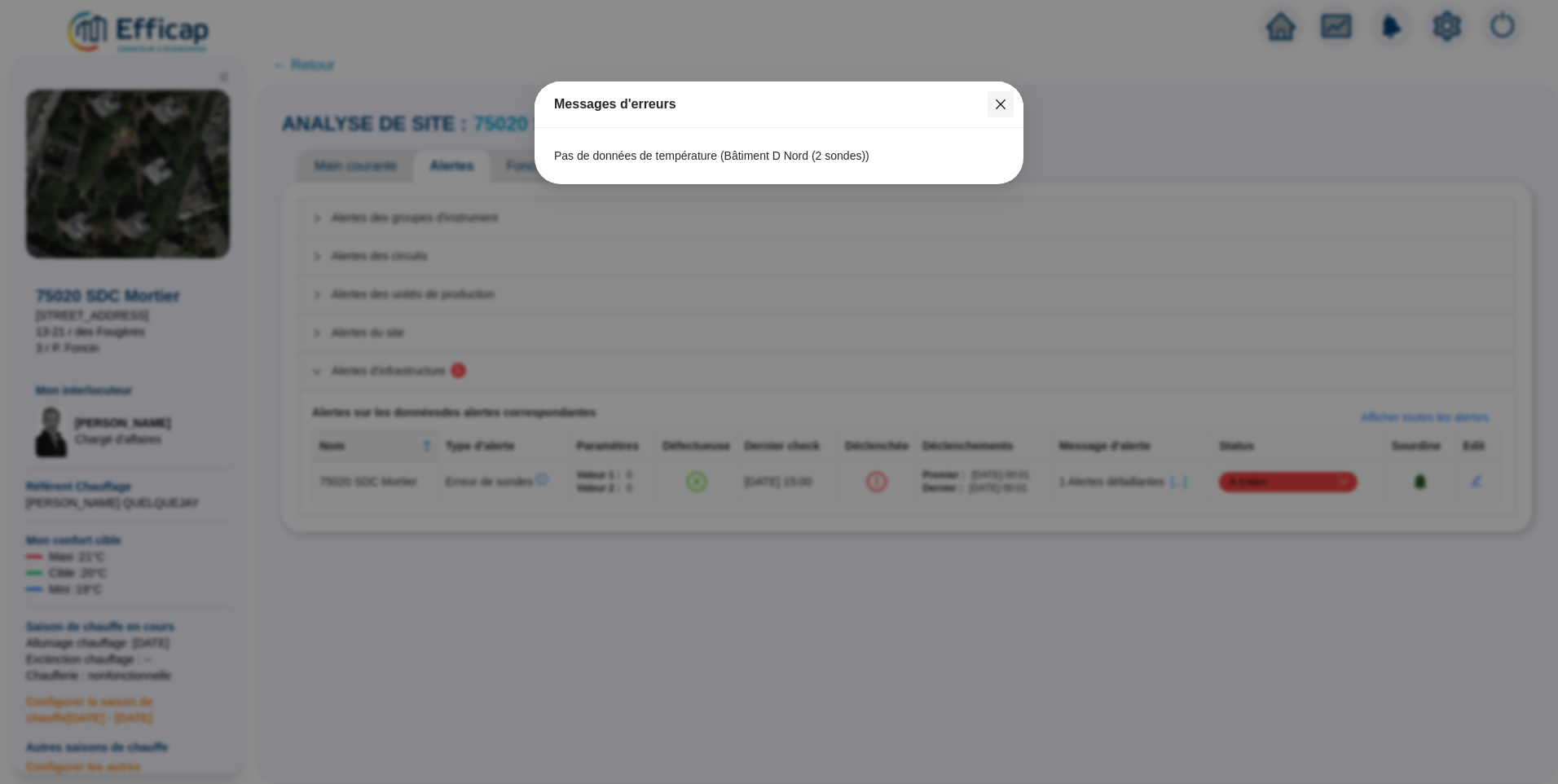
click at [1004, 102] on icon "close" at bounding box center [1001, 105] width 10 height 10
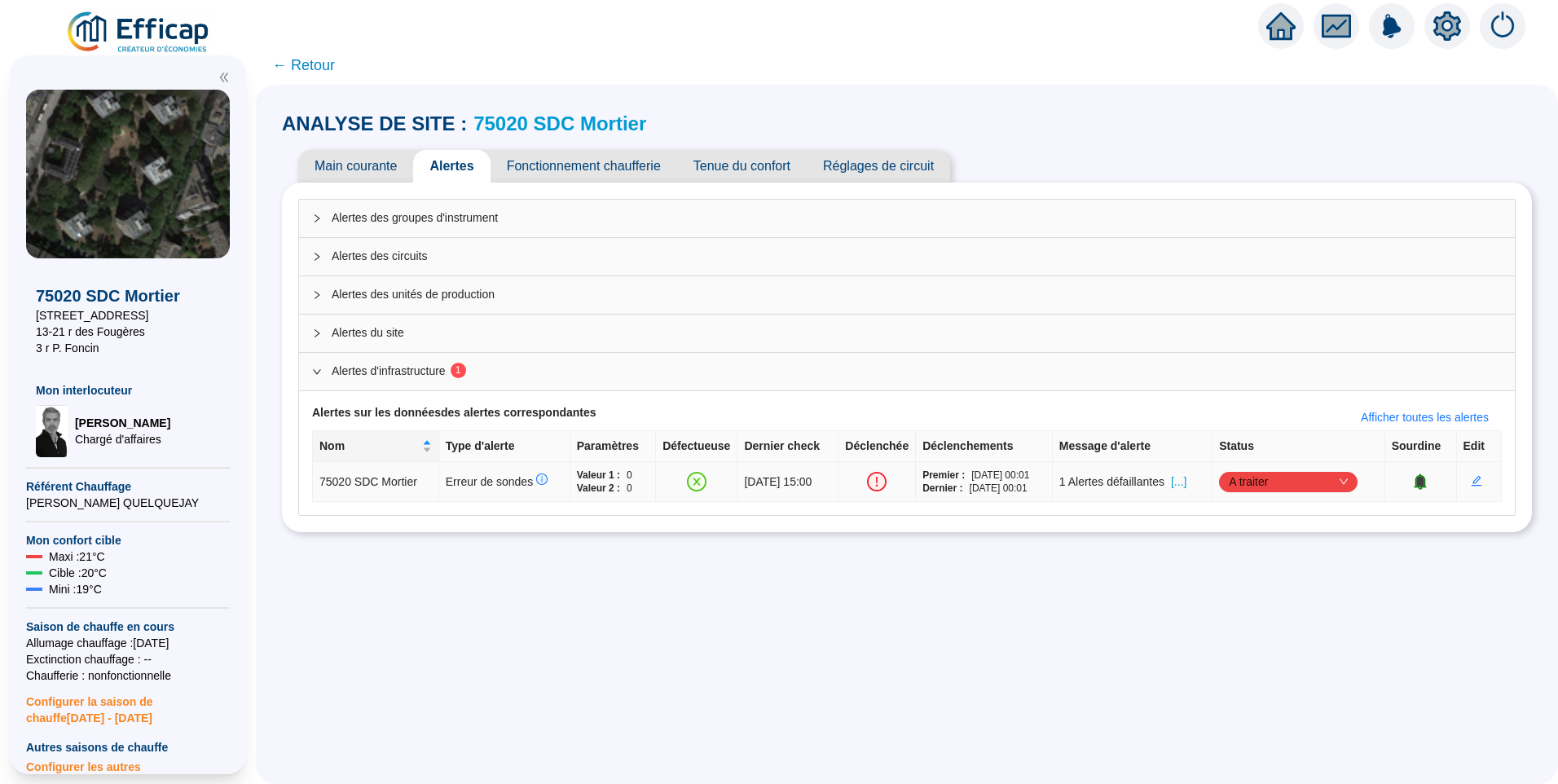
click at [1249, 480] on span "A traiter" at bounding box center [1289, 481] width 119 height 24
click at [1252, 568] on div "Traité" at bounding box center [1294, 564] width 112 height 17
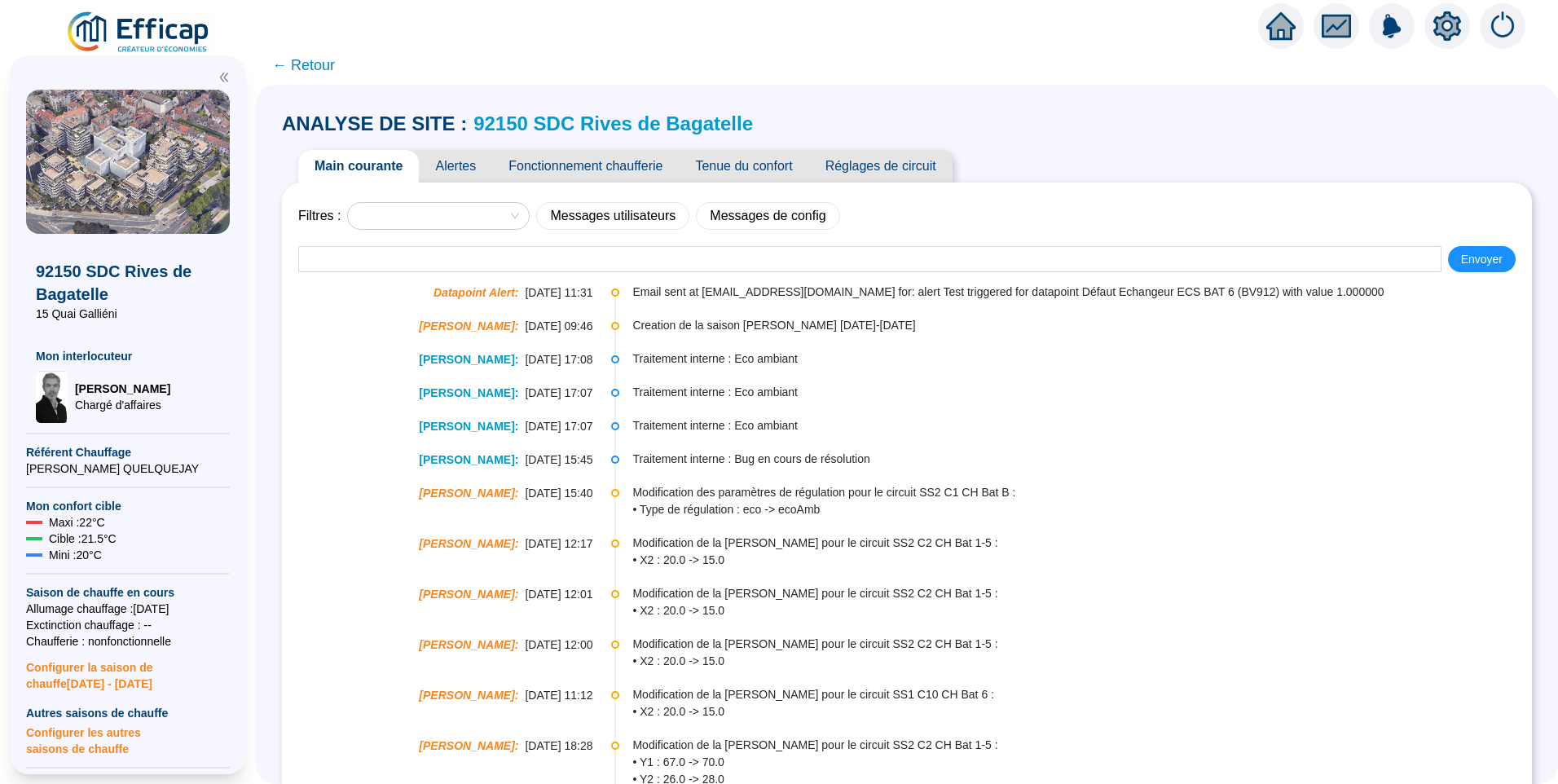
click at [461, 172] on span "Alertes" at bounding box center [456, 166] width 74 height 33
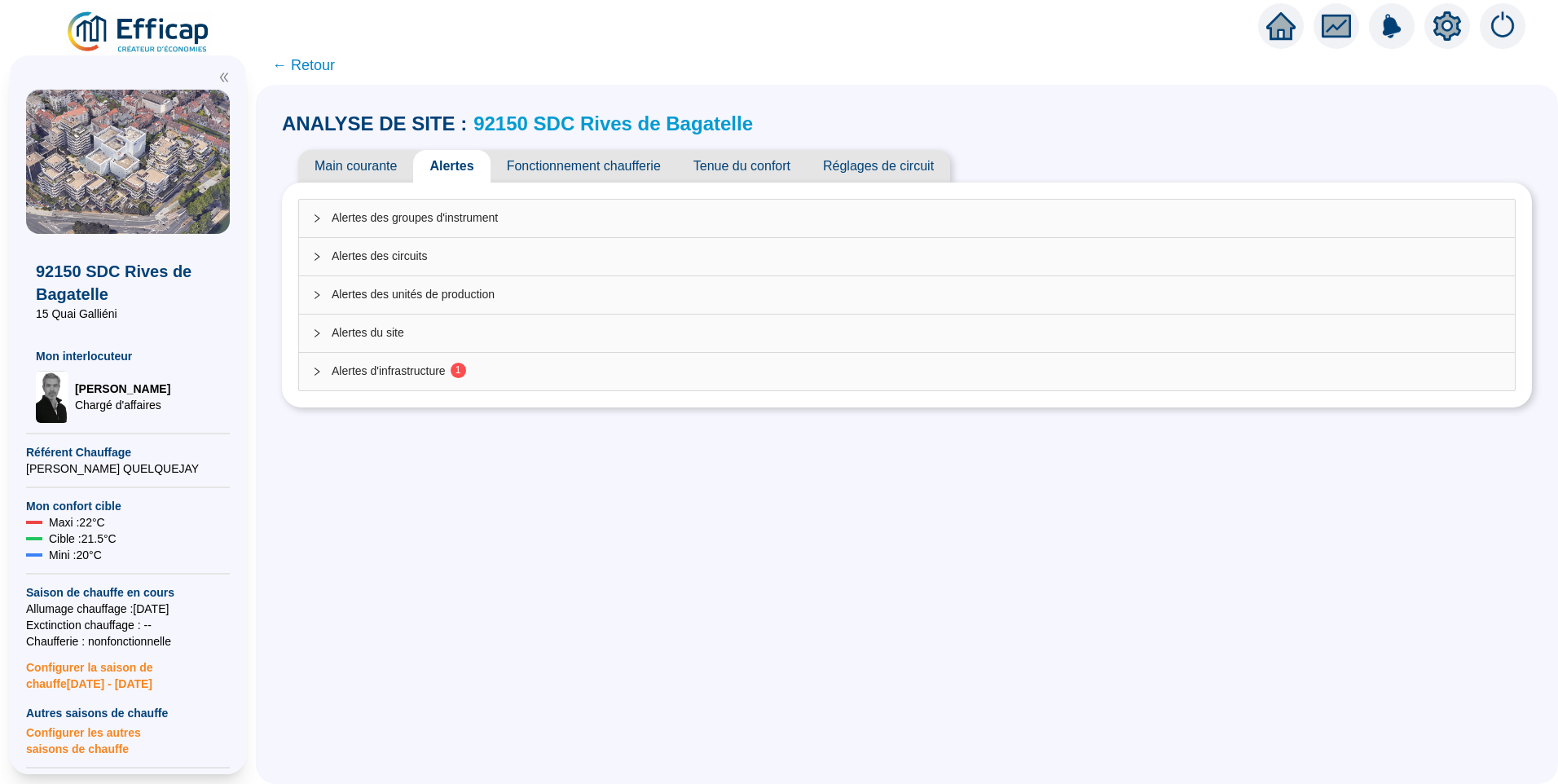
click at [425, 379] on span "Alertes d'infrastructure 1" at bounding box center [916, 371] width 1171 height 17
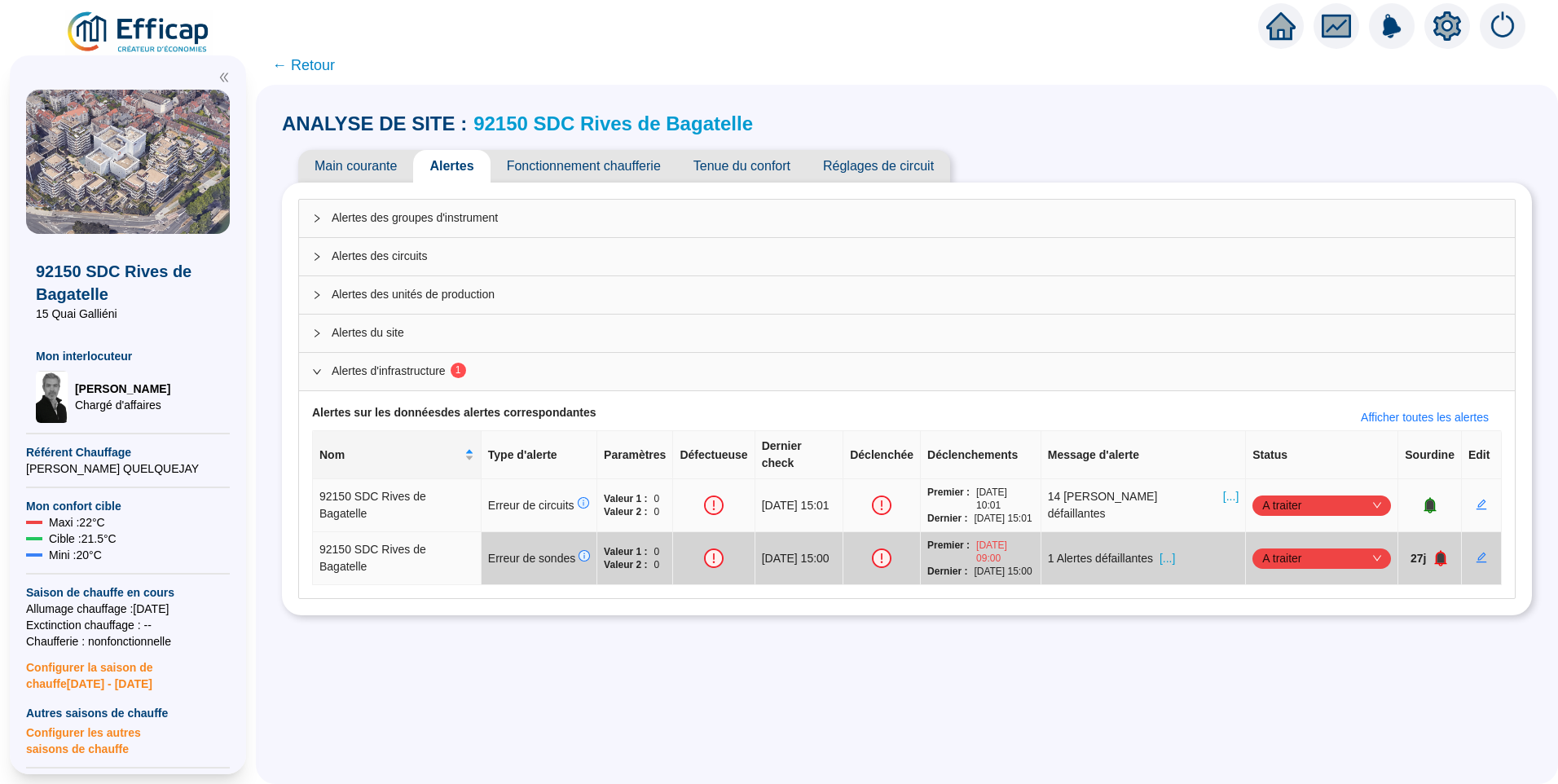
click at [1223, 488] on span "[...]" at bounding box center [1231, 505] width 16 height 34
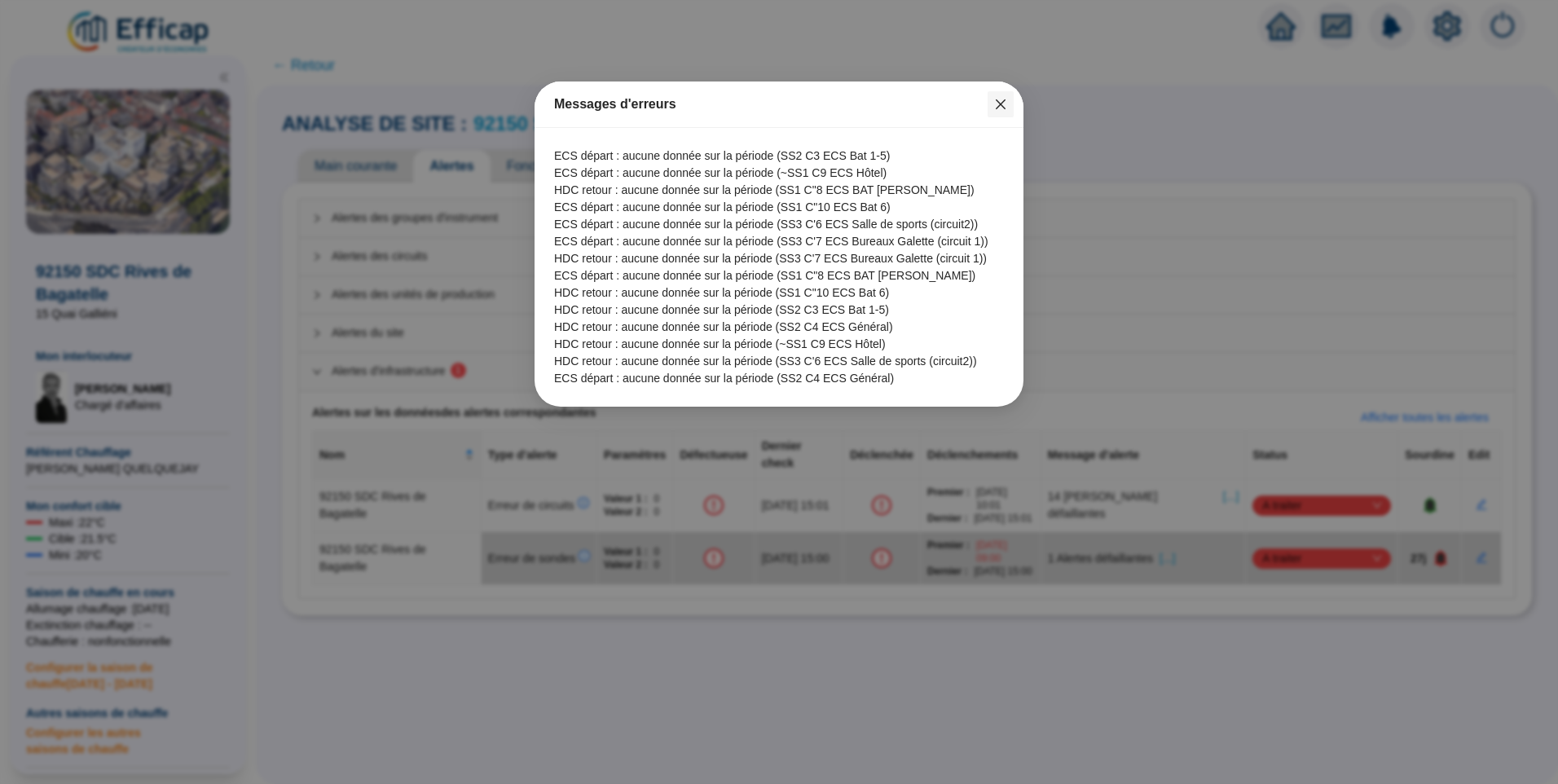
click at [995, 106] on icon "close" at bounding box center [1001, 105] width 13 height 13
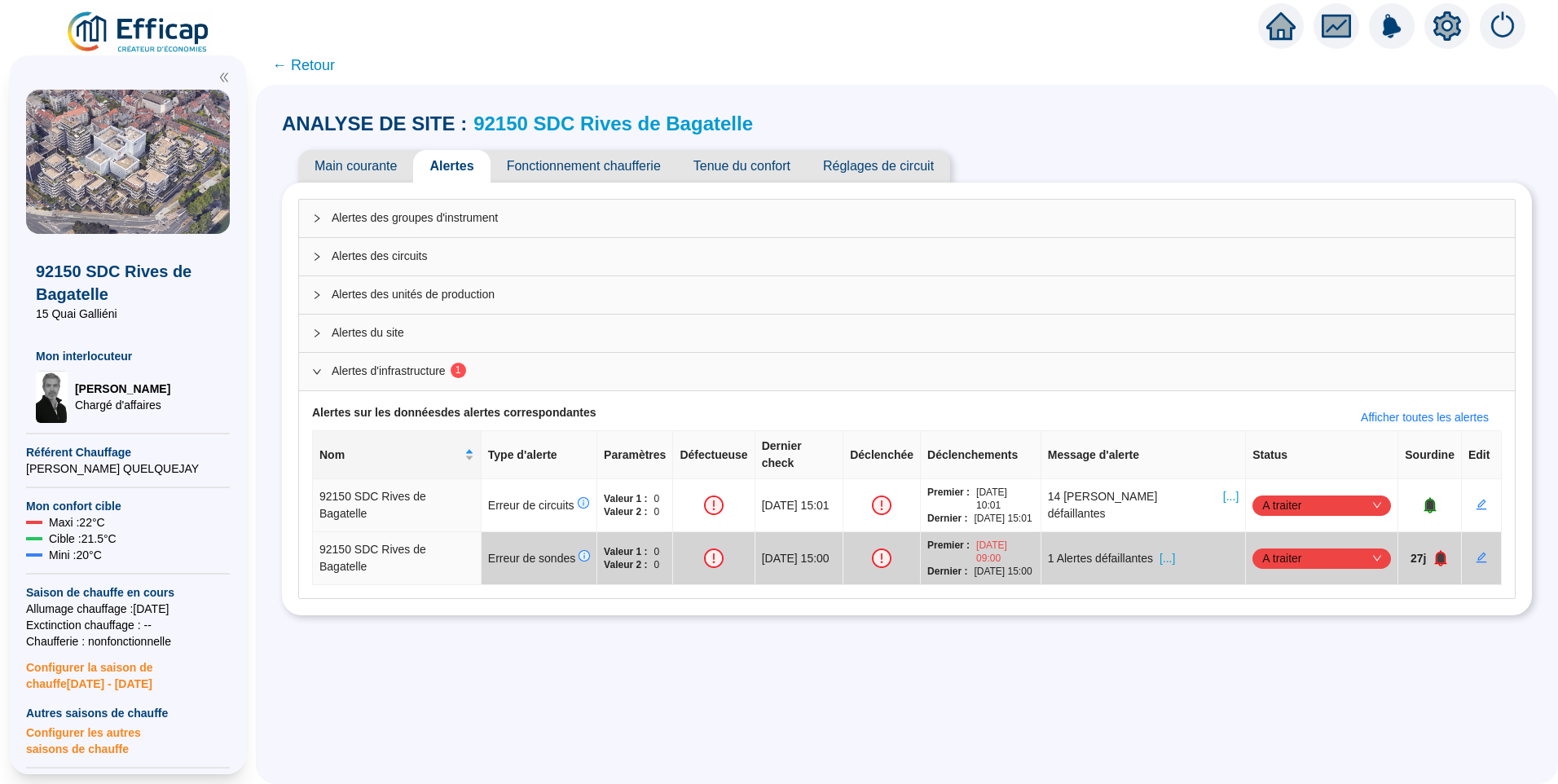
click at [349, 169] on span "Main courante" at bounding box center [356, 166] width 115 height 33
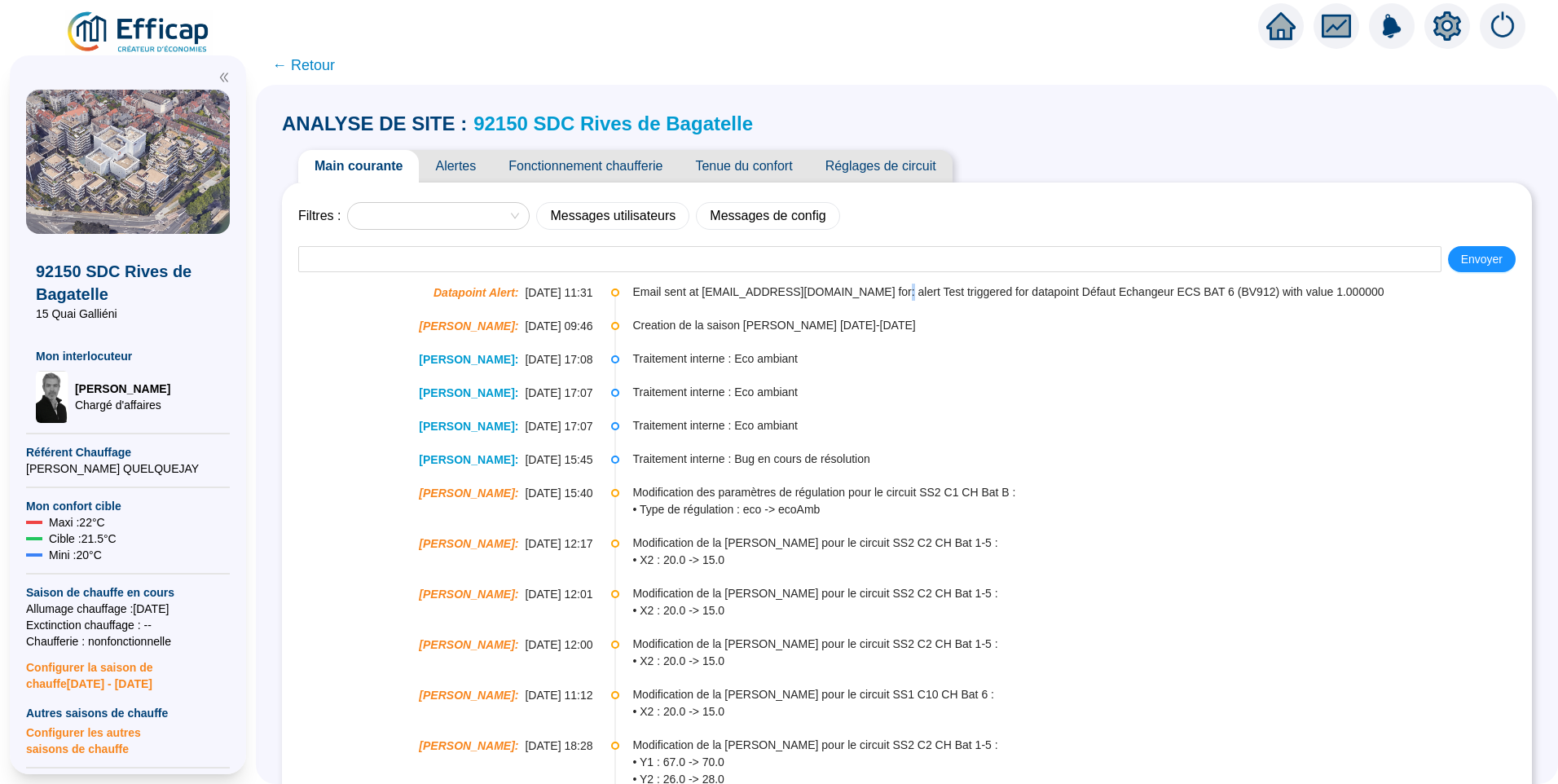
click at [859, 290] on span "Email sent at [EMAIL_ADDRESS][DOMAIN_NAME] for: alert Test triggered for datapo…" at bounding box center [1081, 292] width 898 height 17
click at [475, 172] on span "Alertes" at bounding box center [456, 166] width 74 height 33
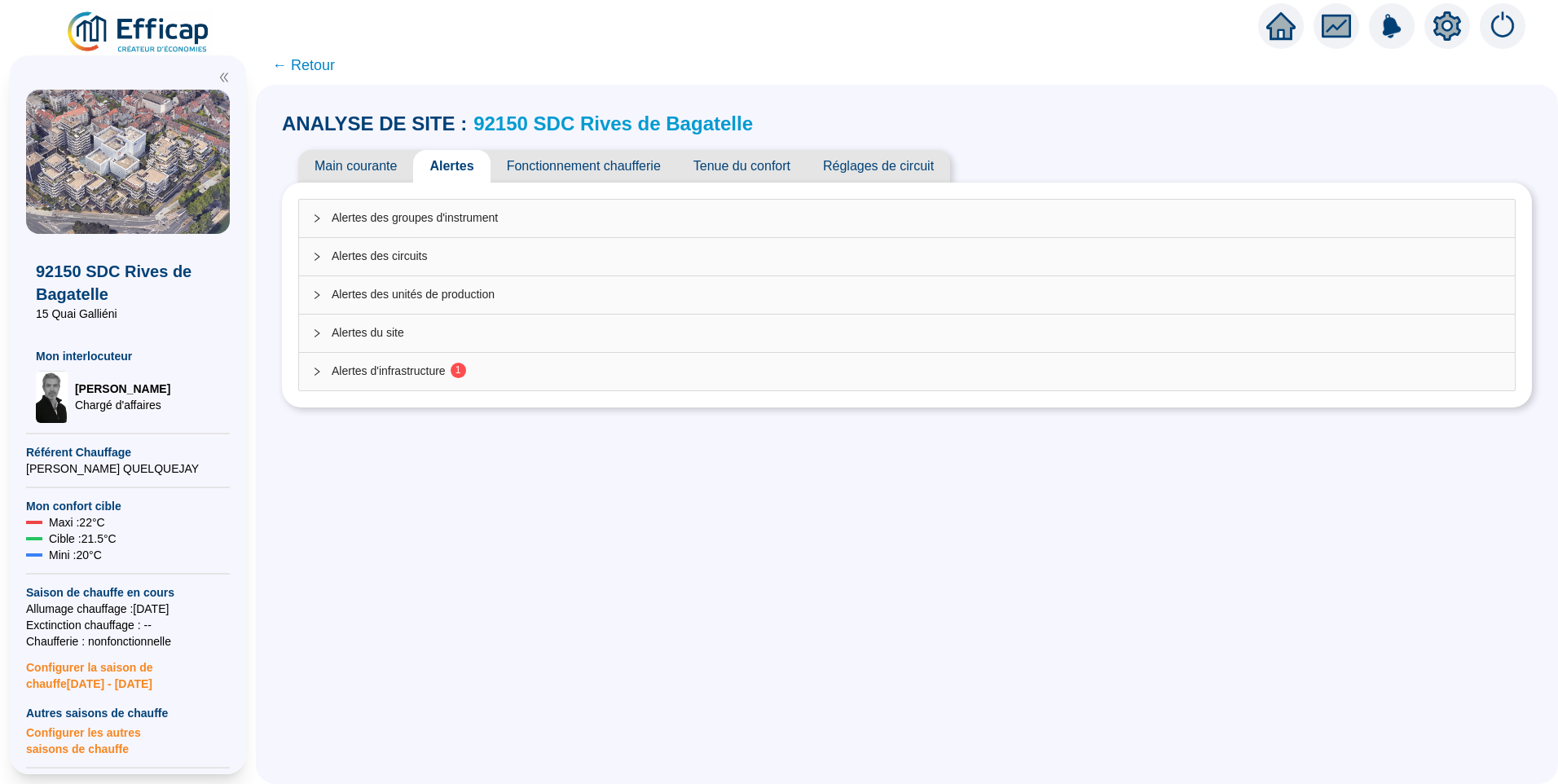
click at [636, 172] on span "Fonctionnement chaufferie" at bounding box center [583, 166] width 187 height 33
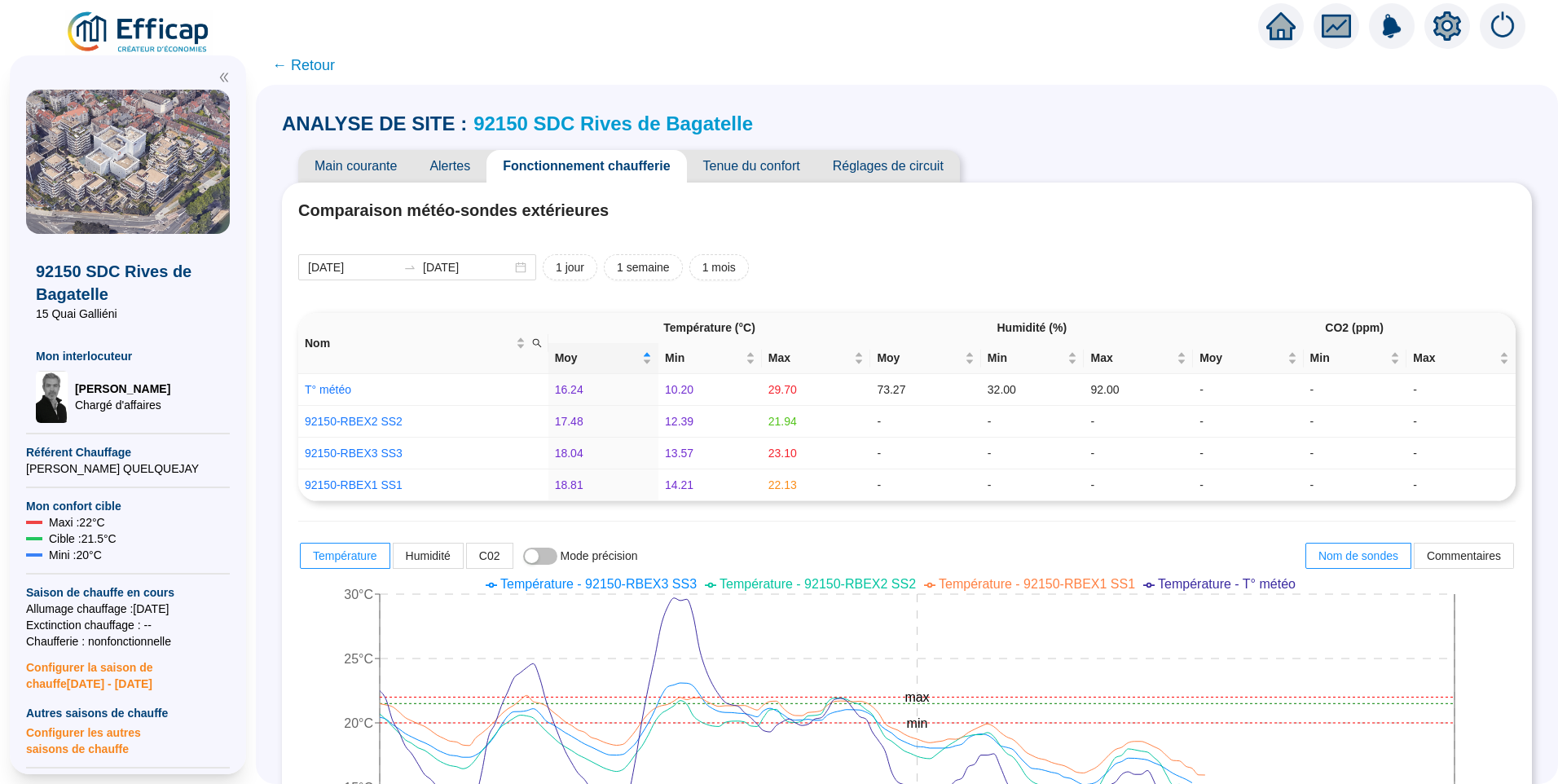
click at [450, 161] on span "Alertes" at bounding box center [450, 166] width 74 height 33
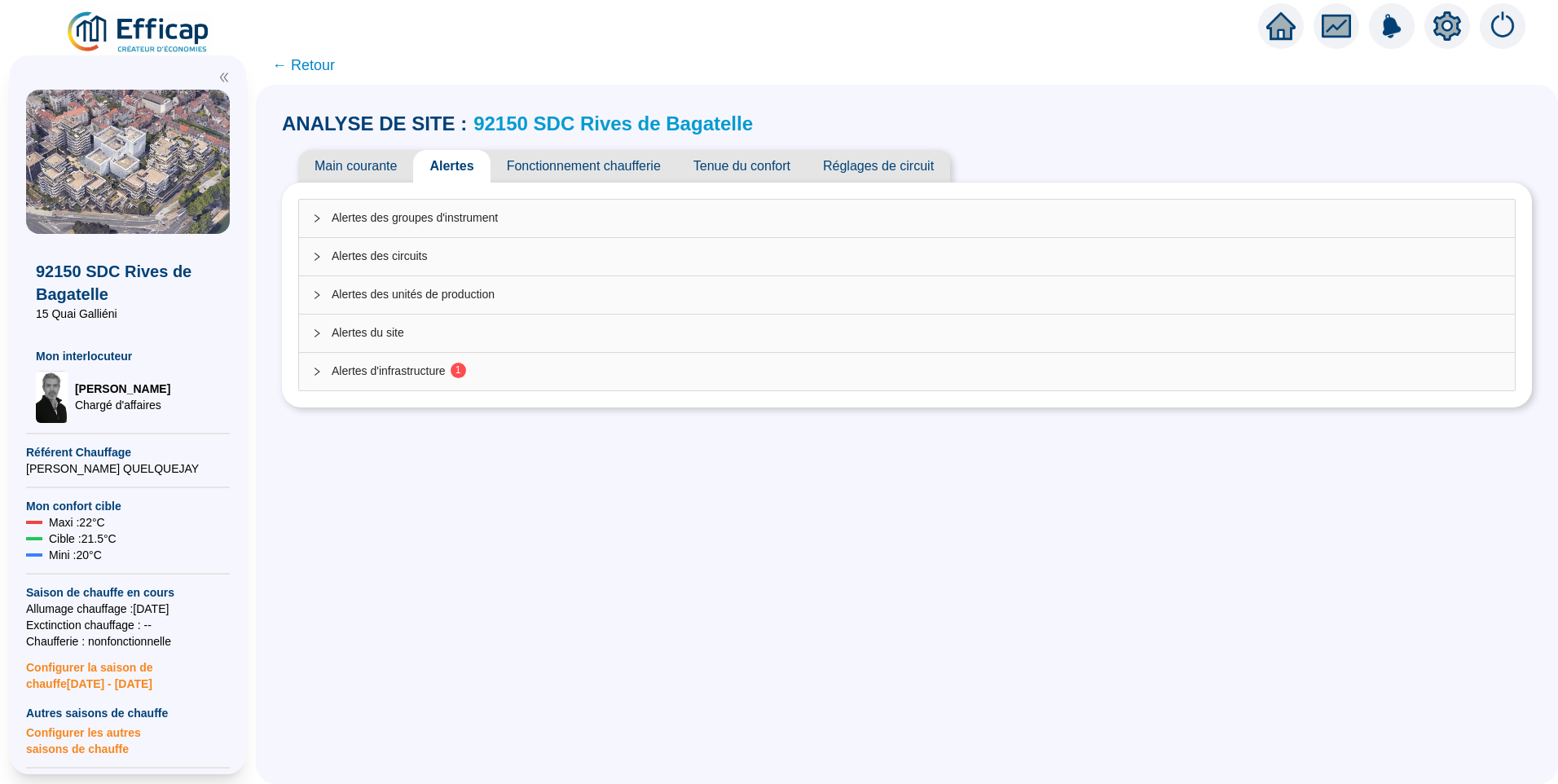
click at [416, 372] on span "Alertes d'infrastructure 1" at bounding box center [916, 371] width 1171 height 17
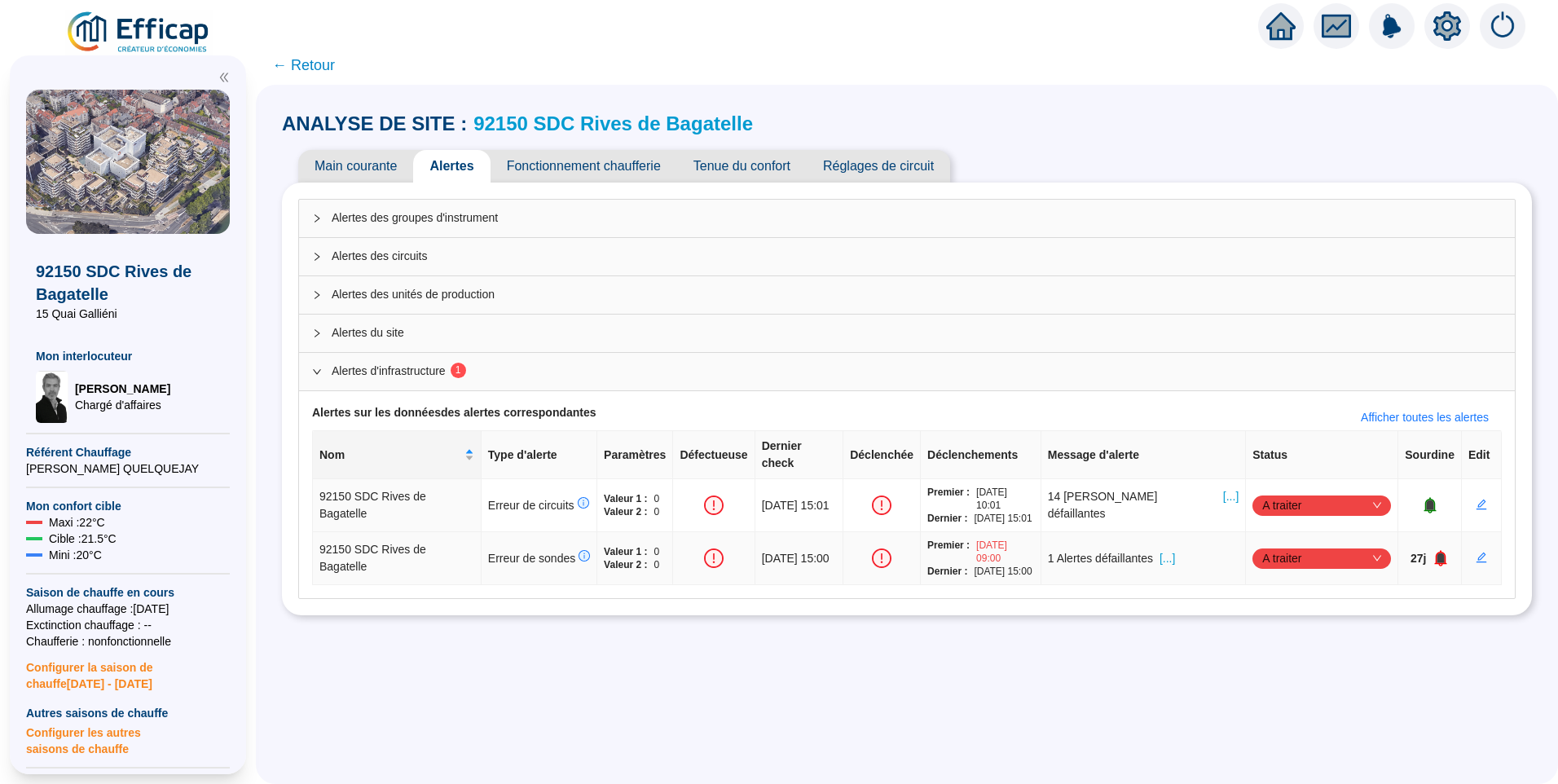
click at [1203, 551] on div "1 Alertes défaillantes [...]" at bounding box center [1144, 559] width 192 height 17
click at [1176, 551] on span "[...]" at bounding box center [1167, 559] width 16 height 17
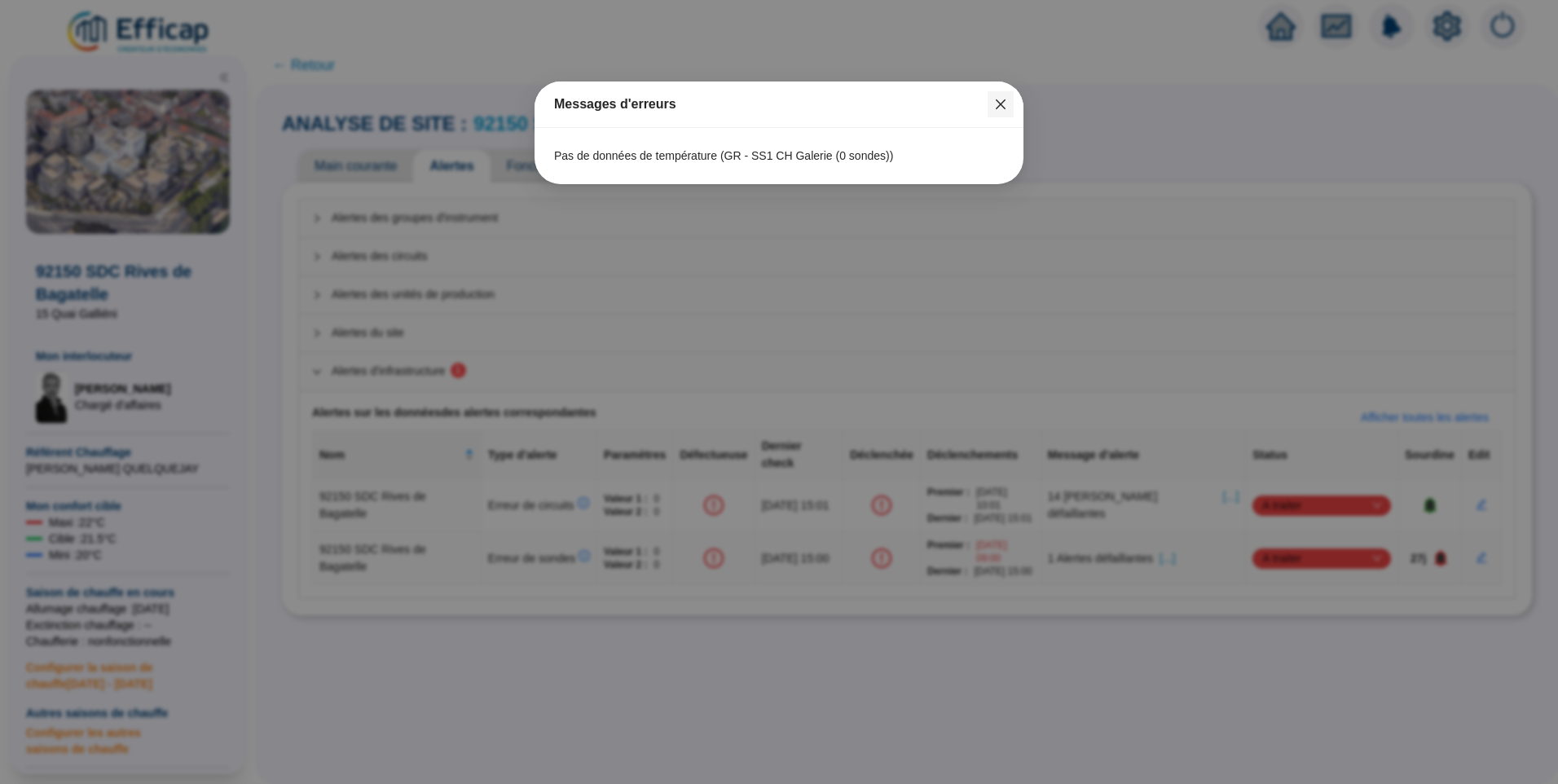
click at [1003, 107] on icon "close" at bounding box center [1001, 105] width 10 height 10
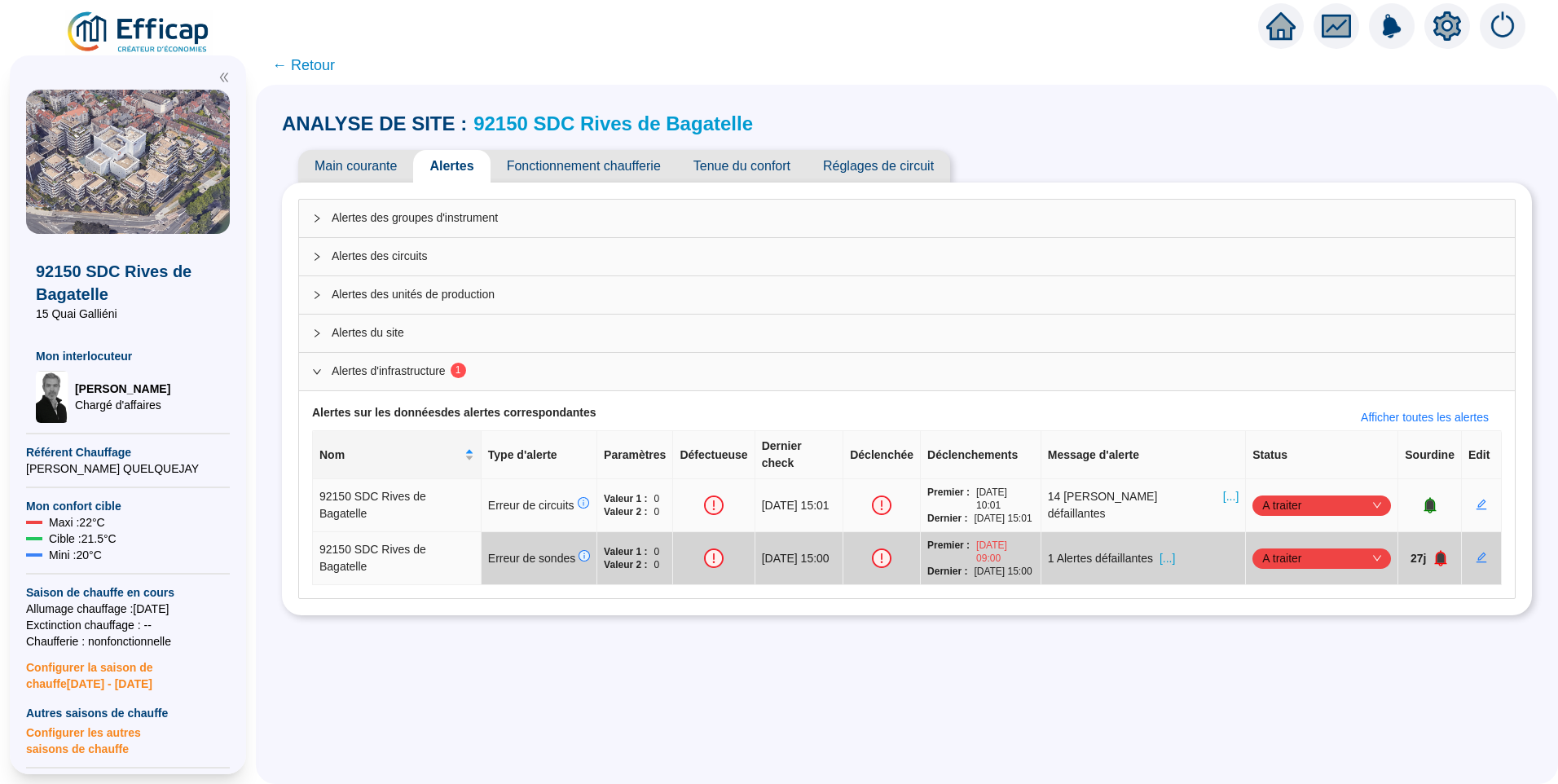
click at [1223, 488] on span "[...]" at bounding box center [1231, 505] width 16 height 34
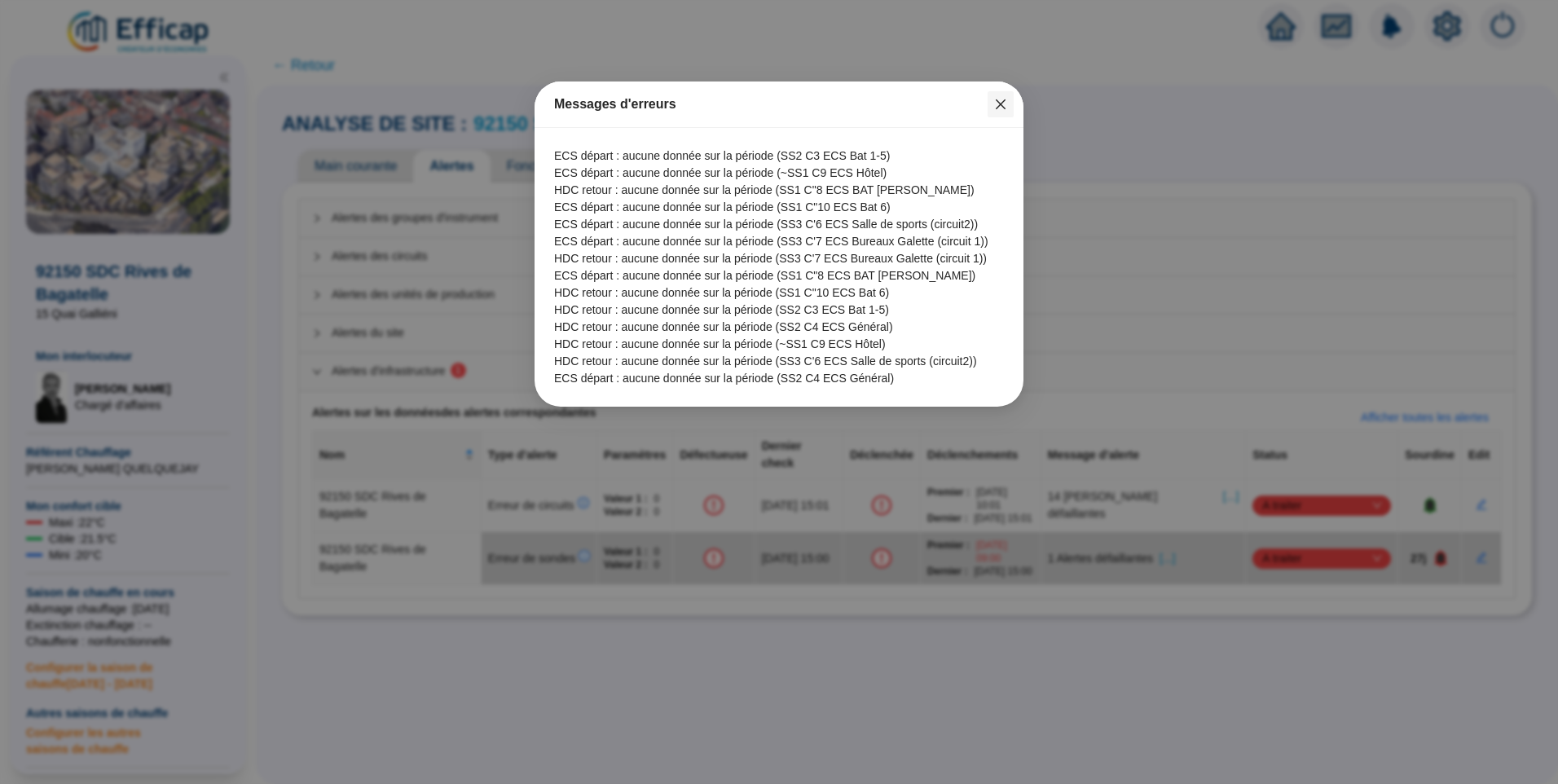
click at [997, 102] on icon "close" at bounding box center [1001, 105] width 13 height 13
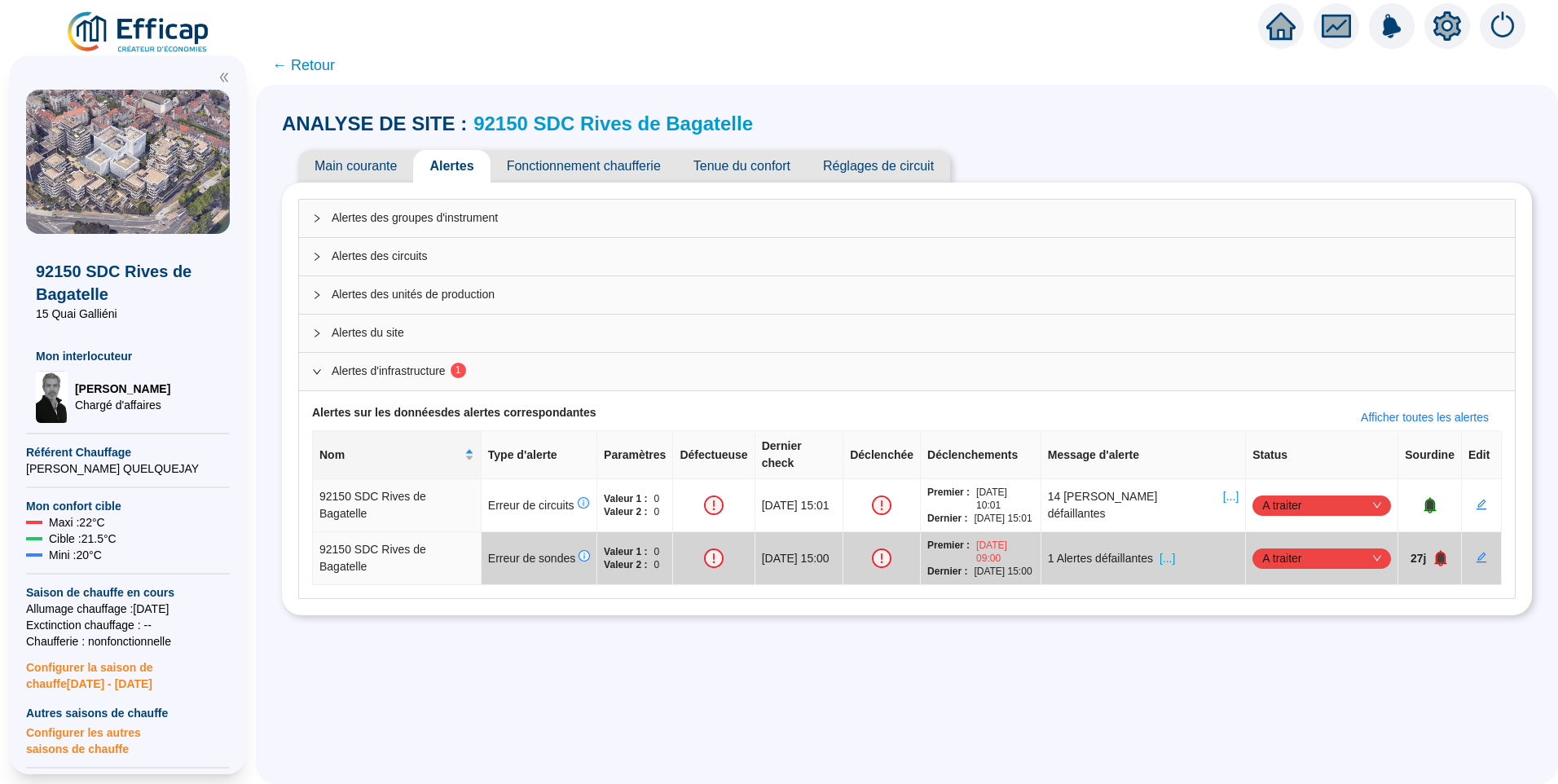
click at [548, 156] on span "Fonctionnement chaufferie" at bounding box center [583, 166] width 187 height 33
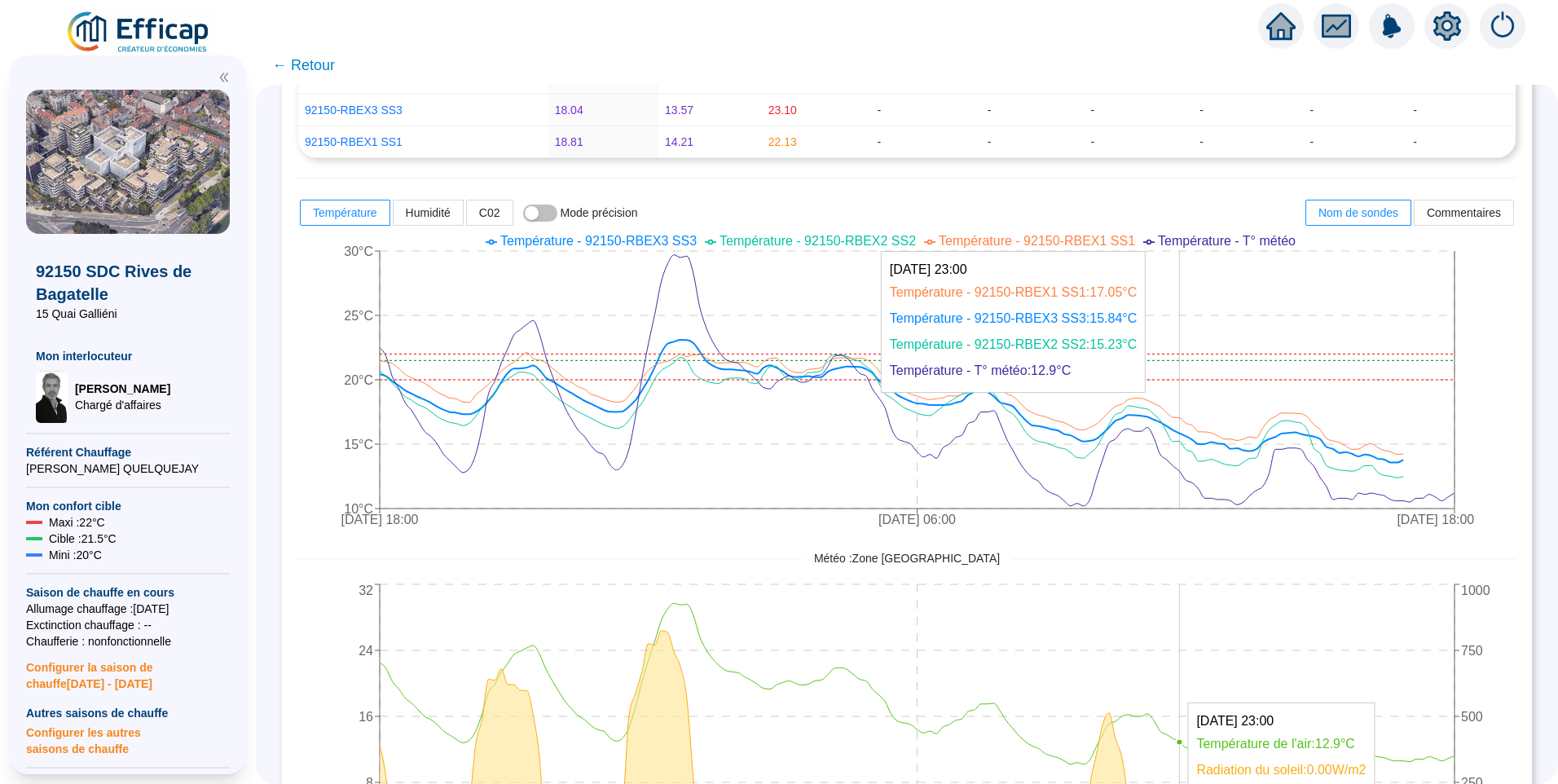
scroll to position [244, 0]
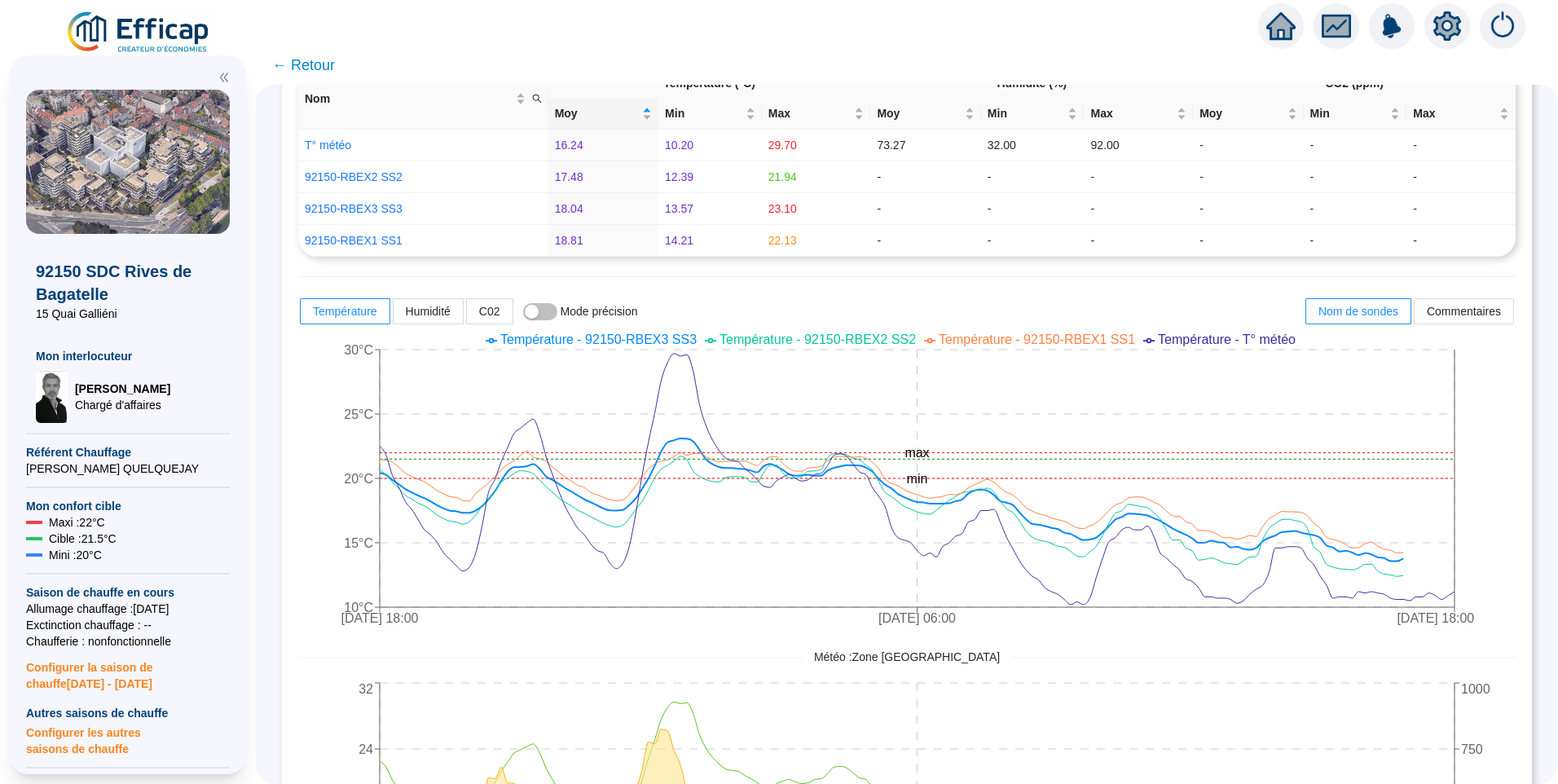
click at [1448, 29] on icon "setting" at bounding box center [1448, 26] width 12 height 12
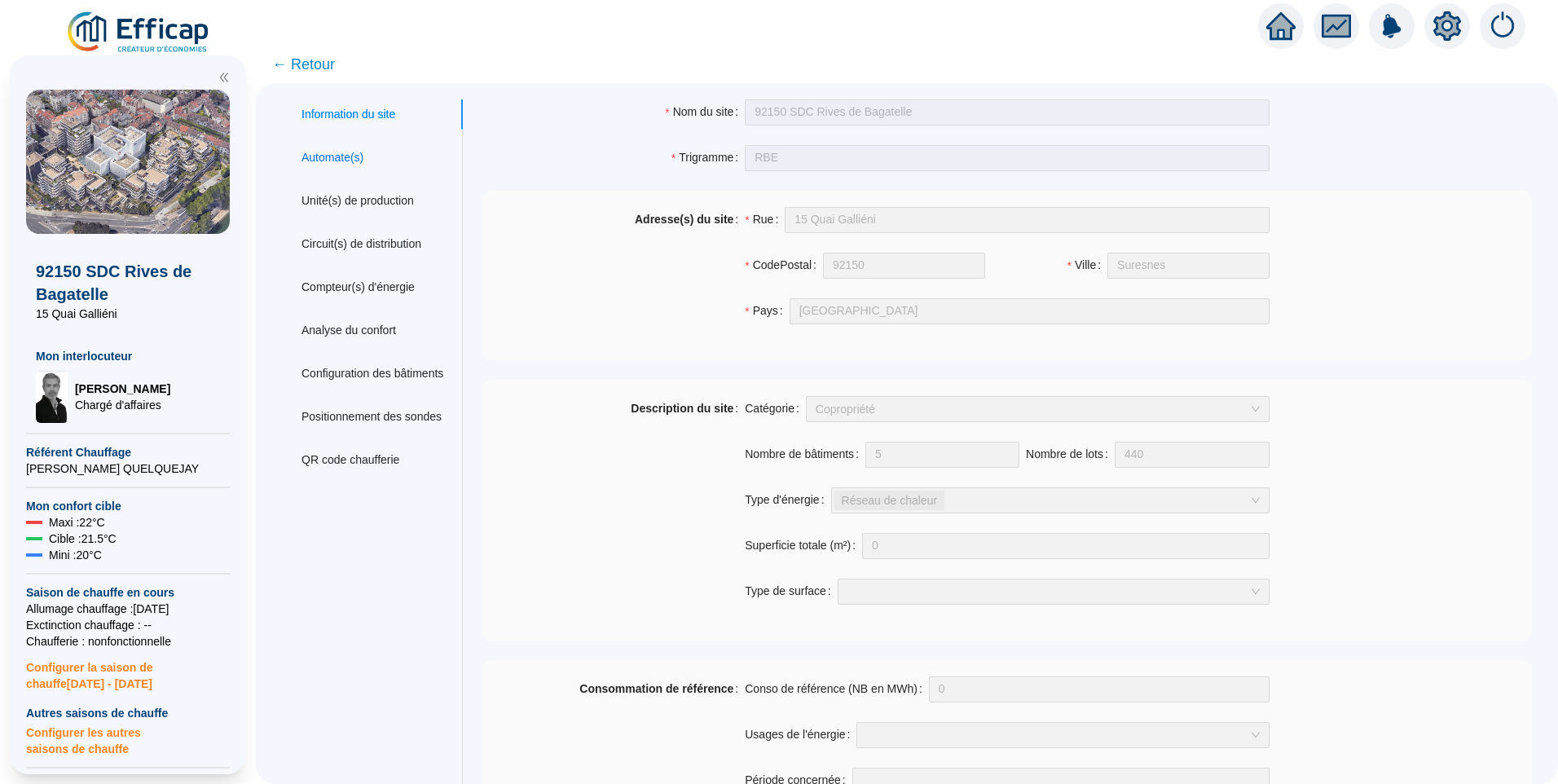
click at [331, 151] on div "Automate(s)" at bounding box center [332, 157] width 62 height 17
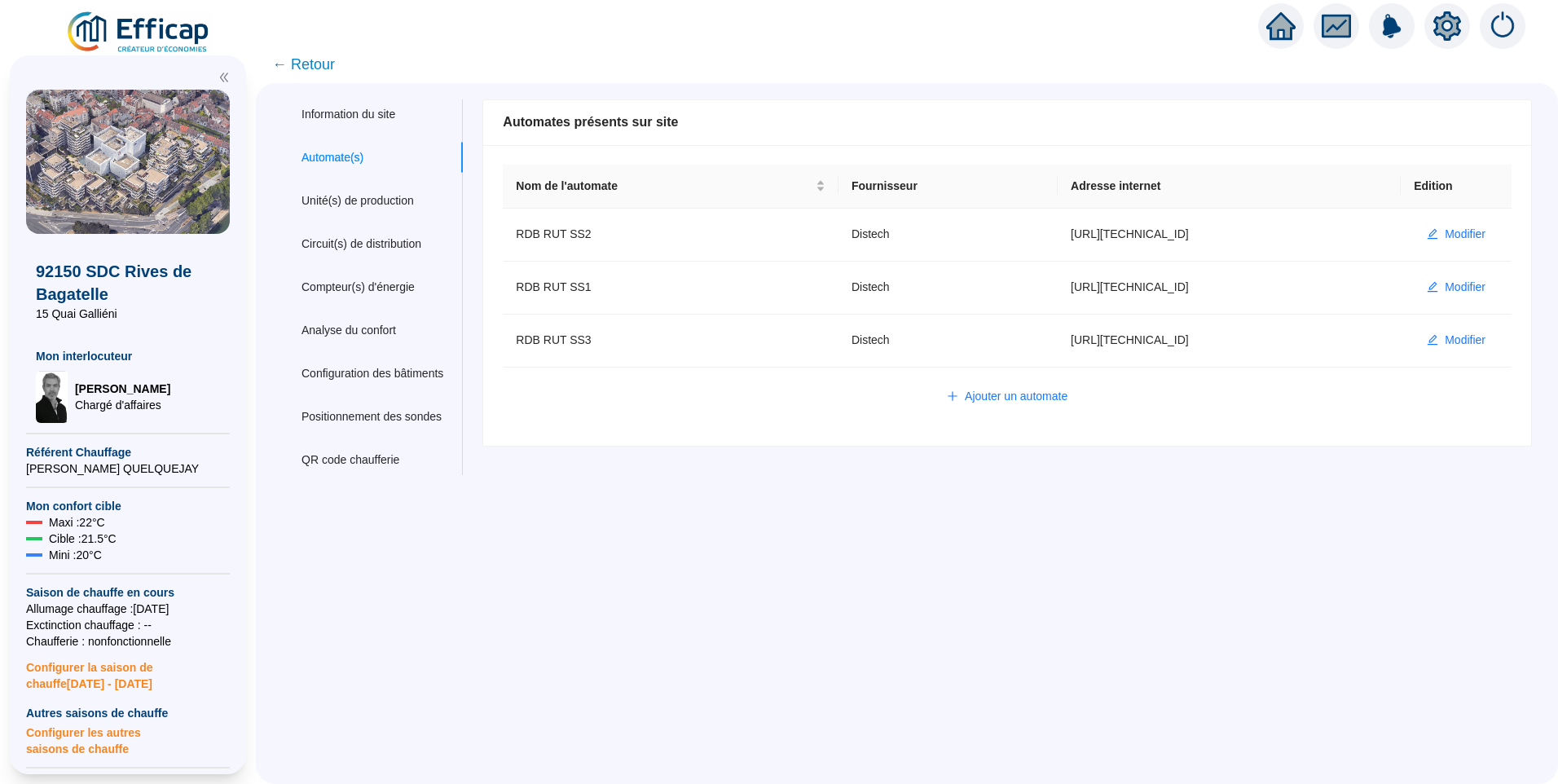
click at [327, 72] on span "← Retour" at bounding box center [303, 64] width 63 height 23
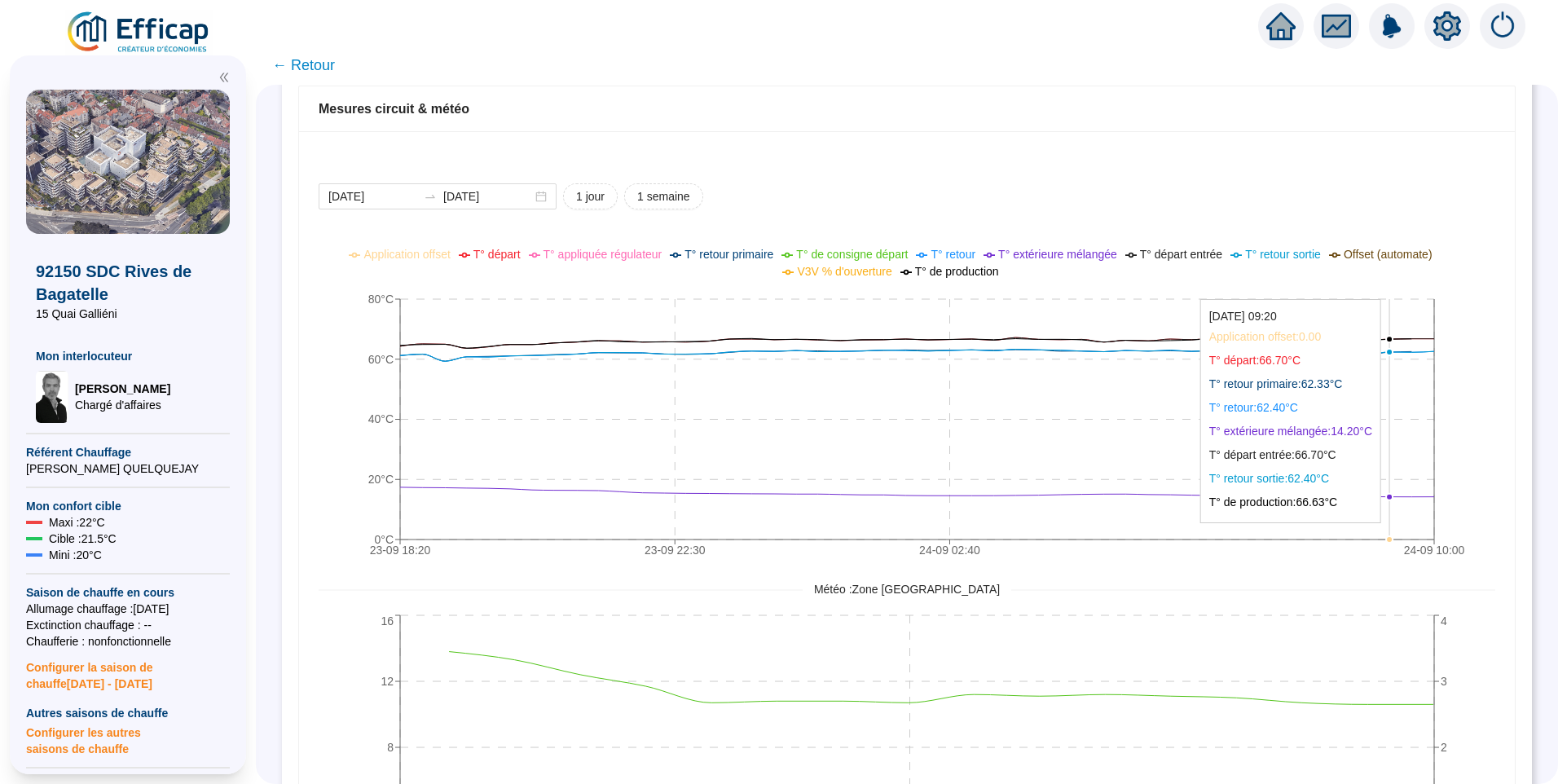
scroll to position [1141, 0]
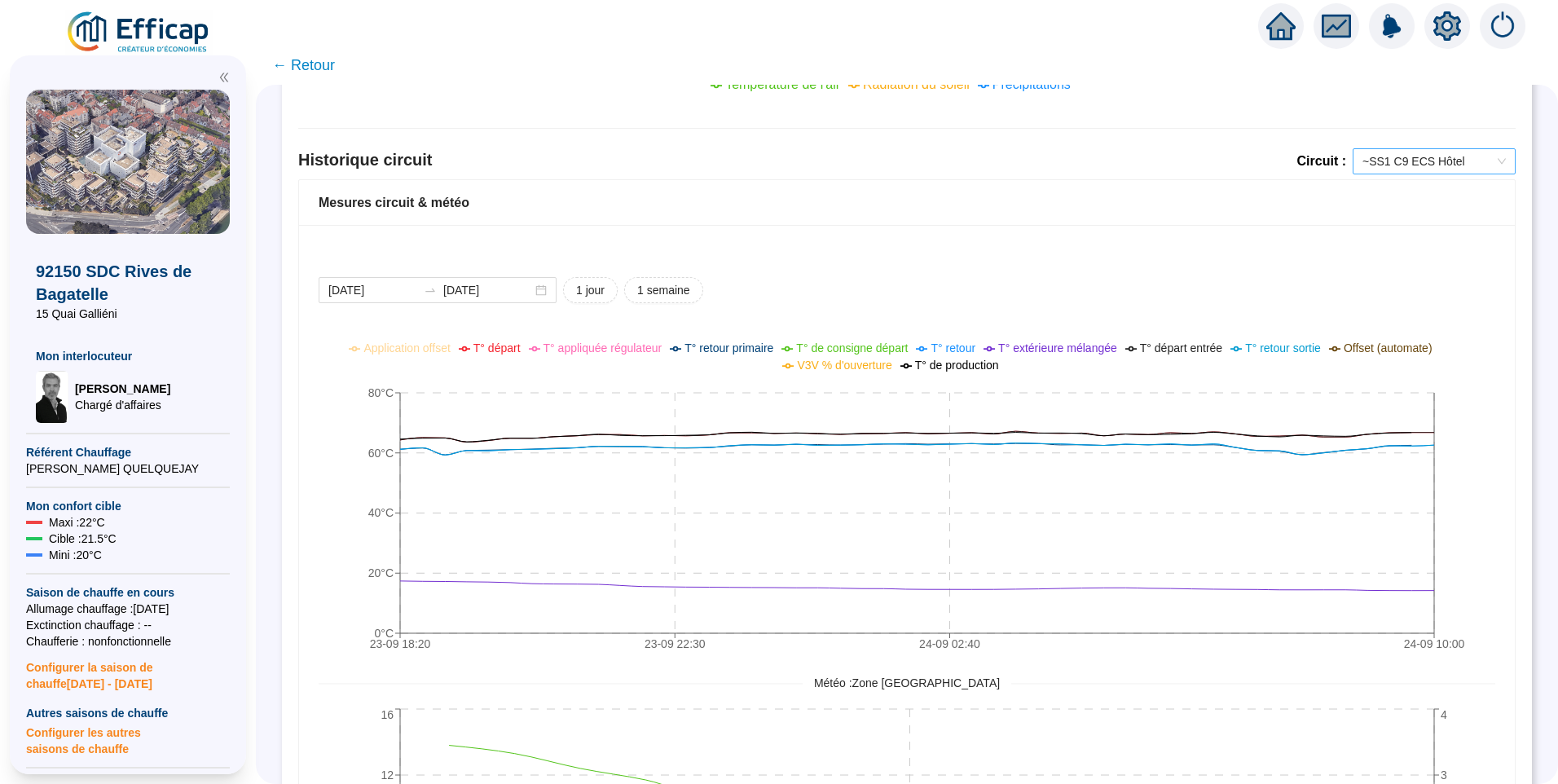
click at [1387, 161] on span "~SS1 C9 ECS Hôtel" at bounding box center [1434, 161] width 143 height 24
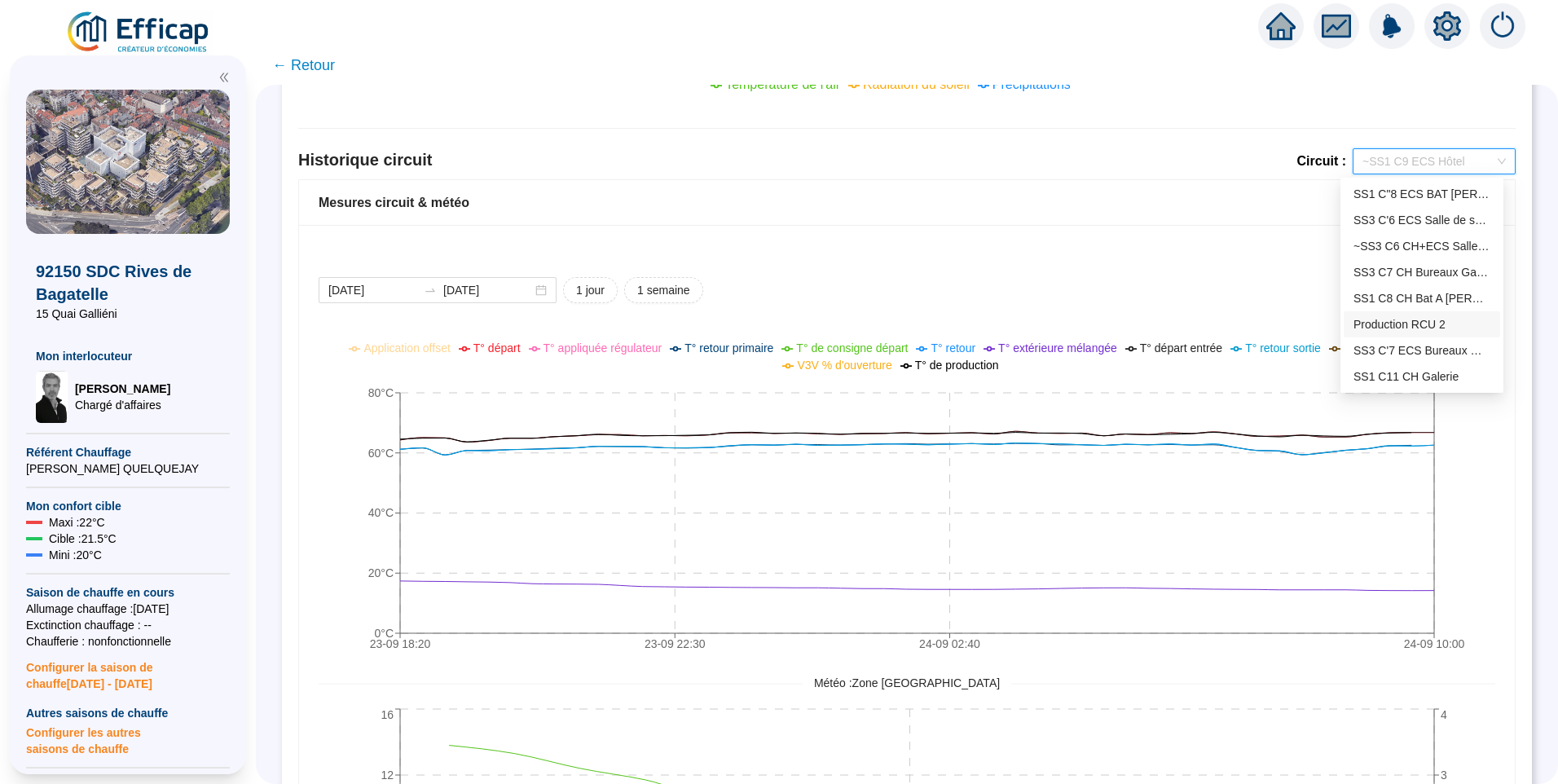
scroll to position [0, 0]
click at [1415, 246] on div "SS2 C1 CH Bat B" at bounding box center [1422, 246] width 137 height 17
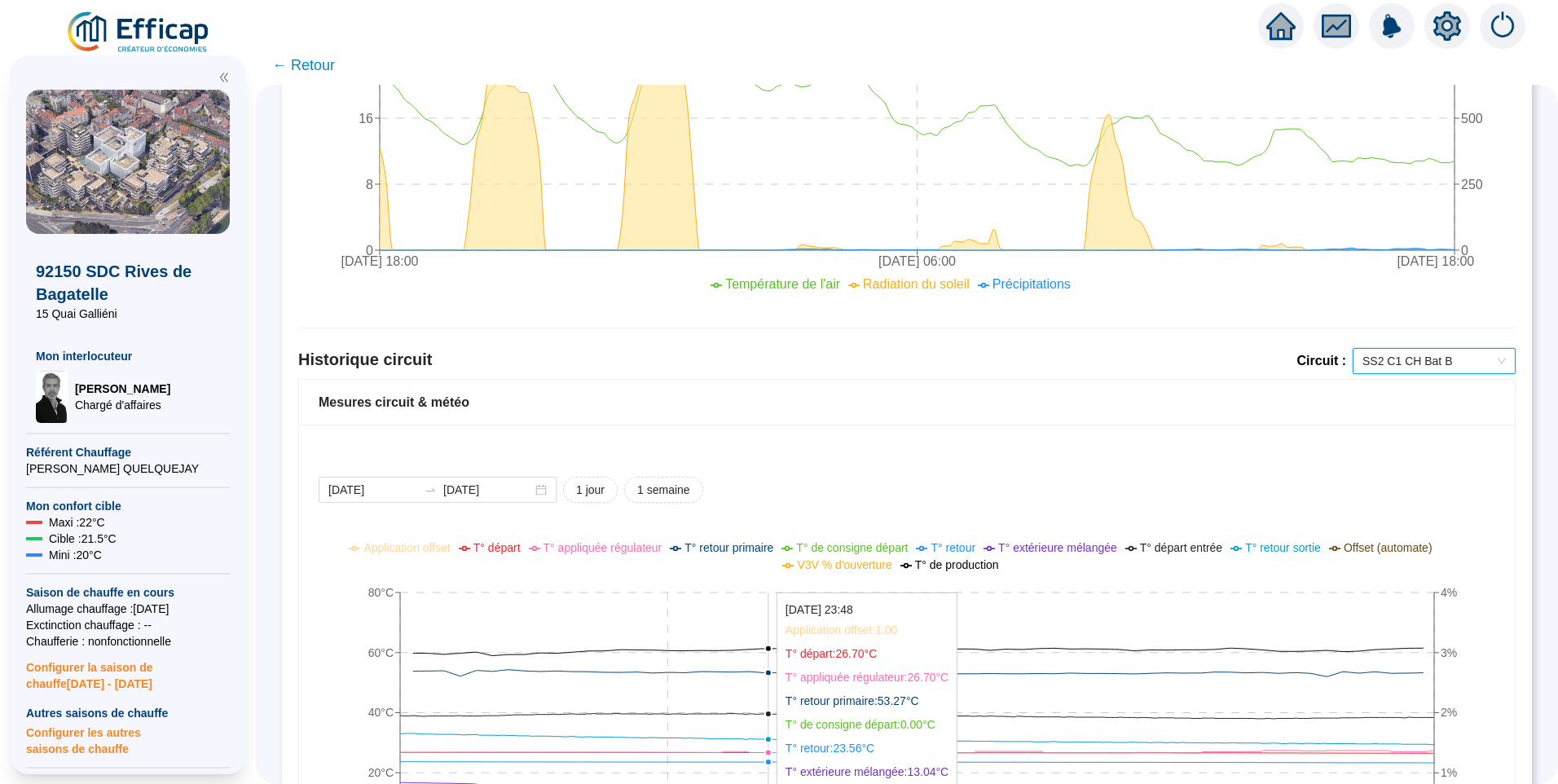
scroll to position [795, 0]
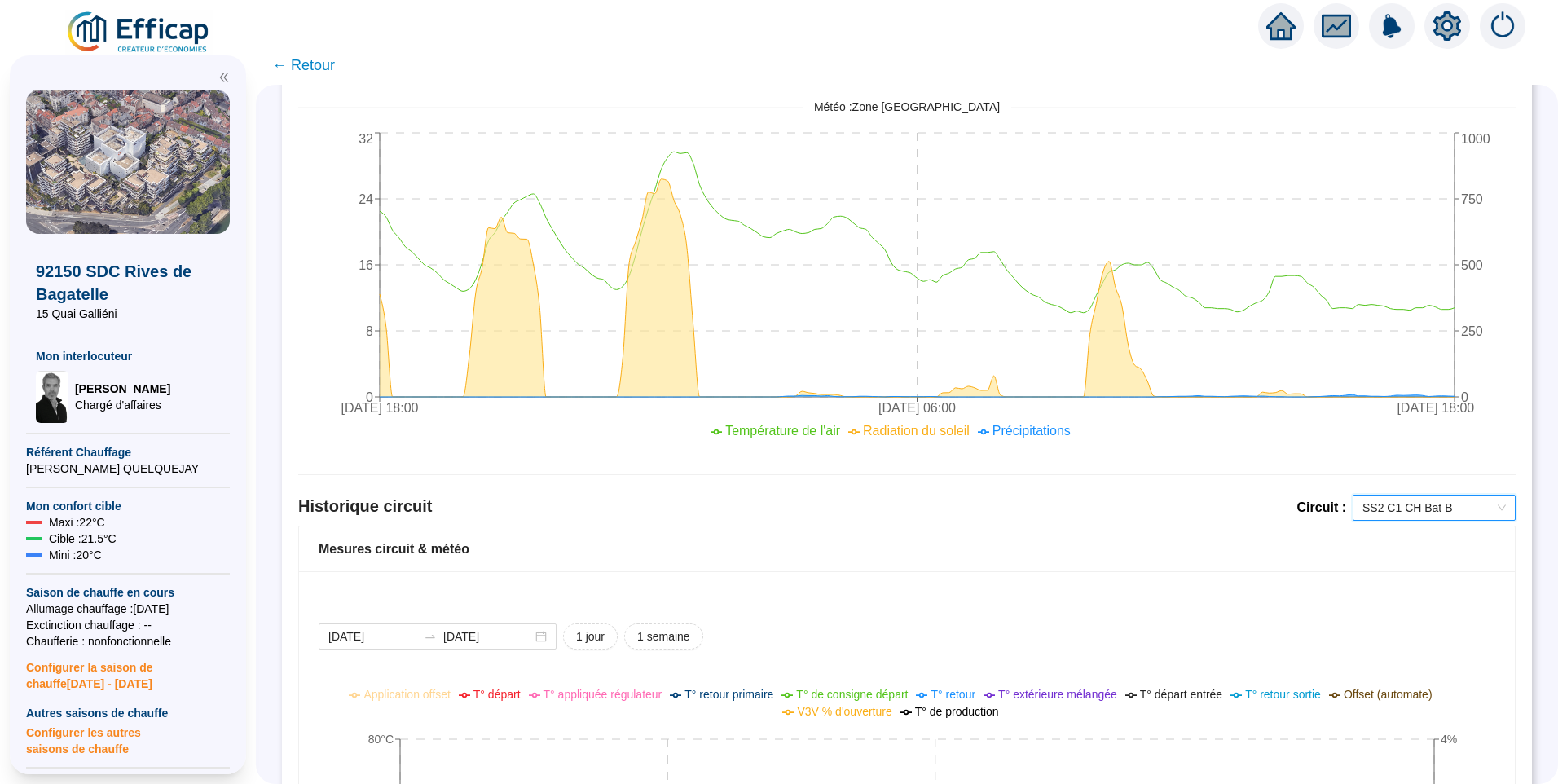
click at [585, 450] on div "Température de l'air Radiation du soleil Précipitations" at bounding box center [894, 436] width 1226 height 29
click at [141, 37] on img at bounding box center [139, 33] width 147 height 46
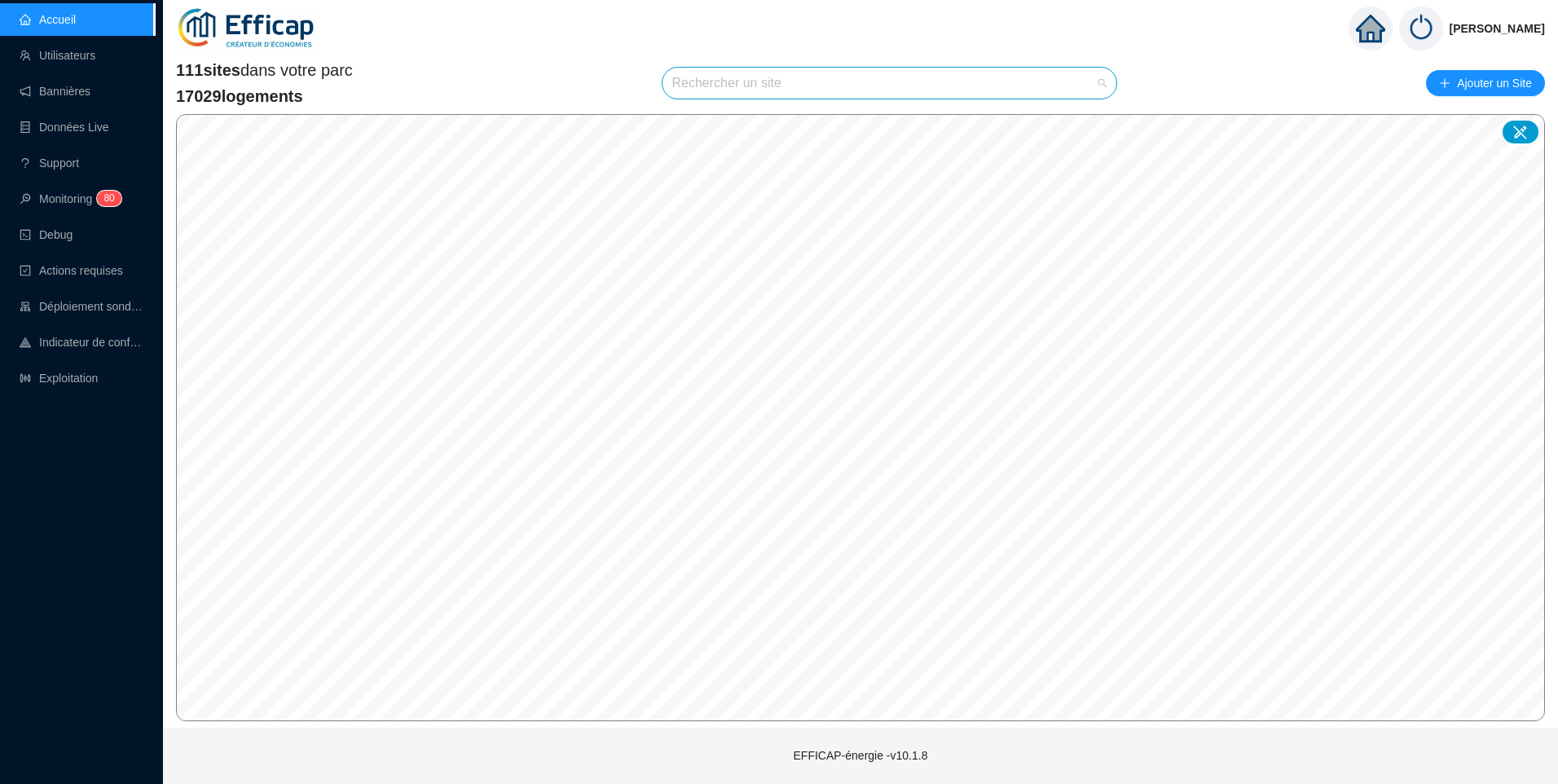
click at [771, 81] on input "search" at bounding box center [883, 83] width 421 height 31
type input "duret"
click at [1080, 113] on div at bounding box center [1088, 122] width 38 height 24
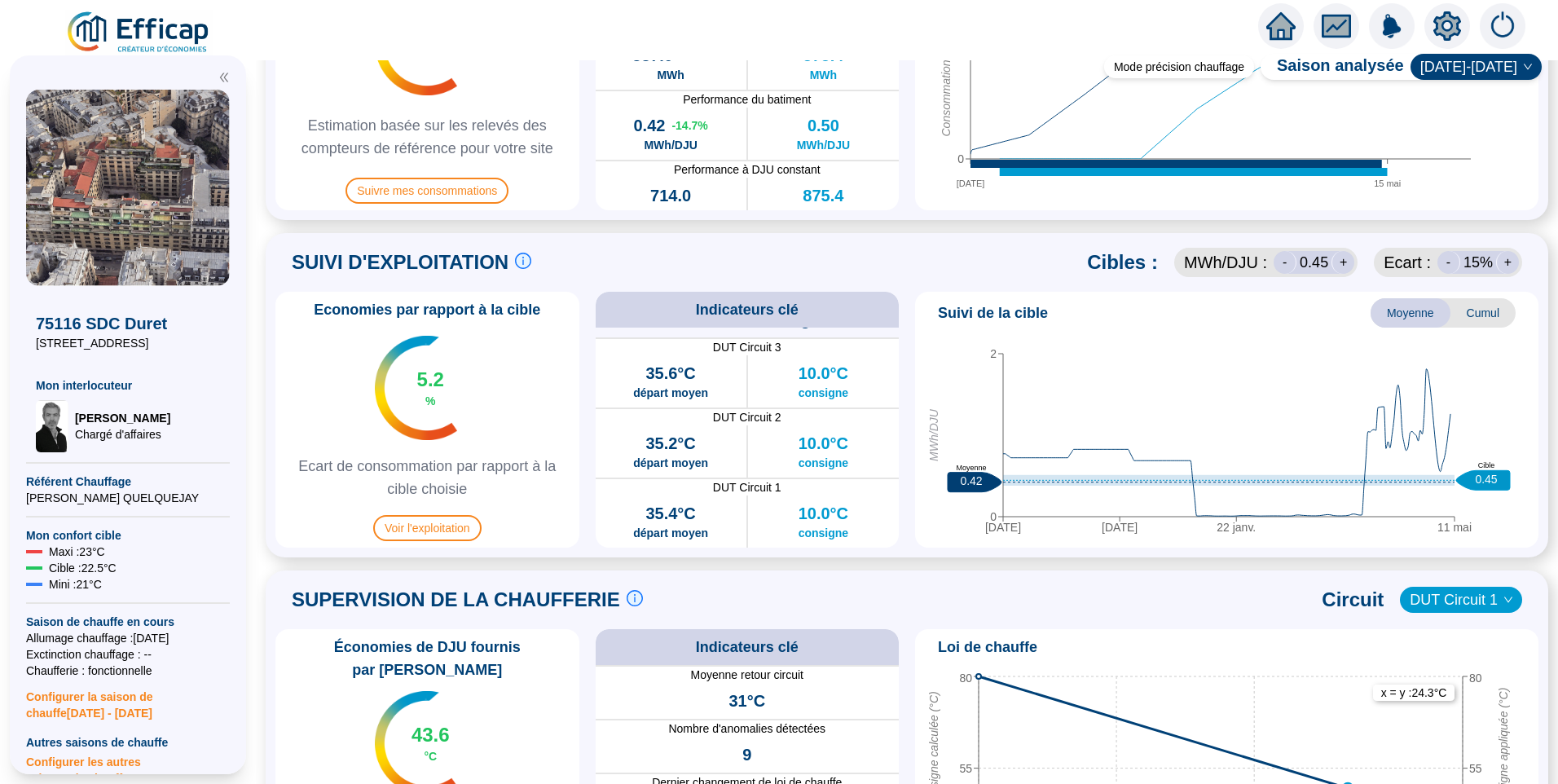
scroll to position [244, 0]
